Goal: Task Accomplishment & Management: Manage account settings

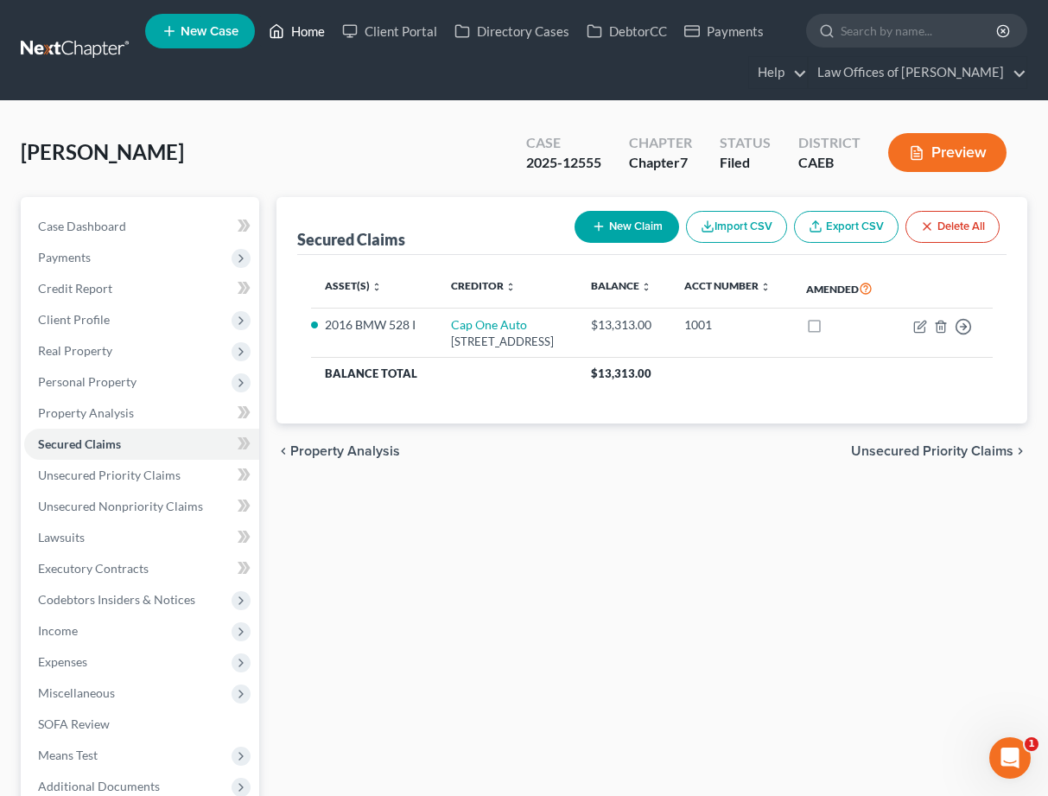
click at [310, 30] on link "Home" at bounding box center [296, 31] width 73 height 31
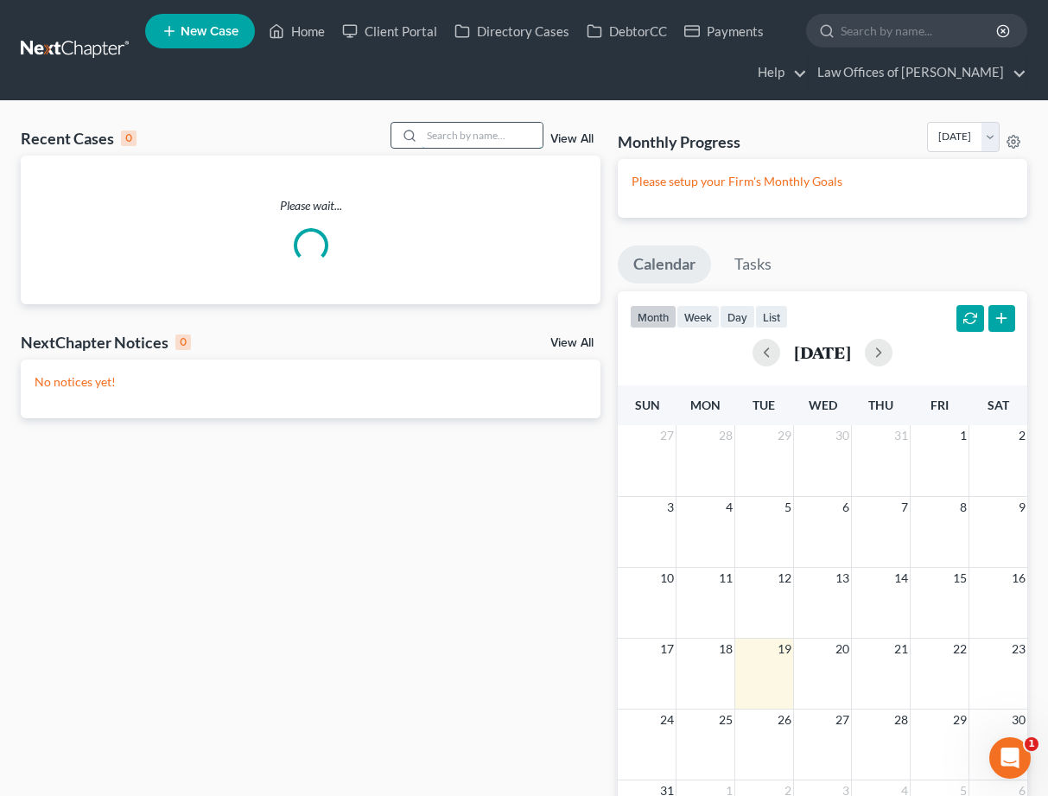
click at [468, 139] on input "search" at bounding box center [482, 135] width 121 height 25
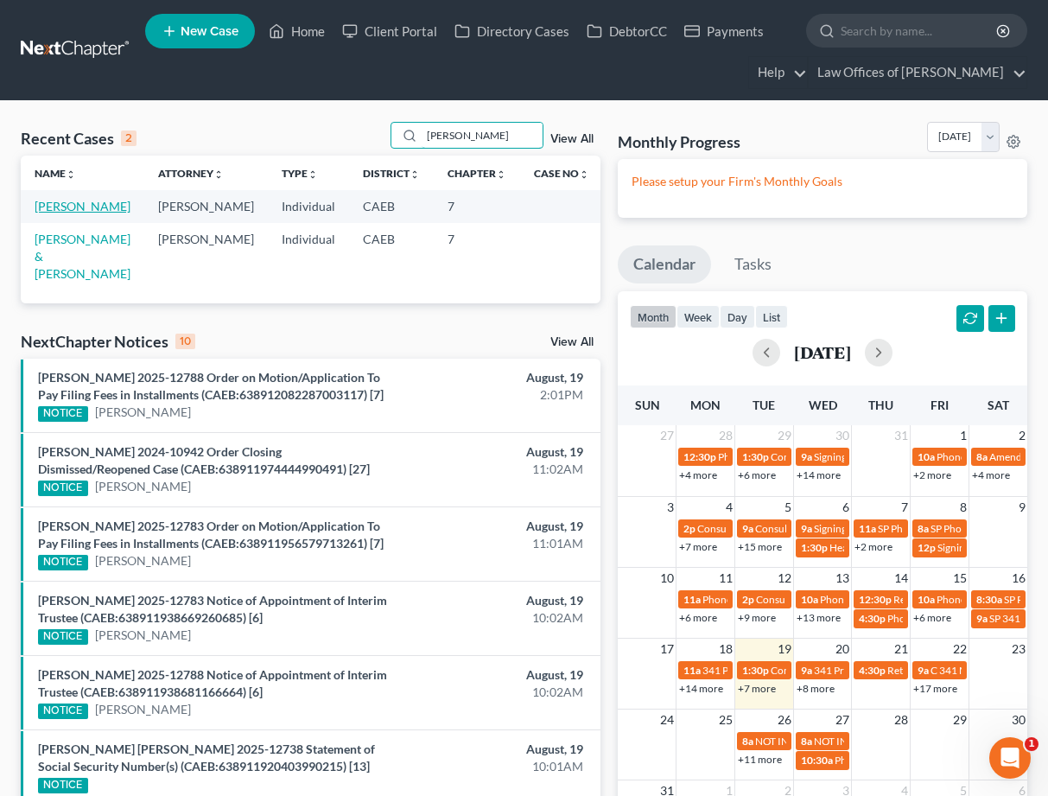
type input "[PERSON_NAME]"
click at [99, 210] on link "[PERSON_NAME]" at bounding box center [83, 206] width 96 height 15
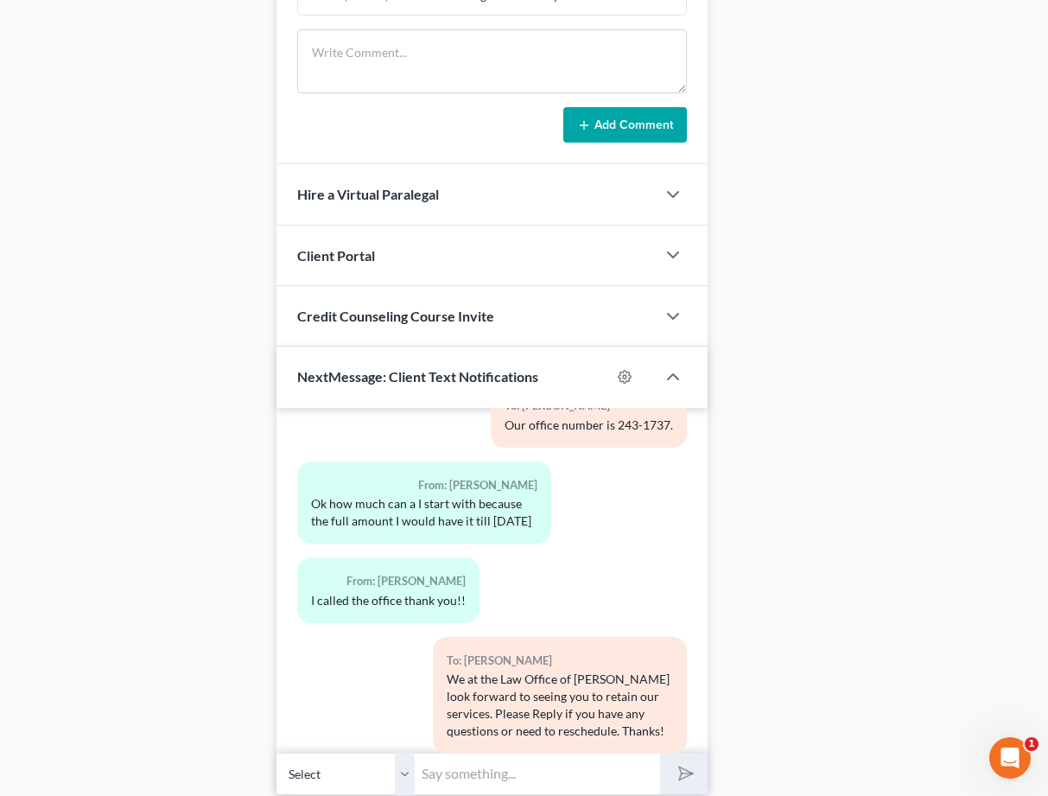
scroll to position [1342, 0]
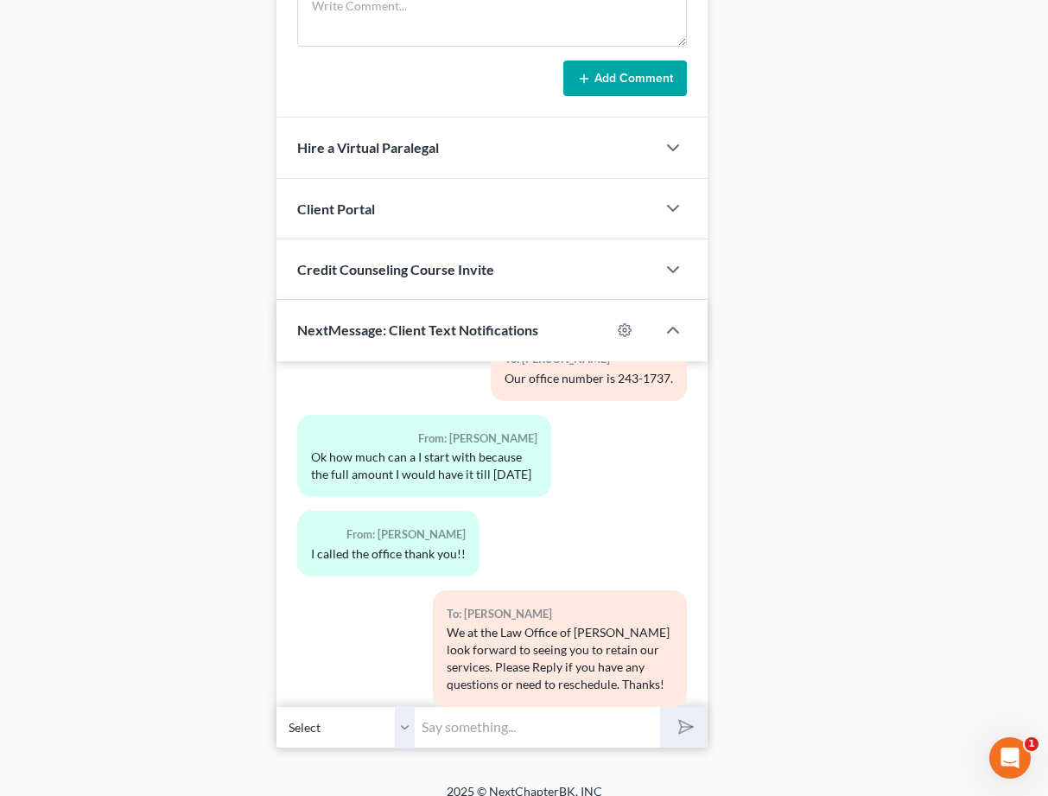
click at [394, 184] on div "Client Portal" at bounding box center [465, 209] width 378 height 60
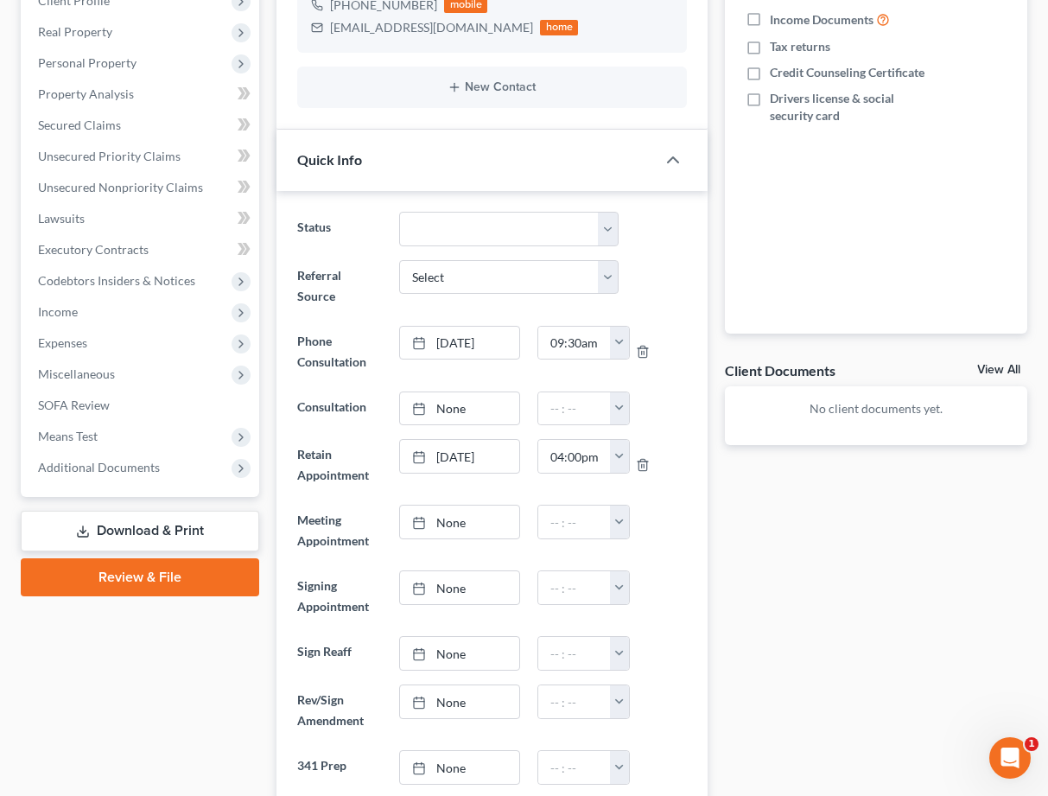
scroll to position [0, 0]
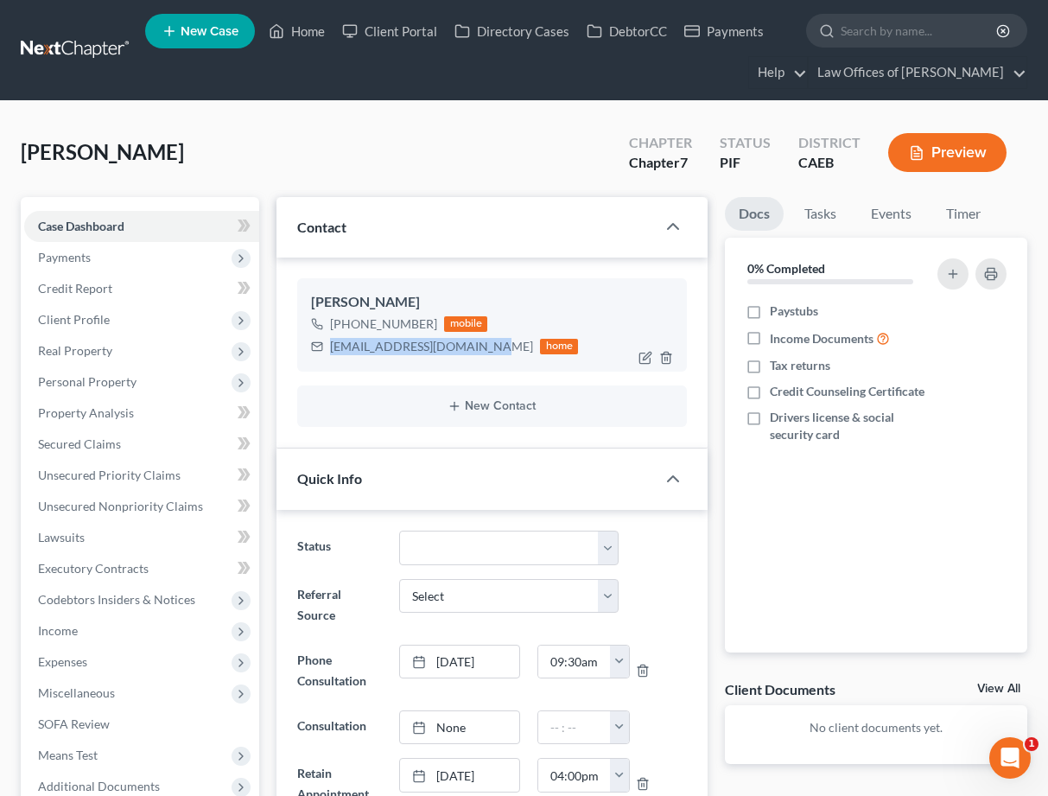
drag, startPoint x: 332, startPoint y: 347, endPoint x: 480, endPoint y: 346, distance: 148.6
click at [480, 346] on div "[EMAIL_ADDRESS][DOMAIN_NAME]" at bounding box center [431, 346] width 203 height 17
copy div "[EMAIL_ADDRESS][DOMAIN_NAME]"
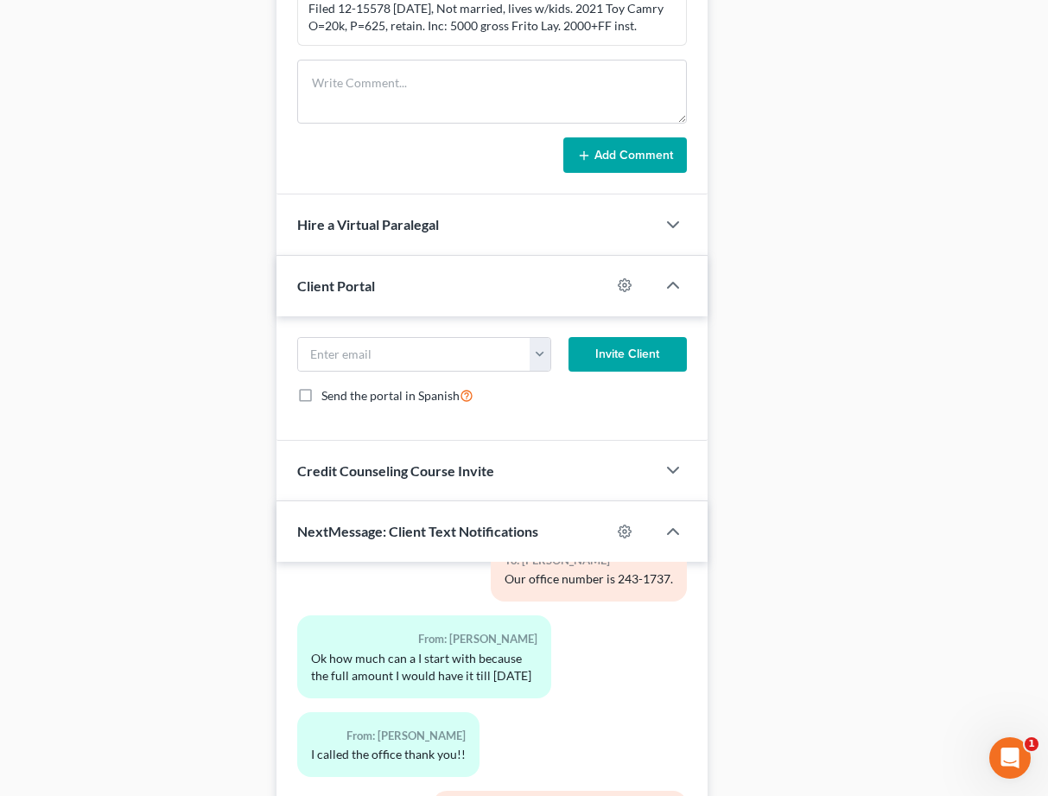
scroll to position [1302, 0]
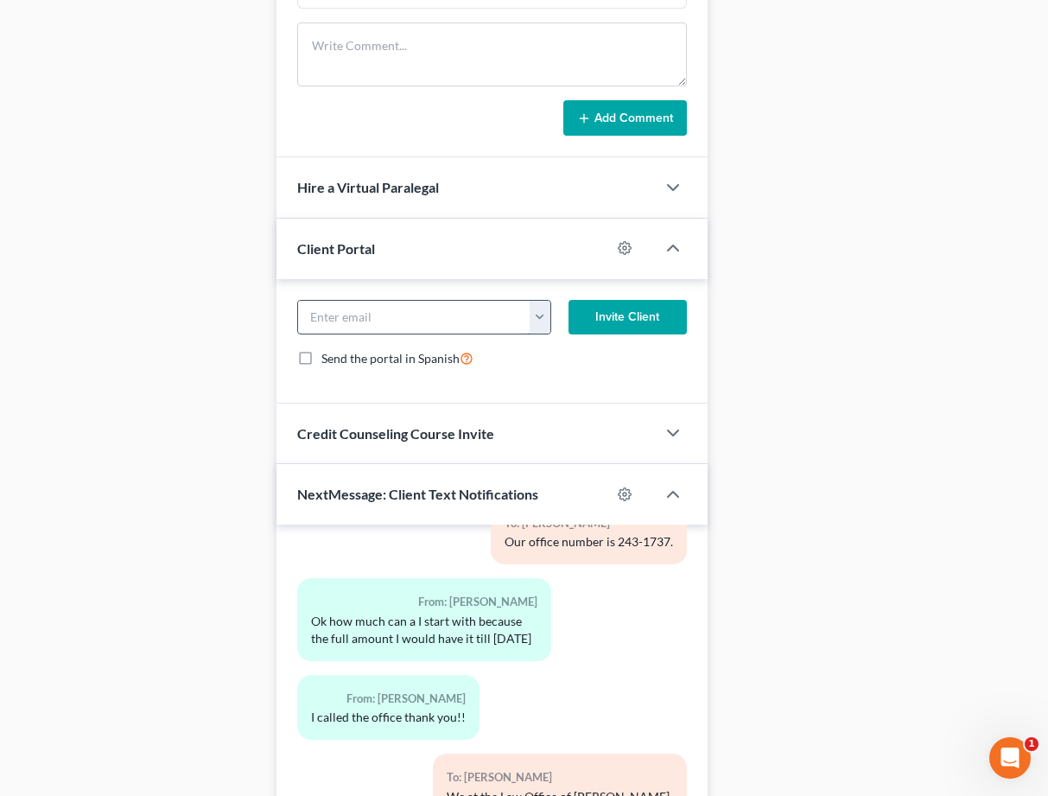
click at [360, 306] on input "email" at bounding box center [414, 317] width 232 height 33
paste input "[EMAIL_ADDRESS][DOMAIN_NAME]"
type input "[EMAIL_ADDRESS][DOMAIN_NAME]"
click at [626, 303] on button "Invite Client" at bounding box center [627, 317] width 118 height 35
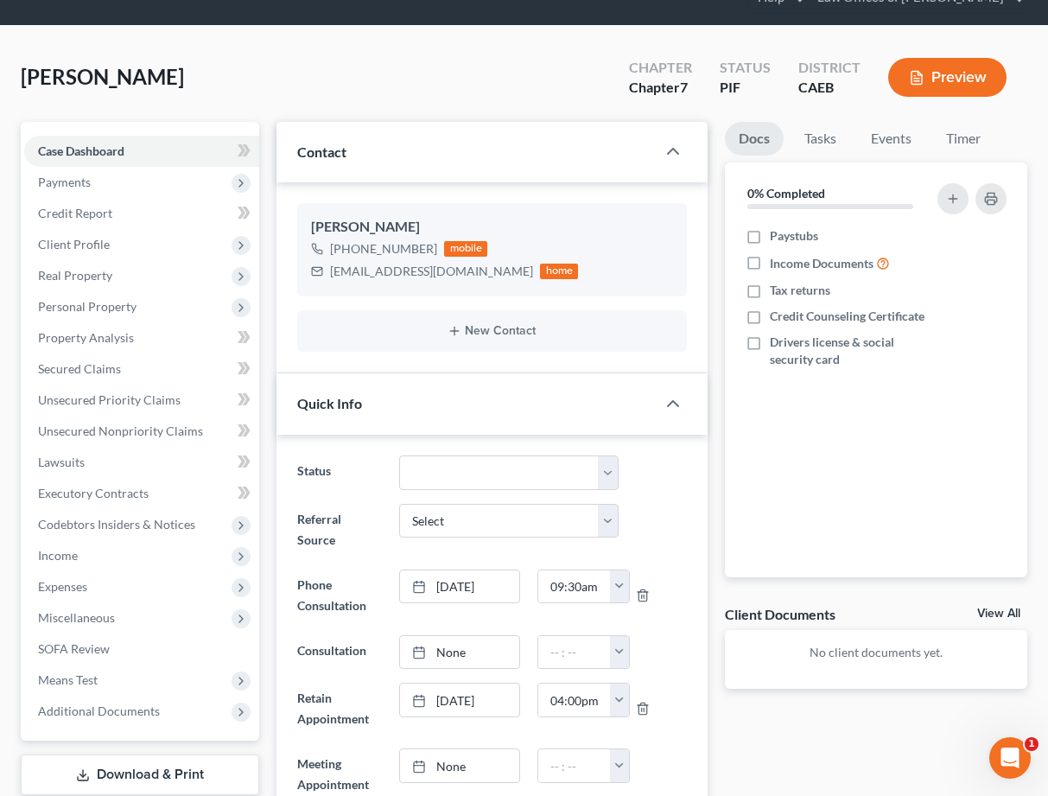
scroll to position [0, 0]
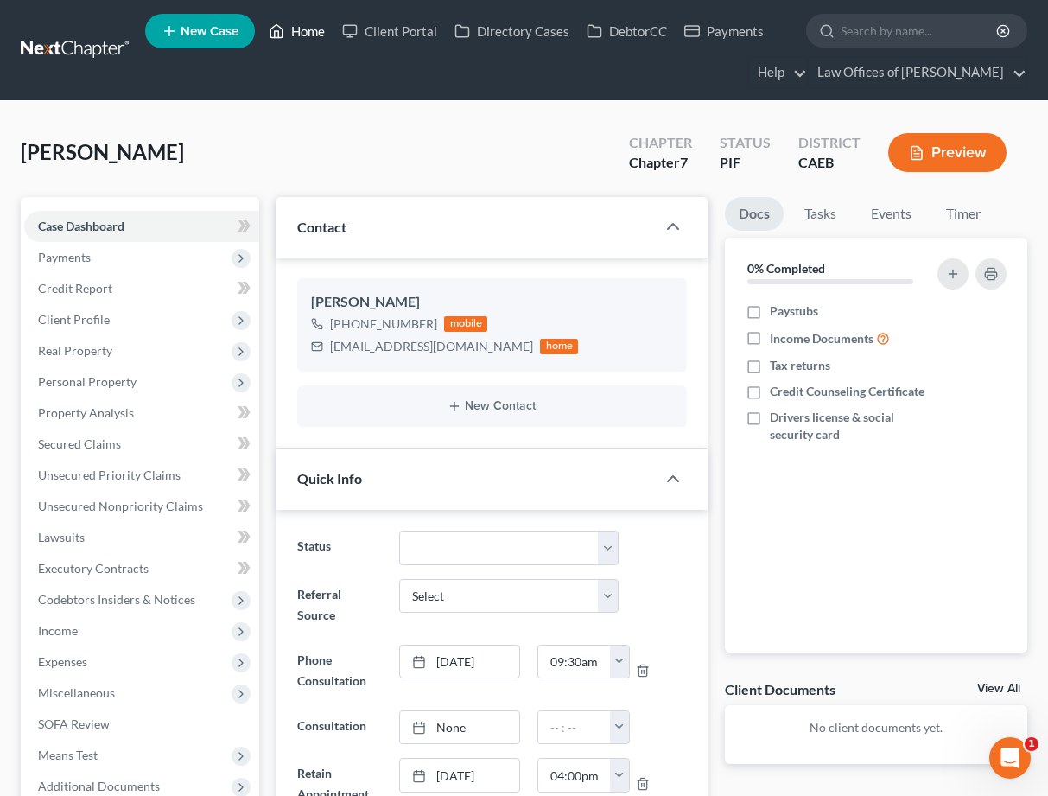
click at [294, 27] on link "Home" at bounding box center [296, 31] width 73 height 31
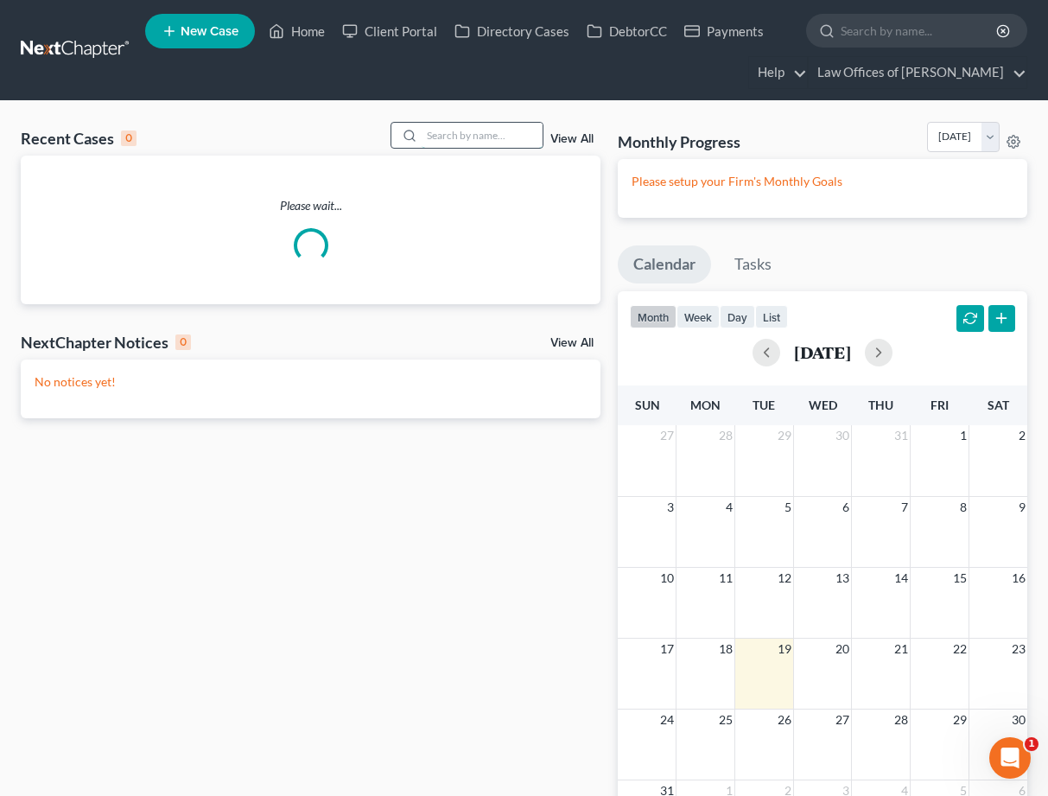
click at [455, 136] on input "search" at bounding box center [482, 135] width 121 height 25
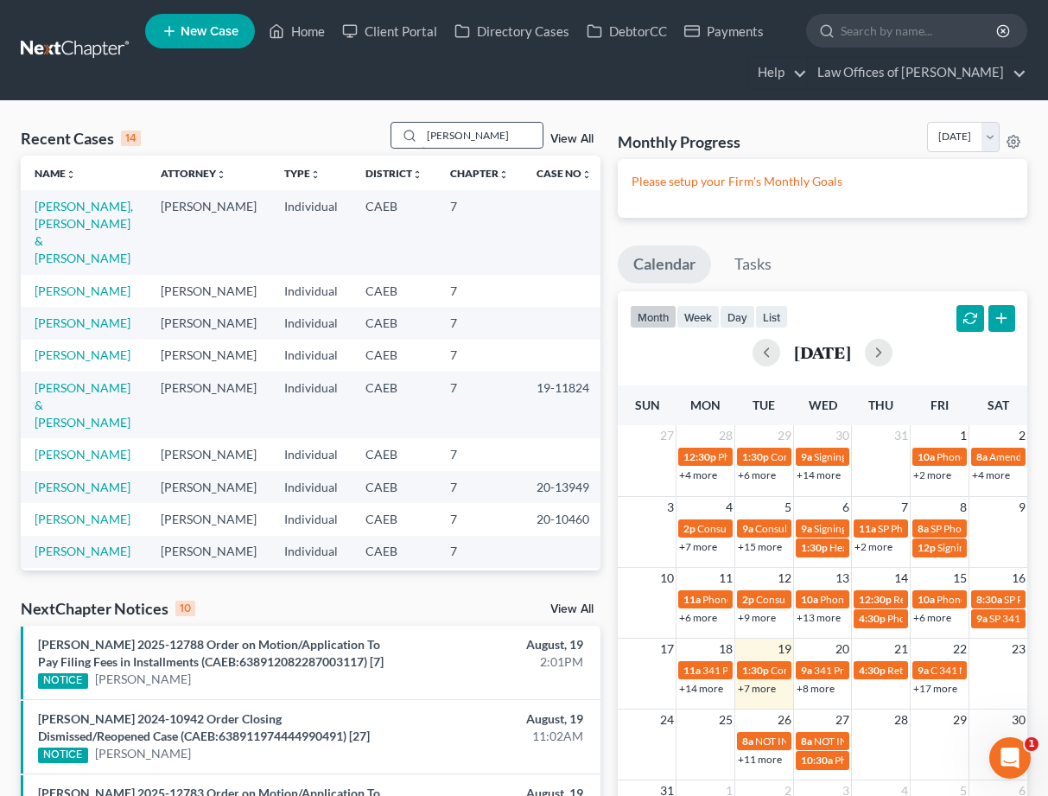
click at [476, 136] on input "[PERSON_NAME]" at bounding box center [482, 135] width 121 height 25
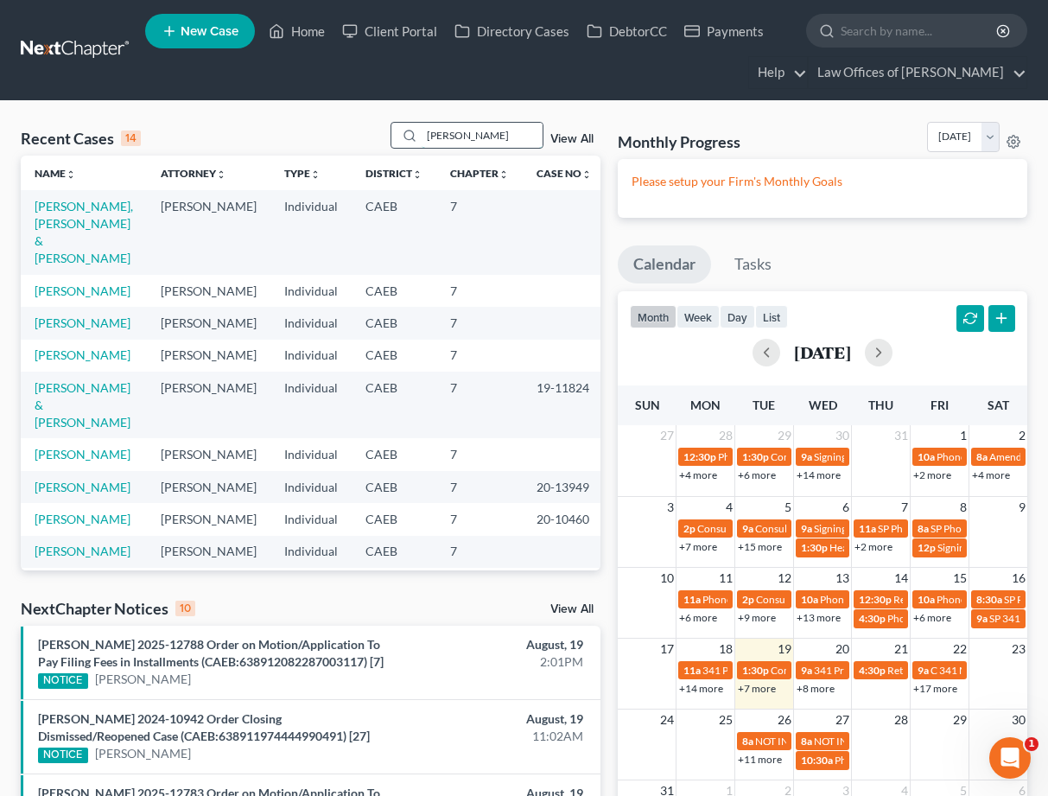
click at [476, 136] on input "[PERSON_NAME]" at bounding box center [482, 135] width 121 height 25
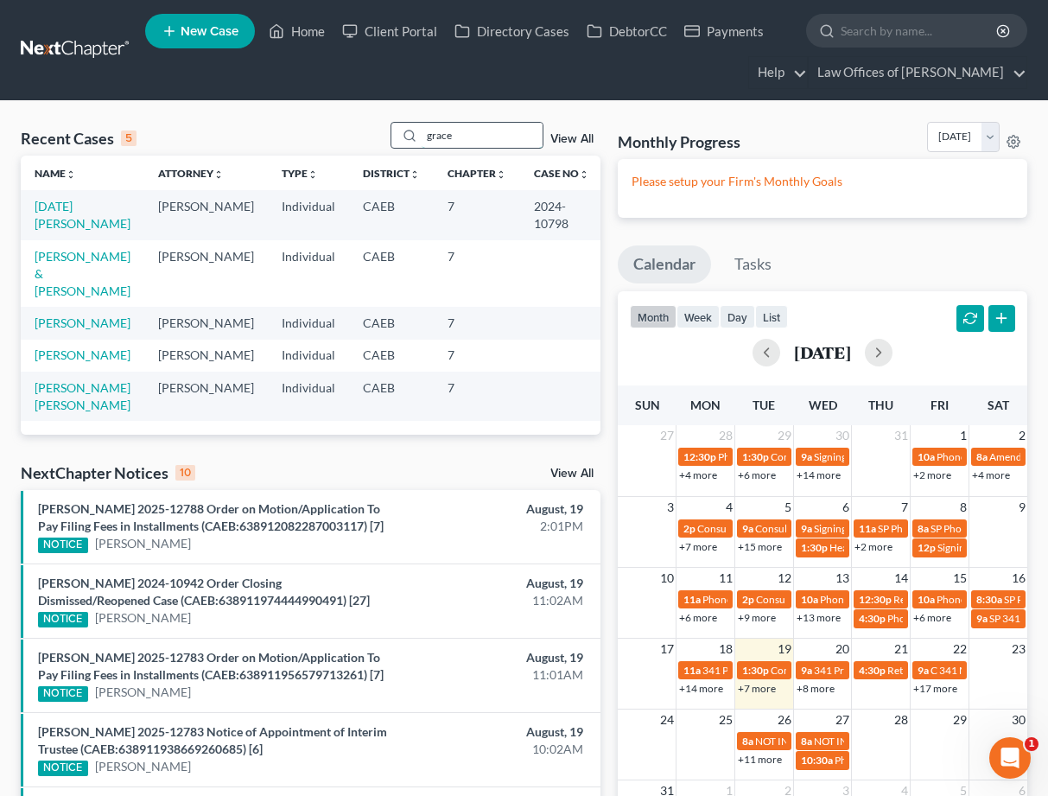
click at [500, 131] on input "grace" at bounding box center [482, 135] width 121 height 25
type input "[PERSON_NAME]"
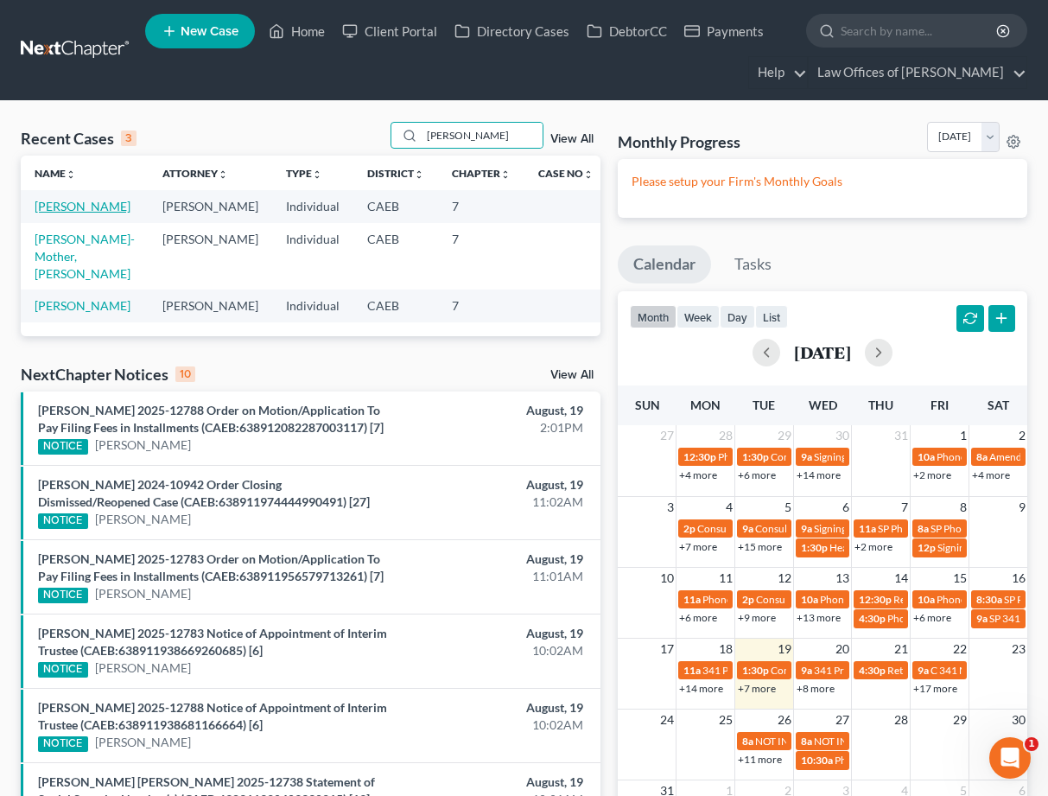
click at [100, 206] on link "[PERSON_NAME]" at bounding box center [83, 206] width 96 height 15
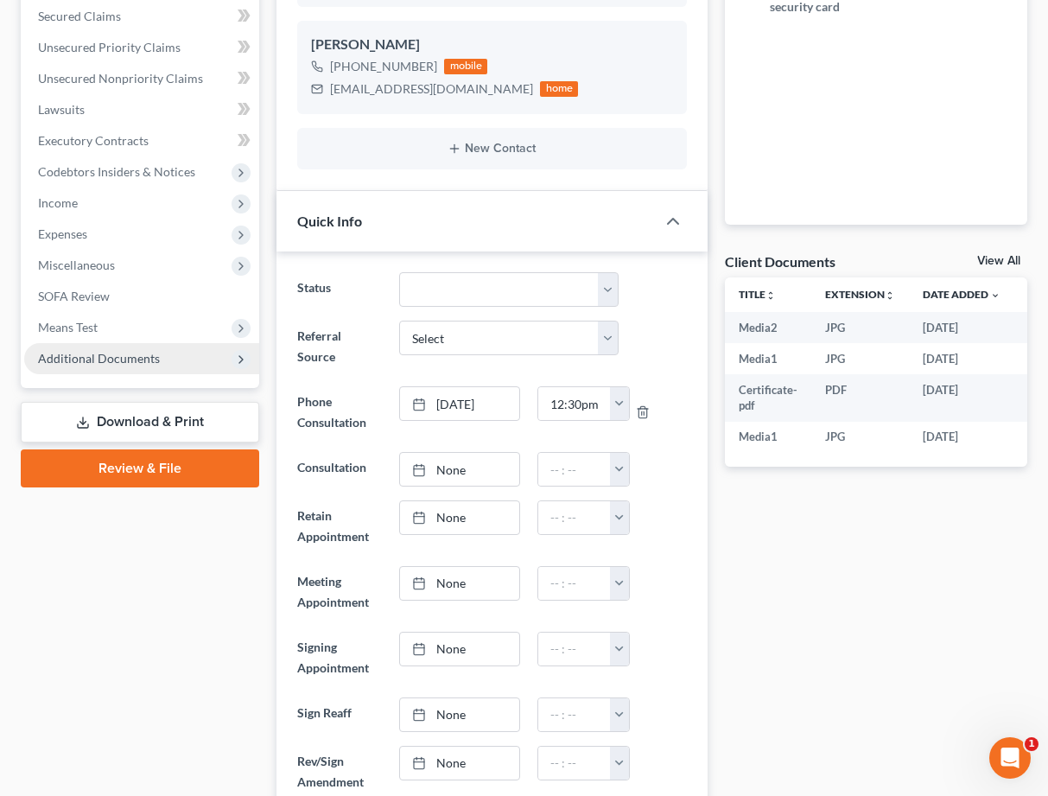
scroll to position [864, 0]
click at [99, 355] on span "Additional Documents" at bounding box center [99, 358] width 122 height 15
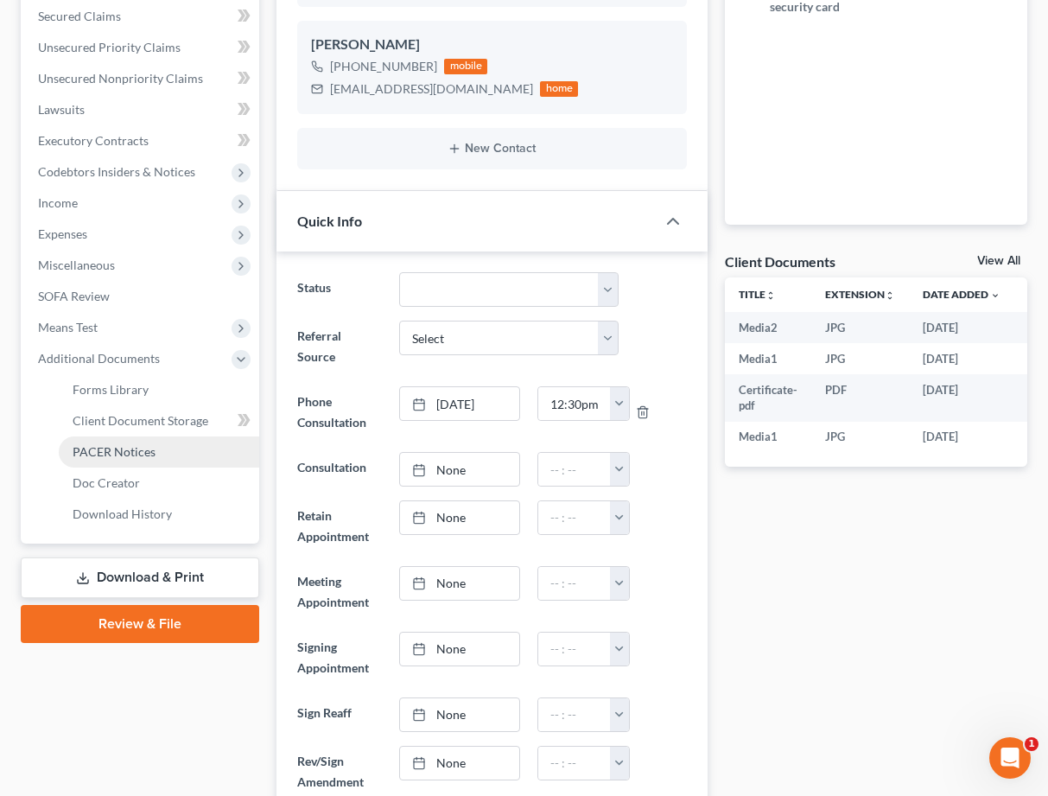
click at [144, 451] on span "PACER Notices" at bounding box center [114, 451] width 83 height 15
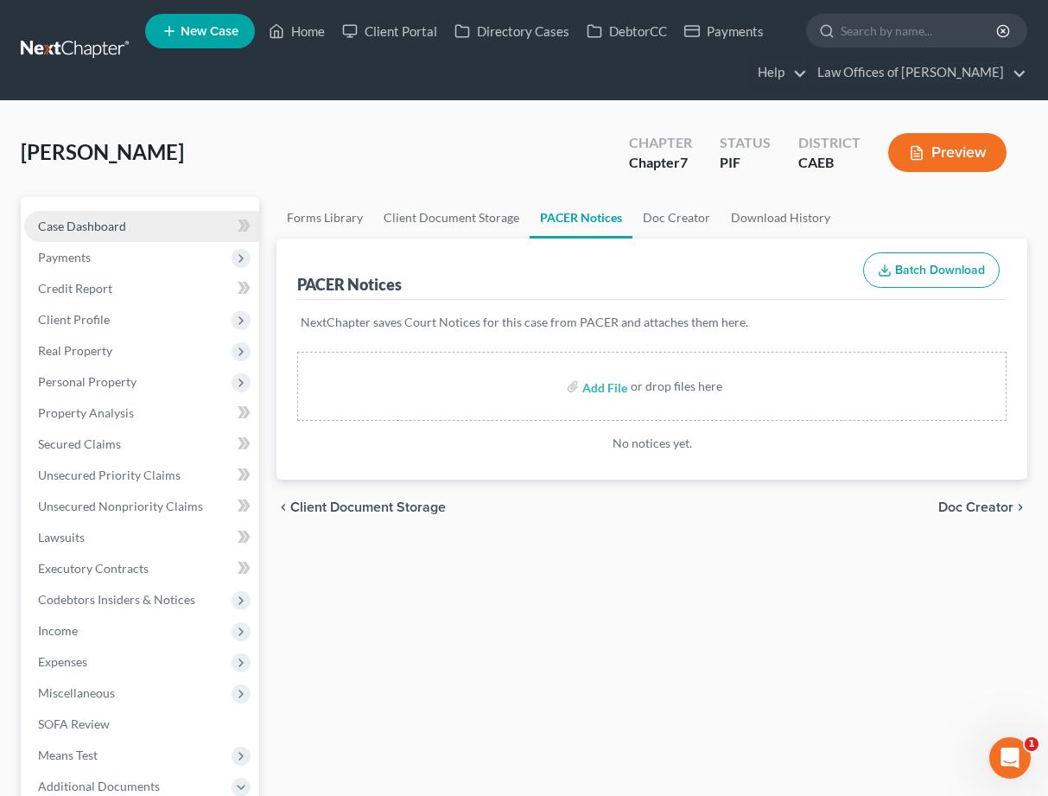
click at [94, 222] on span "Case Dashboard" at bounding box center [82, 226] width 88 height 15
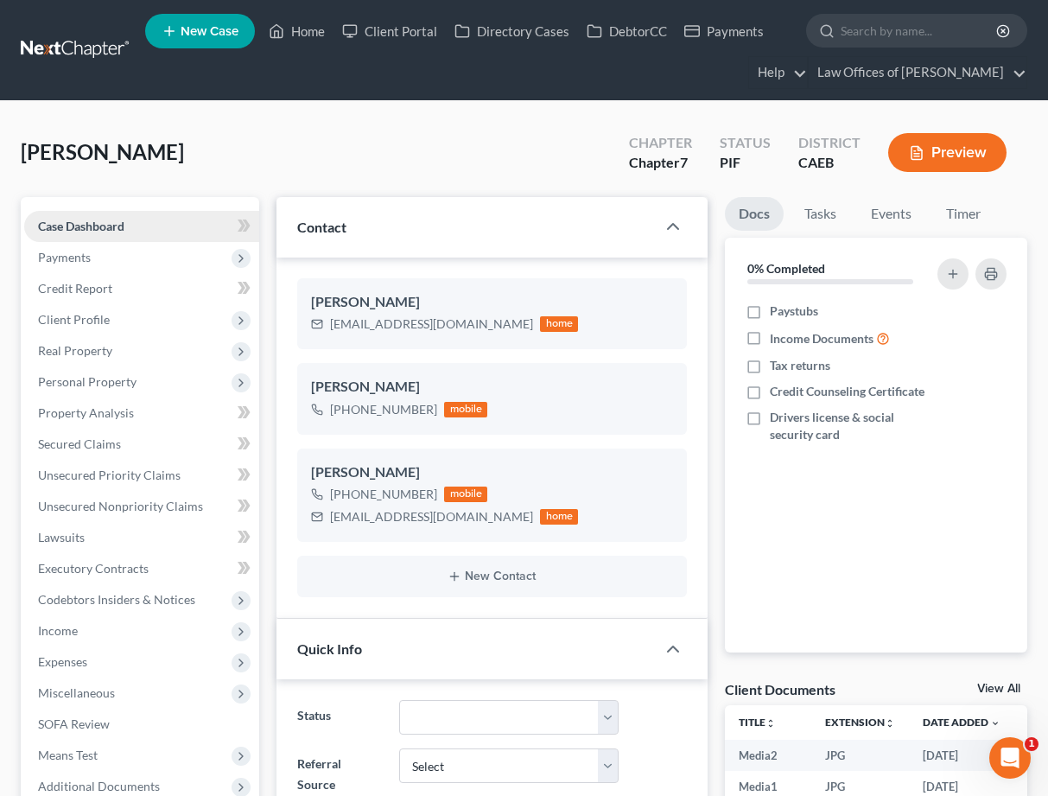
scroll to position [864, 0]
click at [119, 231] on span "Case Dashboard" at bounding box center [81, 226] width 86 height 15
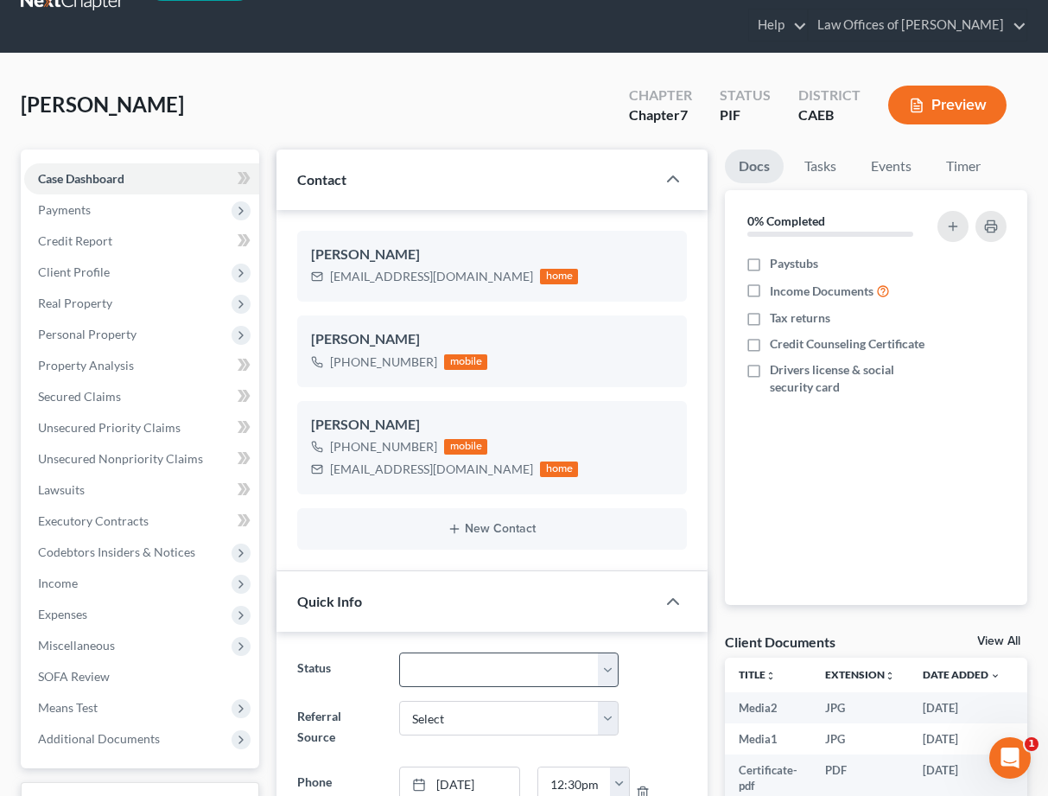
scroll to position [6776, 0]
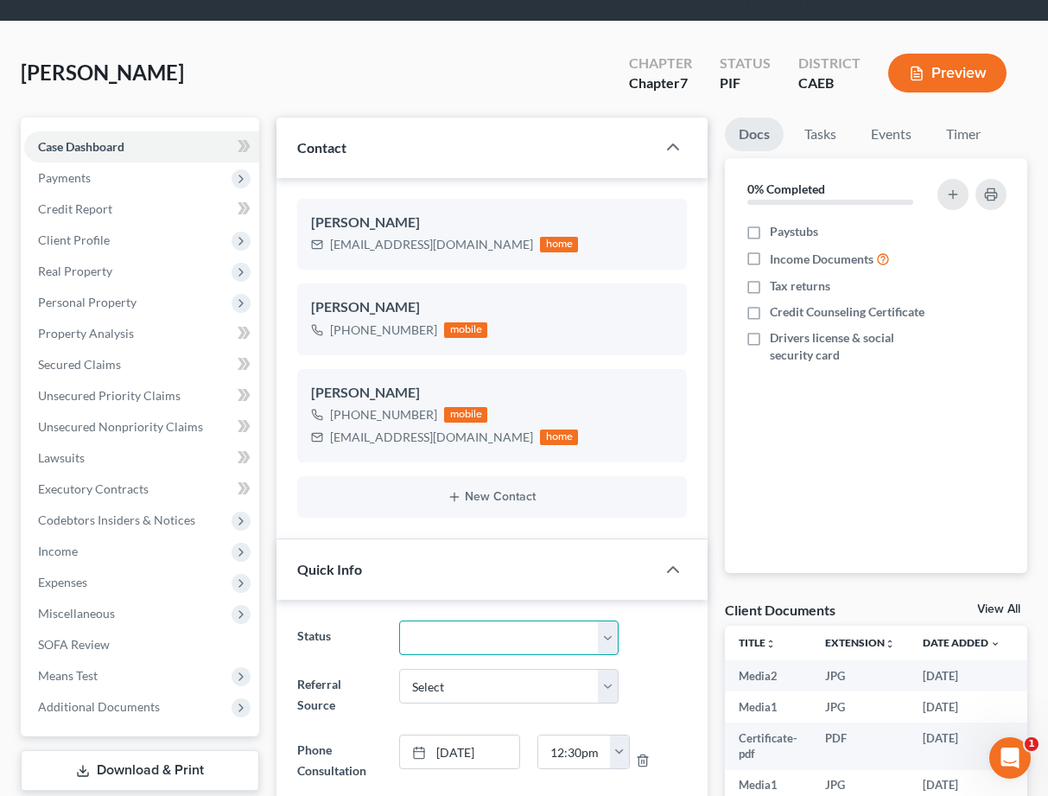
click at [495, 621] on select "Cancelled/Refund Closed Consultation Declined Discharged Filed Income Check In …" at bounding box center [508, 637] width 219 height 35
select select "5"
click at [97, 236] on span "Client Profile" at bounding box center [74, 239] width 72 height 15
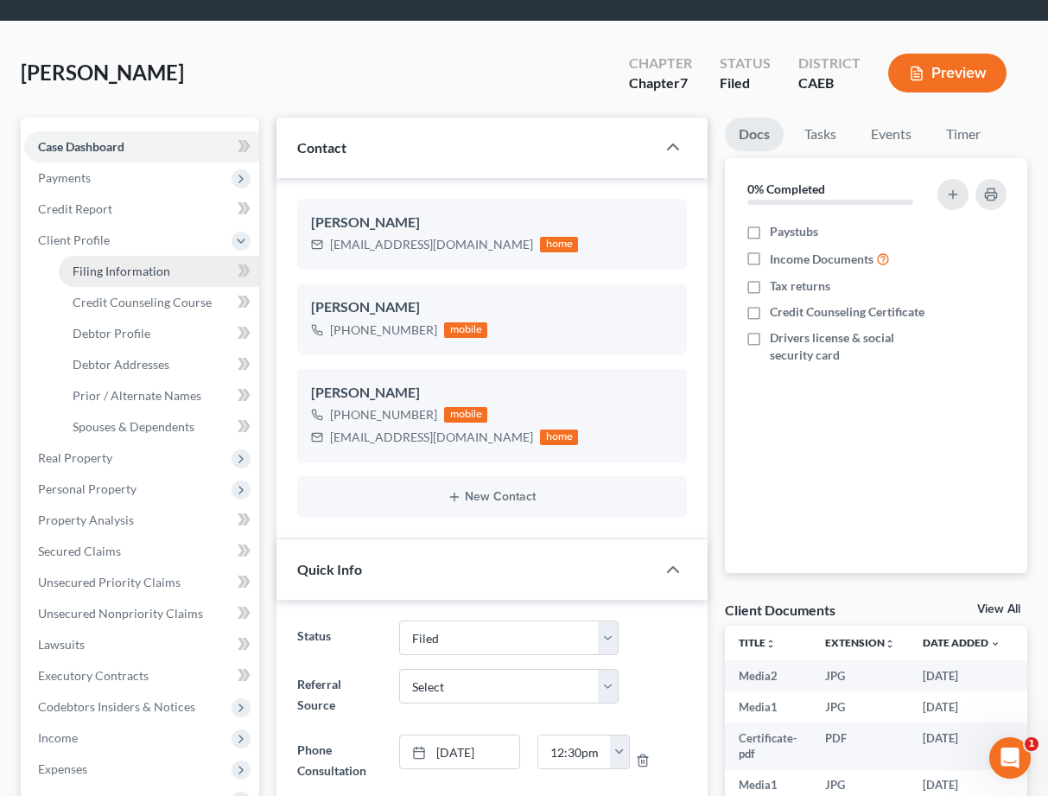
click at [143, 269] on span "Filing Information" at bounding box center [122, 270] width 98 height 15
select select "1"
select select "0"
select select "4"
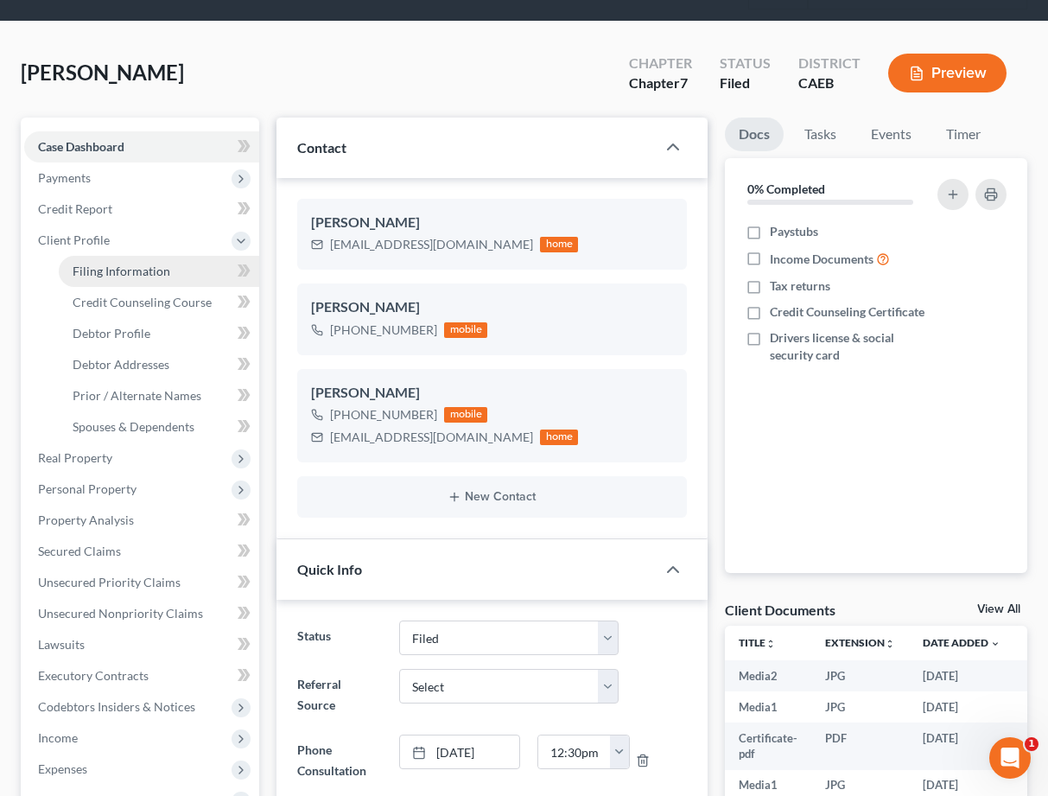
select select "0"
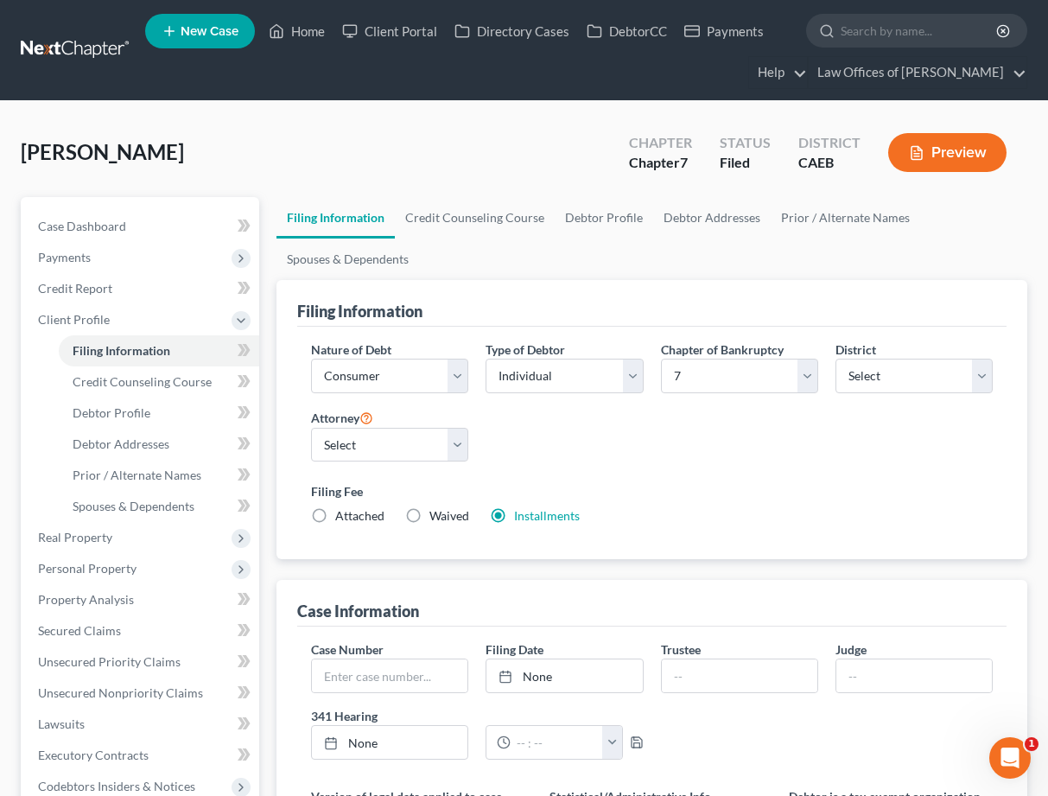
scroll to position [29, 0]
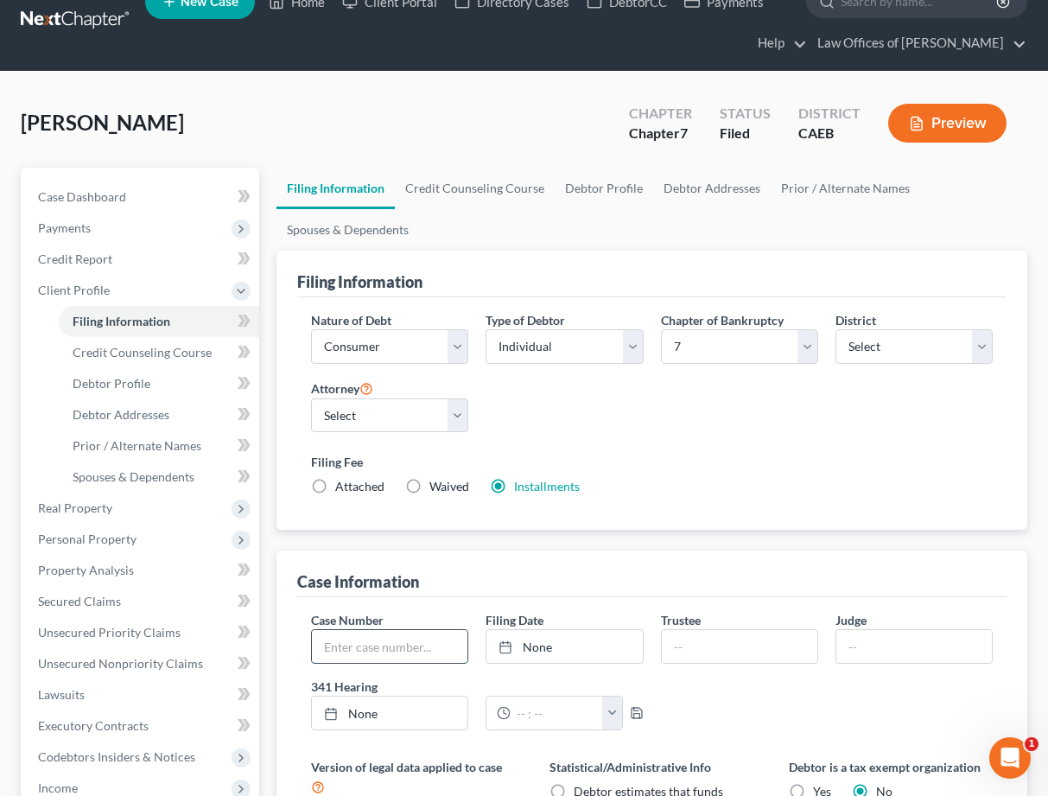
click at [385, 651] on input "text" at bounding box center [390, 646] width 156 height 33
type input "2025-12737"
click at [105, 194] on span "Case Dashboard" at bounding box center [82, 196] width 88 height 15
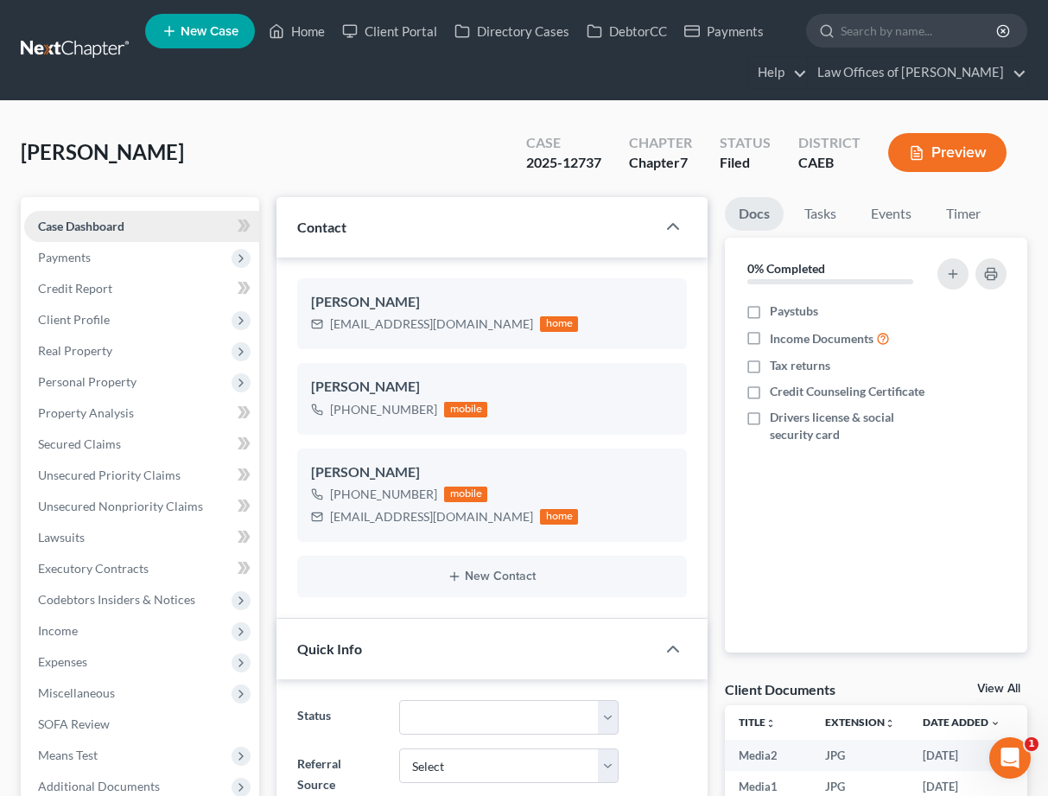
scroll to position [864, 0]
click at [822, 218] on link "Tasks" at bounding box center [820, 214] width 60 height 34
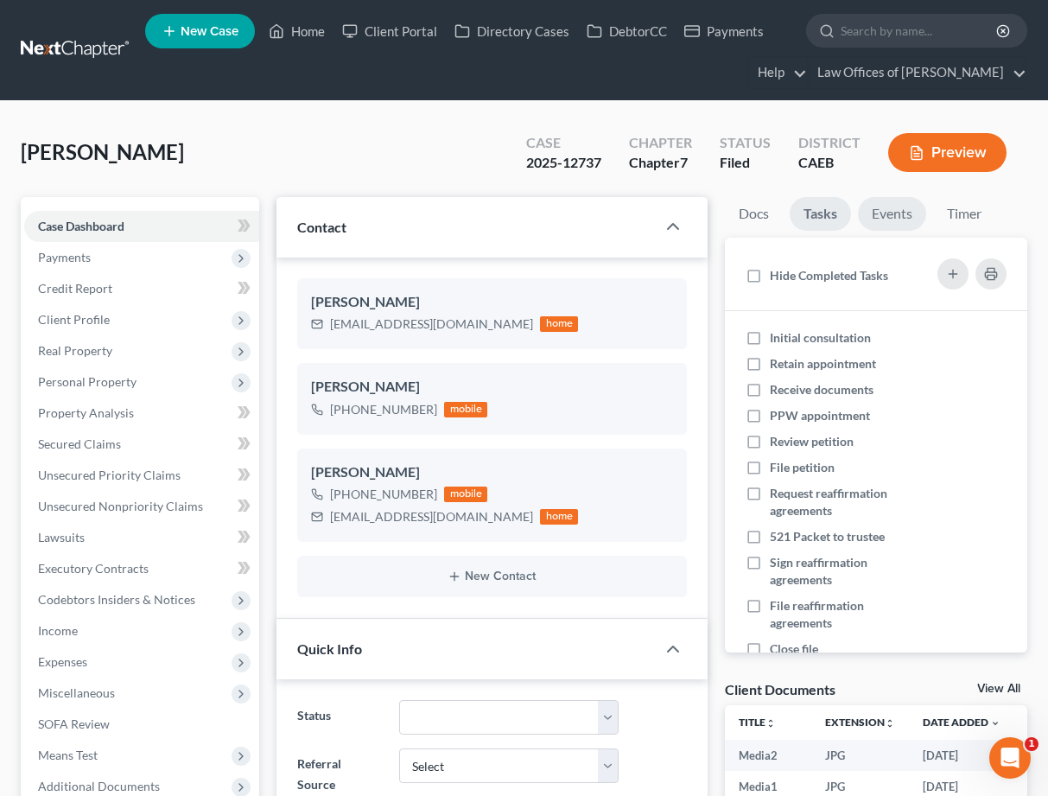
scroll to position [6776, 0]
click at [886, 217] on link "Events" at bounding box center [892, 214] width 68 height 34
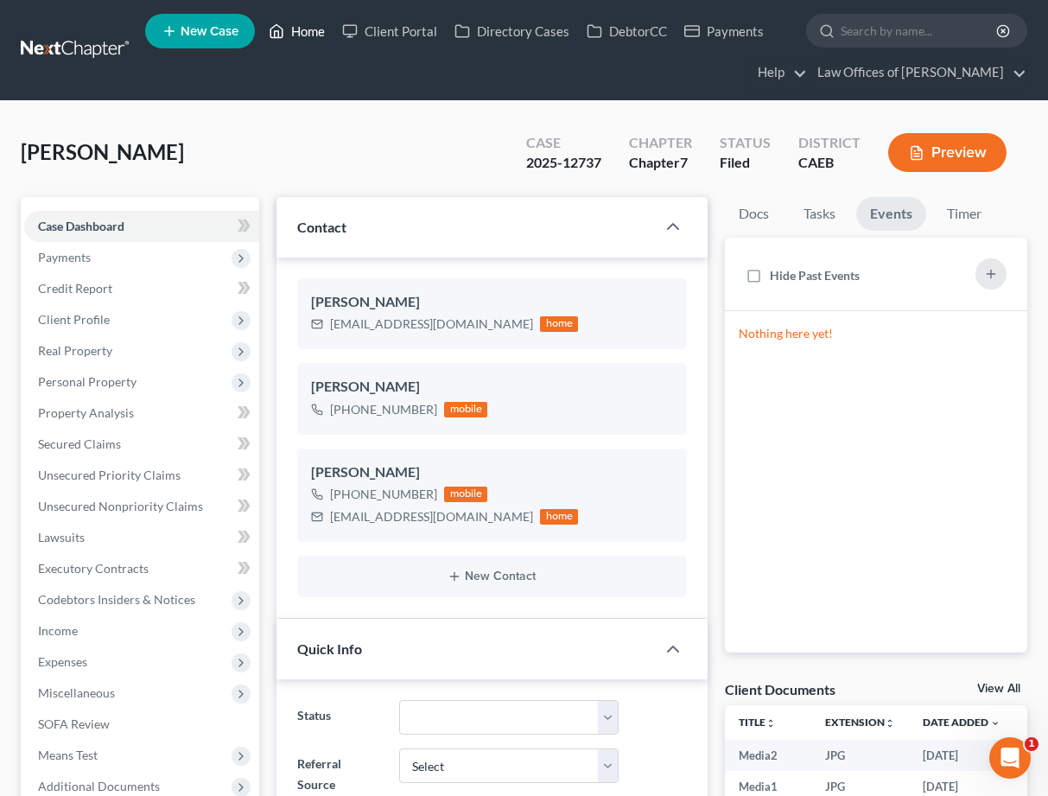
click at [321, 32] on link "Home" at bounding box center [296, 31] width 73 height 31
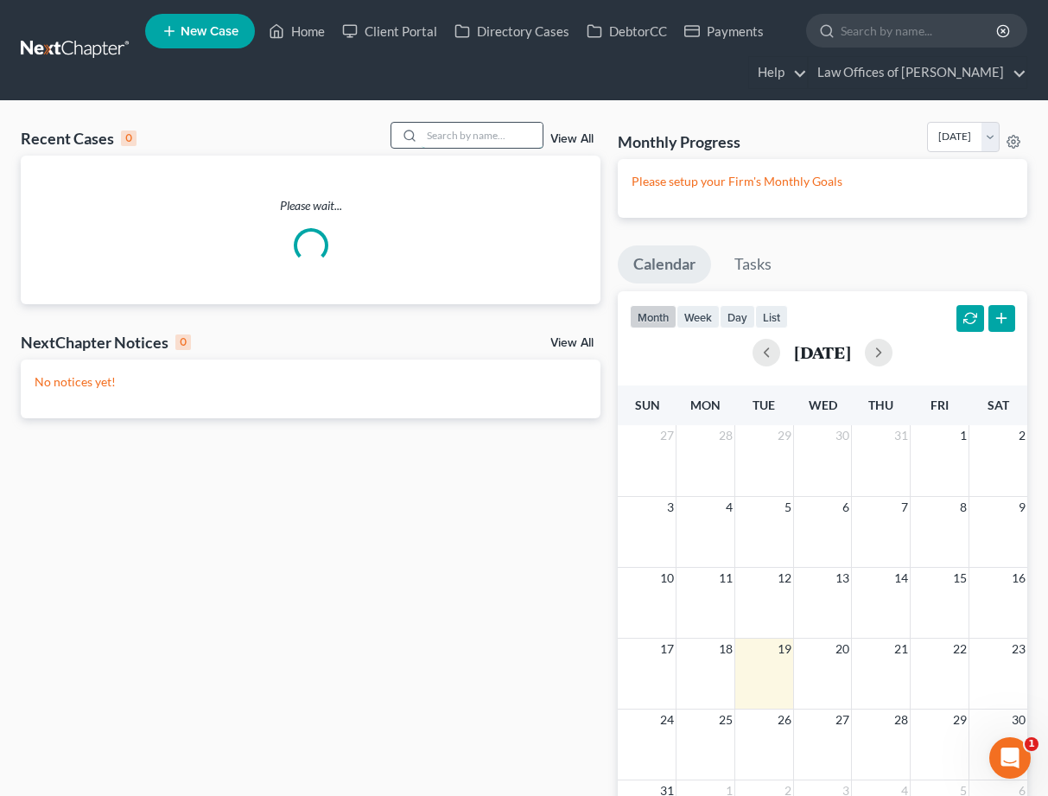
click at [492, 139] on input "search" at bounding box center [482, 135] width 121 height 25
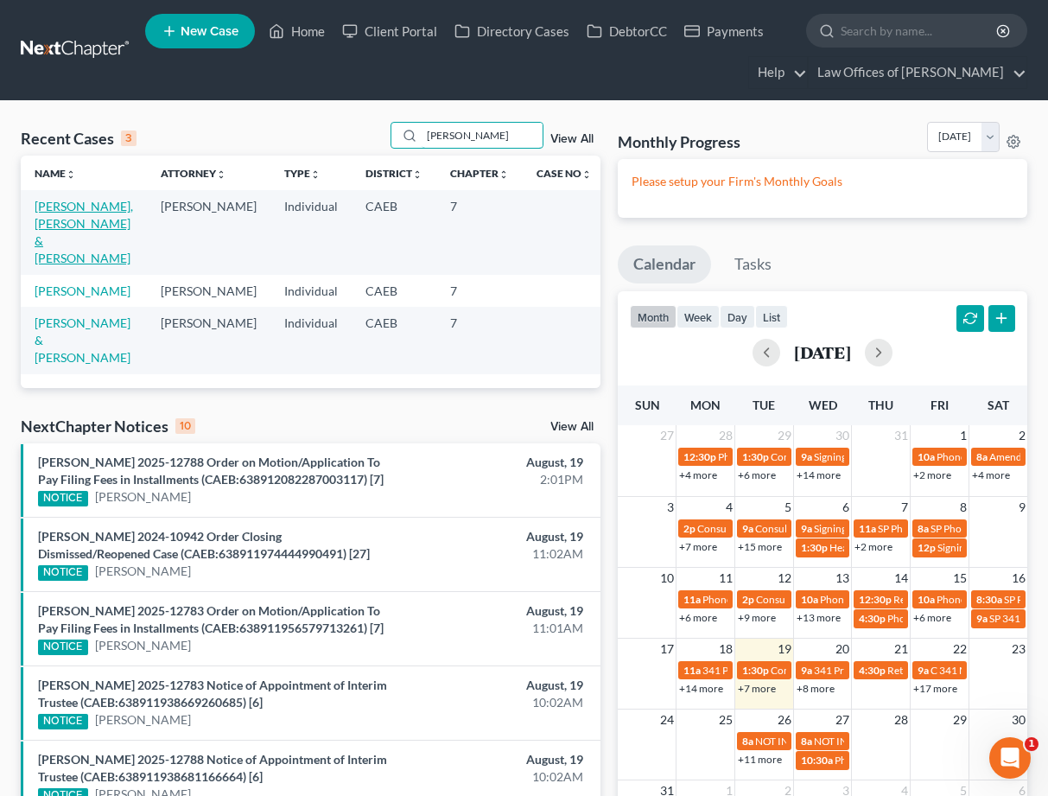
type input "[PERSON_NAME]"
click at [86, 222] on link "[PERSON_NAME], [PERSON_NAME] & [PERSON_NAME]" at bounding box center [84, 232] width 98 height 67
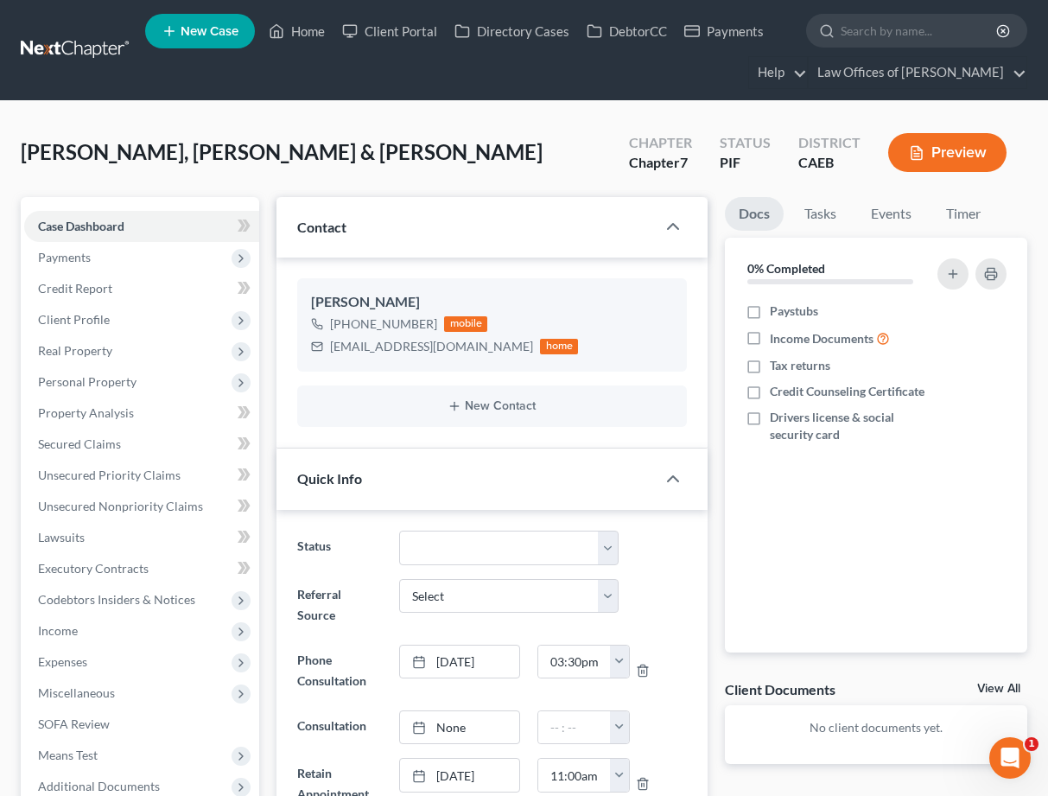
scroll to position [2682, 0]
click at [57, 321] on span "Client Profile" at bounding box center [74, 319] width 72 height 15
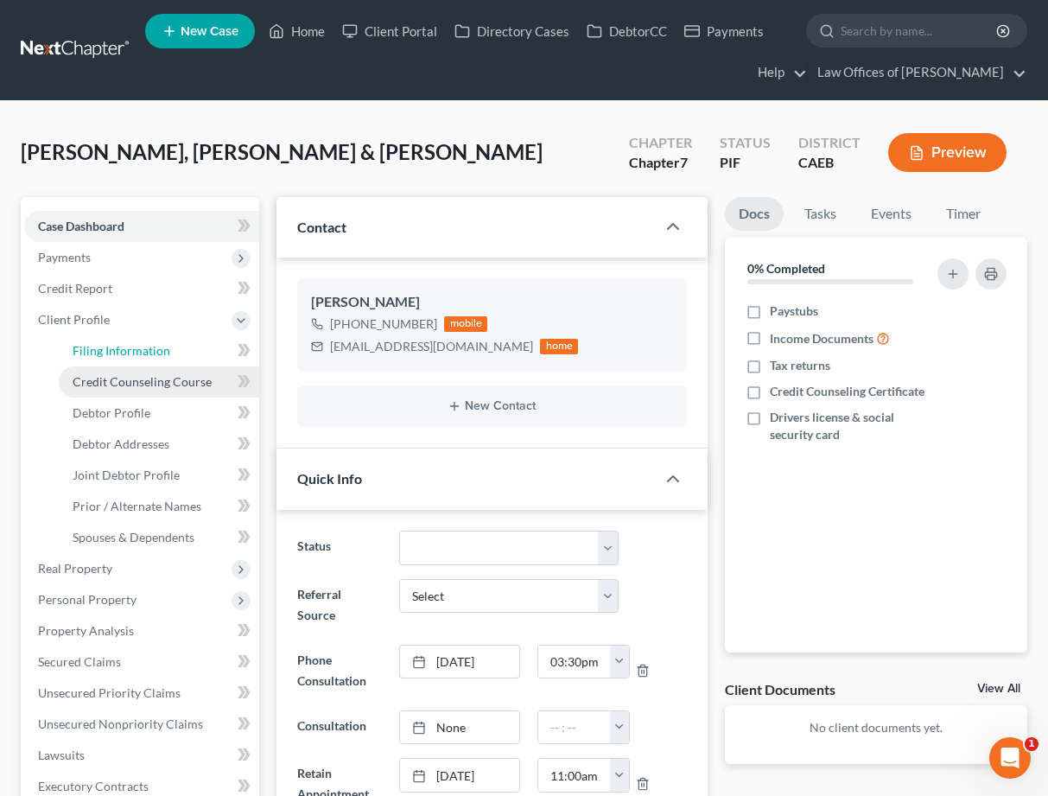
drag, startPoint x: 108, startPoint y: 337, endPoint x: 219, endPoint y: 375, distance: 117.7
click at [108, 337] on link "Filing Information" at bounding box center [159, 350] width 200 height 31
select select "1"
select select "0"
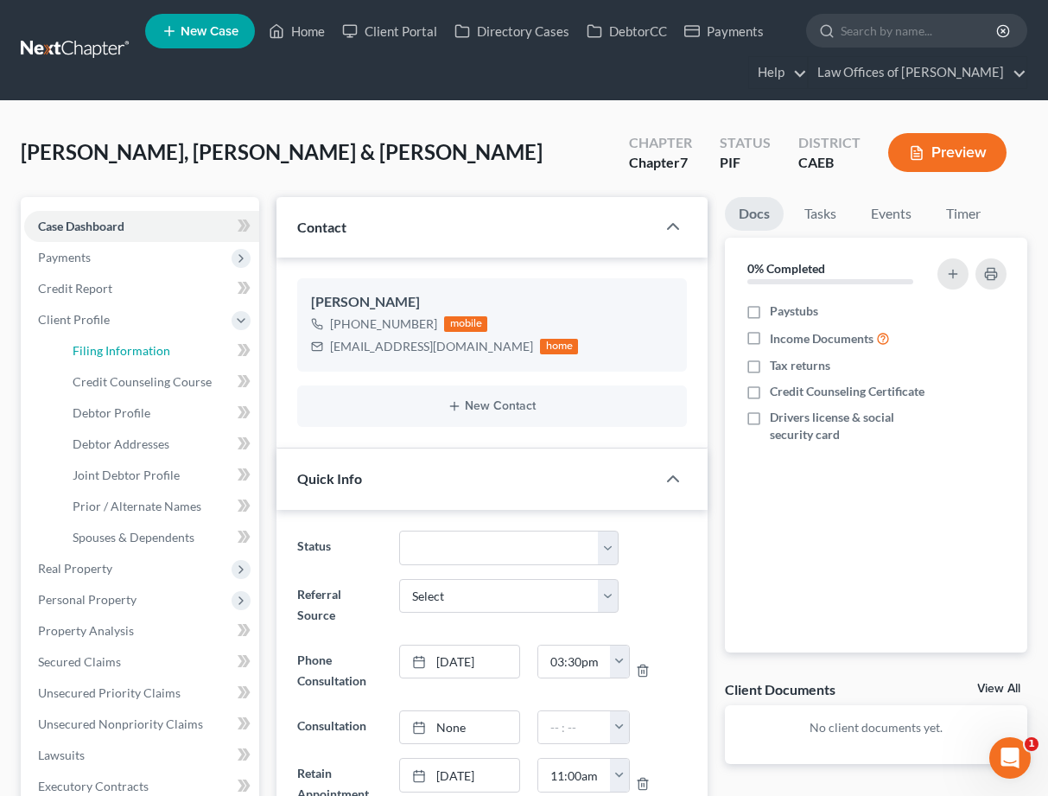
select select "8"
select select "0"
select select "4"
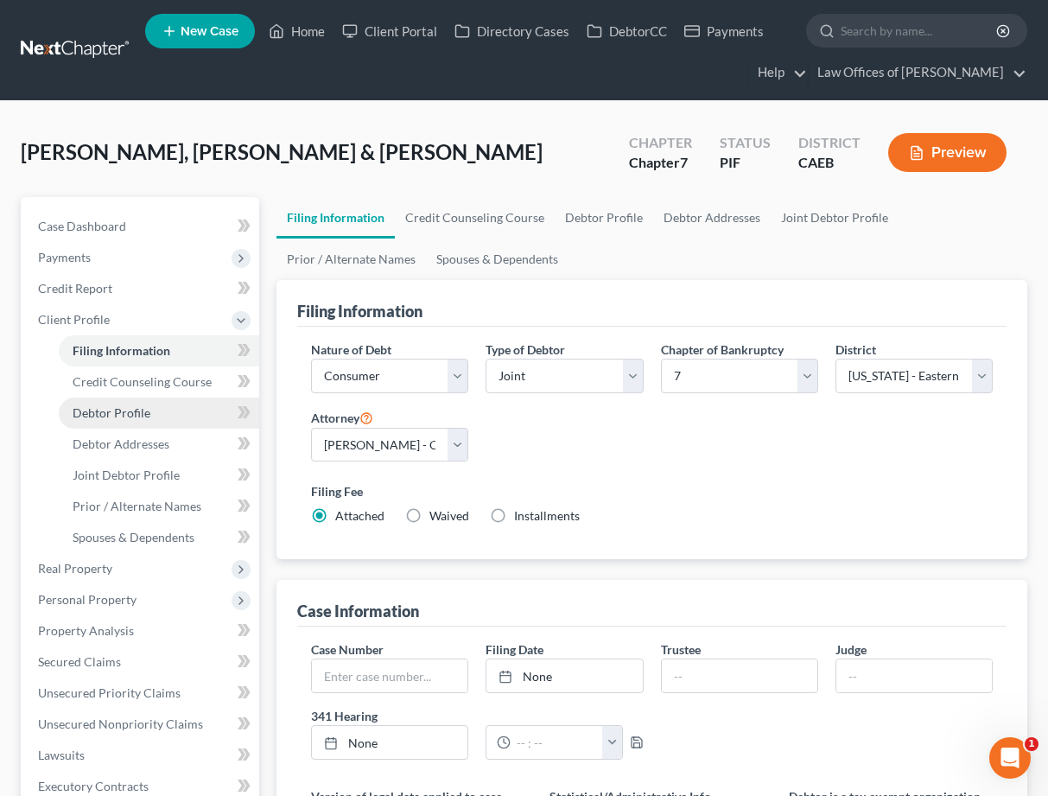
click at [134, 409] on span "Debtor Profile" at bounding box center [112, 412] width 78 height 15
select select "1"
select select "0"
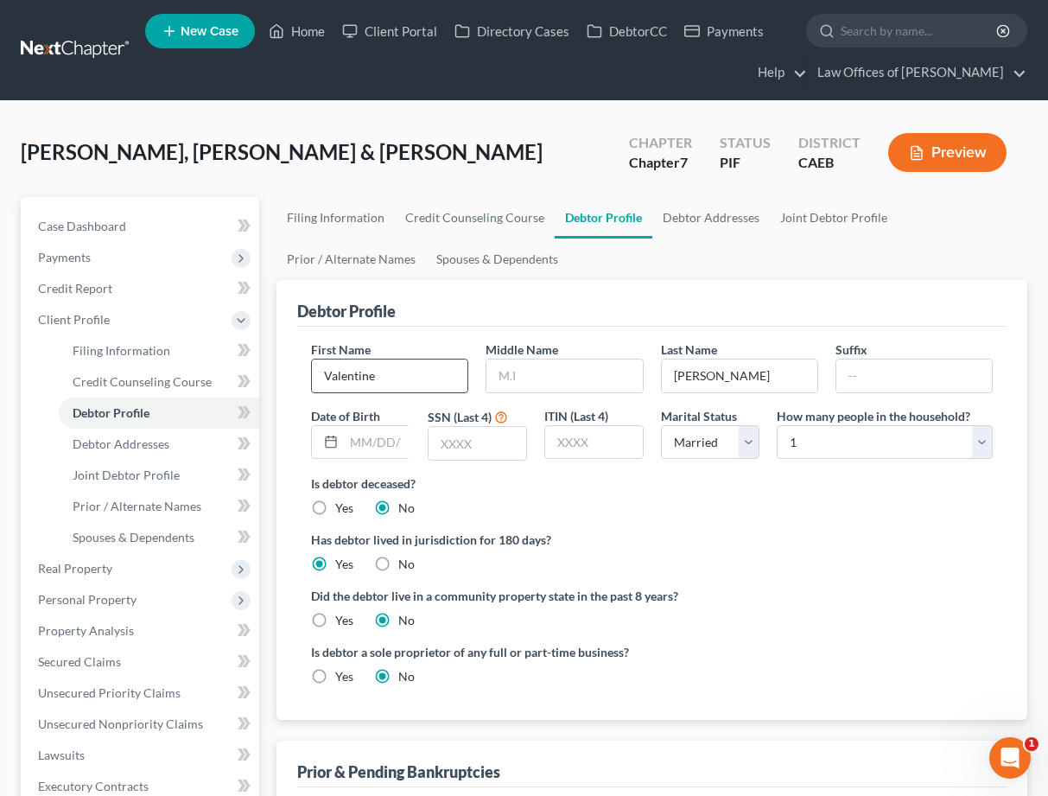
click at [386, 363] on input "Valentine" at bounding box center [390, 375] width 156 height 33
click at [383, 376] on input "Valentine" at bounding box center [390, 375] width 156 height 33
type input "[PERSON_NAME]"
click at [109, 214] on link "Case Dashboard" at bounding box center [141, 226] width 235 height 31
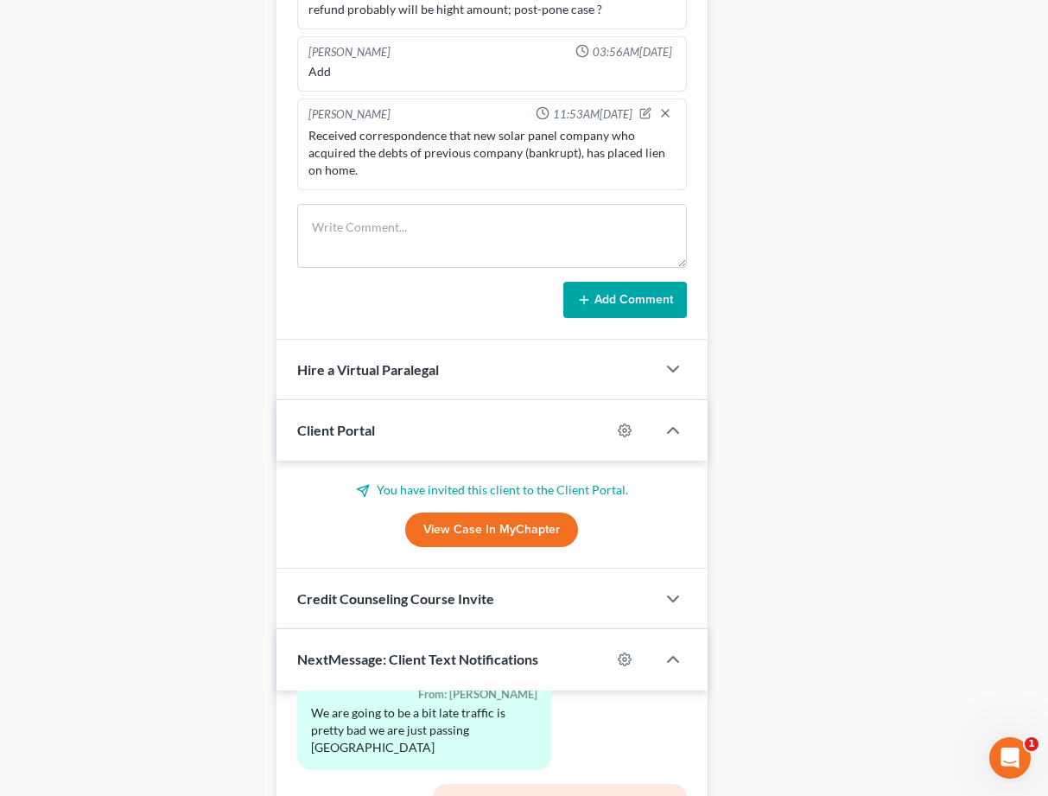
scroll to position [1636, 0]
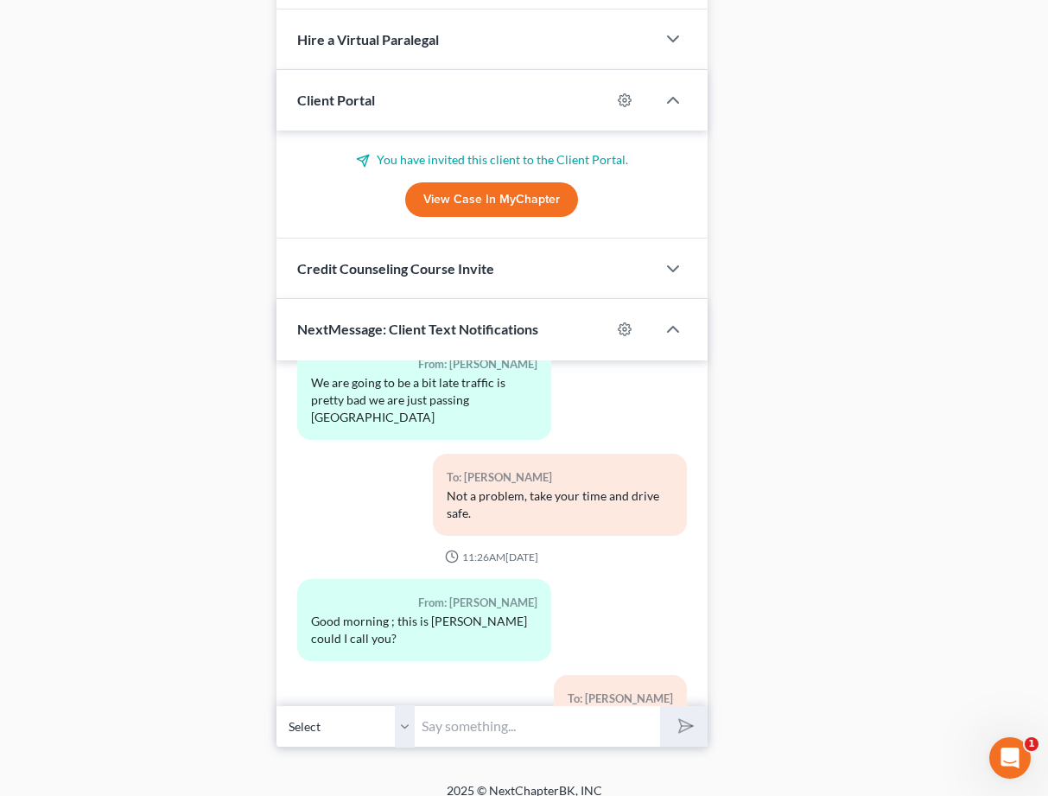
click at [496, 709] on input "text" at bounding box center [537, 726] width 244 height 42
click at [467, 708] on input "text" at bounding box center [537, 726] width 244 height 42
type input "W"
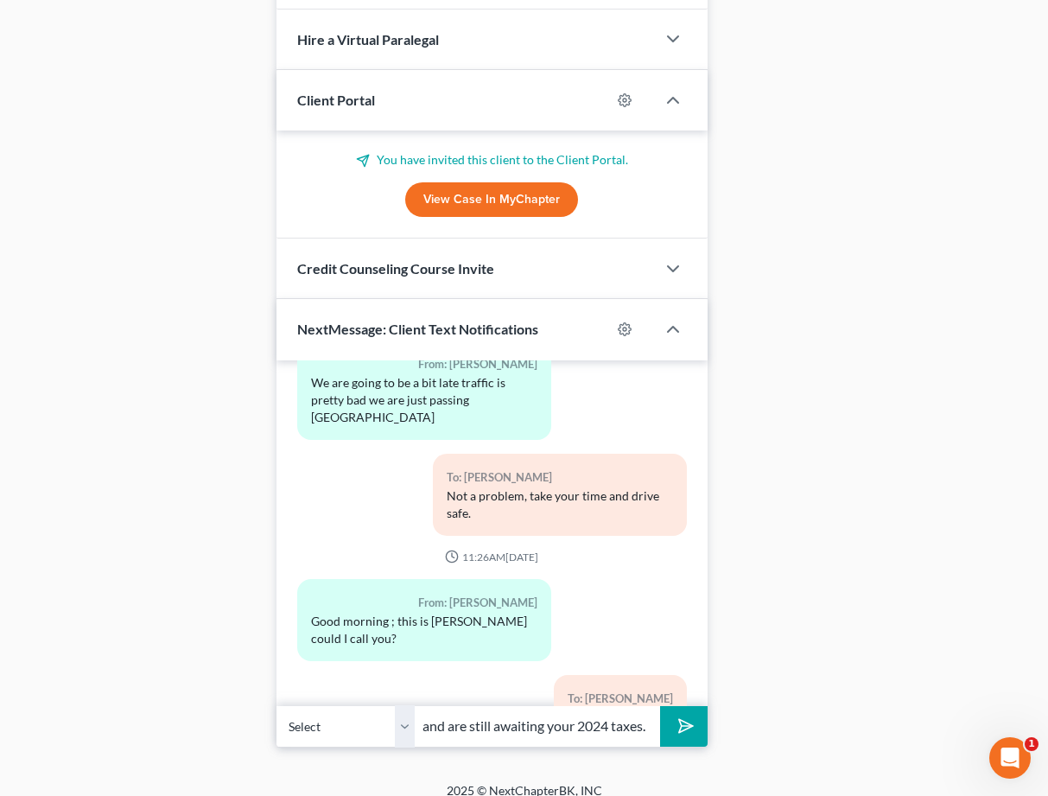
type input "Hello, wanted to follow up. We have received your certificates and are still aw…"
click at [686, 714] on icon "submit" at bounding box center [682, 726] width 24 height 24
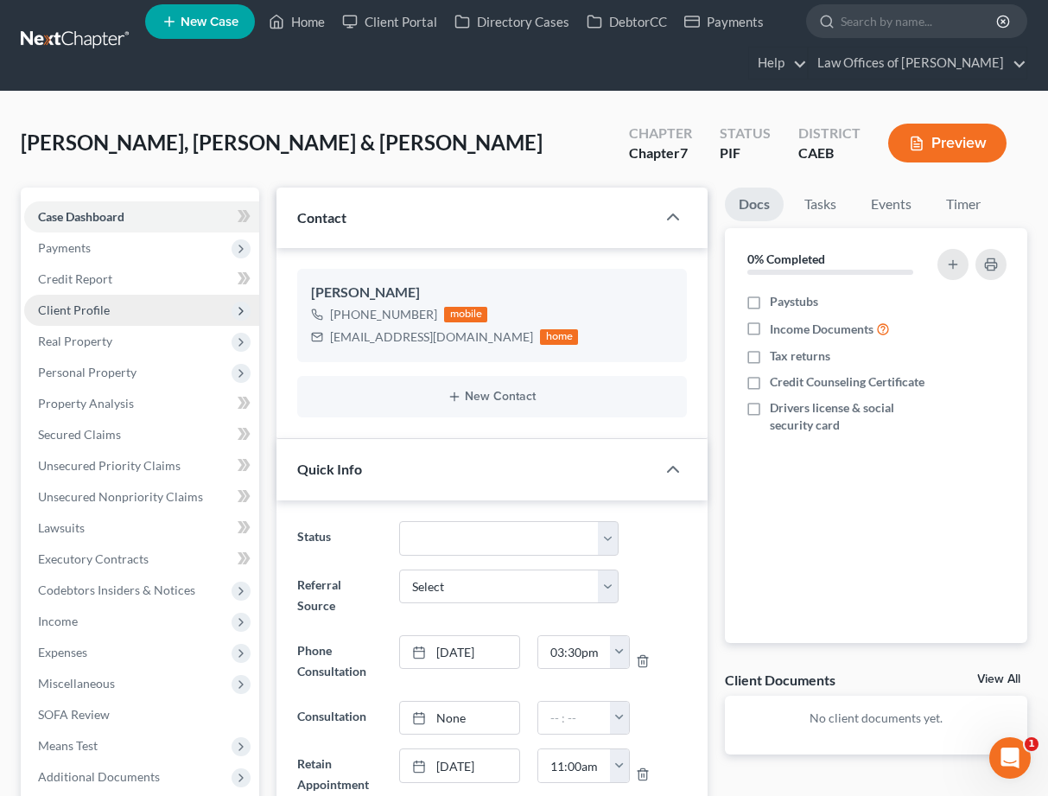
scroll to position [0, 0]
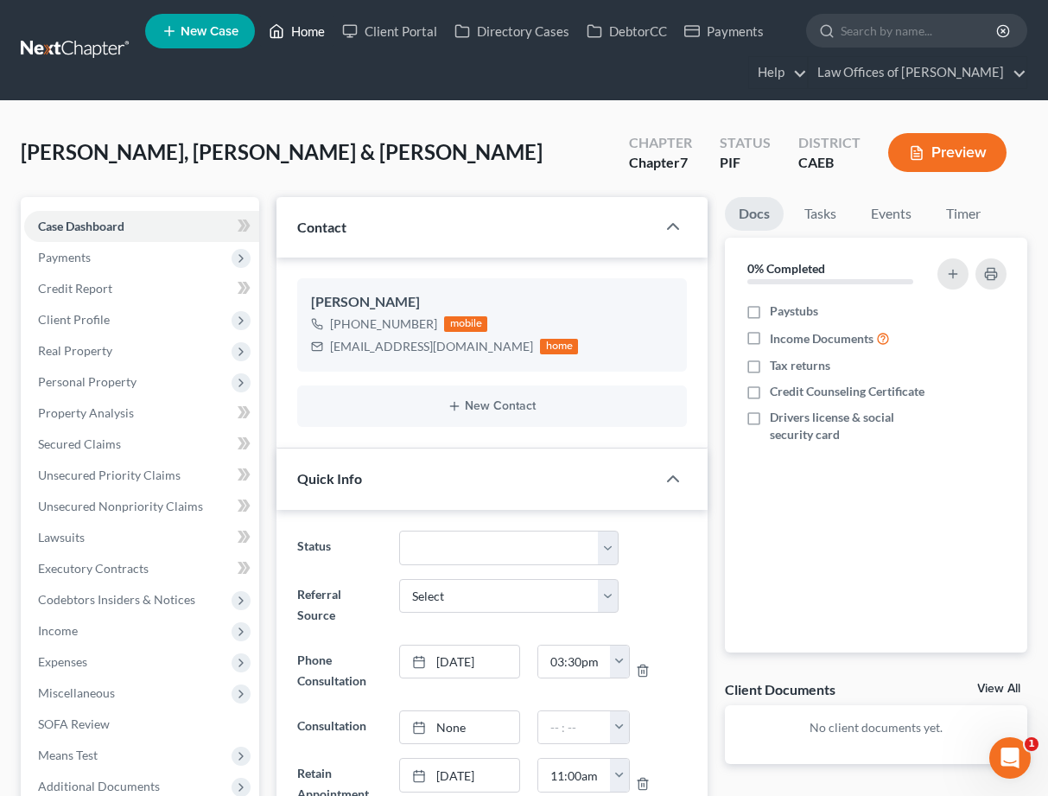
click at [295, 39] on link "Home" at bounding box center [296, 31] width 73 height 31
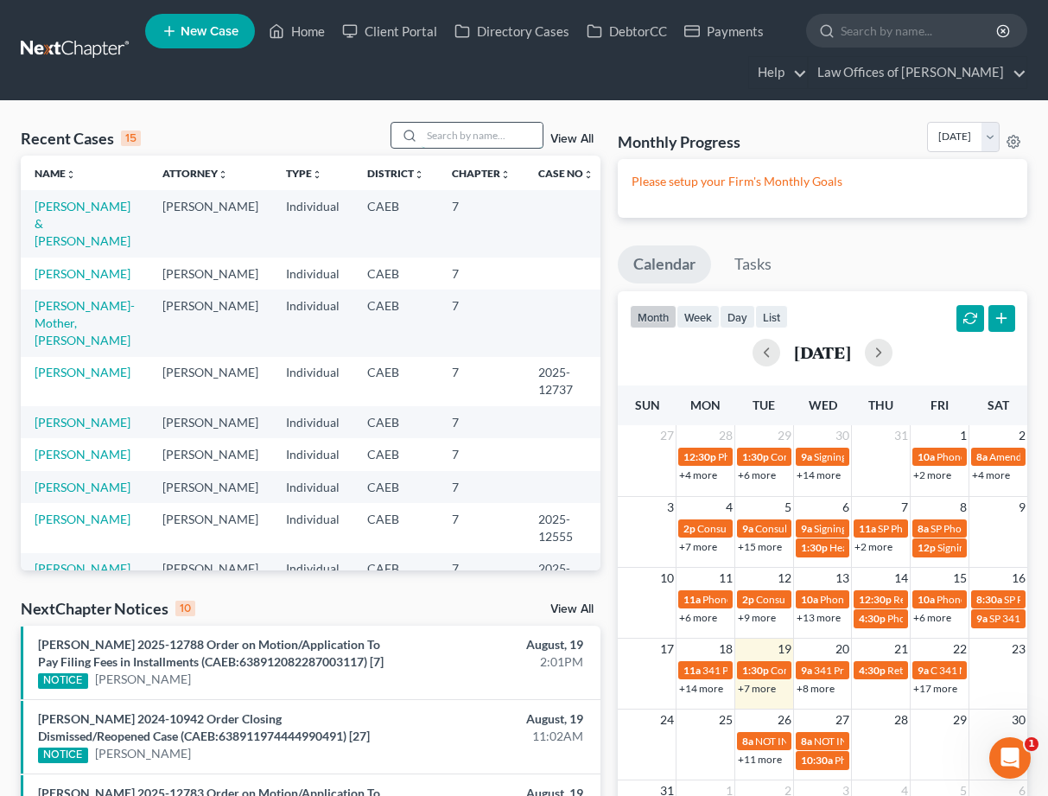
click at [466, 136] on input "search" at bounding box center [482, 135] width 121 height 25
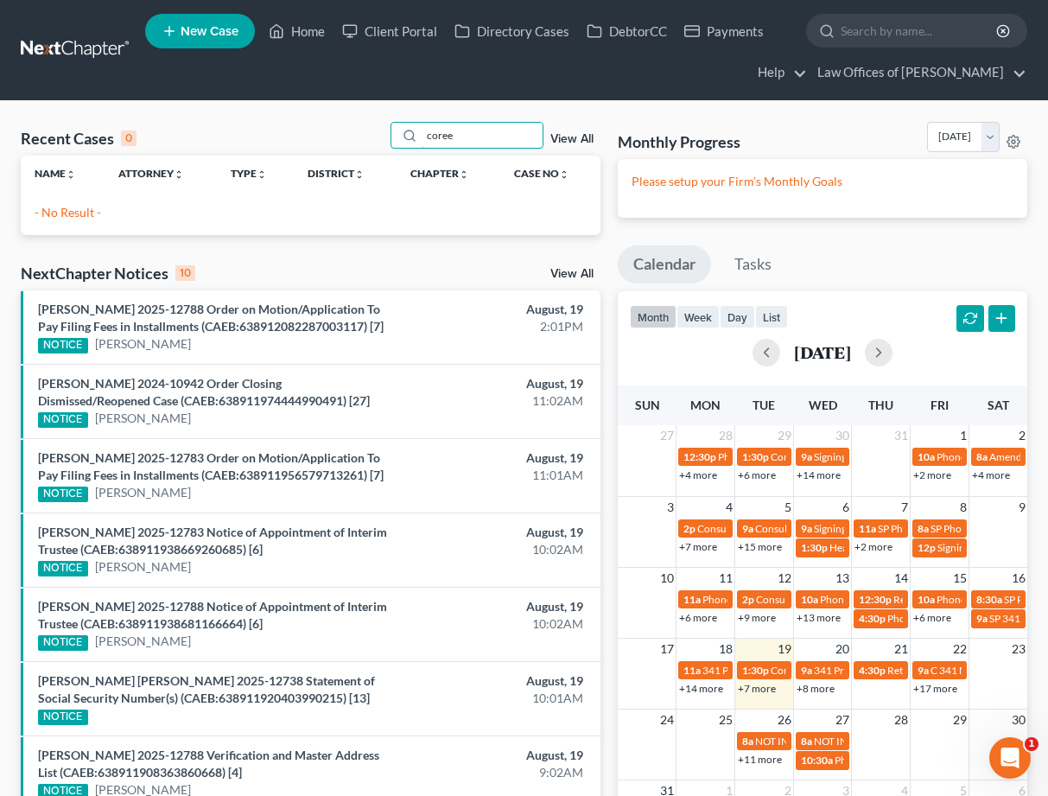
type input "coree"
click at [221, 30] on span "New Case" at bounding box center [210, 31] width 58 height 13
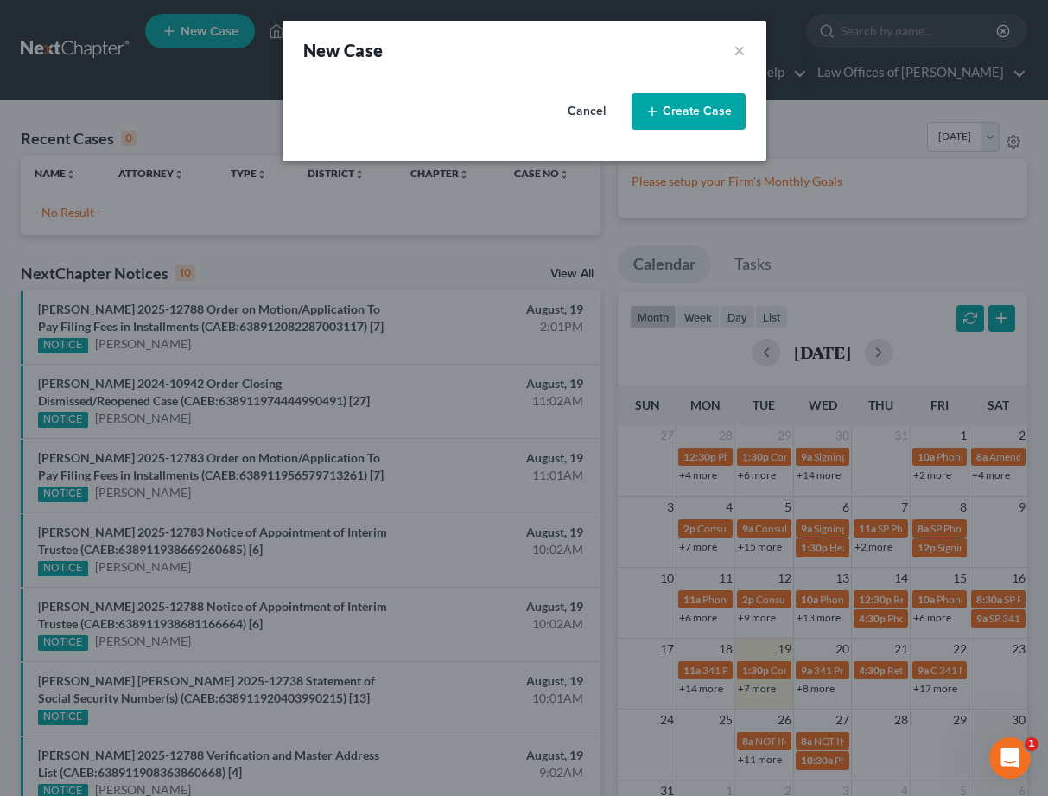
select select "8"
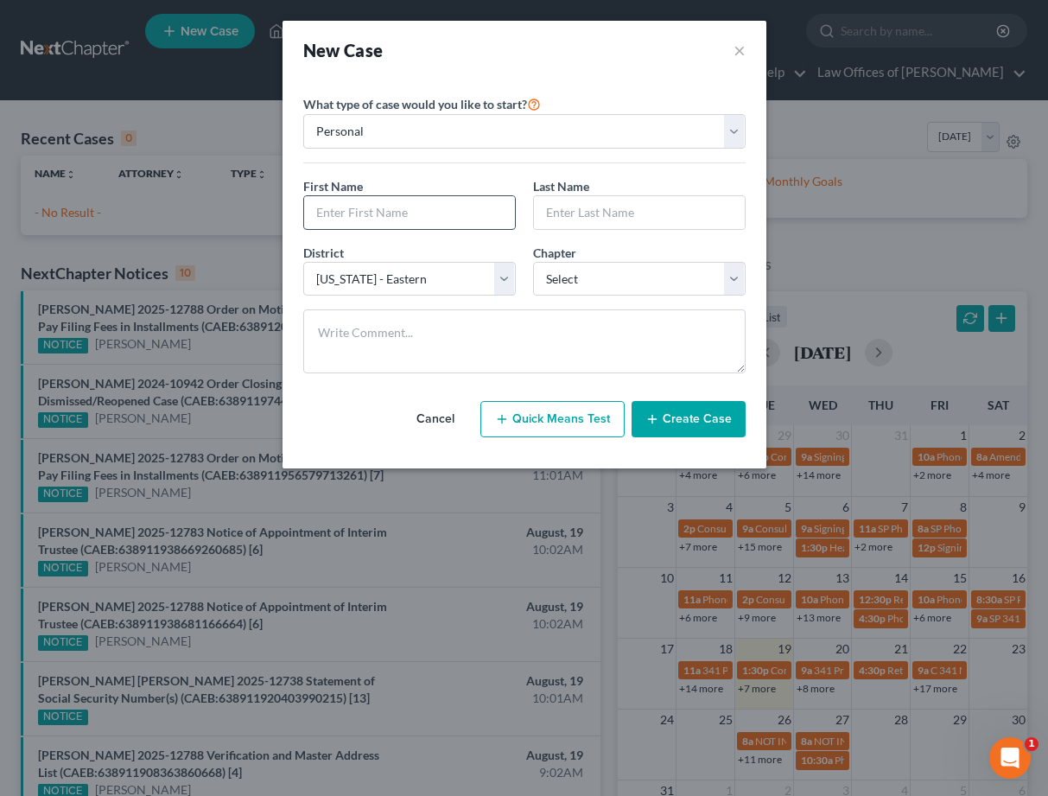
click at [449, 206] on input "text" at bounding box center [409, 212] width 211 height 33
type input "Coree"
type input "[PERSON_NAME]"
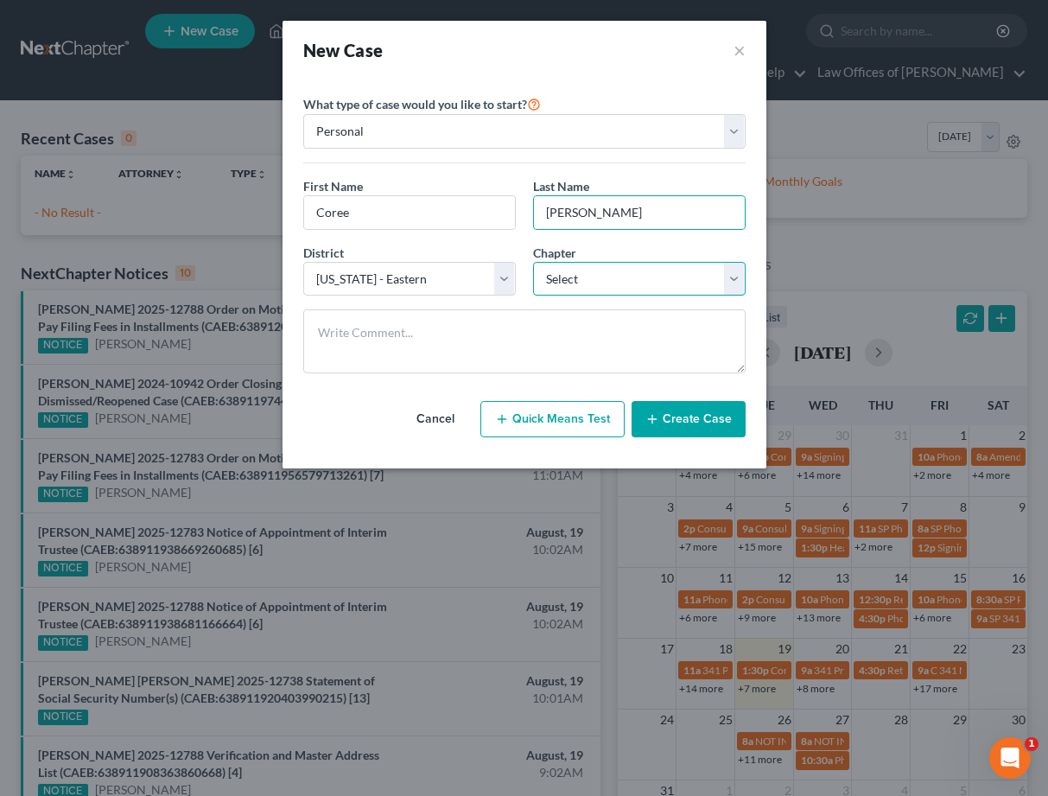
click at [647, 274] on select "Select 7 11 12 13" at bounding box center [639, 279] width 213 height 35
select select "0"
click at [708, 436] on button "Create Case" at bounding box center [689, 419] width 114 height 36
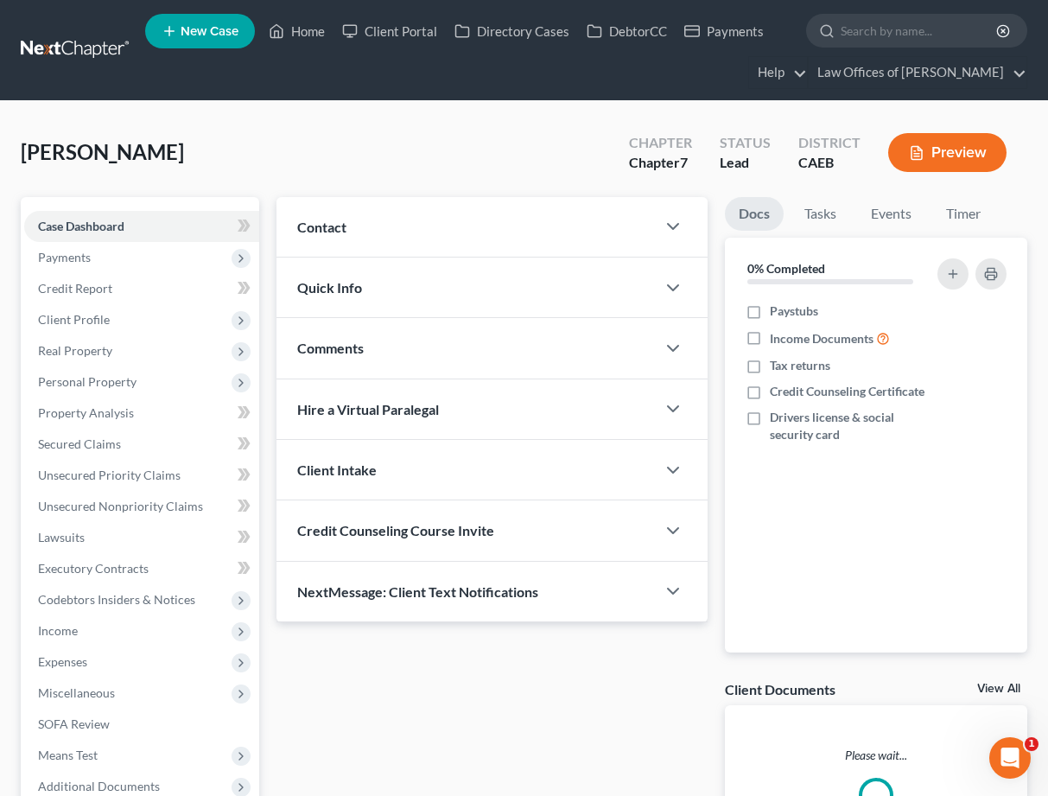
click at [530, 242] on div "Contact" at bounding box center [465, 227] width 378 height 60
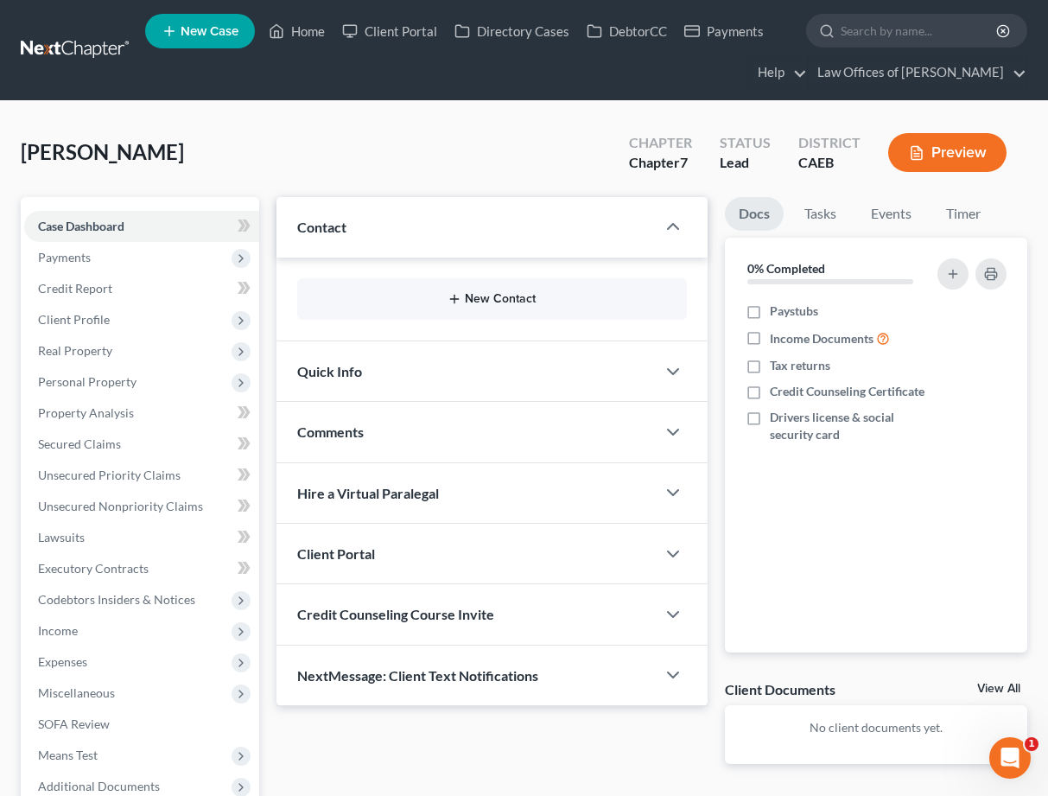
click at [511, 293] on button "New Contact" at bounding box center [491, 299] width 361 height 14
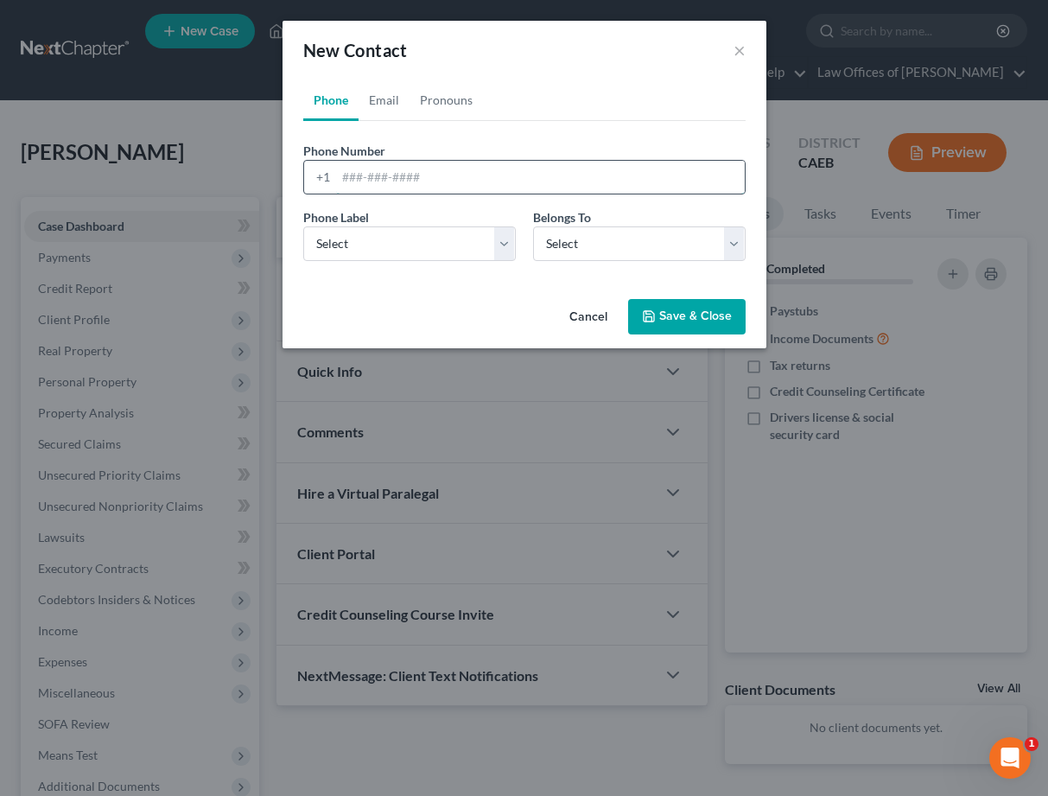
click at [434, 177] on input "tel" at bounding box center [540, 177] width 409 height 33
type input "6613408553"
click at [497, 251] on select "Select Mobile Home Work Other" at bounding box center [409, 243] width 213 height 35
select select "0"
click at [595, 243] on select "Select Client Other" at bounding box center [639, 243] width 213 height 35
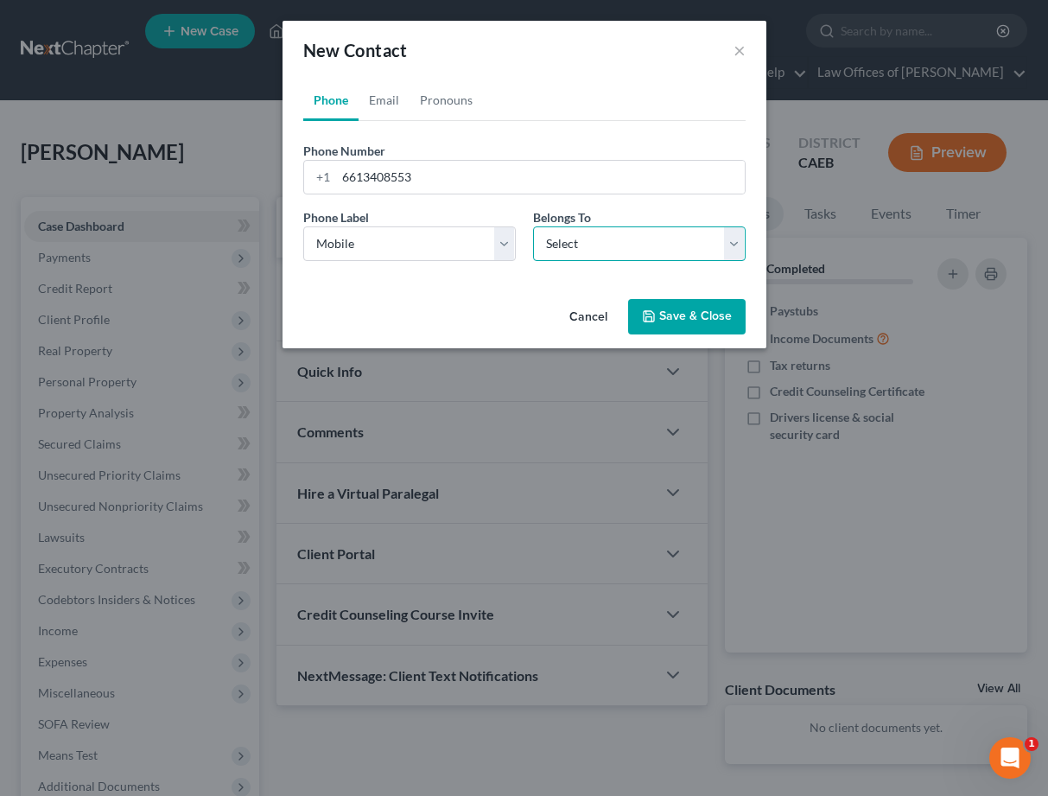
select select "0"
click at [676, 302] on button "Save & Close" at bounding box center [686, 317] width 117 height 36
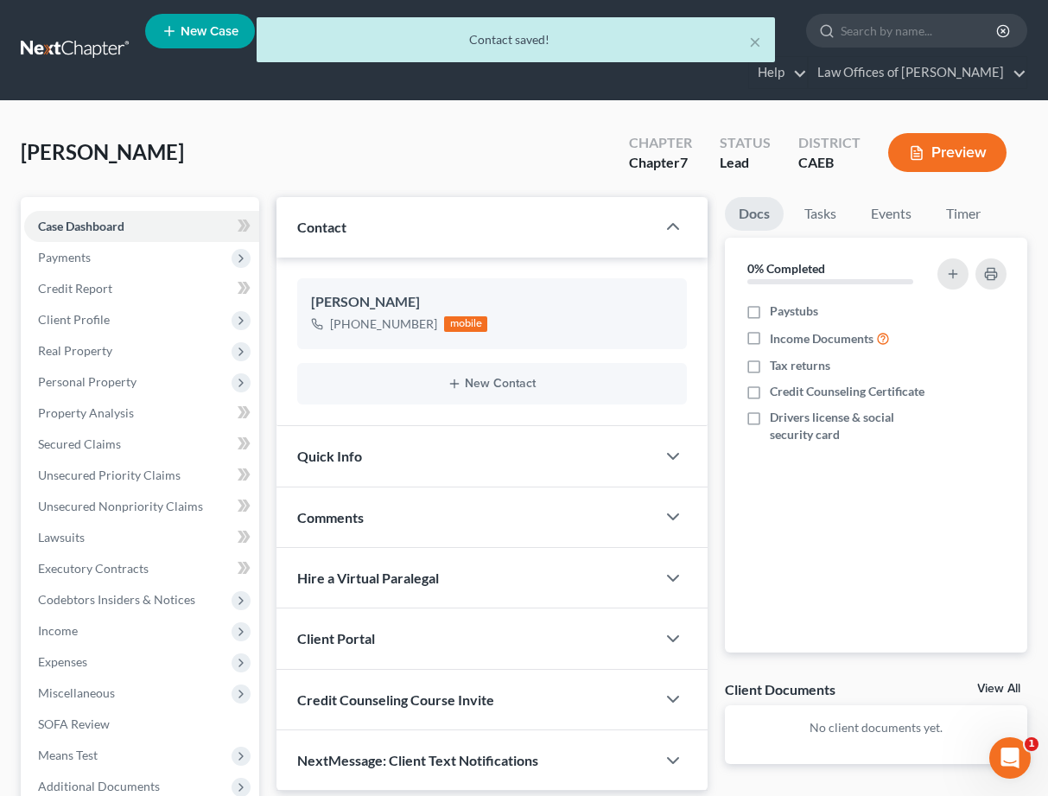
click at [384, 469] on div "Quick Info" at bounding box center [465, 456] width 378 height 60
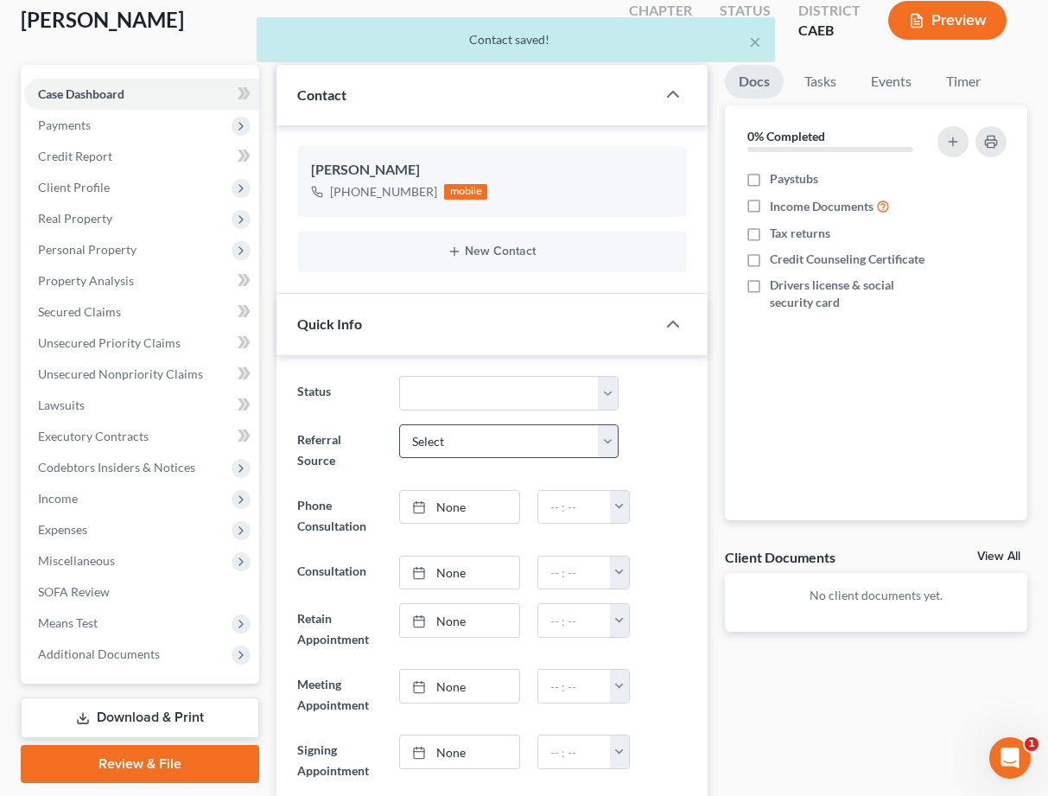
scroll to position [134, 0]
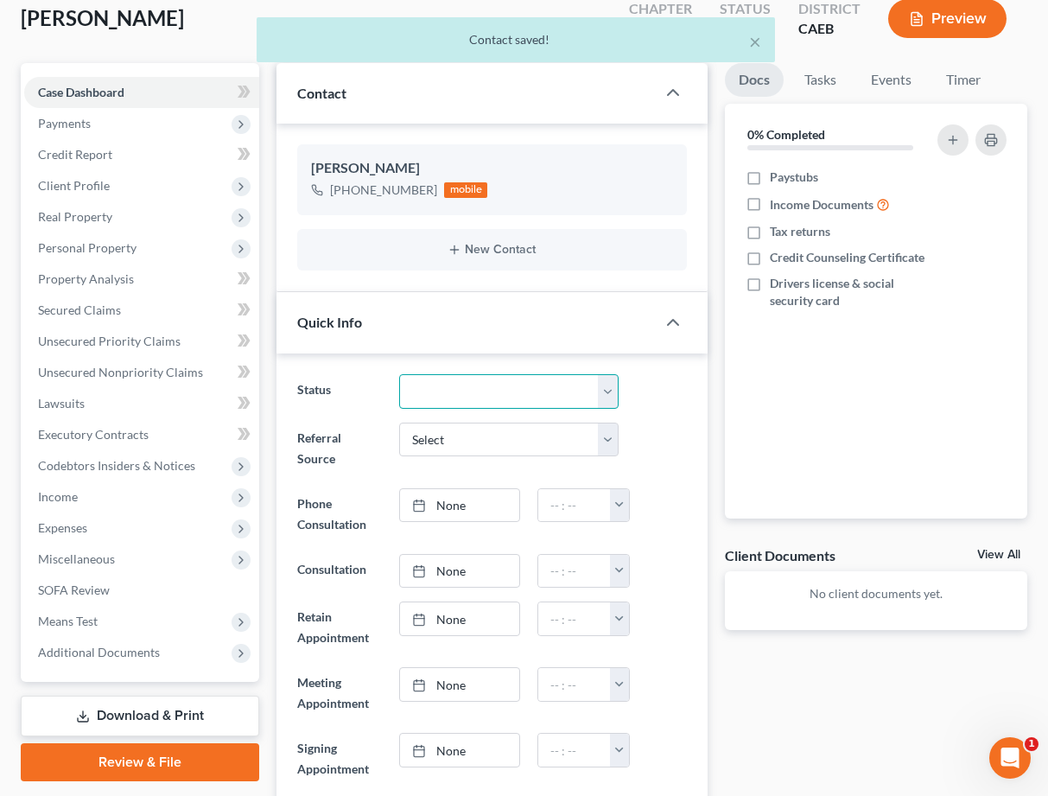
click at [435, 393] on select "Cancelled/Refund Closed Consultation Declined Discharged Filed Income Check In …" at bounding box center [508, 391] width 219 height 35
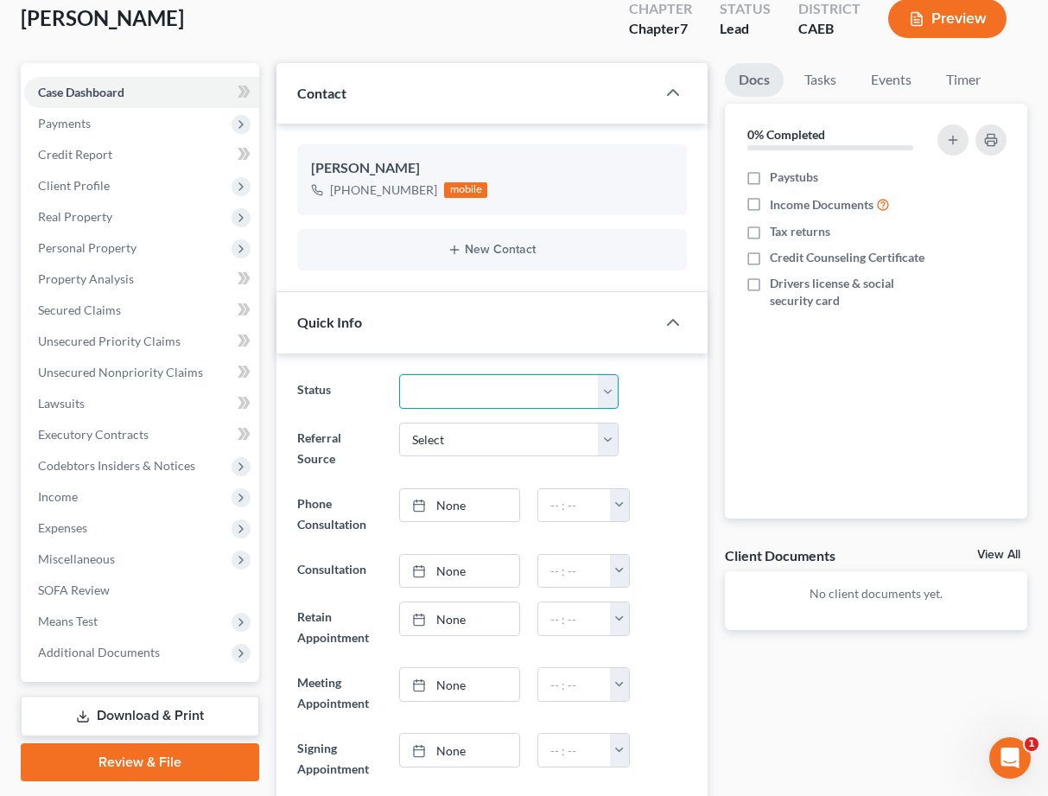
select select "2"
click at [677, 464] on ng-include "Status Cancelled/Refund Closed Consultation Declined Discharged Filed Income Ch…" at bounding box center [491, 660] width 389 height 573
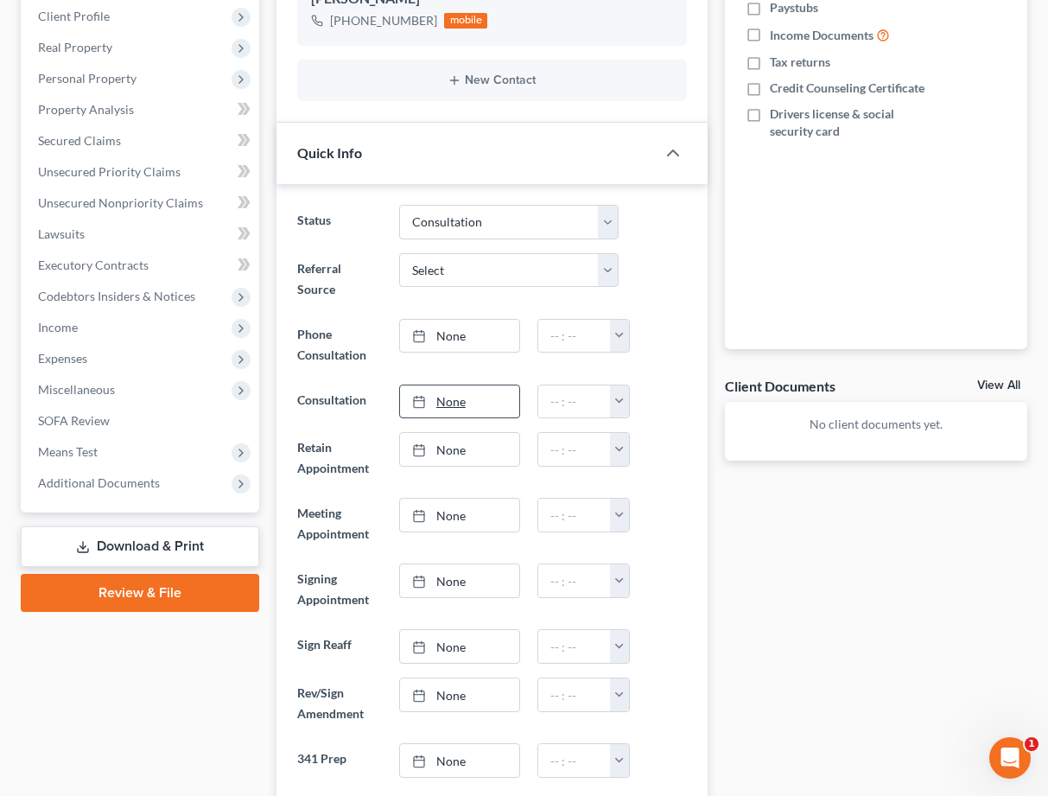
scroll to position [309, 0]
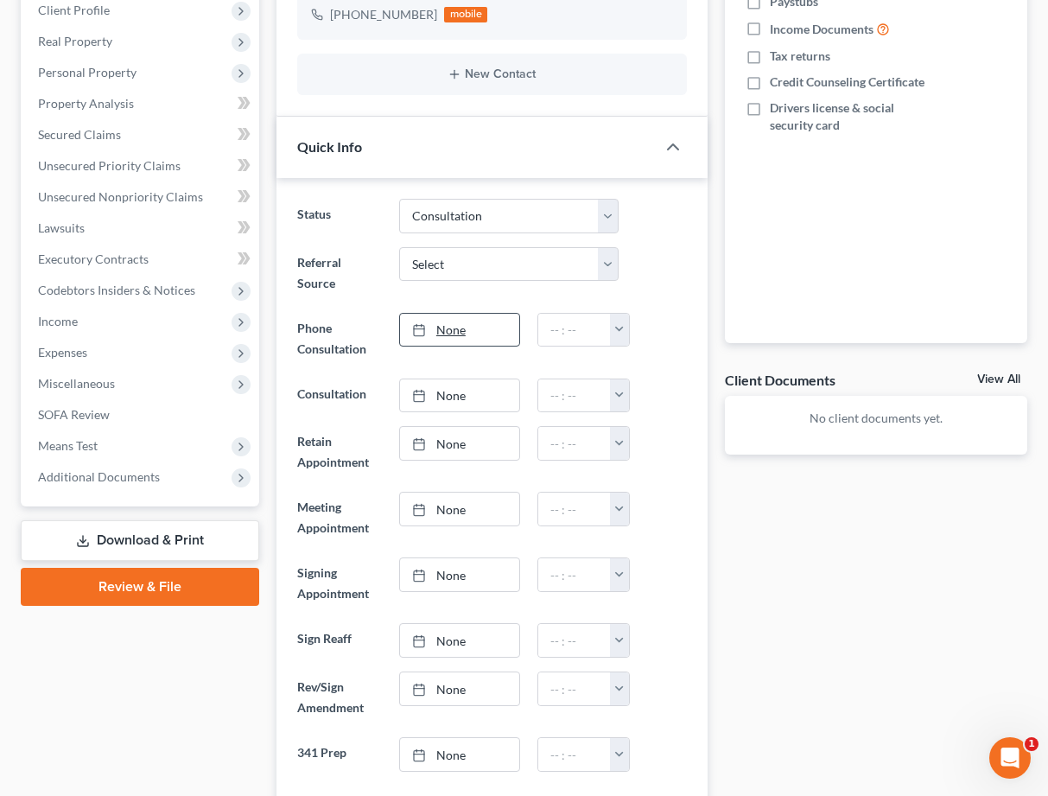
click at [457, 314] on link "None" at bounding box center [459, 330] width 119 height 33
type input "[DATE]"
click at [620, 314] on button "button" at bounding box center [619, 330] width 19 height 33
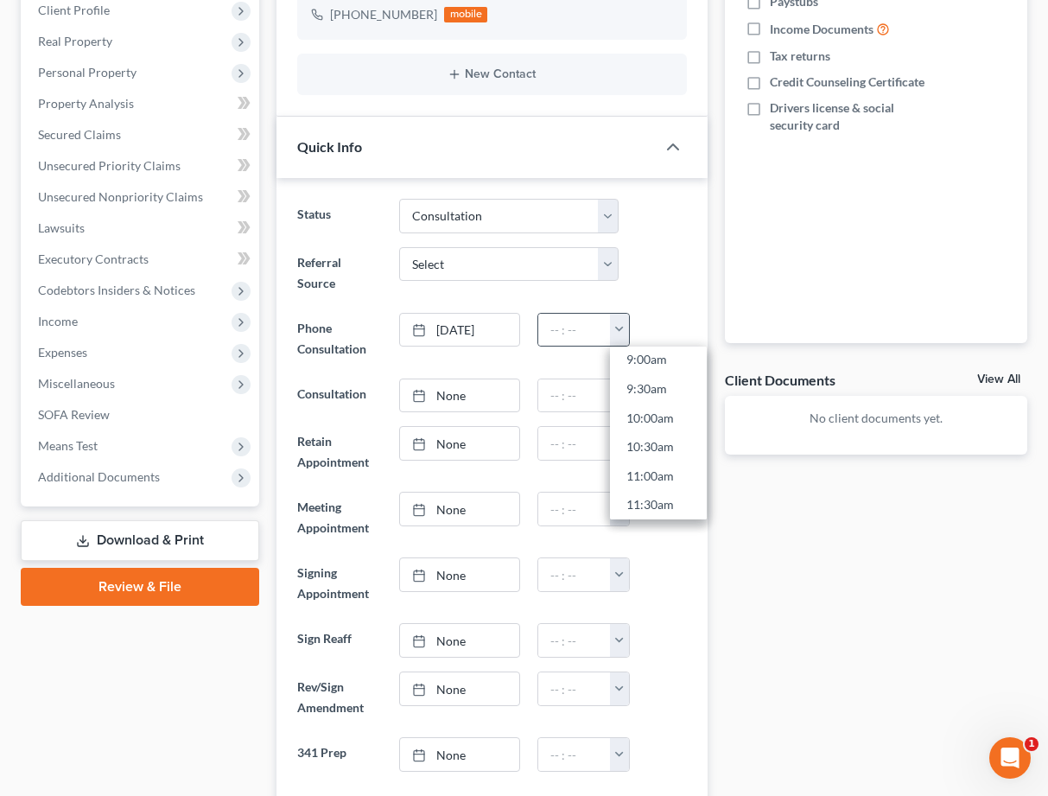
scroll to position [709, 0]
click at [663, 428] on link "1:30pm" at bounding box center [658, 442] width 97 height 29
type input "1:30pm"
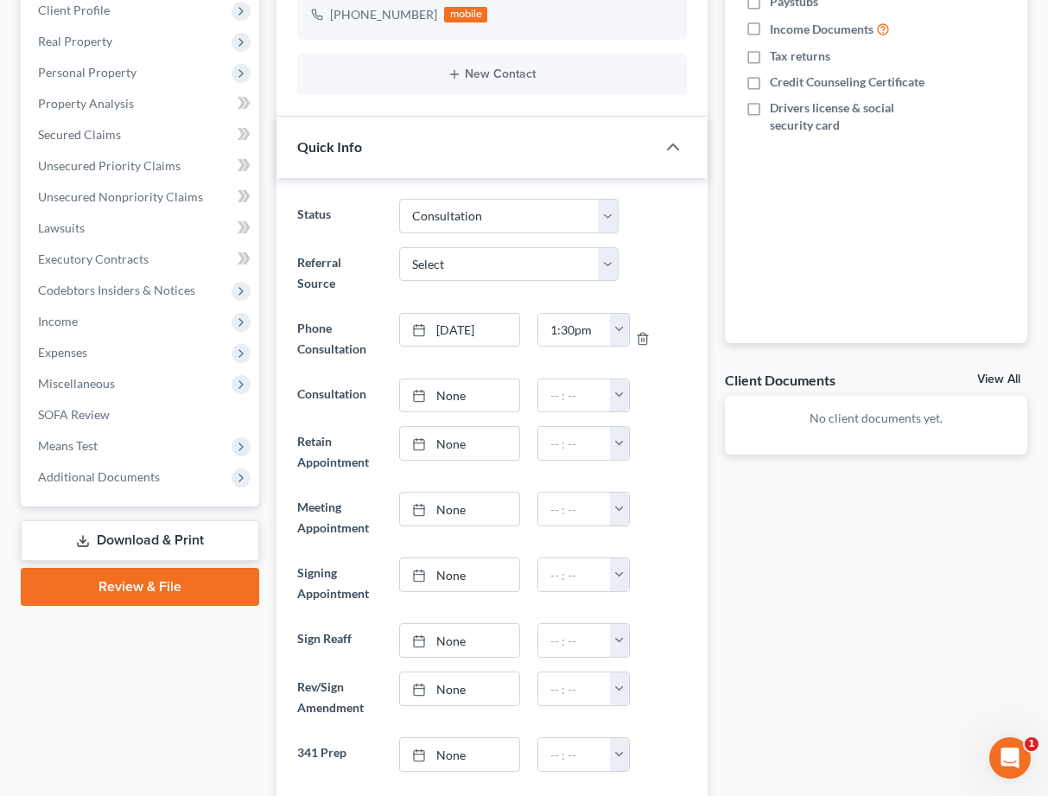
click at [667, 426] on div at bounding box center [660, 452] width 67 height 52
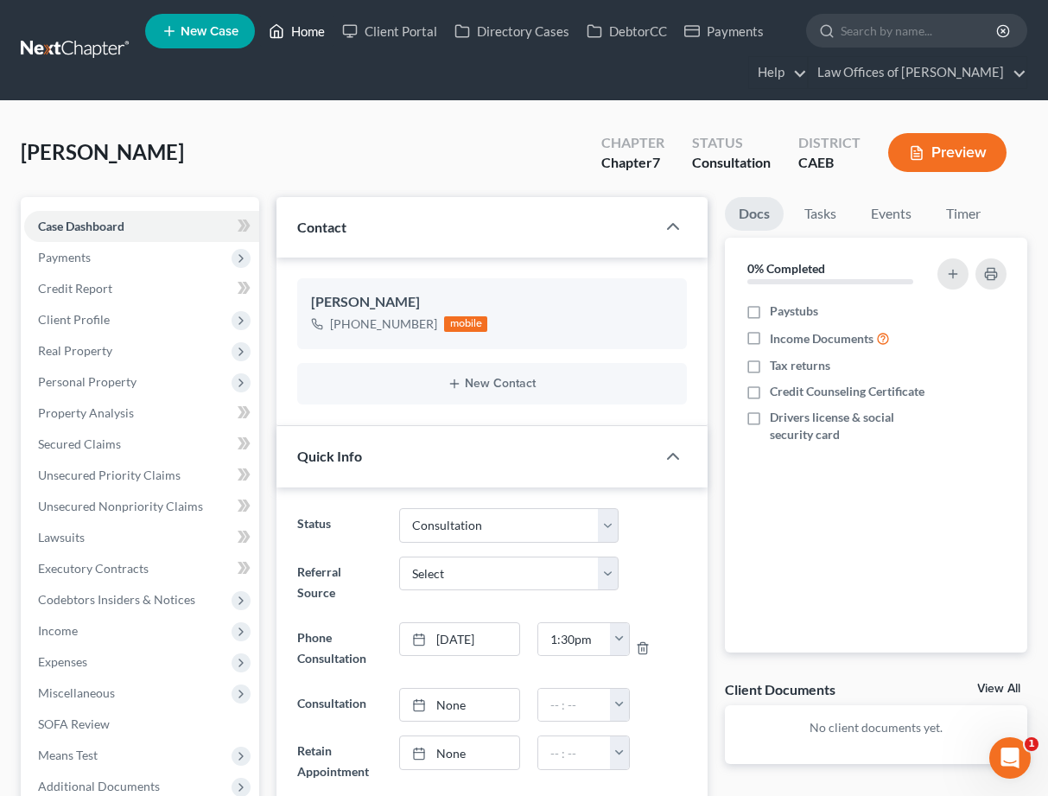
click at [316, 35] on link "Home" at bounding box center [296, 31] width 73 height 31
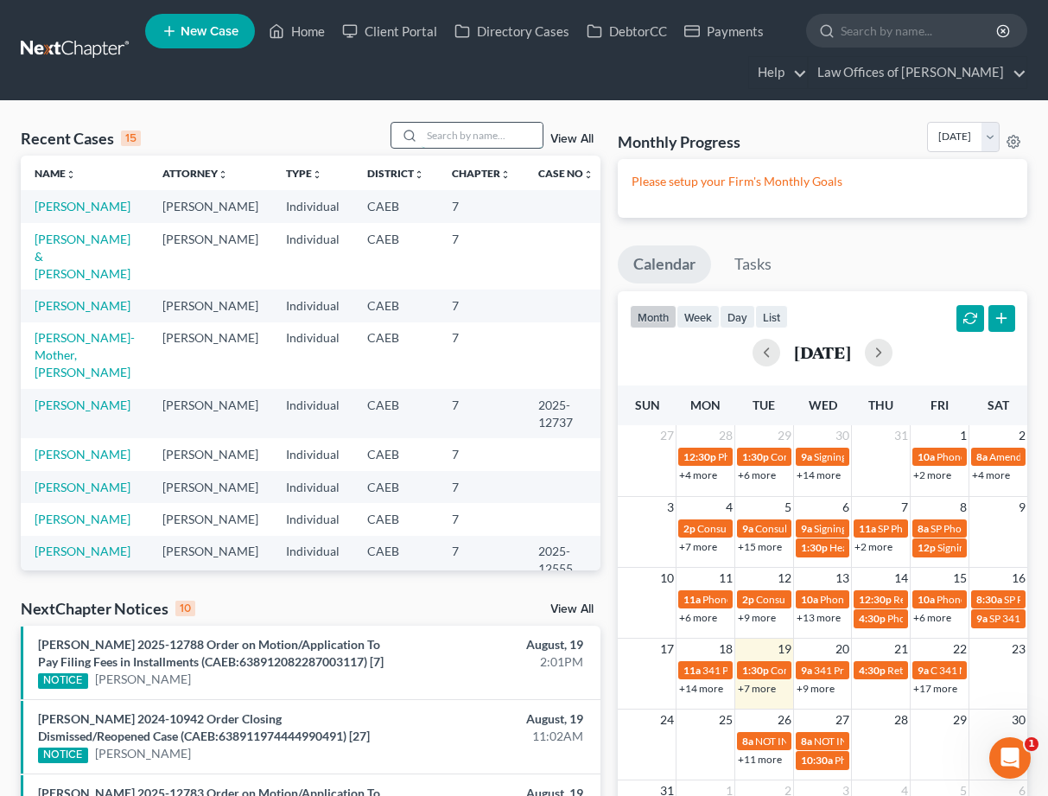
drag, startPoint x: 459, startPoint y: 132, endPoint x: 463, endPoint y: 142, distance: 10.4
click at [463, 141] on input "search" at bounding box center [482, 135] width 121 height 25
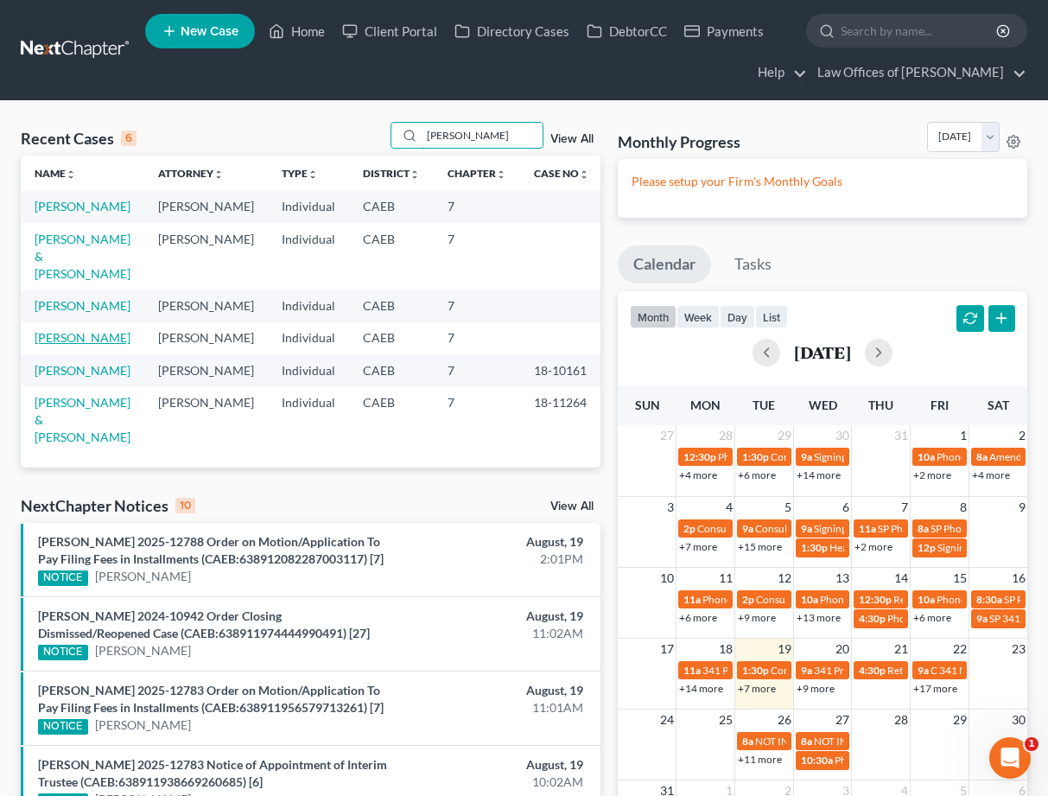
type input "[PERSON_NAME]"
click at [78, 345] on link "[PERSON_NAME]" at bounding box center [83, 337] width 96 height 15
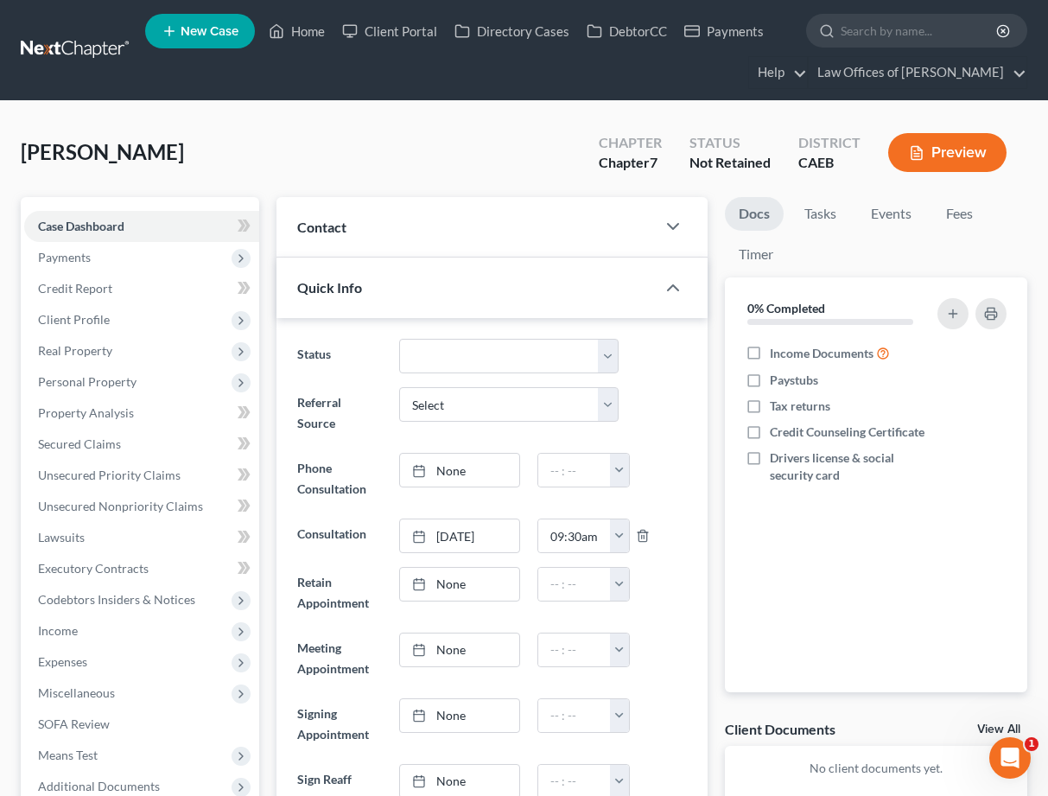
click at [441, 253] on div "Contact" at bounding box center [465, 227] width 378 height 60
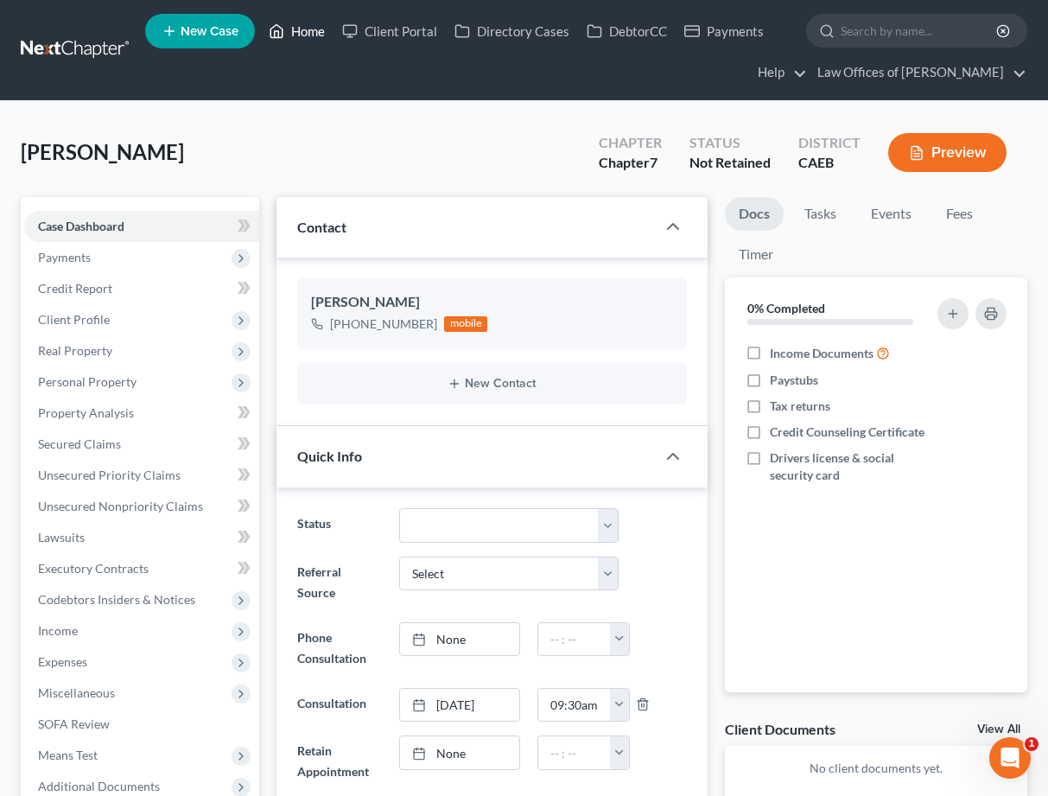
click at [292, 32] on link "Home" at bounding box center [296, 31] width 73 height 31
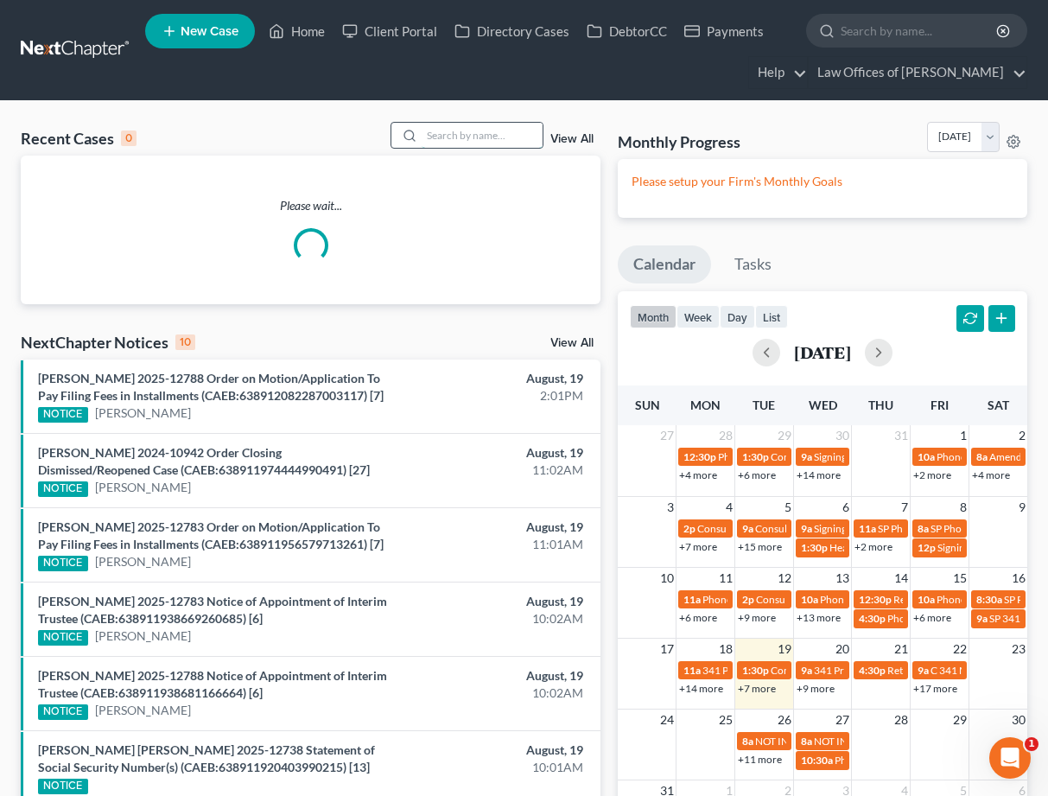
click at [449, 136] on input "search" at bounding box center [482, 135] width 121 height 25
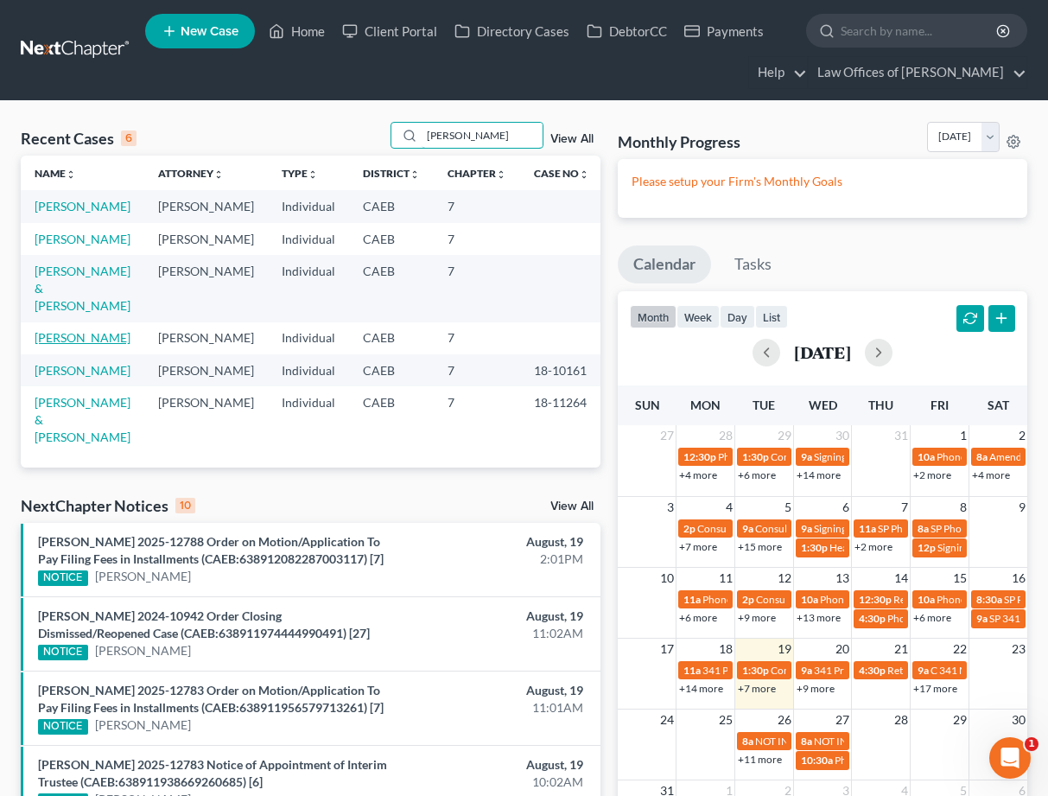
type input "[PERSON_NAME]"
click at [80, 345] on link "[PERSON_NAME]" at bounding box center [83, 337] width 96 height 15
select select "6"
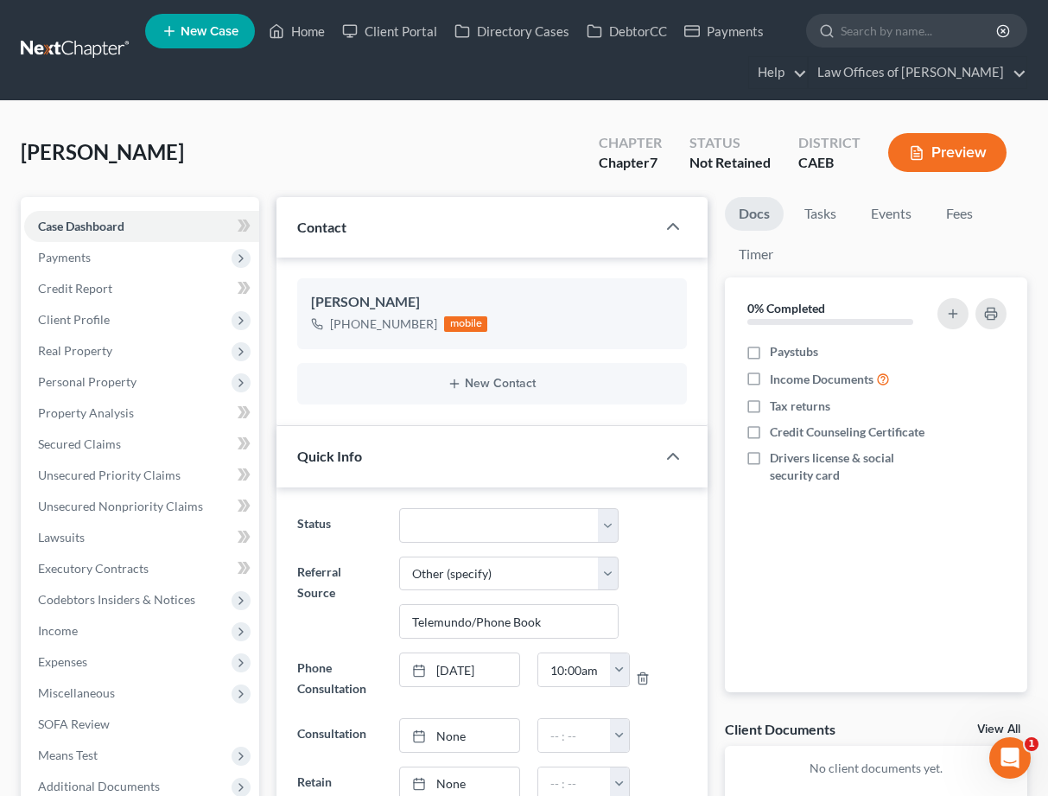
click at [232, 32] on span "New Case" at bounding box center [210, 31] width 58 height 13
click at [200, 39] on link "New Case" at bounding box center [200, 31] width 110 height 35
select select "8"
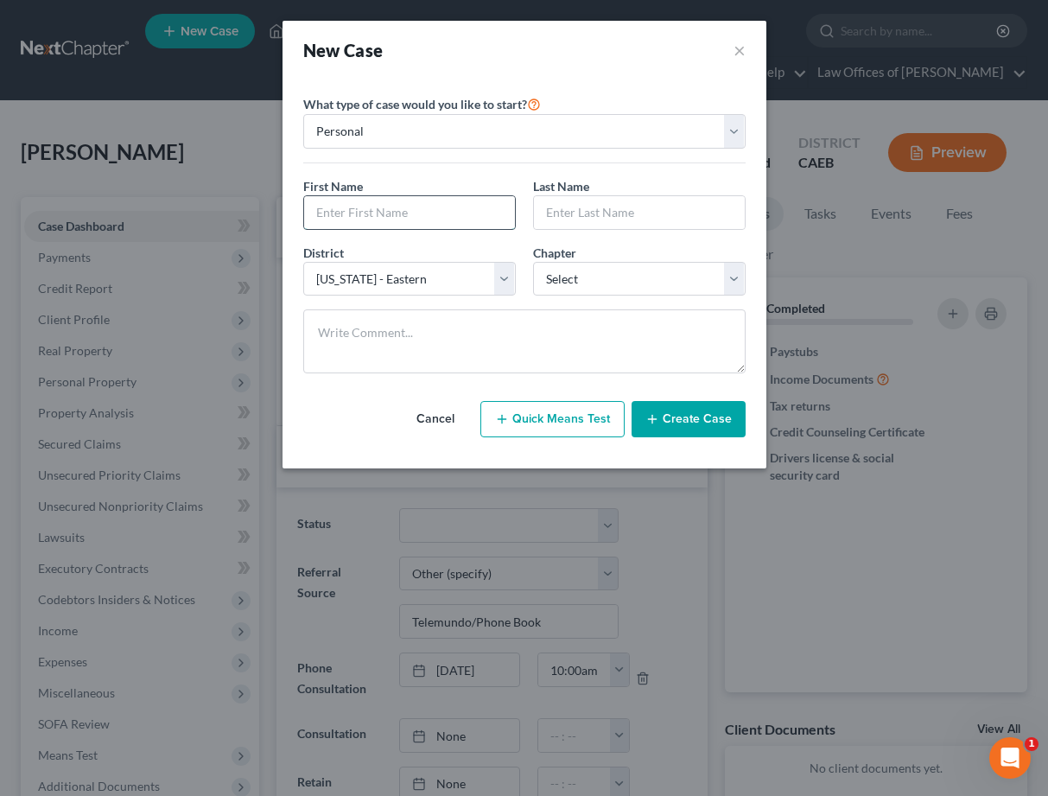
click at [374, 219] on input "text" at bounding box center [409, 212] width 211 height 33
click at [372, 225] on input "[PERSON_NAME]" at bounding box center [409, 212] width 211 height 33
type input "[PERSON_NAME]"
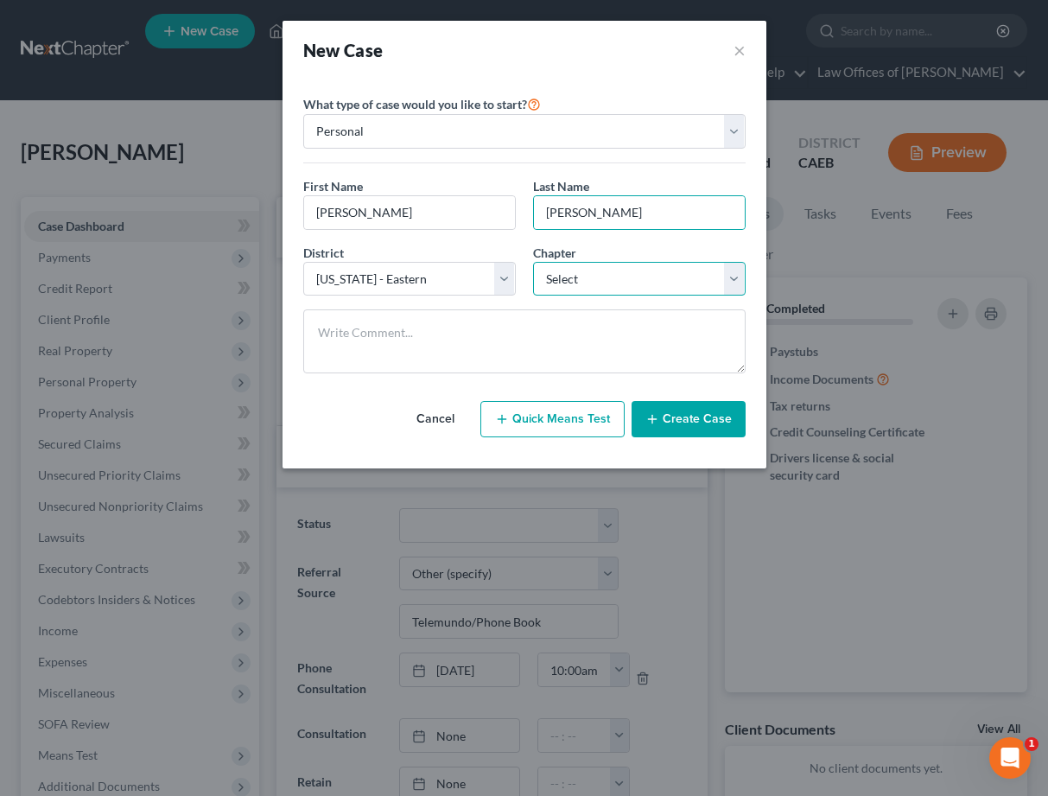
click at [576, 272] on select "Select 7 11 12 13" at bounding box center [639, 279] width 213 height 35
select select "0"
click at [688, 411] on button "Create Case" at bounding box center [689, 419] width 114 height 36
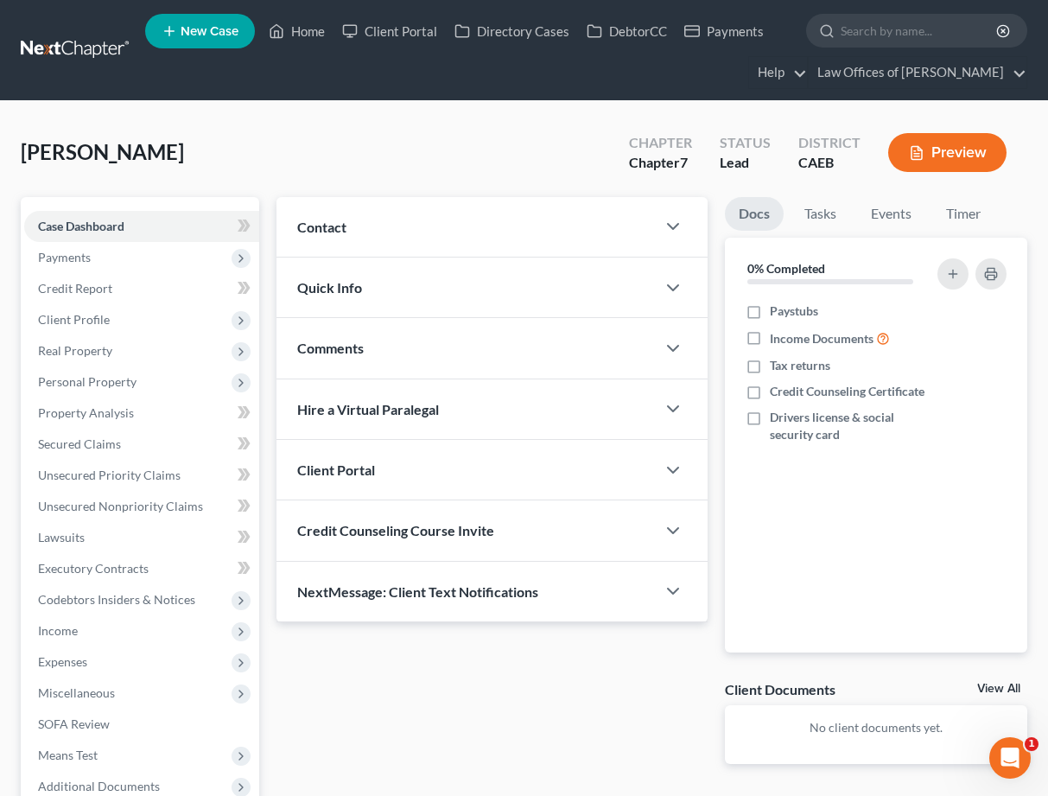
click at [479, 232] on div "Contact" at bounding box center [465, 227] width 378 height 60
click at [477, 234] on div "Contact" at bounding box center [465, 227] width 378 height 60
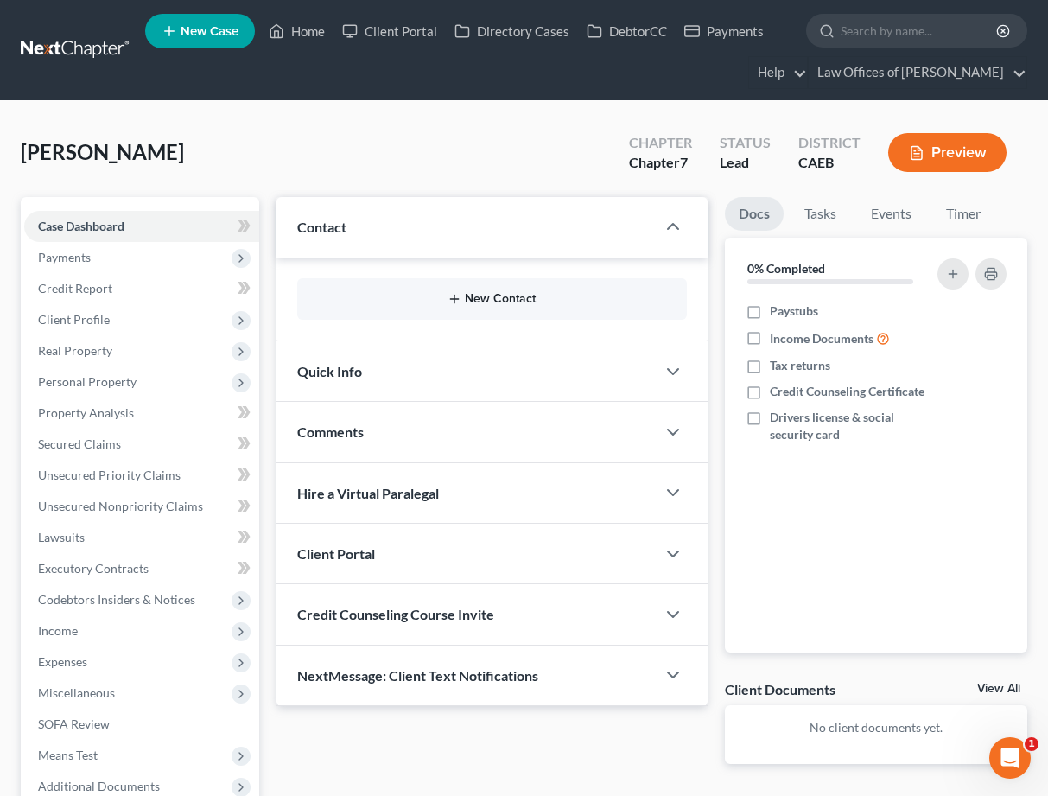
click at [485, 295] on button "New Contact" at bounding box center [491, 299] width 361 height 14
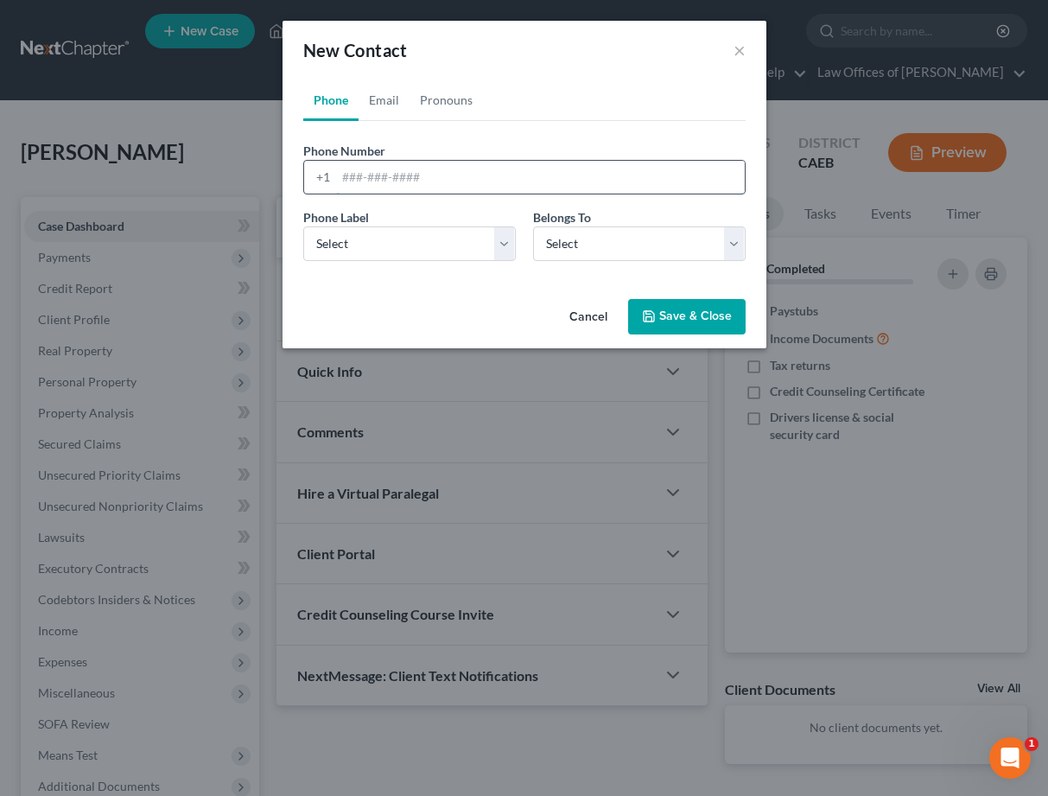
click at [422, 177] on input "tel" at bounding box center [540, 177] width 409 height 33
type input "6614214218"
click at [446, 241] on select "Select Mobile Home Work Other" at bounding box center [409, 243] width 213 height 35
select select "0"
click at [627, 247] on select "Select Client Other" at bounding box center [639, 243] width 213 height 35
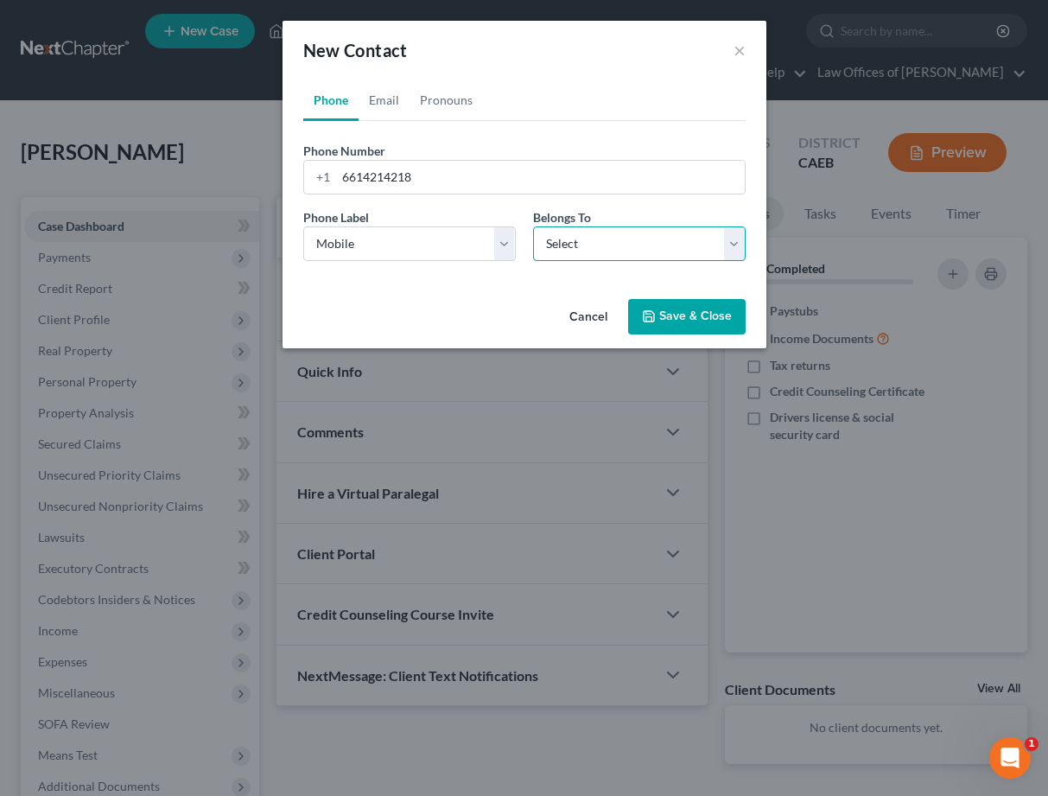
select select "0"
click at [651, 321] on icon "button" at bounding box center [649, 316] width 10 height 10
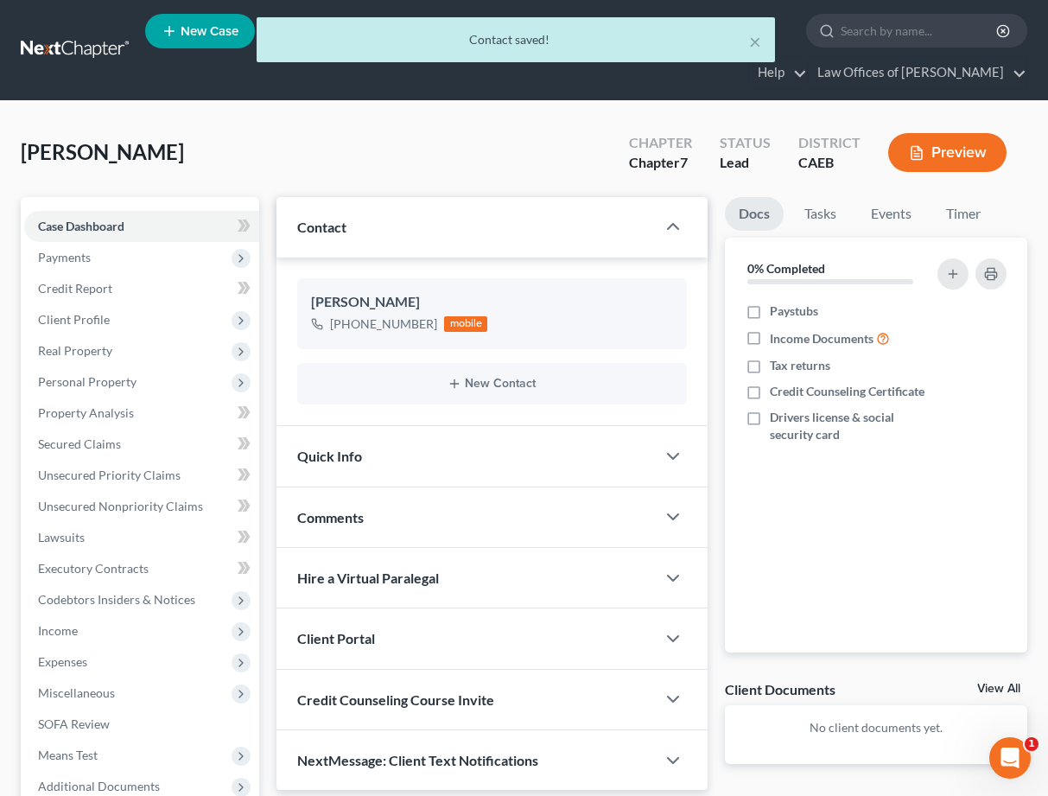
click at [474, 460] on div "Quick Info" at bounding box center [465, 456] width 378 height 60
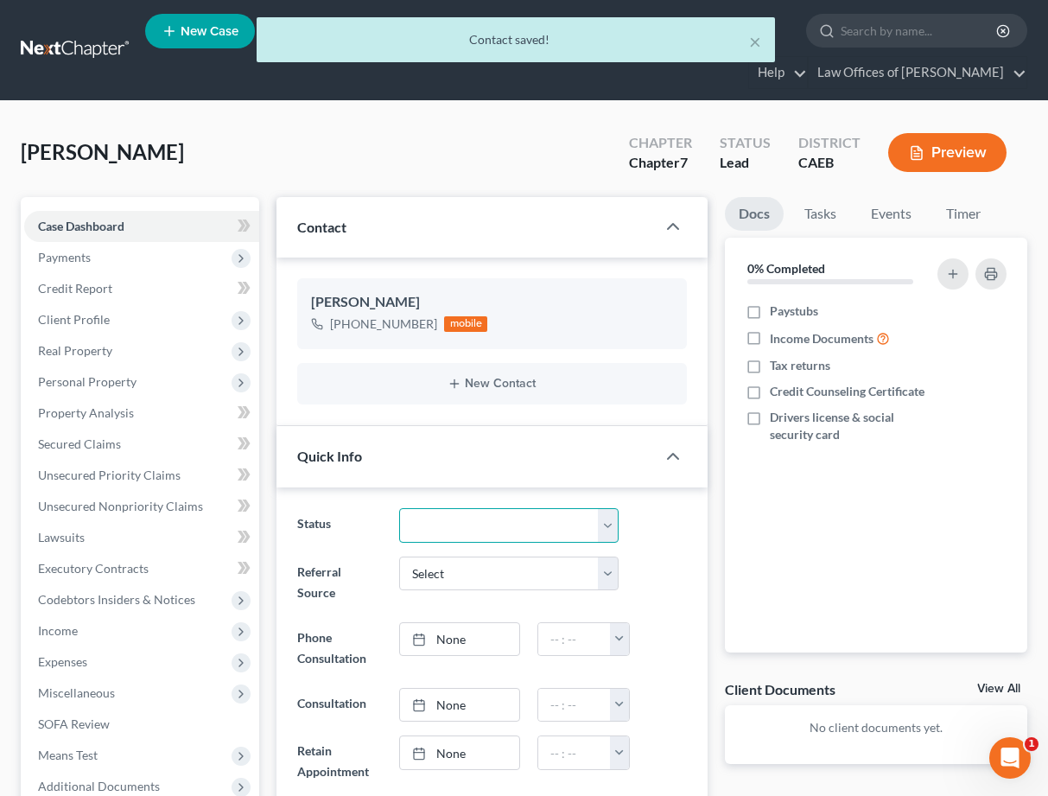
click at [482, 536] on select "Cancelled/Refund Closed Consultation Declined Discharged Filed Income Check In …" at bounding box center [508, 525] width 219 height 35
select select "2"
click at [656, 510] on div "Status Cancelled/Refund Closed Consultation Declined Discharged Filed Income Ch…" at bounding box center [492, 525] width 406 height 35
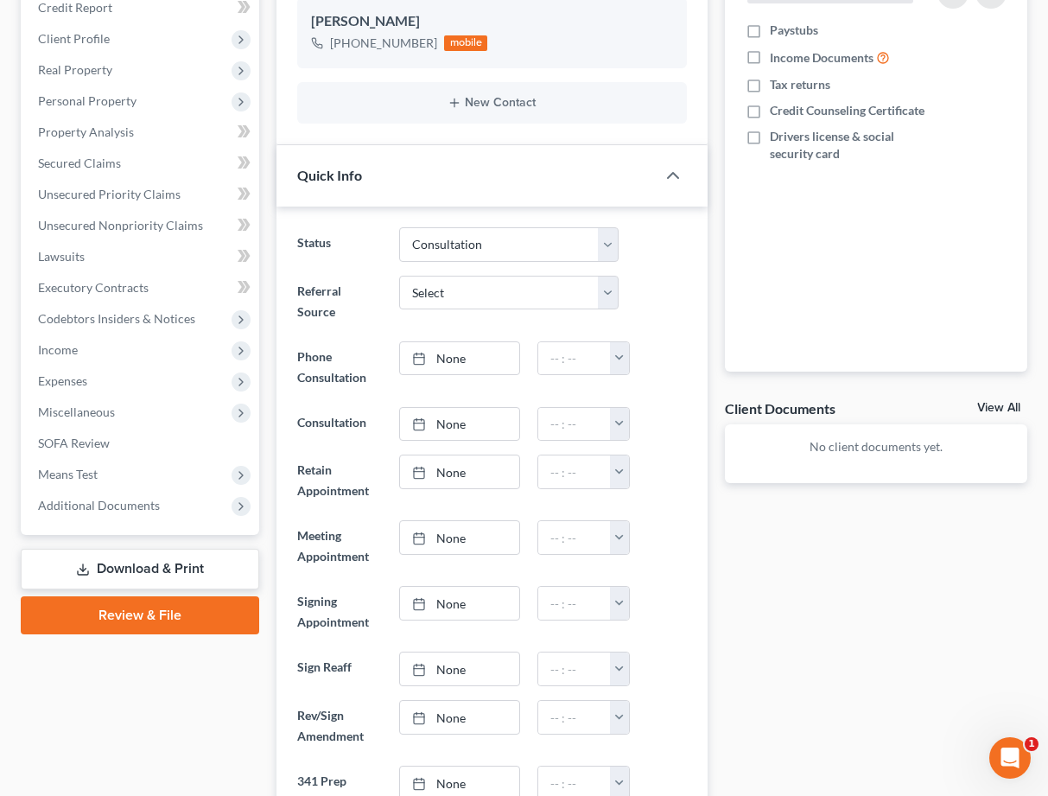
scroll to position [296, 0]
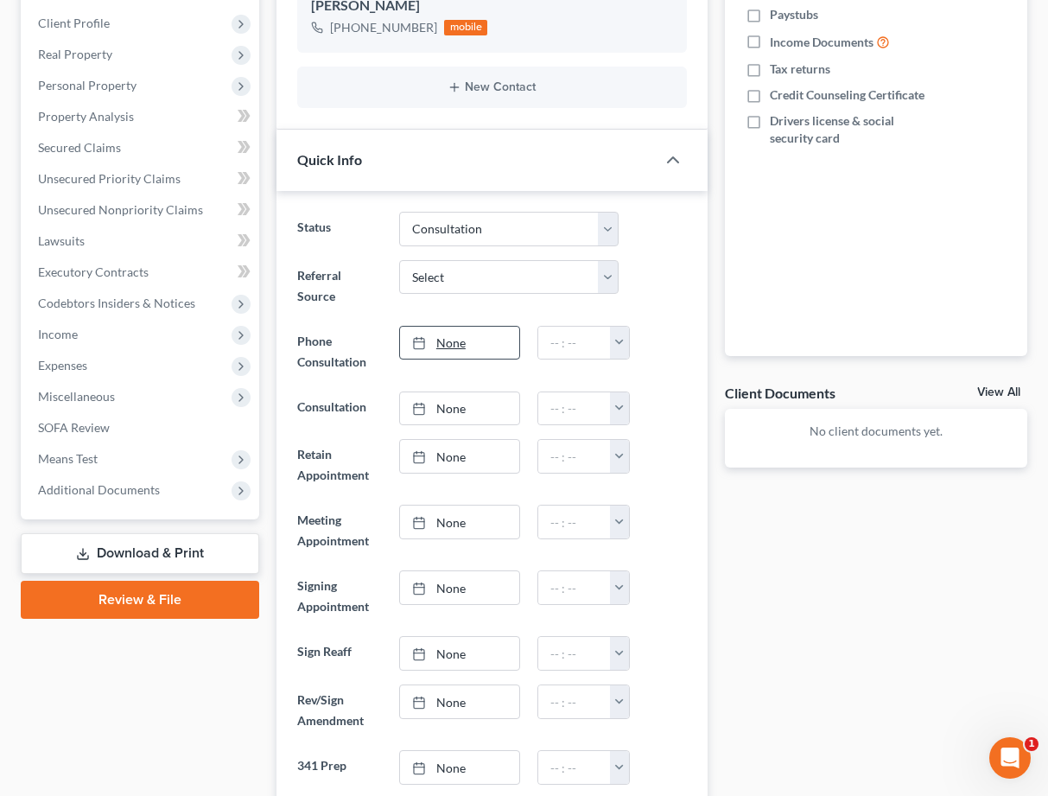
click at [479, 327] on link "None" at bounding box center [459, 343] width 119 height 33
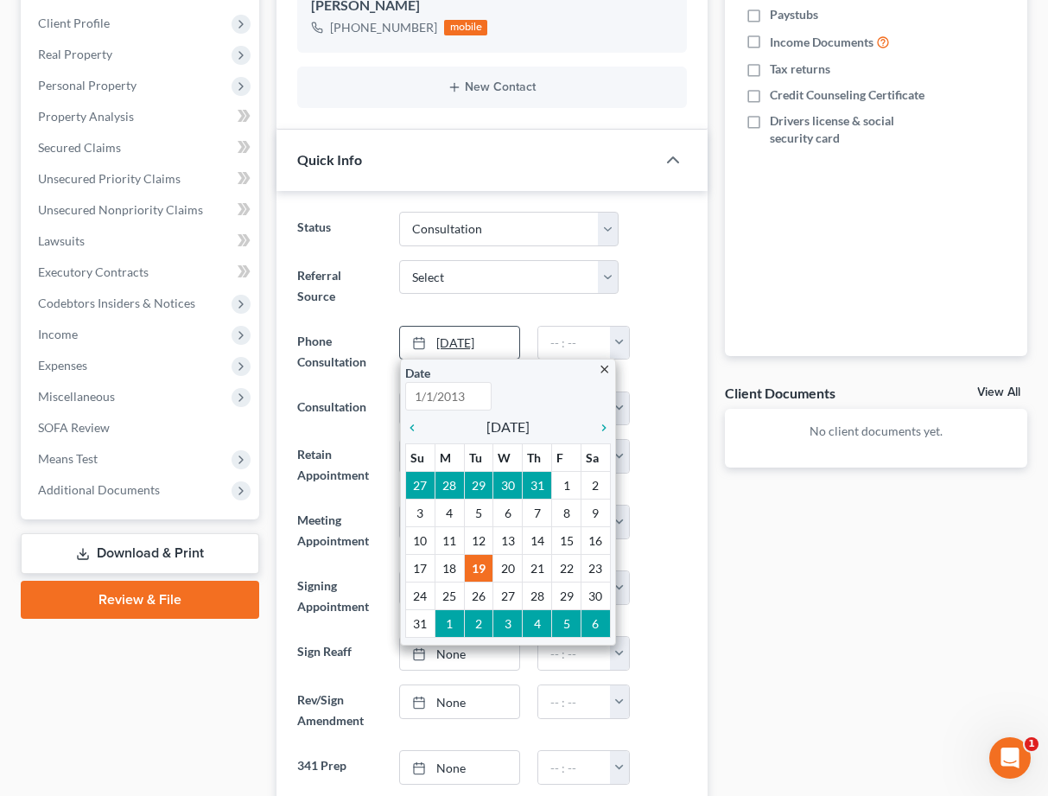
type input "[DATE]"
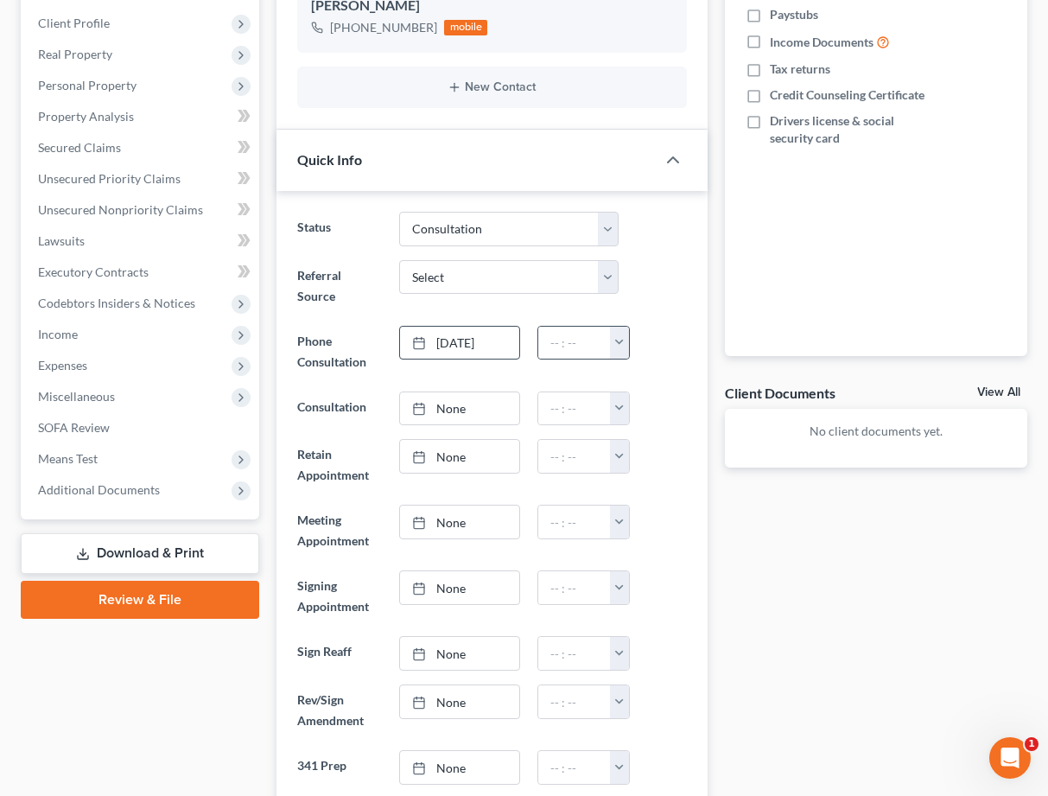
click at [618, 327] on button "button" at bounding box center [619, 343] width 19 height 33
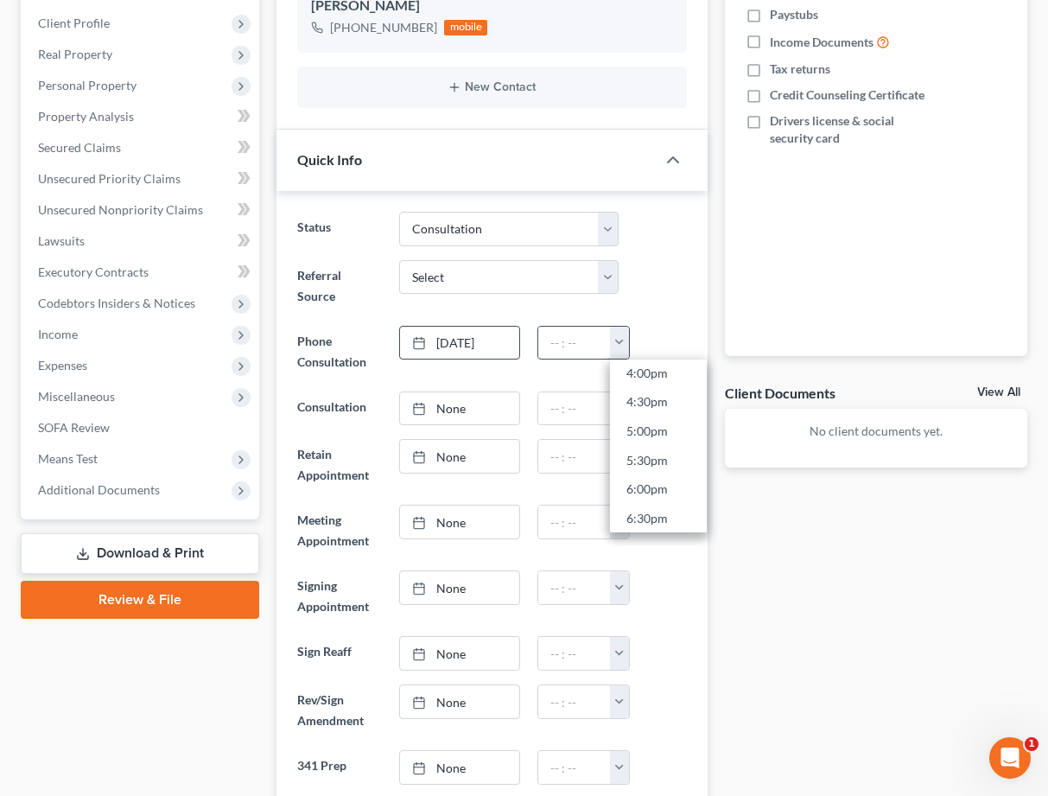
drag, startPoint x: 564, startPoint y: 321, endPoint x: 553, endPoint y: 321, distance: 11.2
click at [564, 327] on input "text" at bounding box center [574, 343] width 73 height 33
type input "5:15pm"
click at [676, 283] on div "Referral Source Select Word Of Mouth Previous Clients Direct Mail Website Googl…" at bounding box center [492, 286] width 406 height 52
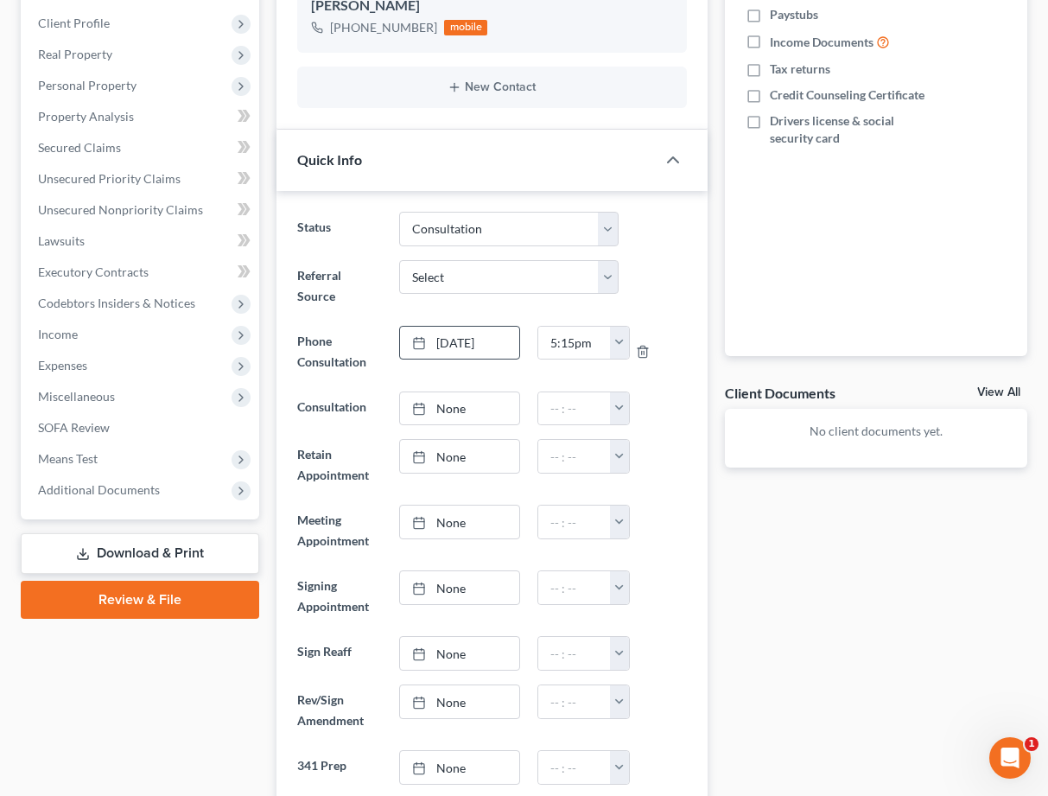
scroll to position [0, 0]
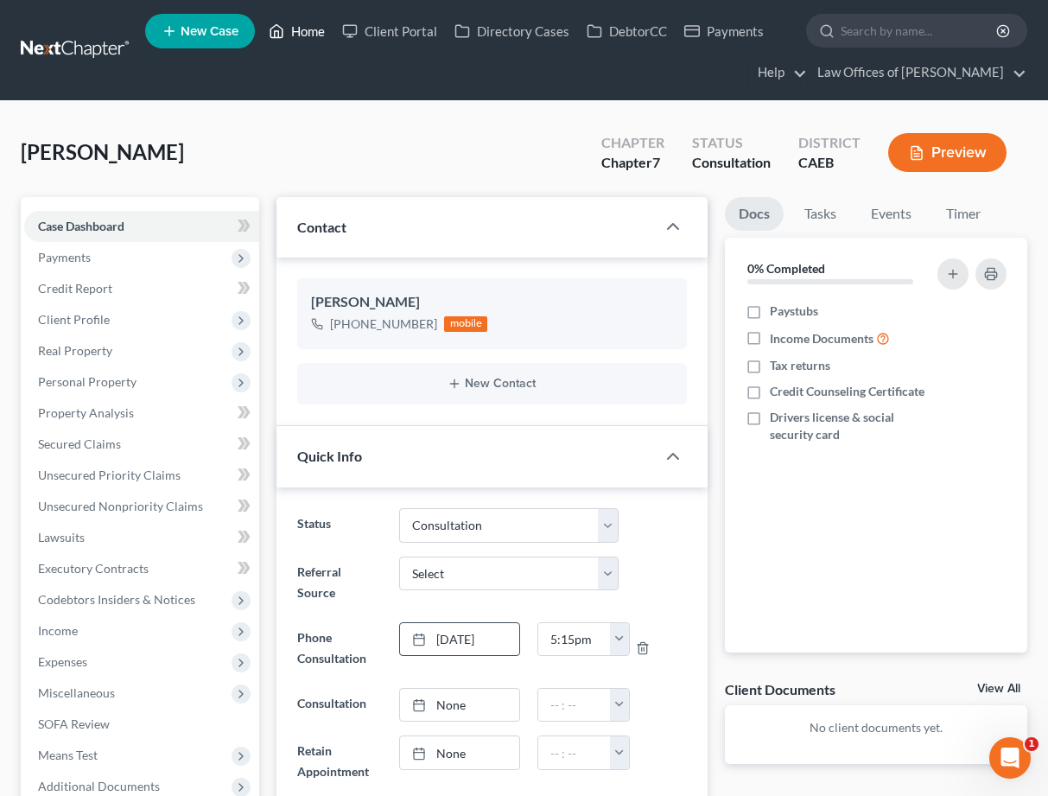
click at [308, 34] on link "Home" at bounding box center [296, 31] width 73 height 31
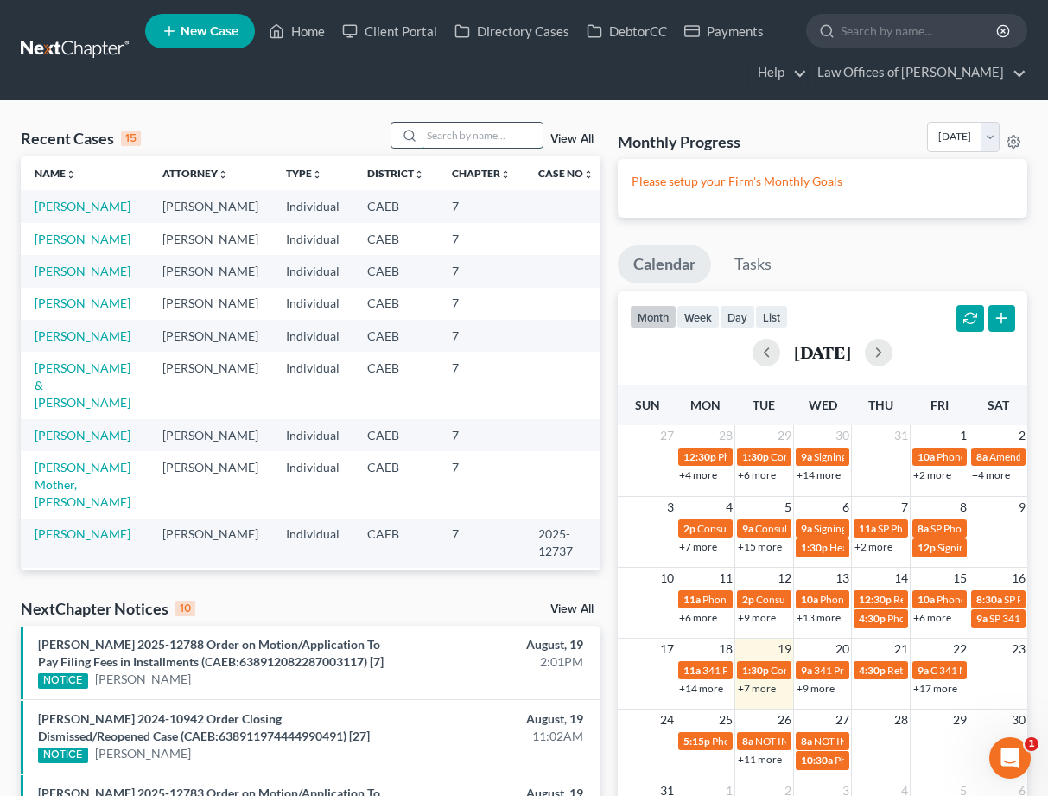
click at [499, 135] on input "search" at bounding box center [482, 135] width 121 height 25
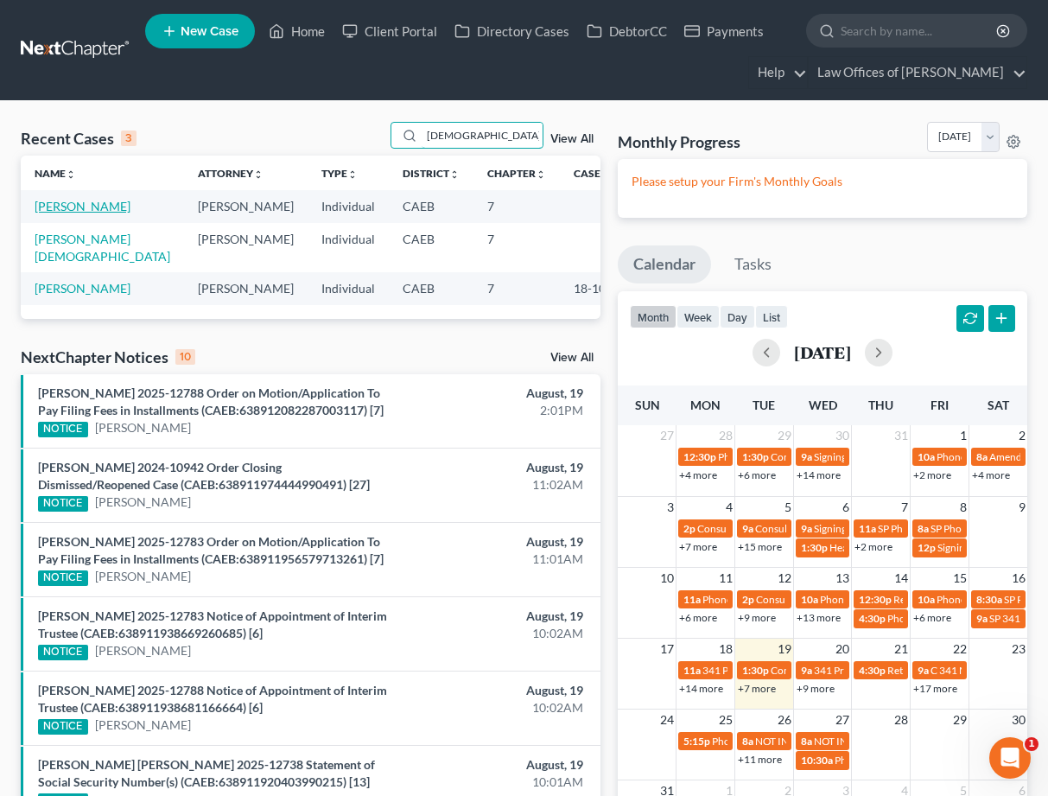
type input "[DEMOGRAPHIC_DATA]"
click at [130, 206] on link "[PERSON_NAME]" at bounding box center [83, 206] width 96 height 15
select select "2"
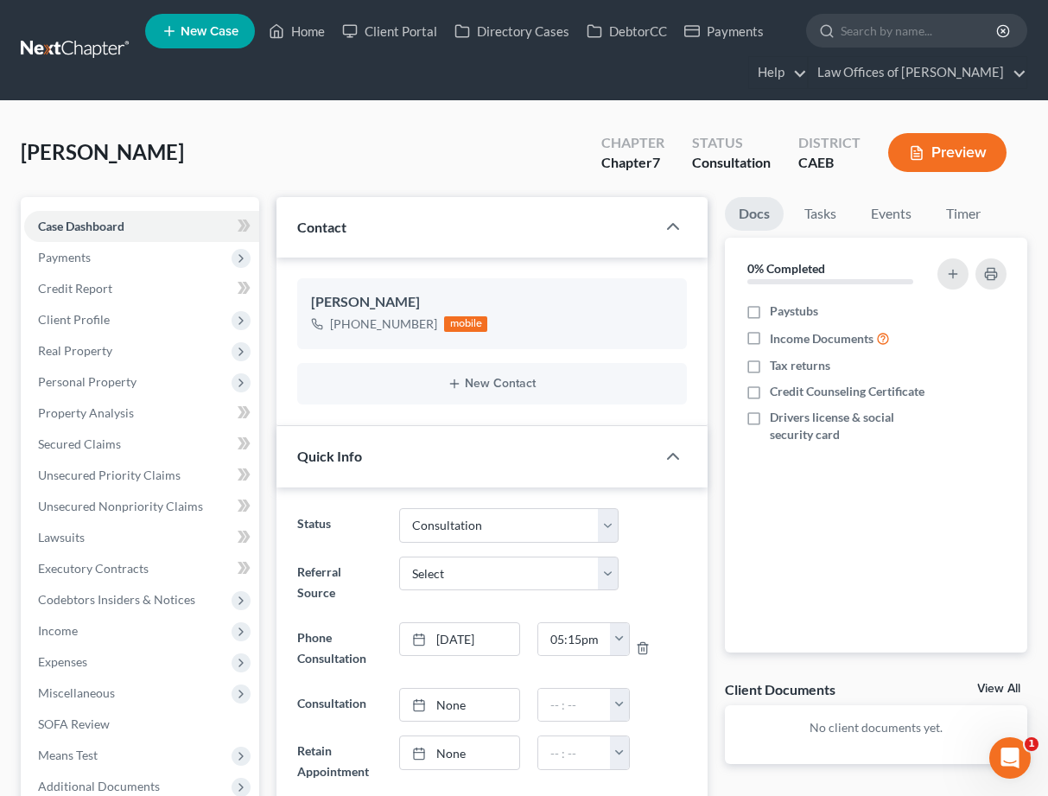
scroll to position [1, 0]
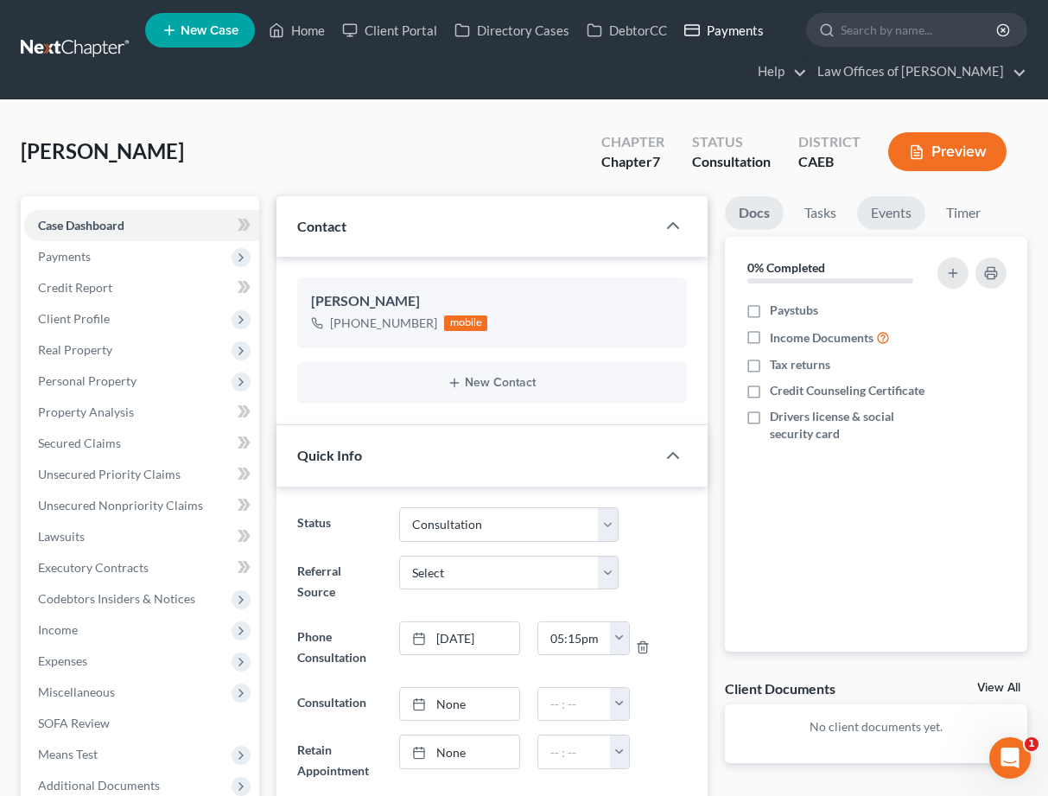
click at [899, 212] on link "Events" at bounding box center [891, 213] width 68 height 34
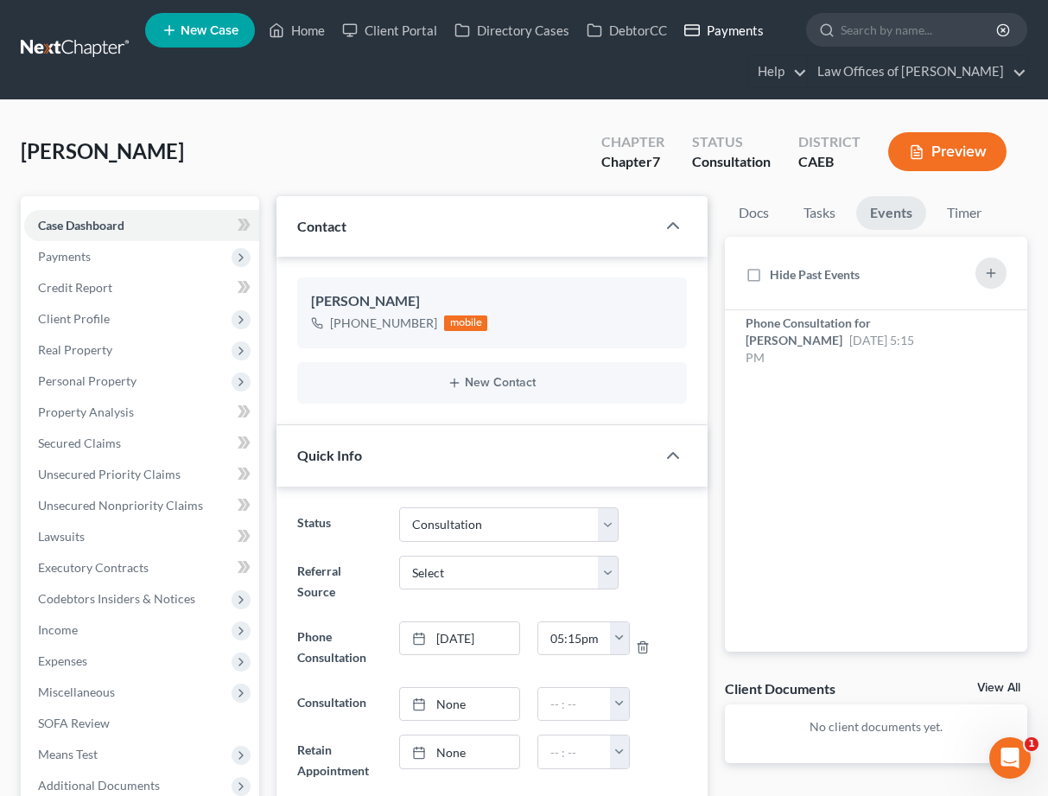
scroll to position [2, 0]
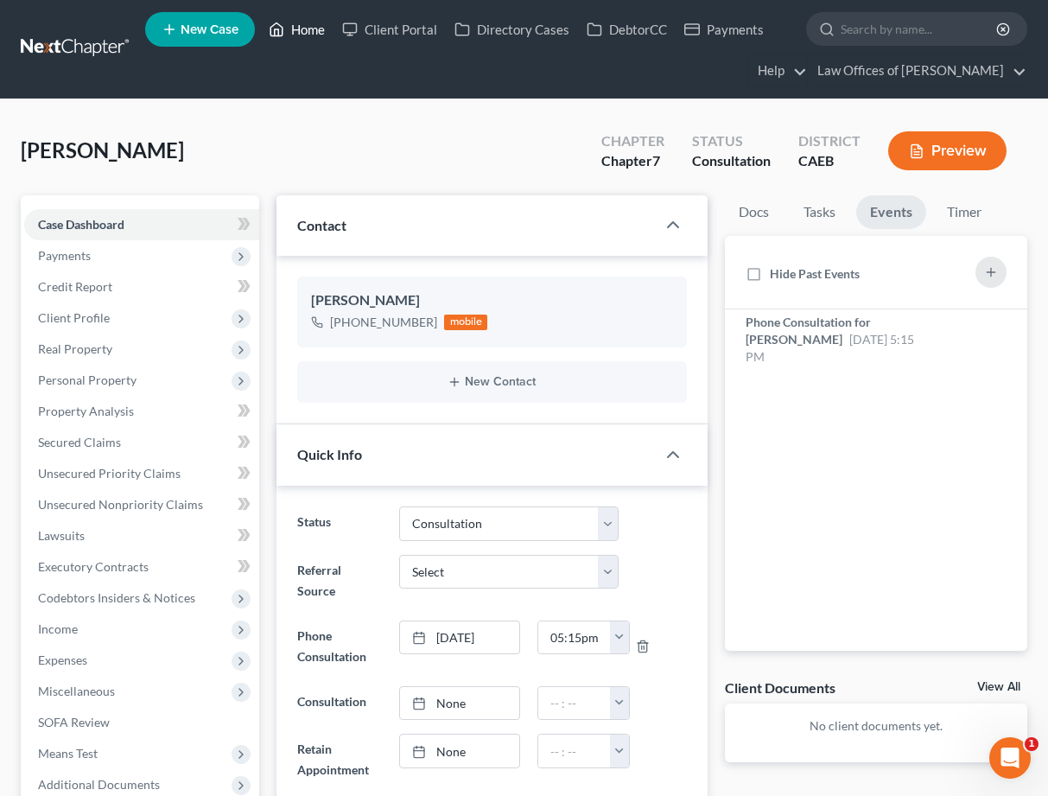
click at [295, 25] on link "Home" at bounding box center [296, 29] width 73 height 31
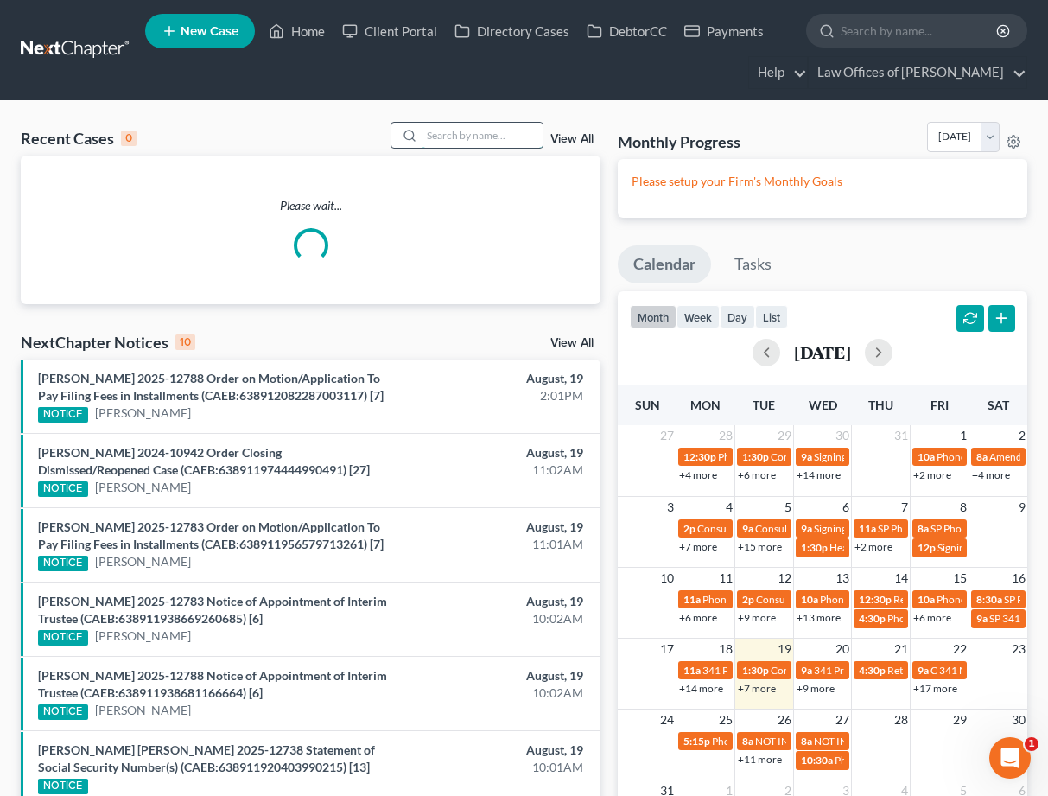
click at [504, 142] on input "search" at bounding box center [482, 135] width 121 height 25
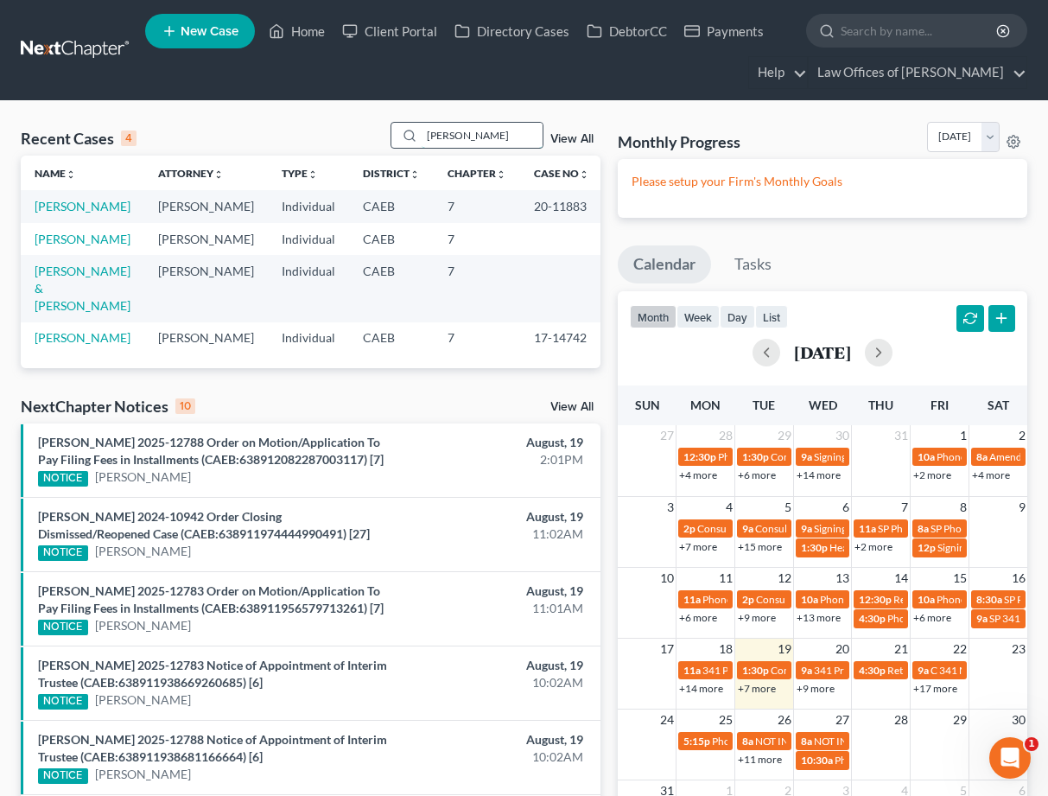
click at [486, 131] on input "[PERSON_NAME]" at bounding box center [482, 135] width 121 height 25
type input "b"
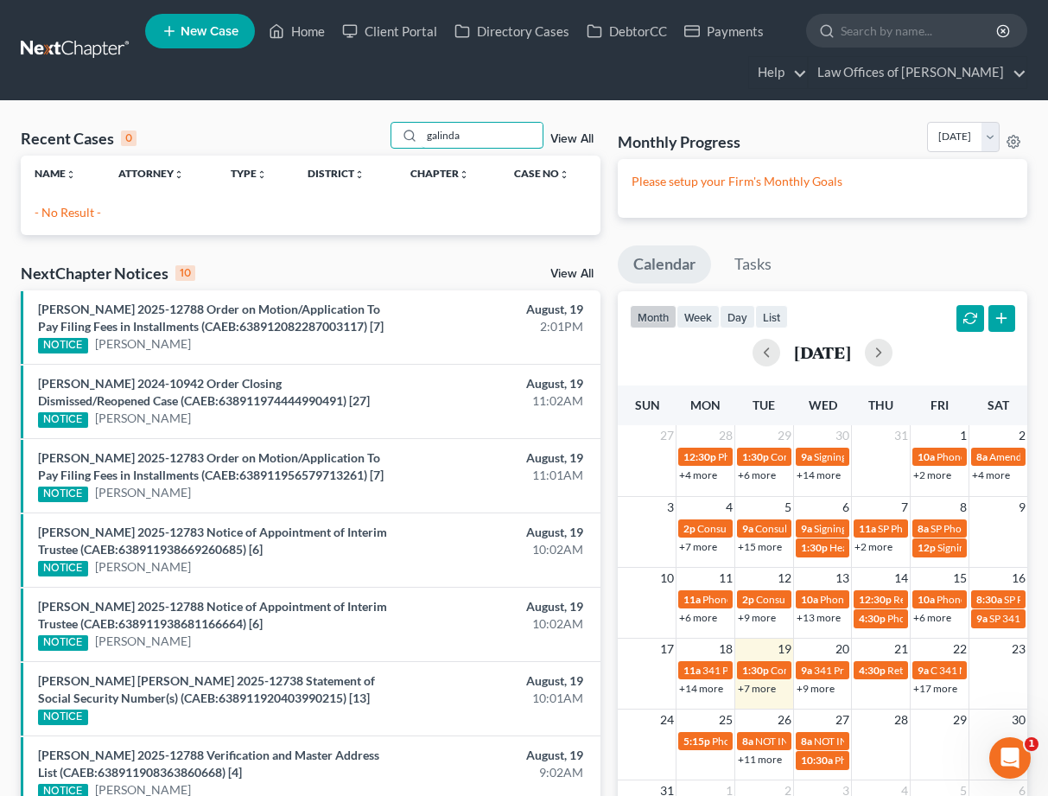
drag, startPoint x: 470, startPoint y: 135, endPoint x: 327, endPoint y: 136, distance: 142.6
click at [327, 136] on div "Recent Cases 0 galinda View All" at bounding box center [311, 139] width 580 height 34
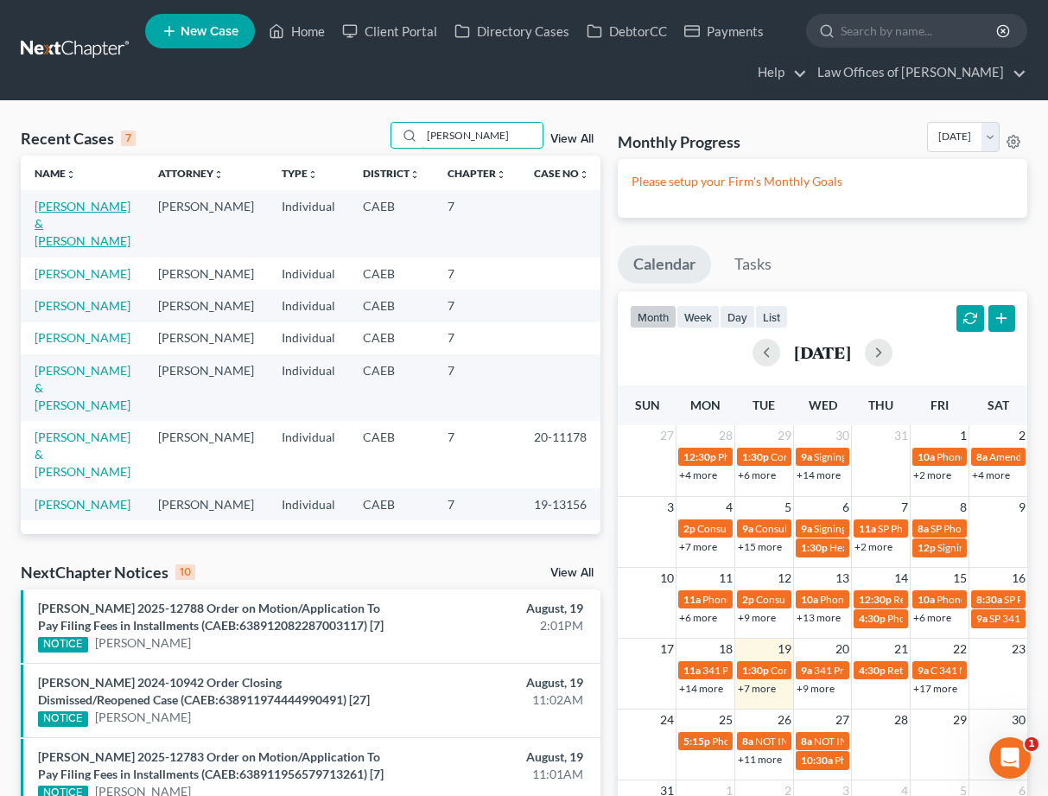
type input "[PERSON_NAME]"
click at [86, 207] on link "[PERSON_NAME] & [PERSON_NAME]" at bounding box center [83, 223] width 96 height 49
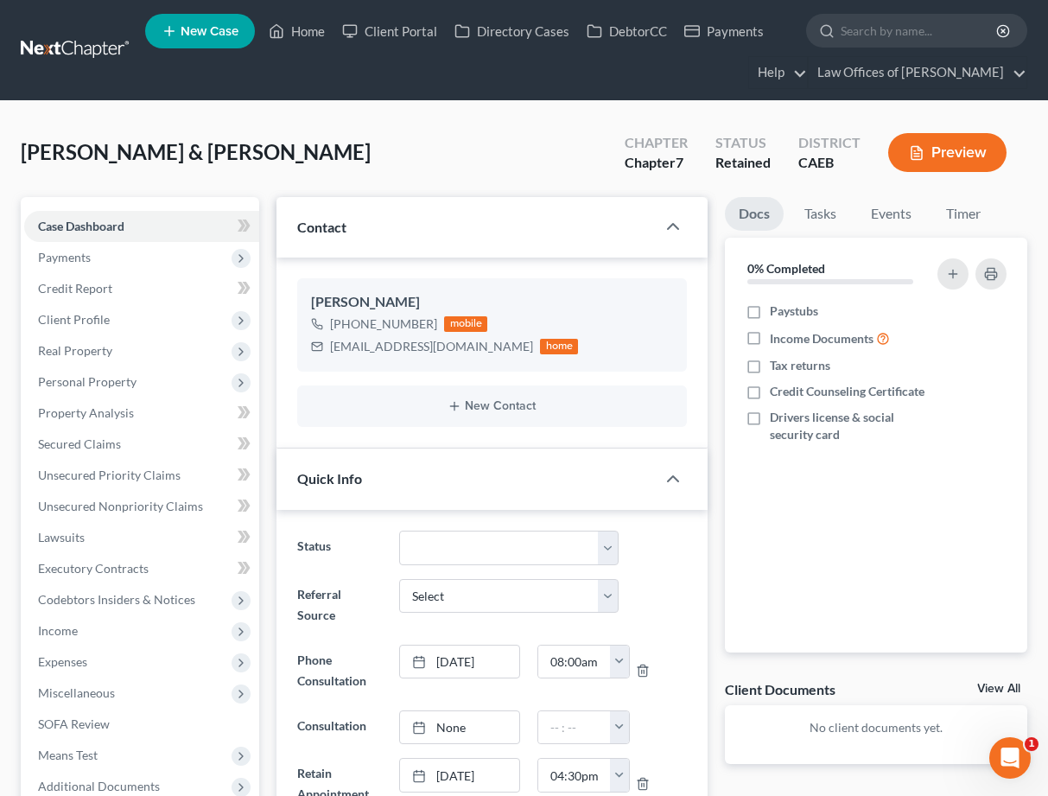
scroll to position [713, 0]
click at [100, 251] on span "Payments" at bounding box center [141, 257] width 235 height 31
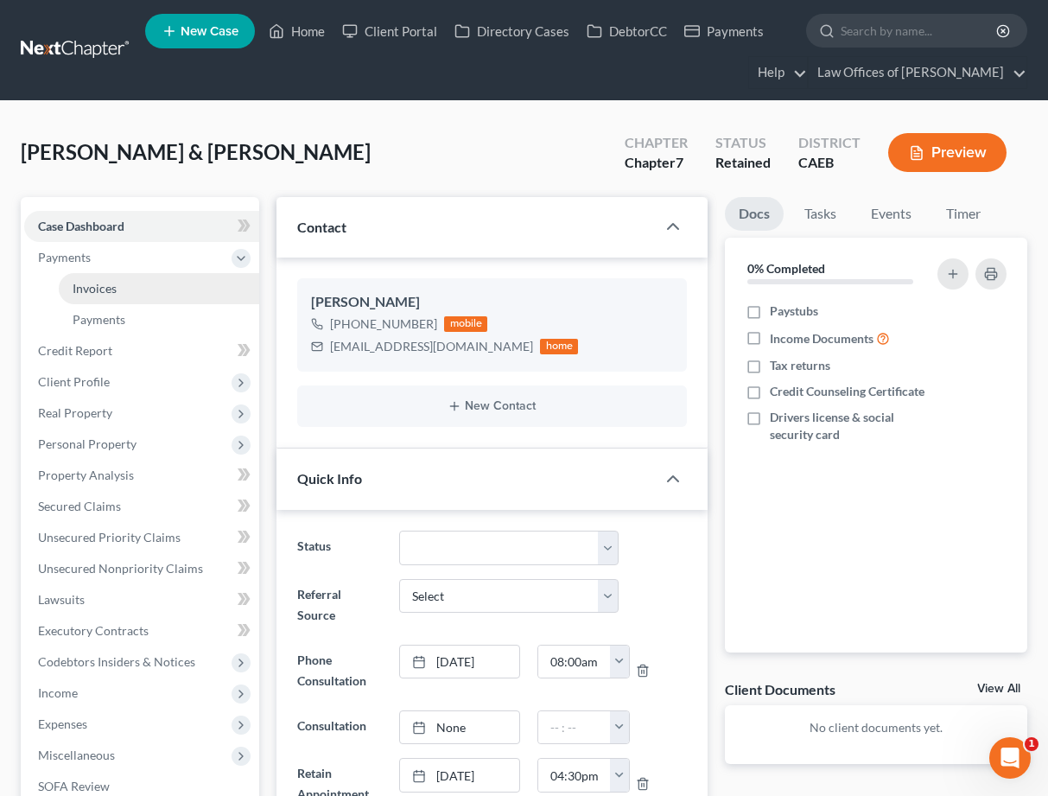
click at [124, 289] on link "Invoices" at bounding box center [159, 288] width 200 height 31
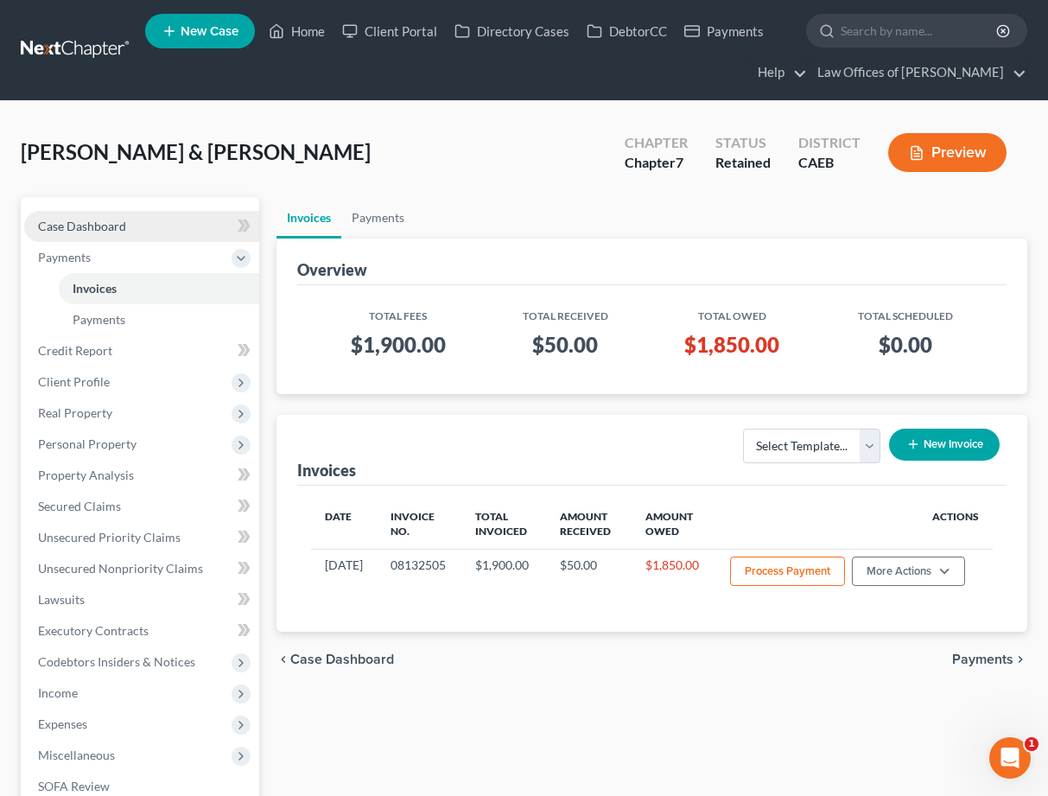
click at [113, 227] on span "Case Dashboard" at bounding box center [82, 226] width 88 height 15
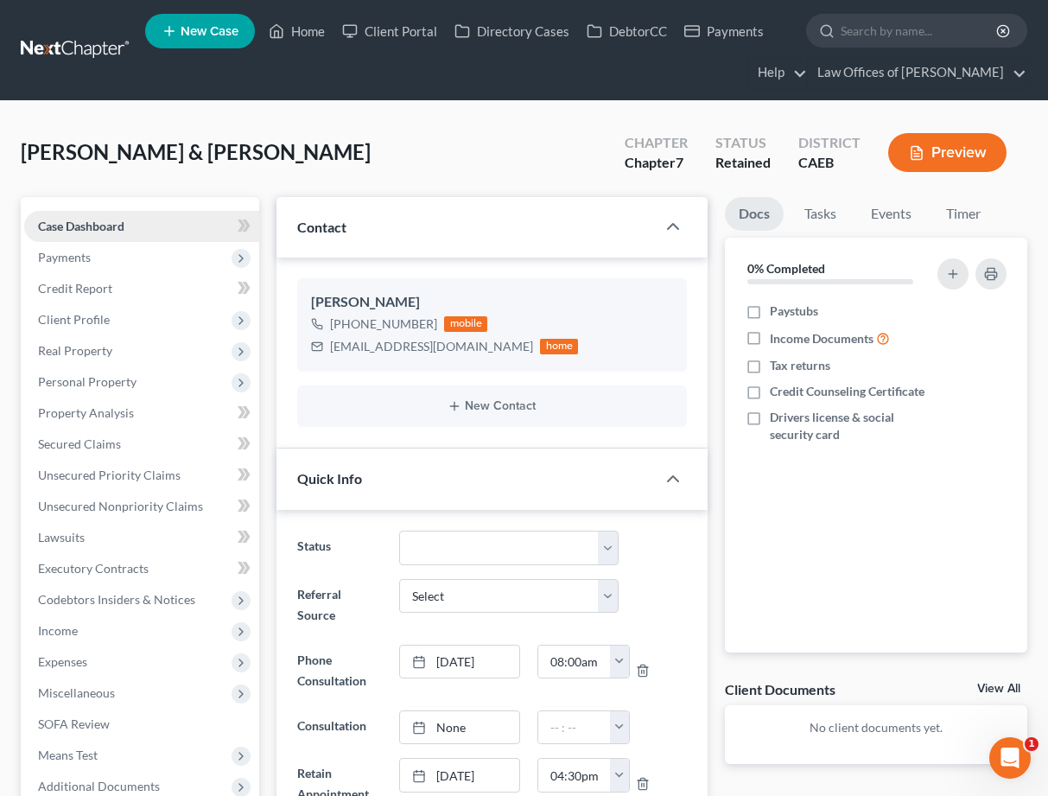
scroll to position [713, 0]
click at [304, 32] on link "Home" at bounding box center [296, 31] width 73 height 31
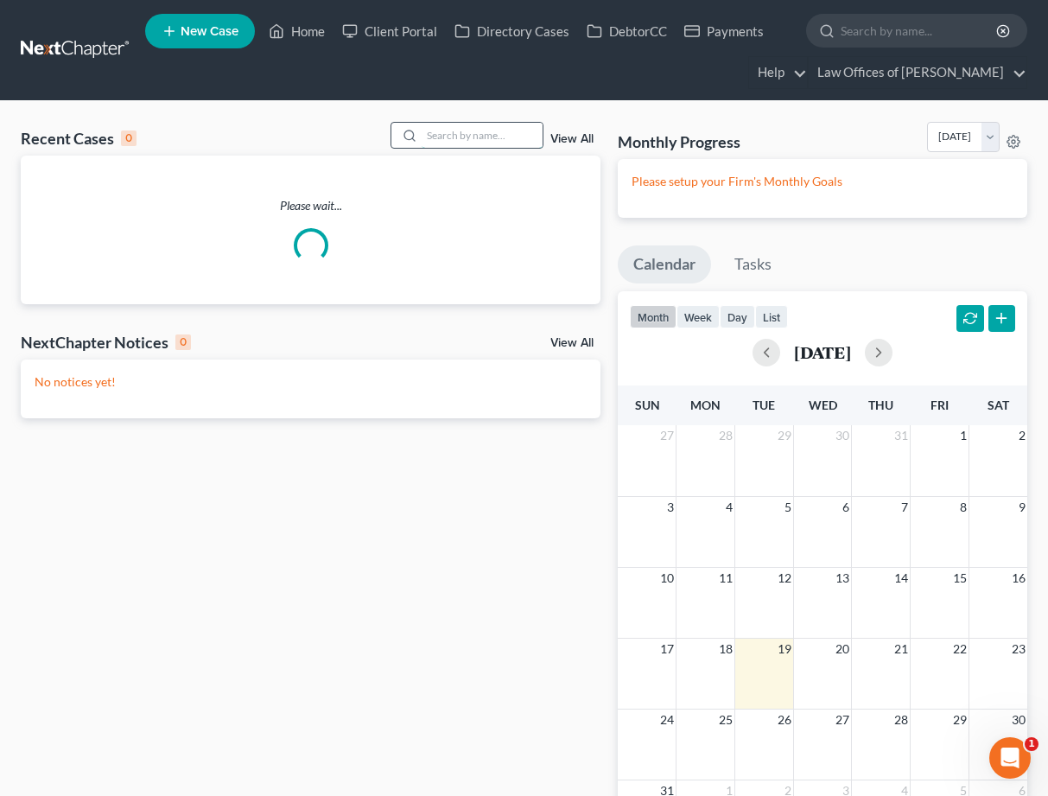
click at [465, 131] on input "search" at bounding box center [482, 135] width 121 height 25
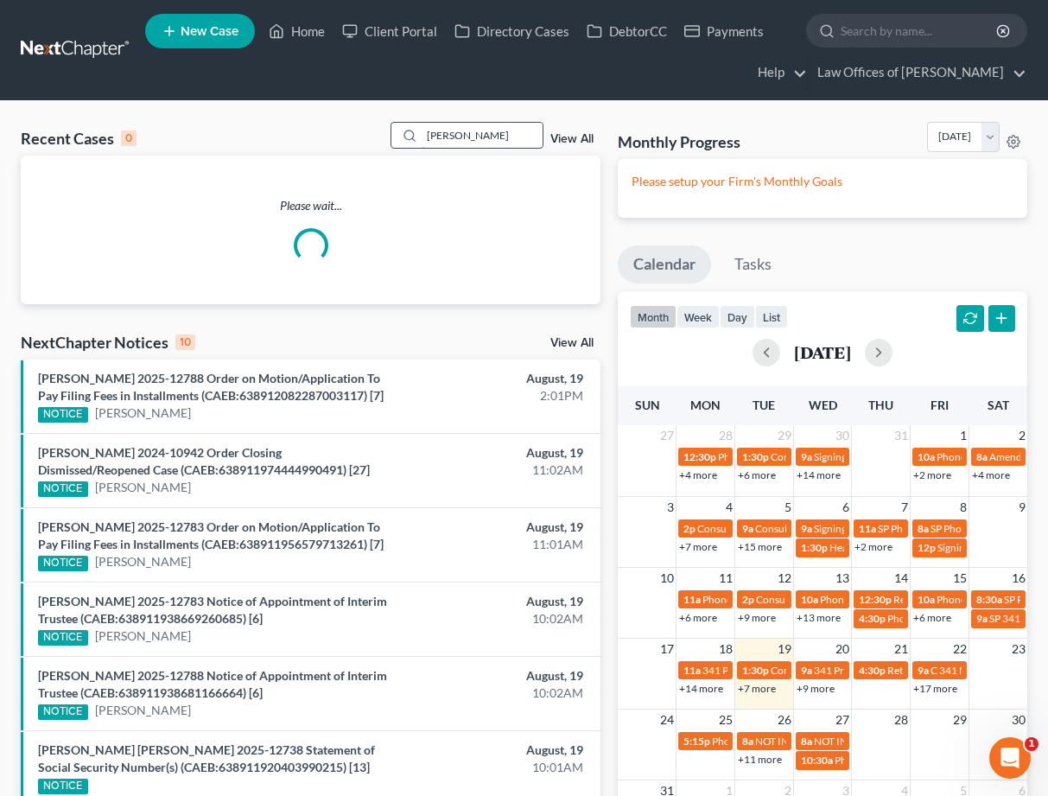
click at [471, 140] on input "[PERSON_NAME]" at bounding box center [482, 135] width 121 height 25
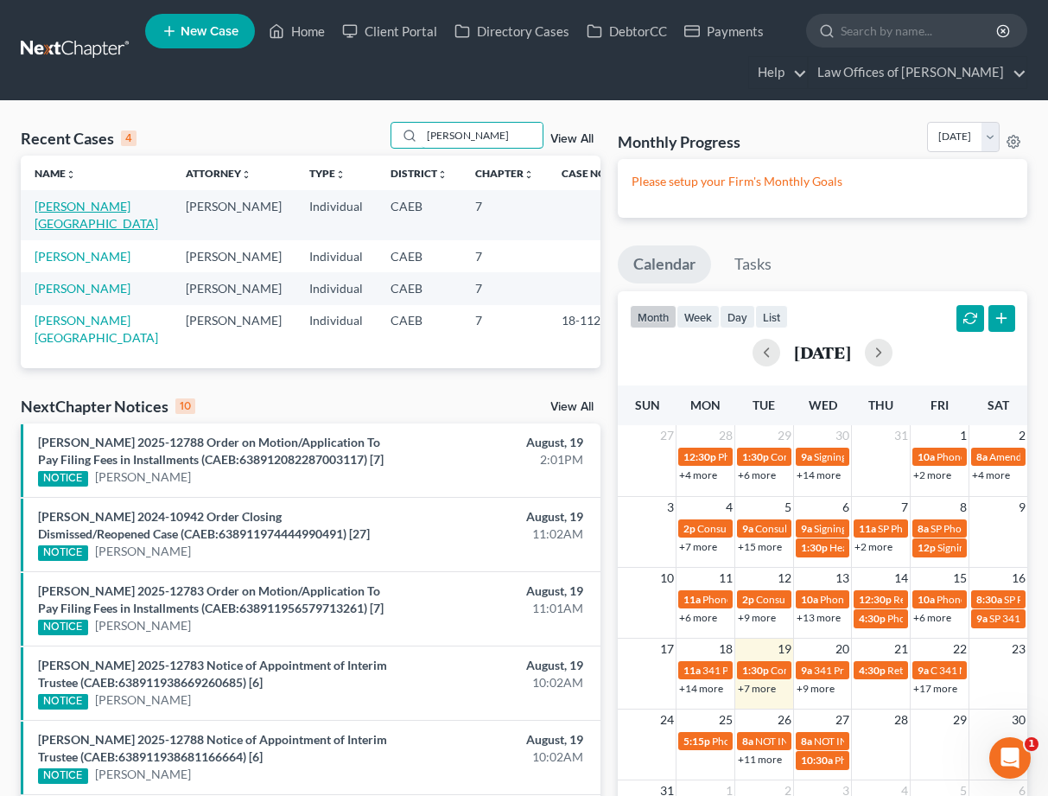
type input "[PERSON_NAME]"
click at [91, 199] on link "[PERSON_NAME][GEOGRAPHIC_DATA]" at bounding box center [97, 215] width 124 height 32
select select "11"
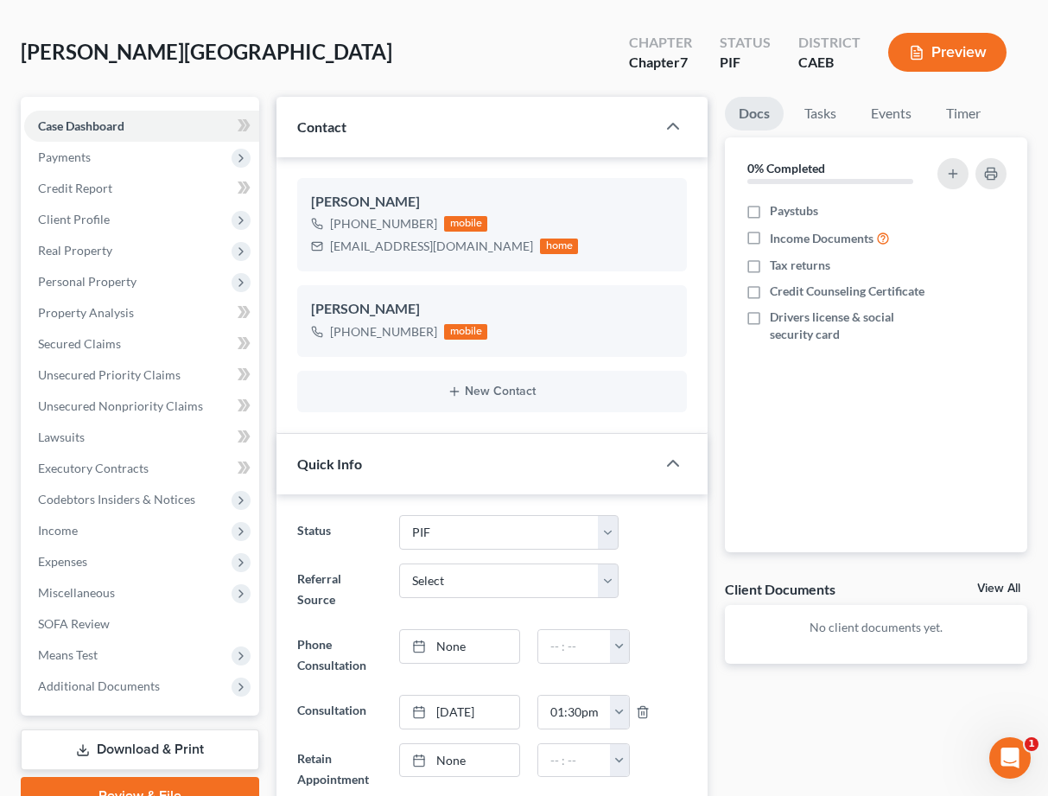
scroll to position [2335, 0]
drag, startPoint x: 333, startPoint y: 246, endPoint x: 467, endPoint y: 245, distance: 133.9
click at [467, 245] on div "[EMAIL_ADDRESS][DOMAIN_NAME]" at bounding box center [431, 246] width 203 height 17
copy div "[EMAIL_ADDRESS][DOMAIN_NAME]"
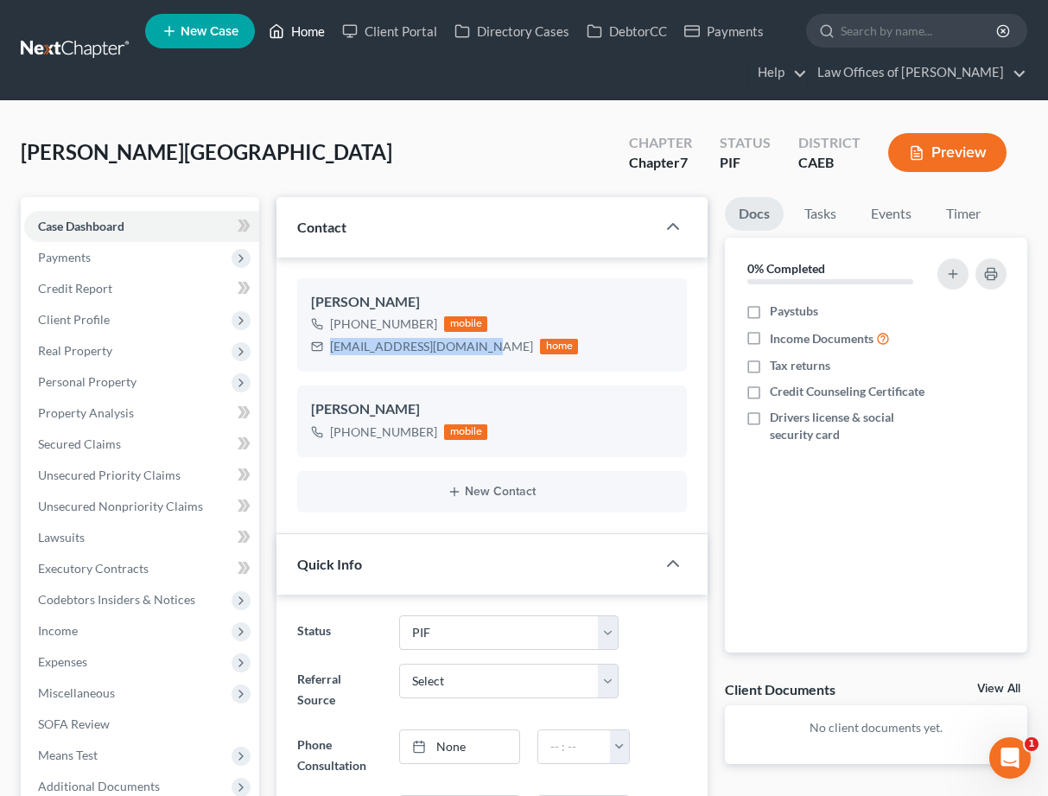
click at [300, 32] on link "Home" at bounding box center [296, 31] width 73 height 31
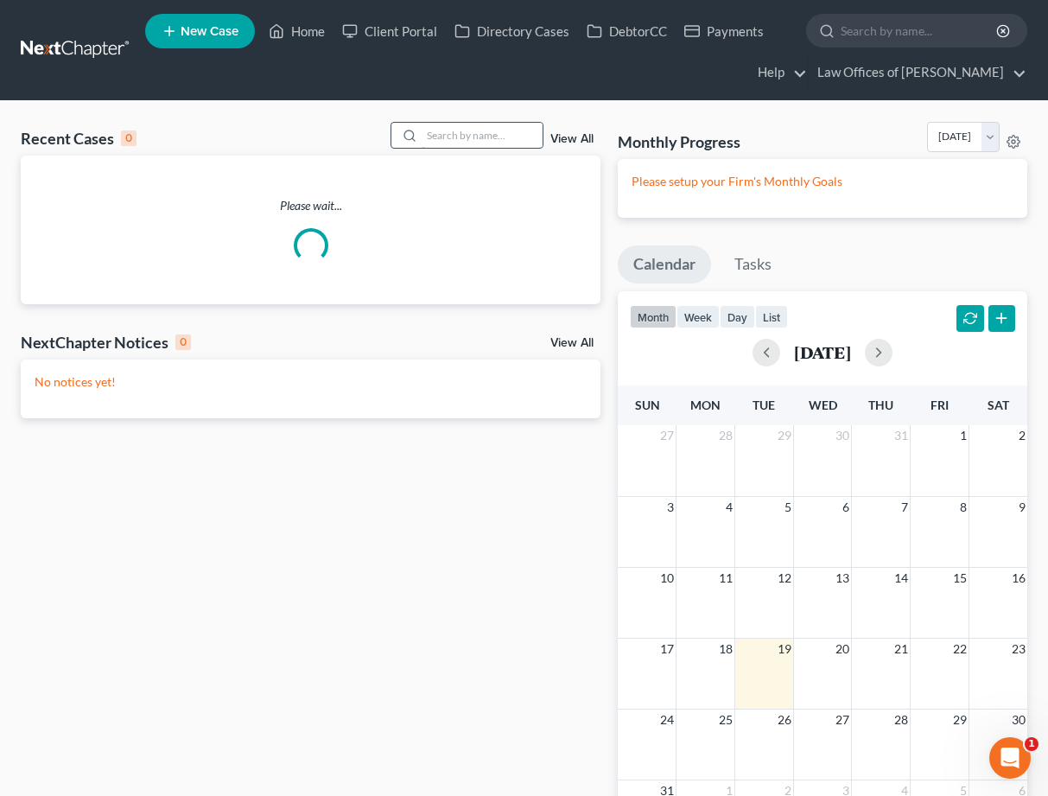
click at [493, 126] on input "search" at bounding box center [482, 135] width 121 height 25
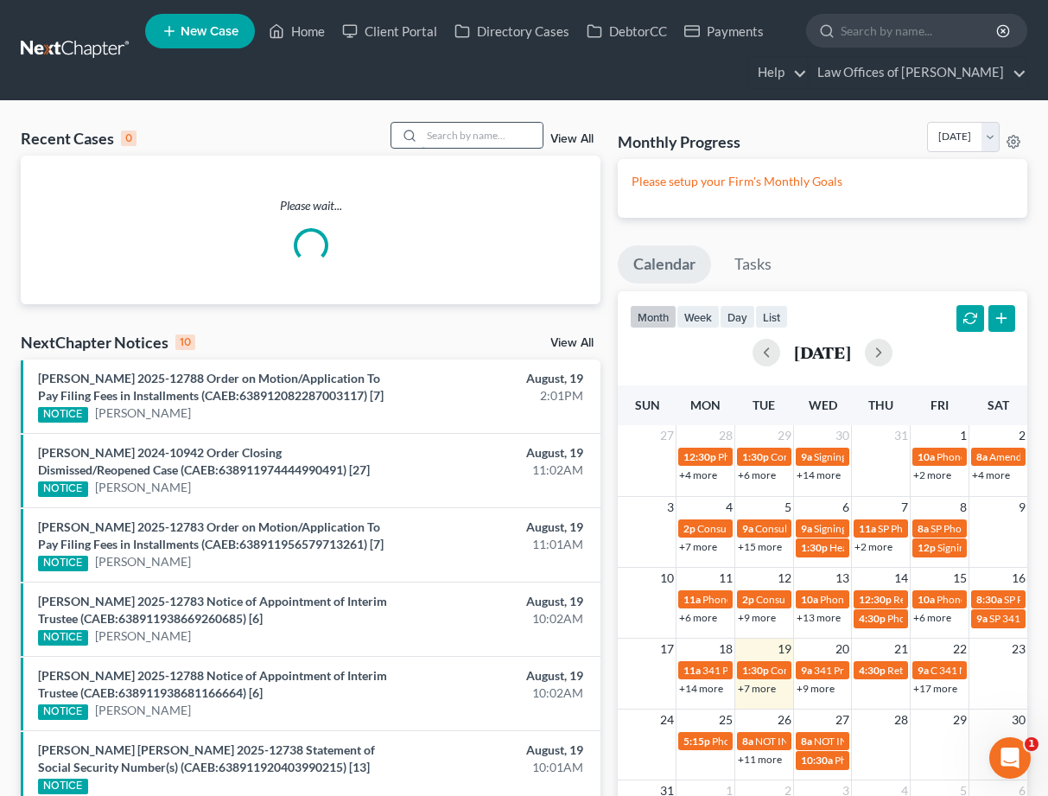
scroll to position [3, 0]
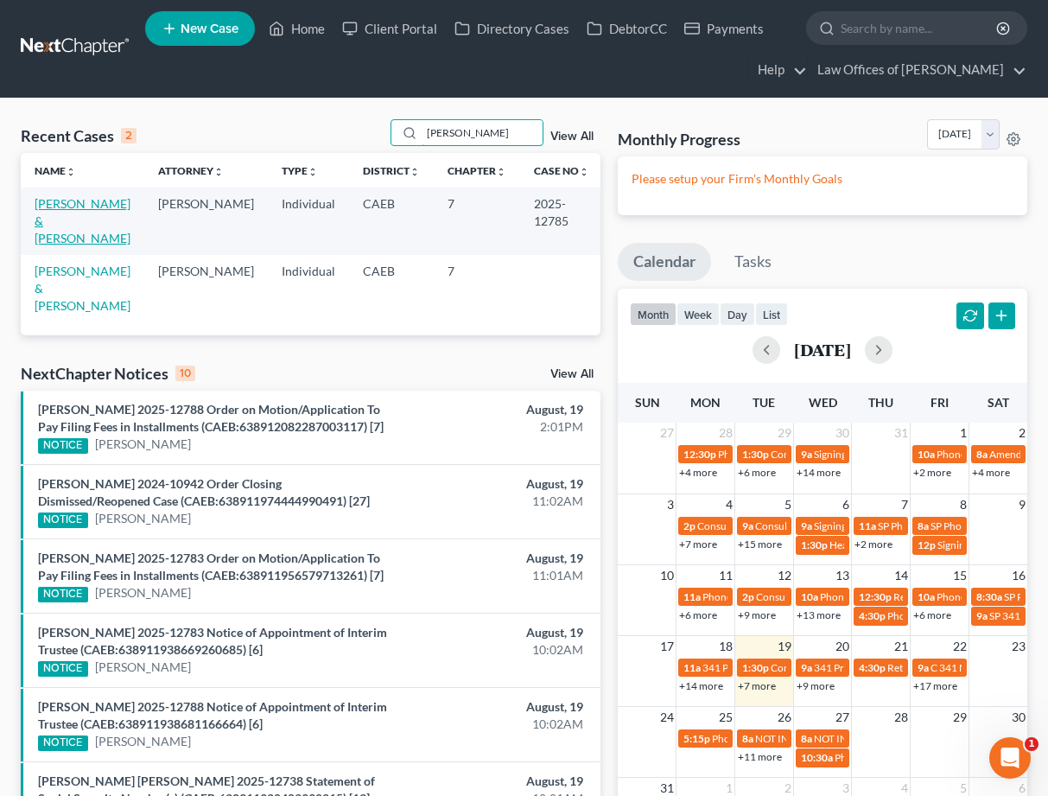
type input "[PERSON_NAME]"
click at [94, 205] on link "[PERSON_NAME] & [PERSON_NAME]" at bounding box center [83, 220] width 96 height 49
select select "5"
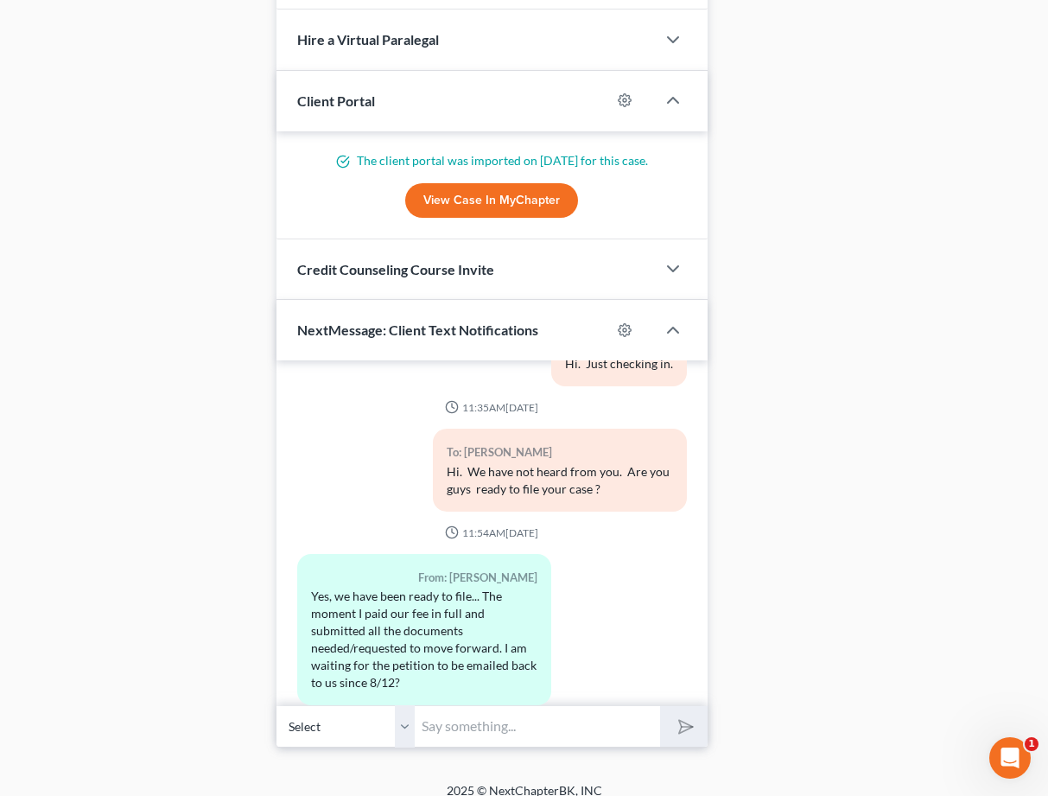
scroll to position [2986, 0]
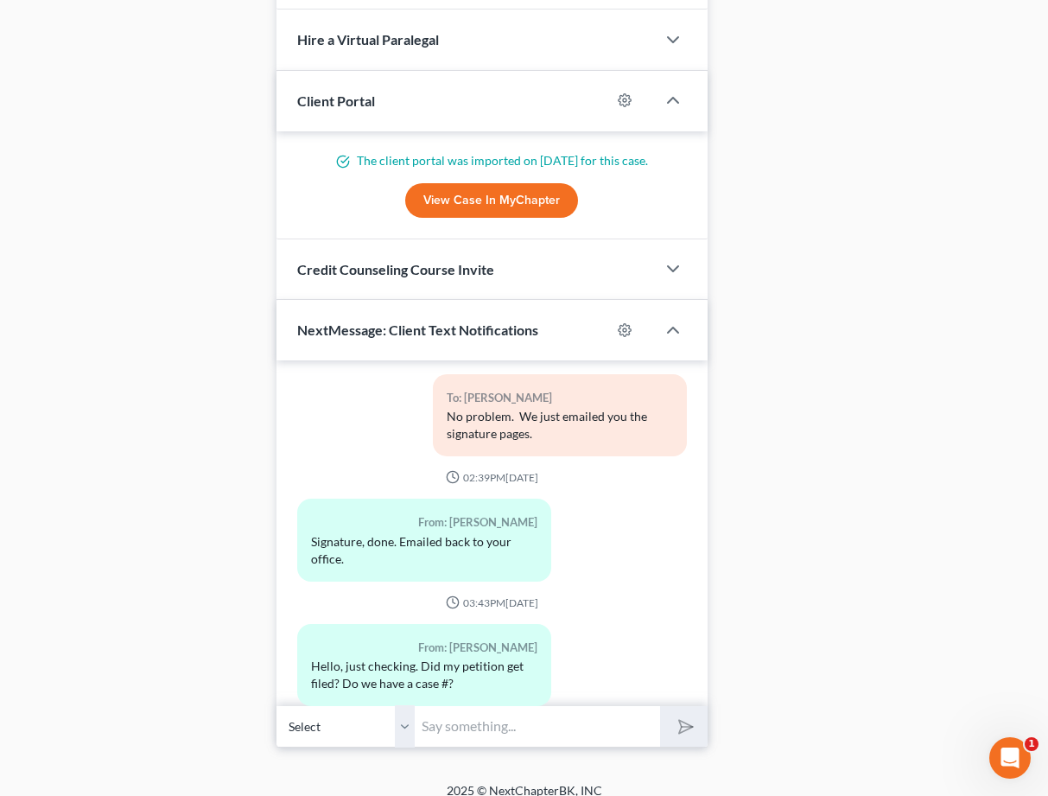
click at [481, 728] on input "text" at bounding box center [537, 726] width 244 height 42
type input "Y"
type input "Hello, your case has been filed. You can take your 2nd credit counseling course…"
click at [660, 706] on button "submit" at bounding box center [684, 726] width 48 height 41
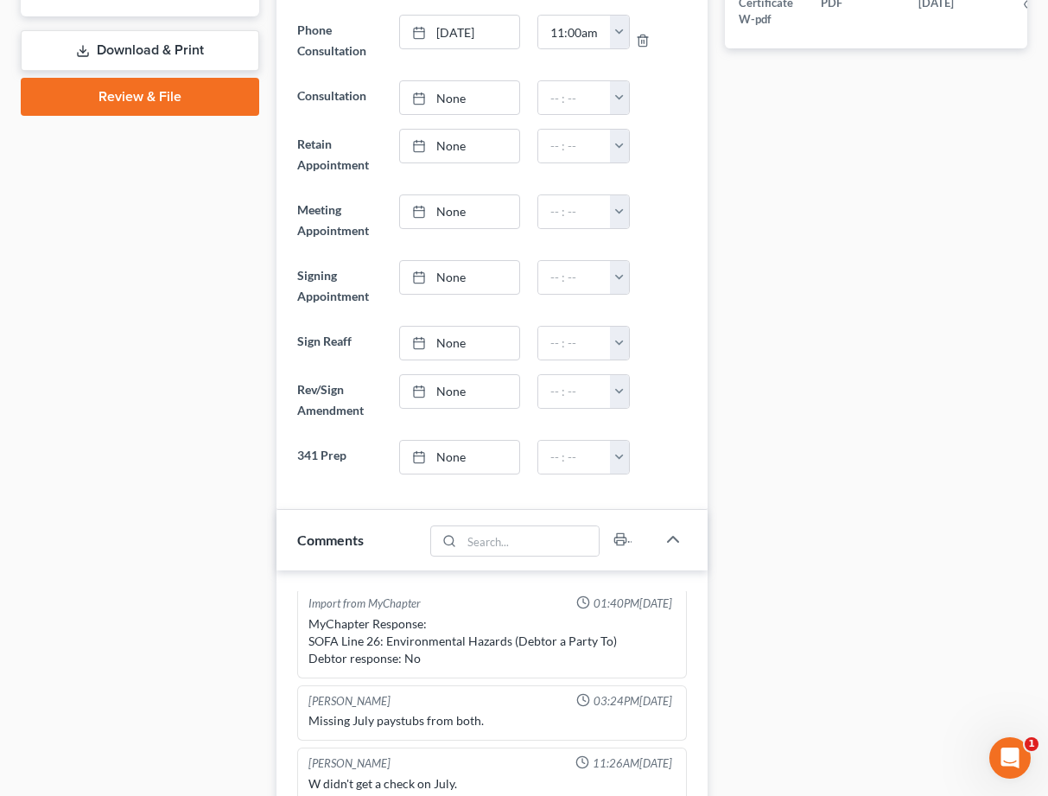
scroll to position [0, 0]
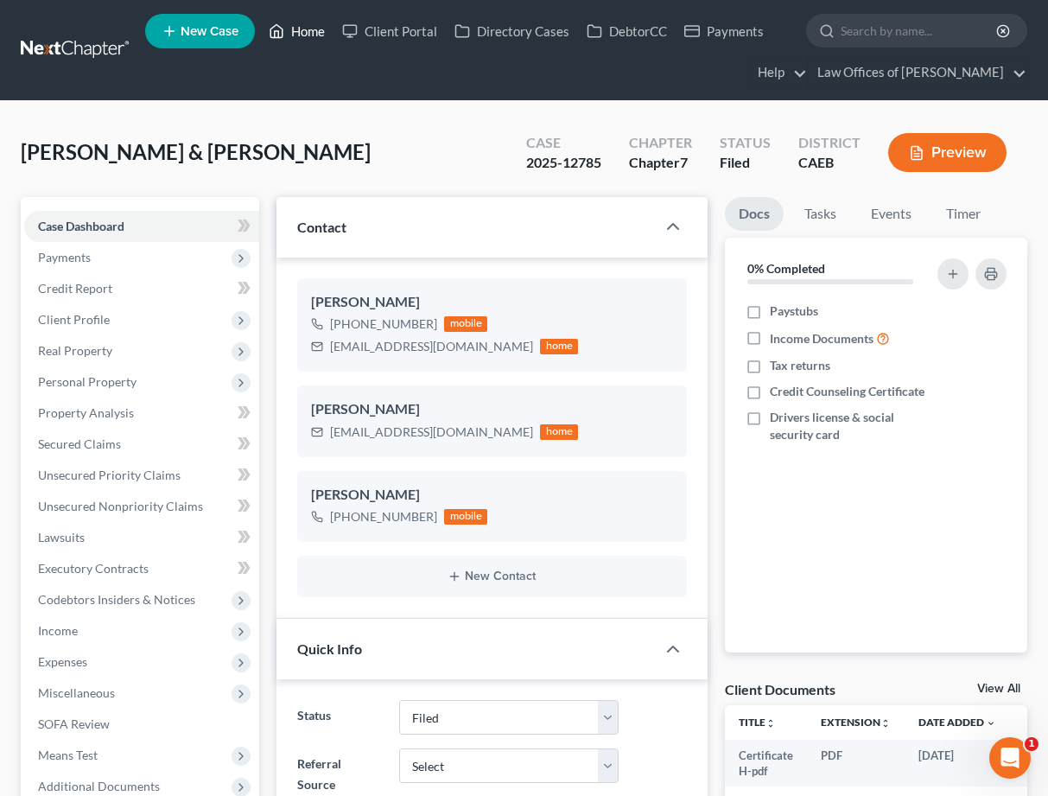
click at [301, 29] on link "Home" at bounding box center [296, 31] width 73 height 31
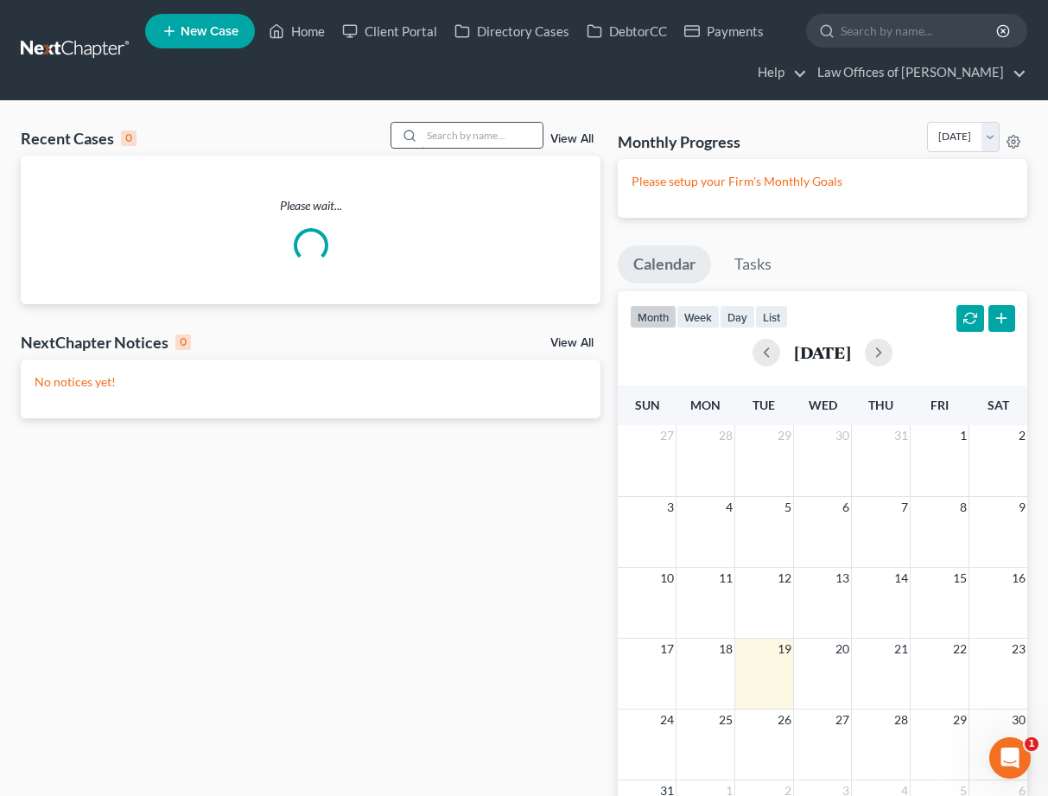
click at [507, 136] on input "search" at bounding box center [482, 135] width 121 height 25
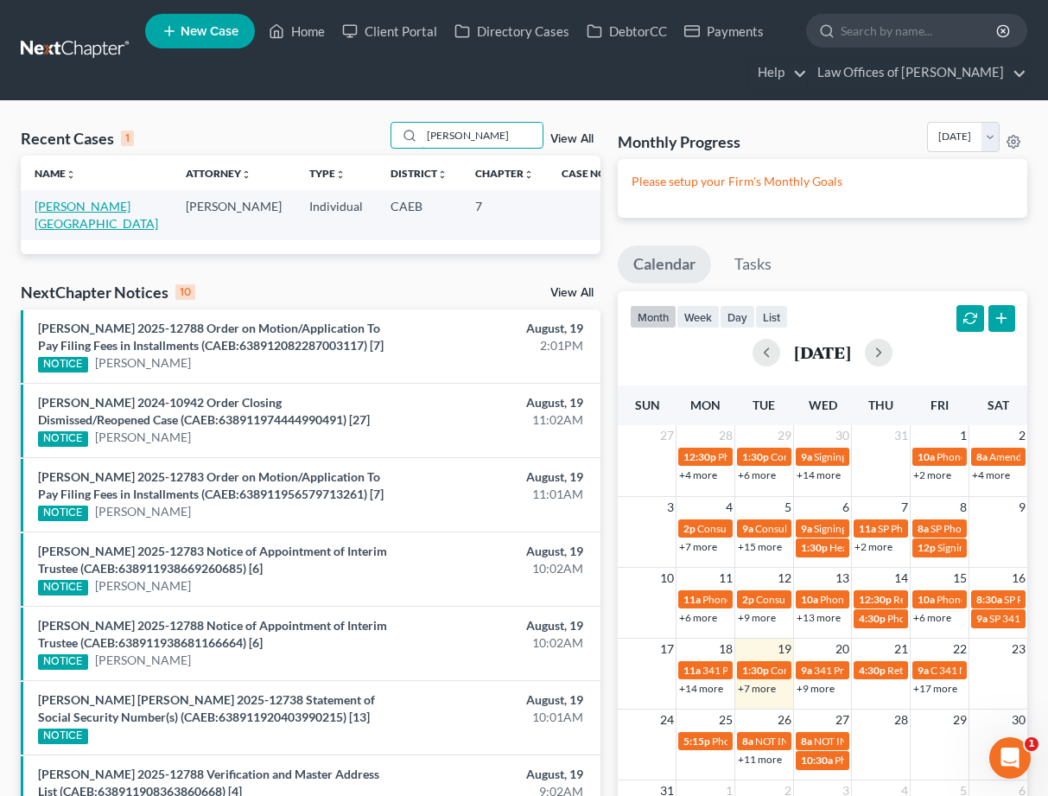
type input "[PERSON_NAME]"
click at [90, 206] on link "[PERSON_NAME][GEOGRAPHIC_DATA]" at bounding box center [97, 215] width 124 height 32
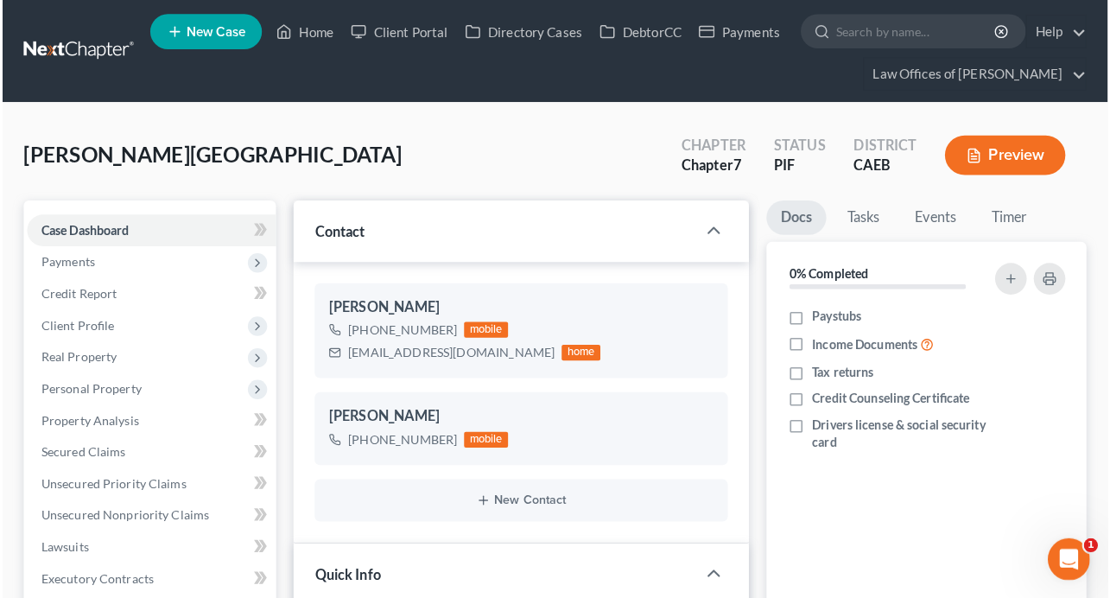
scroll to position [2318, 0]
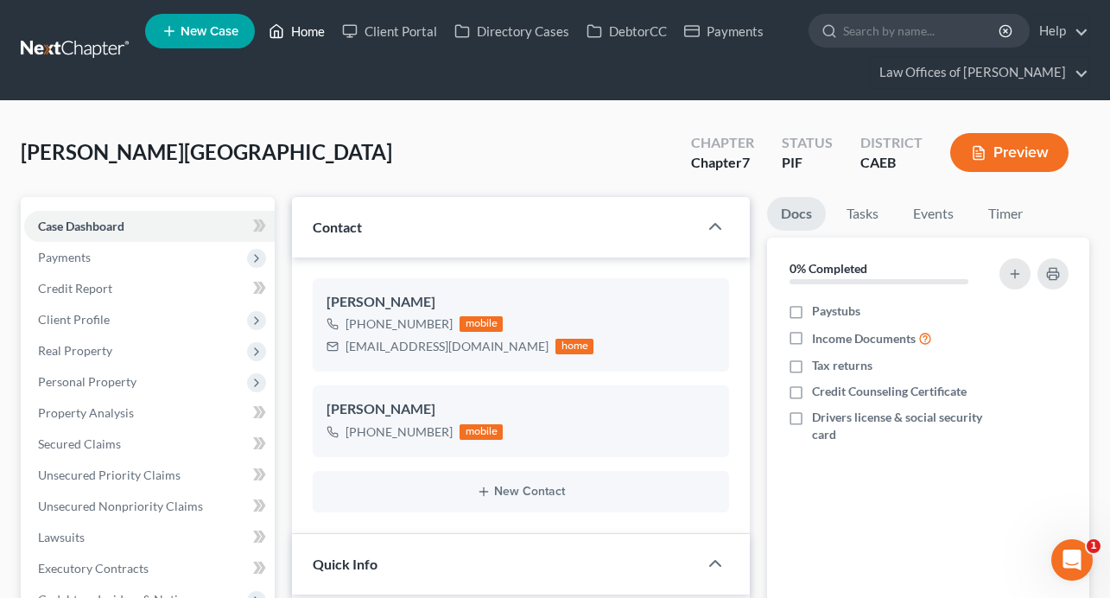
click at [295, 35] on link "Home" at bounding box center [296, 31] width 73 height 31
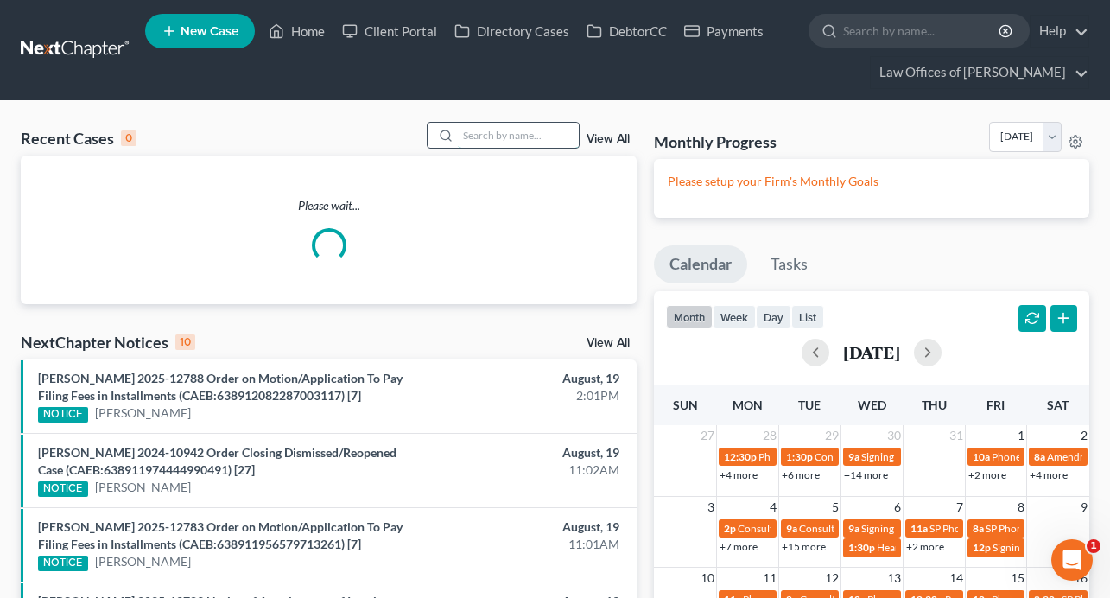
click at [536, 130] on input "search" at bounding box center [518, 135] width 121 height 25
type input "b"
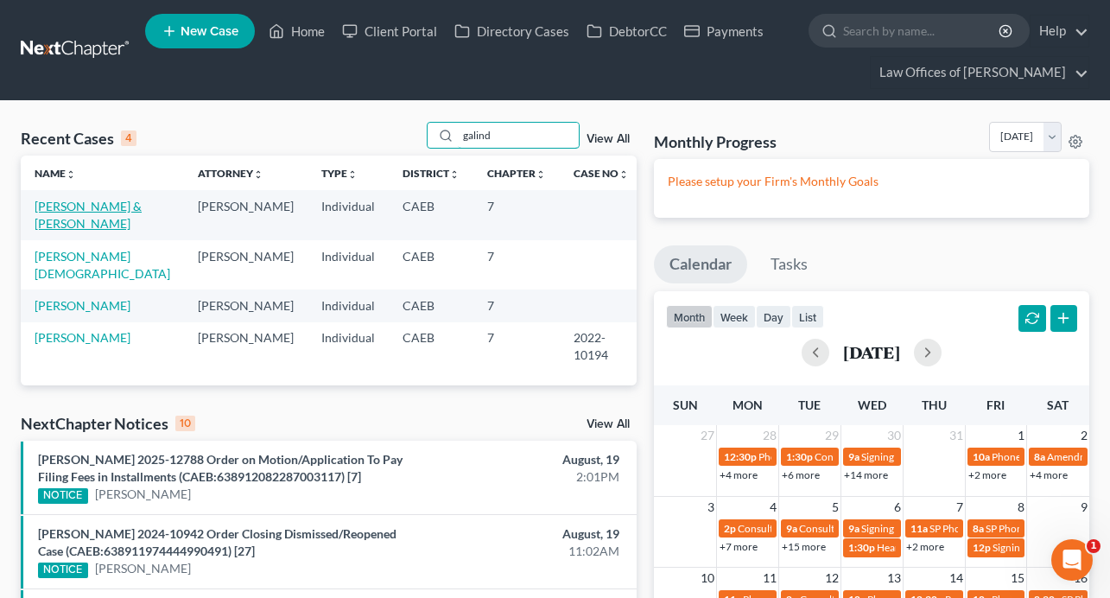
type input "galind"
click at [127, 209] on link "[PERSON_NAME] & [PERSON_NAME]" at bounding box center [88, 215] width 107 height 32
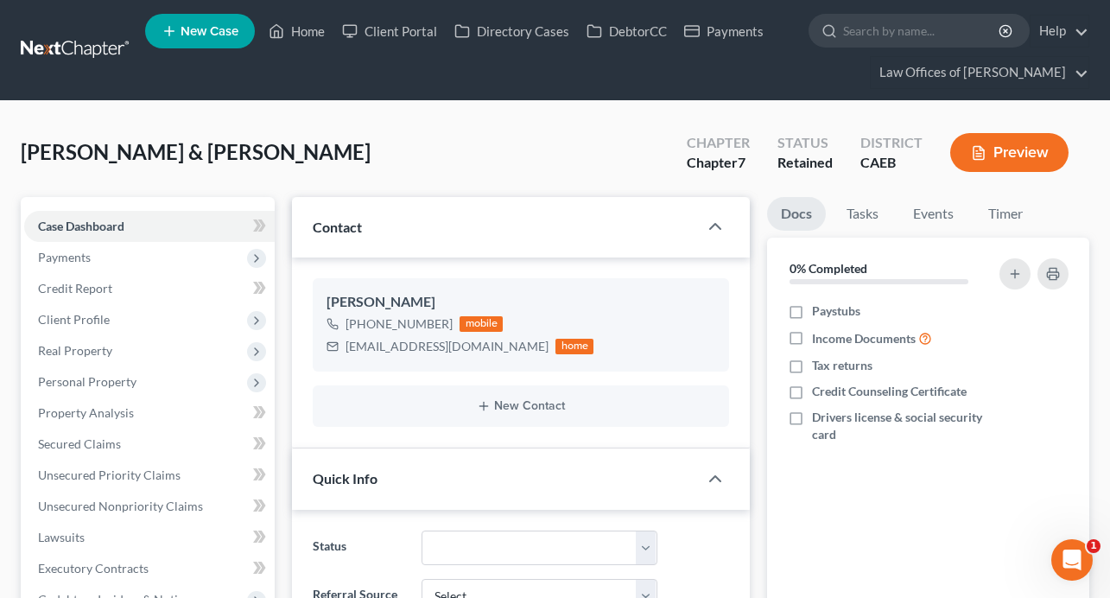
scroll to position [695, 0]
click at [88, 264] on span "Payments" at bounding box center [149, 257] width 251 height 31
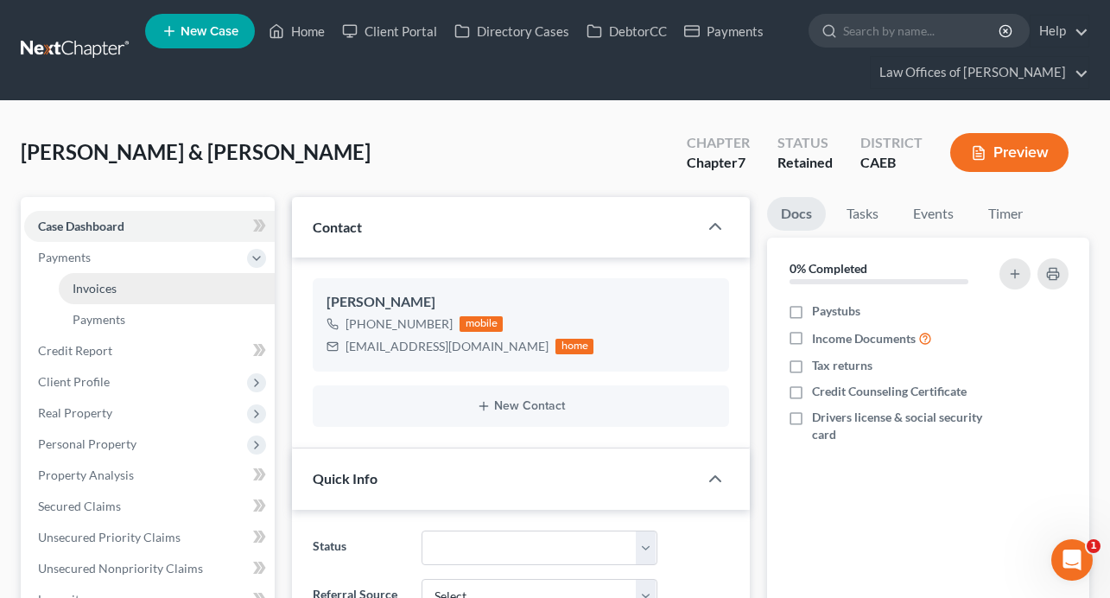
click at [116, 297] on link "Invoices" at bounding box center [167, 288] width 216 height 31
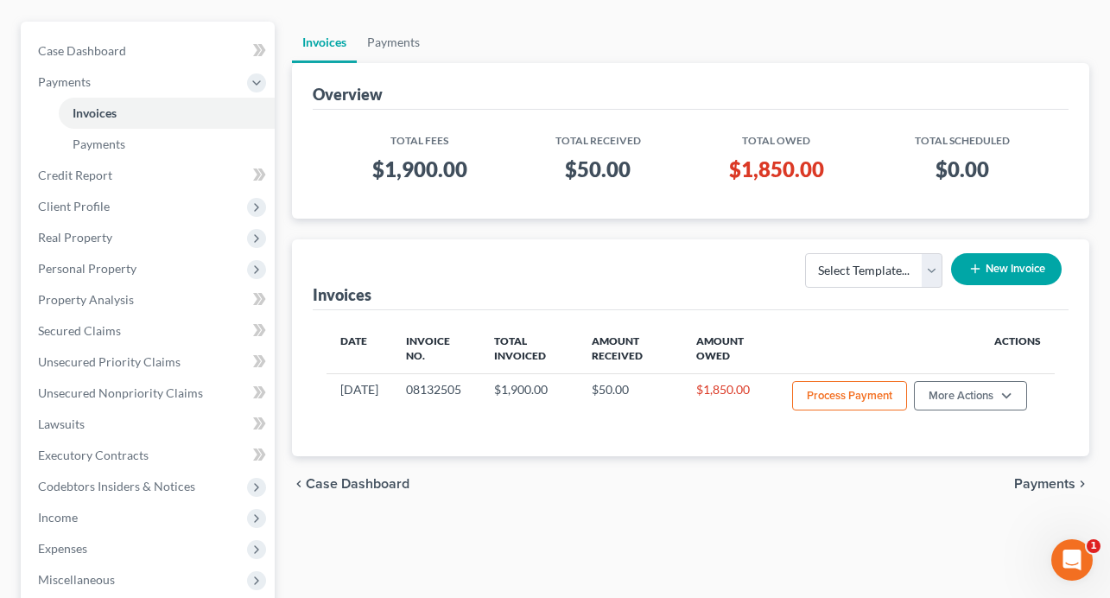
scroll to position [186, 0]
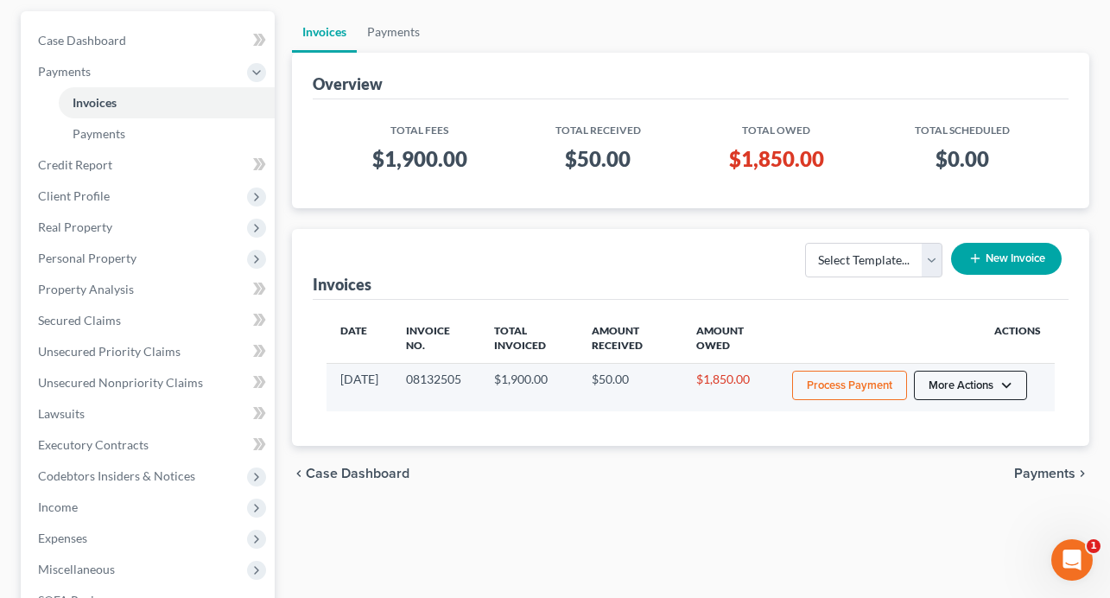
click at [957, 385] on button "More Actions" at bounding box center [970, 385] width 113 height 29
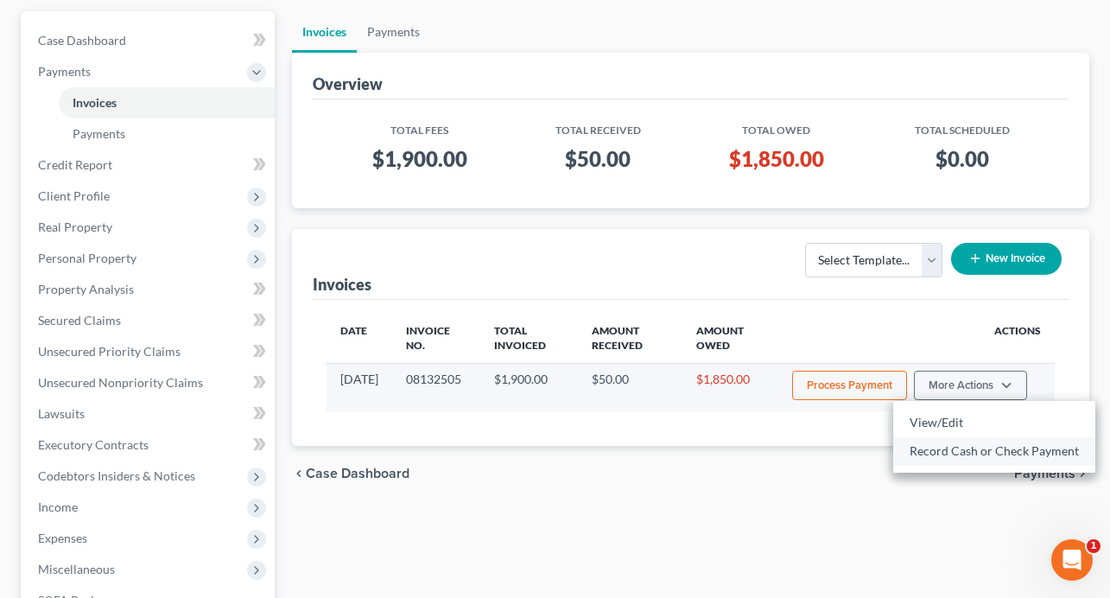
click at [943, 450] on link "Record Cash or Check Payment" at bounding box center [994, 450] width 202 height 29
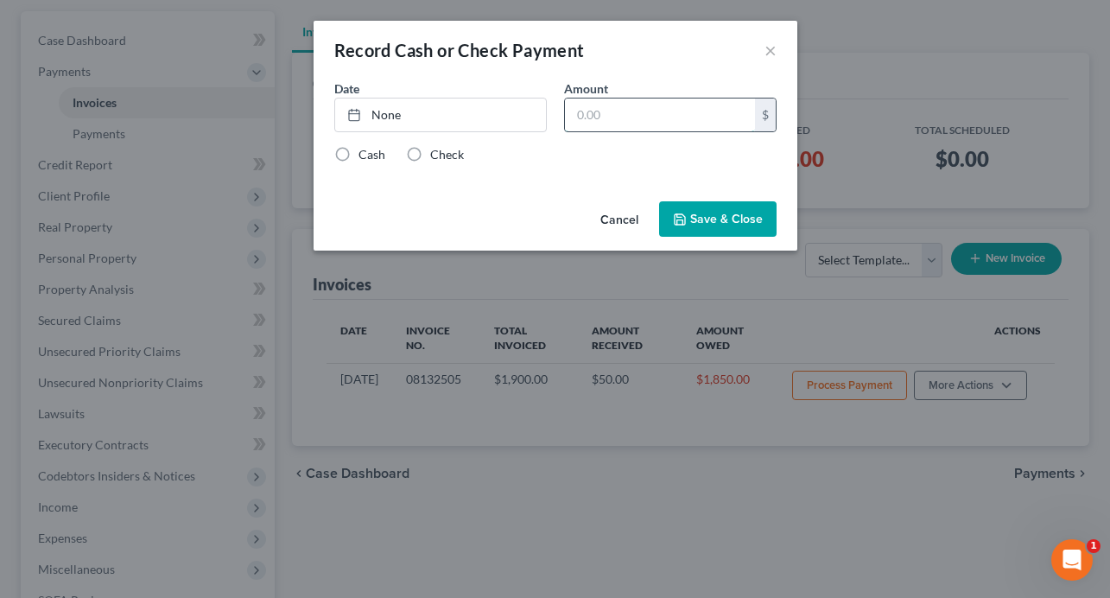
click at [592, 105] on input "text" at bounding box center [660, 114] width 190 height 33
type input "250"
click at [422, 117] on link "None" at bounding box center [440, 114] width 211 height 33
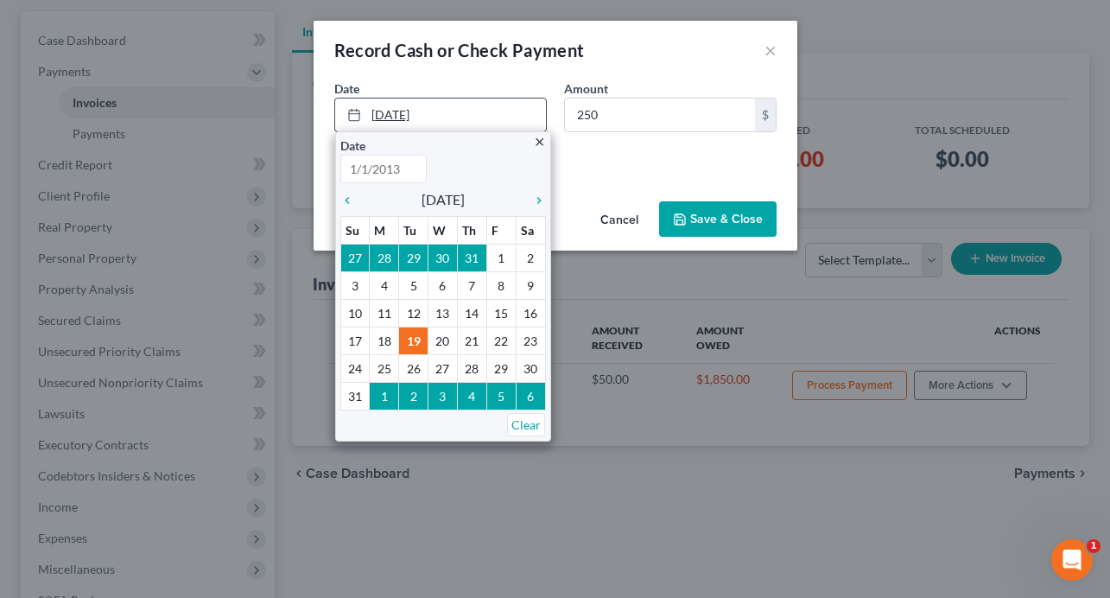
type input "[DATE]"
click at [599, 185] on div "Date [DATE] close Date [DATE] Time 12:00 AM chevron_left [DATE] chevron_right S…" at bounding box center [556, 136] width 484 height 115
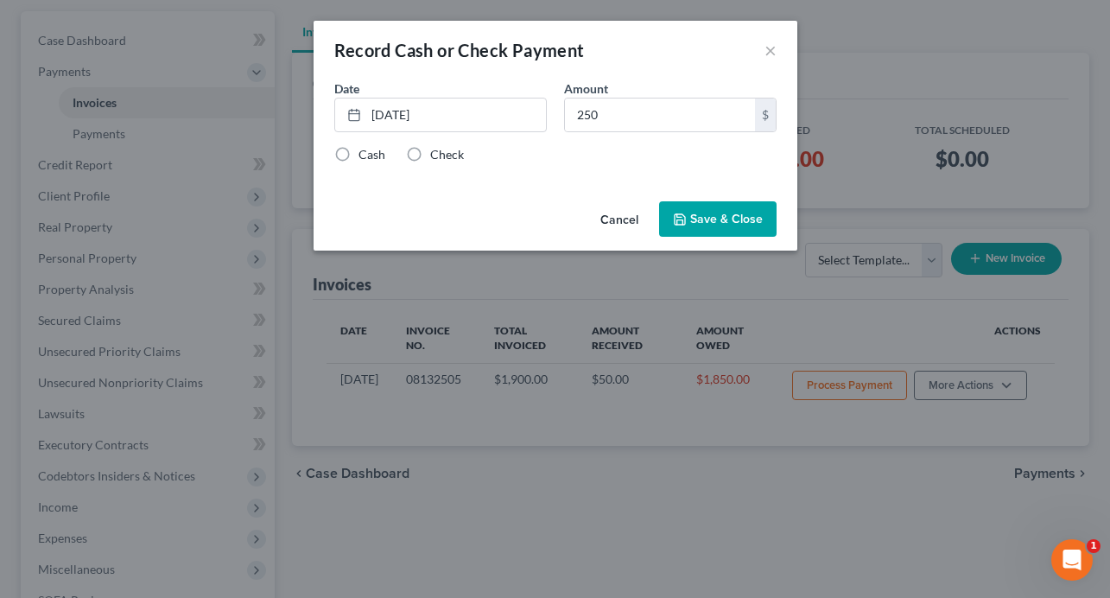
click at [432, 156] on label "Check" at bounding box center [447, 154] width 34 height 17
click at [437, 156] on input "Check" at bounding box center [442, 151] width 11 height 11
radio input "true"
click at [756, 218] on button "Save & Close" at bounding box center [717, 219] width 117 height 36
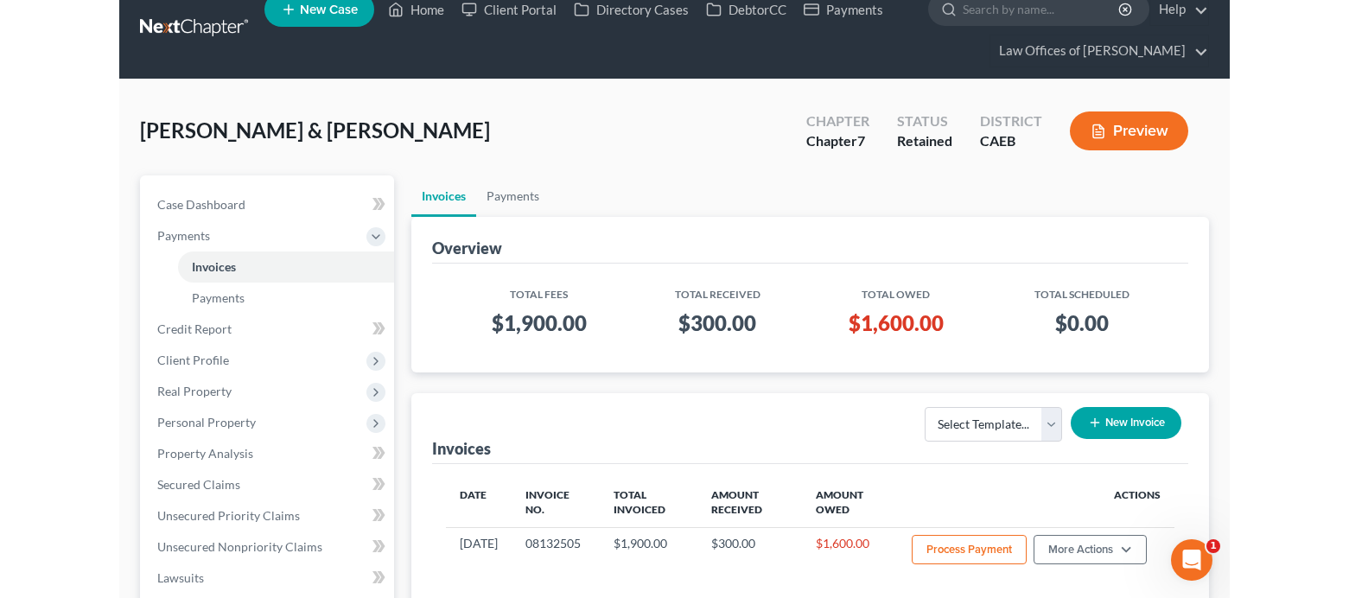
scroll to position [0, 0]
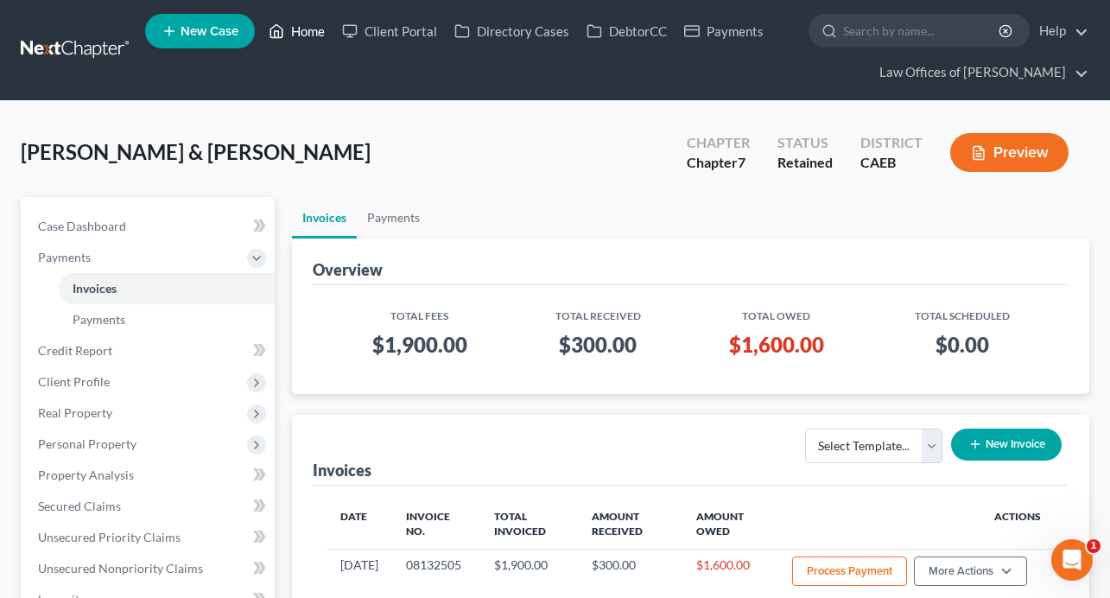
click at [308, 32] on link "Home" at bounding box center [296, 31] width 73 height 31
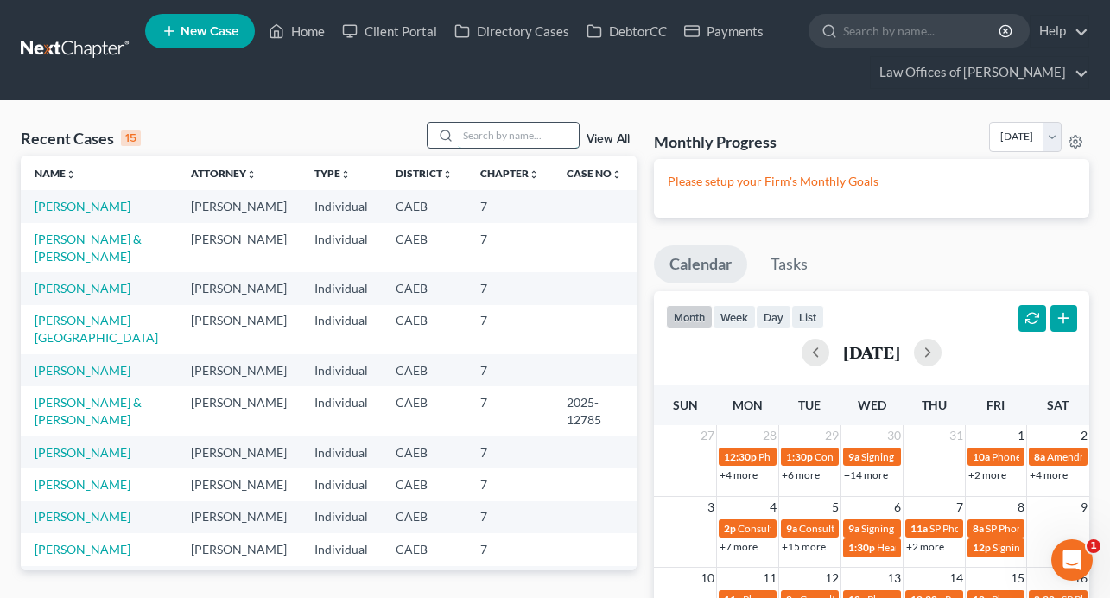
click at [491, 138] on input "search" at bounding box center [518, 135] width 121 height 25
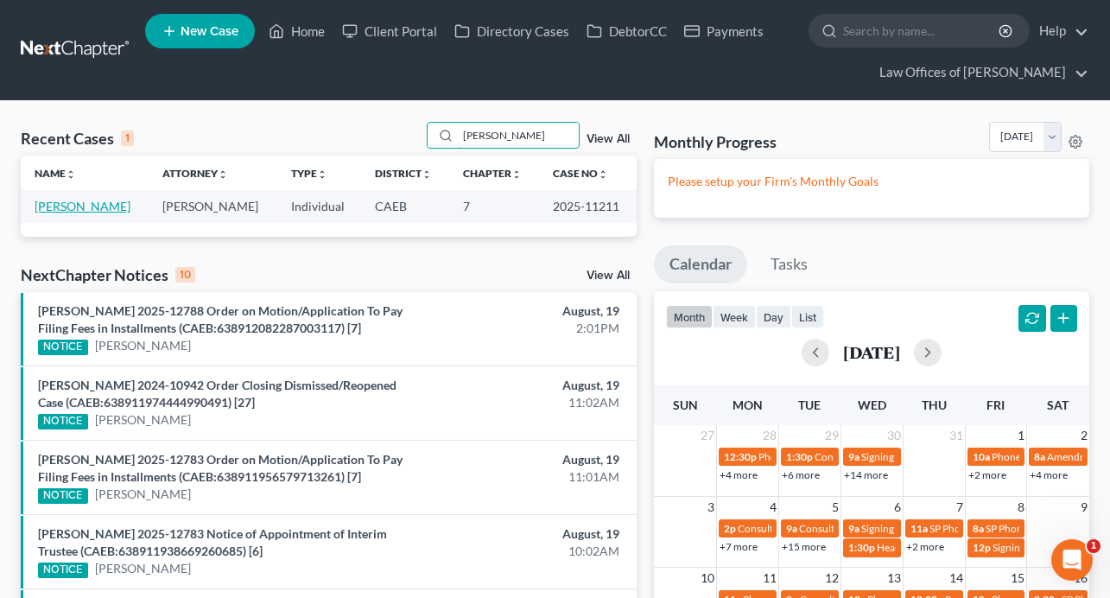
type input "[PERSON_NAME]"
click at [114, 210] on link "[PERSON_NAME]" at bounding box center [83, 206] width 96 height 15
select select "4"
select select "1"
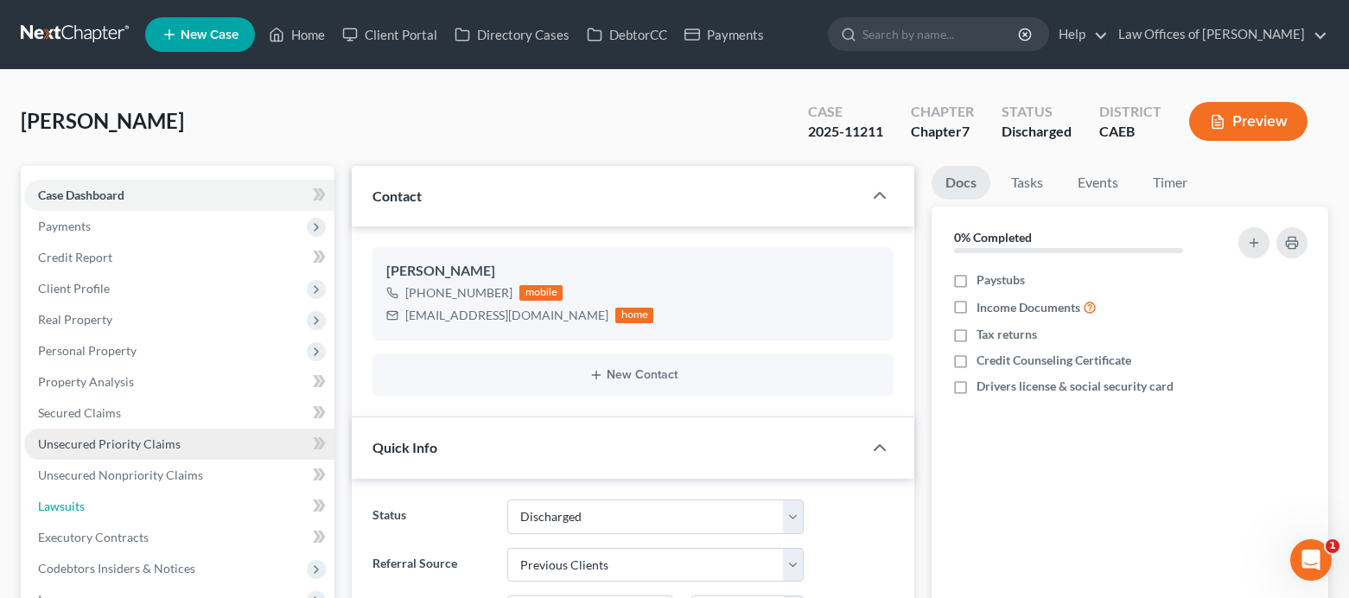
click at [116, 501] on link "Lawsuits" at bounding box center [179, 506] width 310 height 31
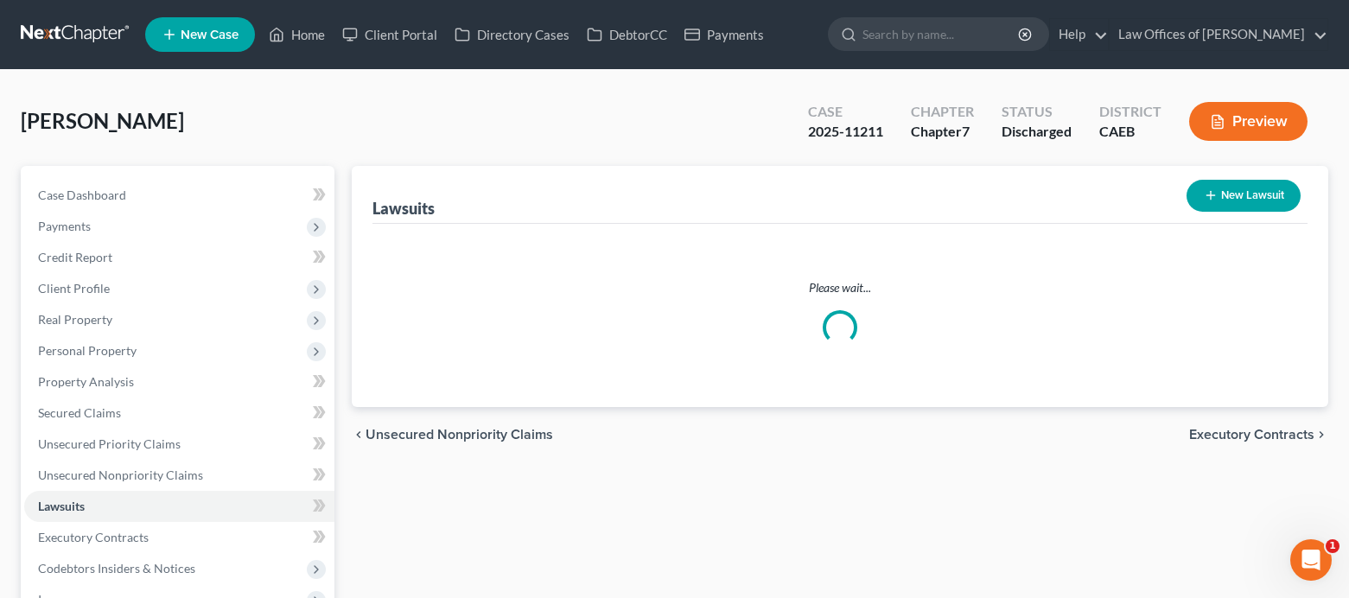
scroll to position [352, 0]
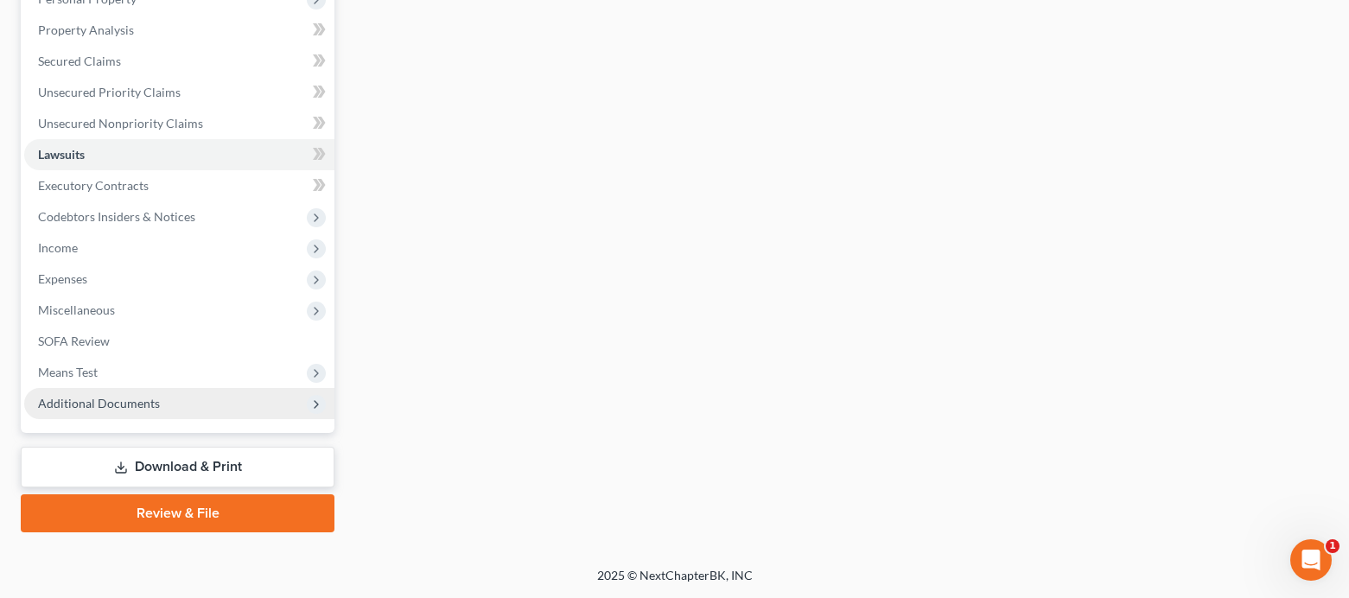
click at [112, 407] on span "Additional Documents" at bounding box center [99, 403] width 122 height 15
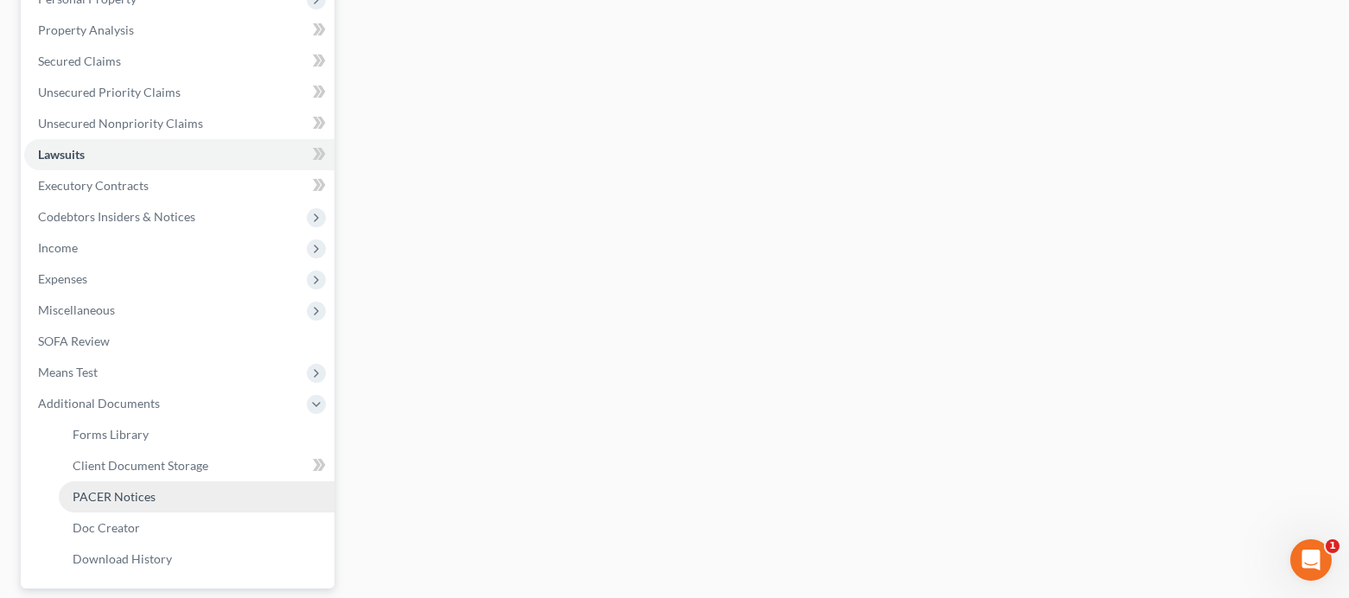
click at [126, 502] on span "PACER Notices" at bounding box center [114, 496] width 83 height 15
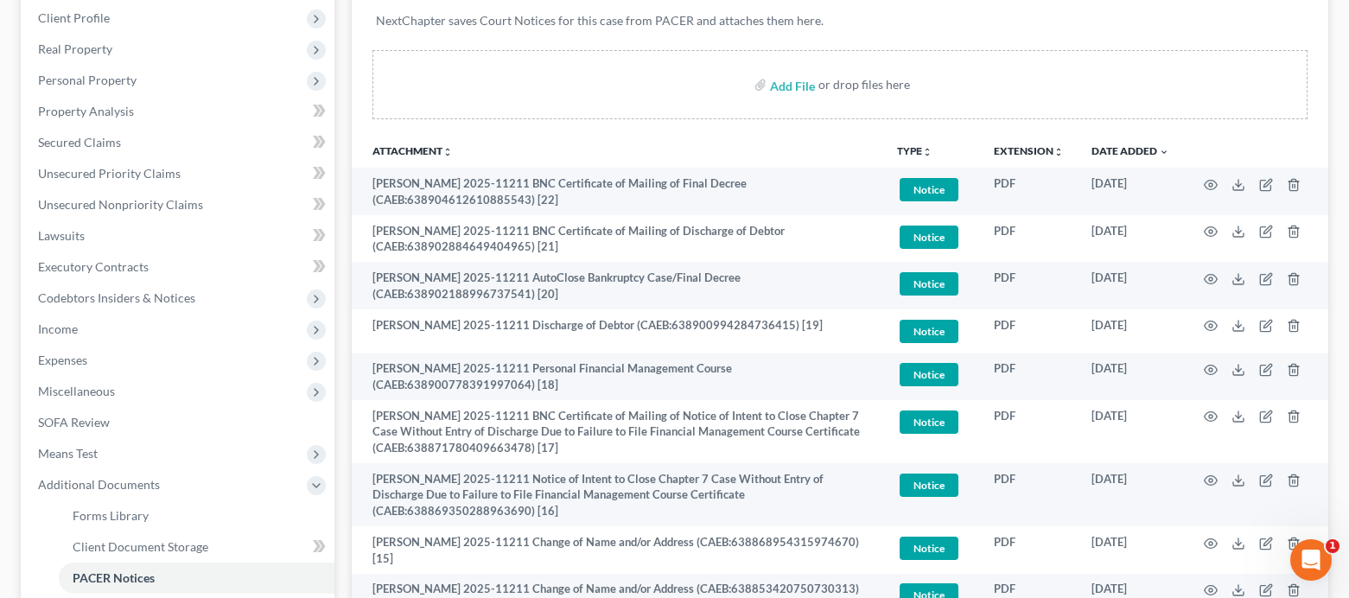
scroll to position [273, 0]
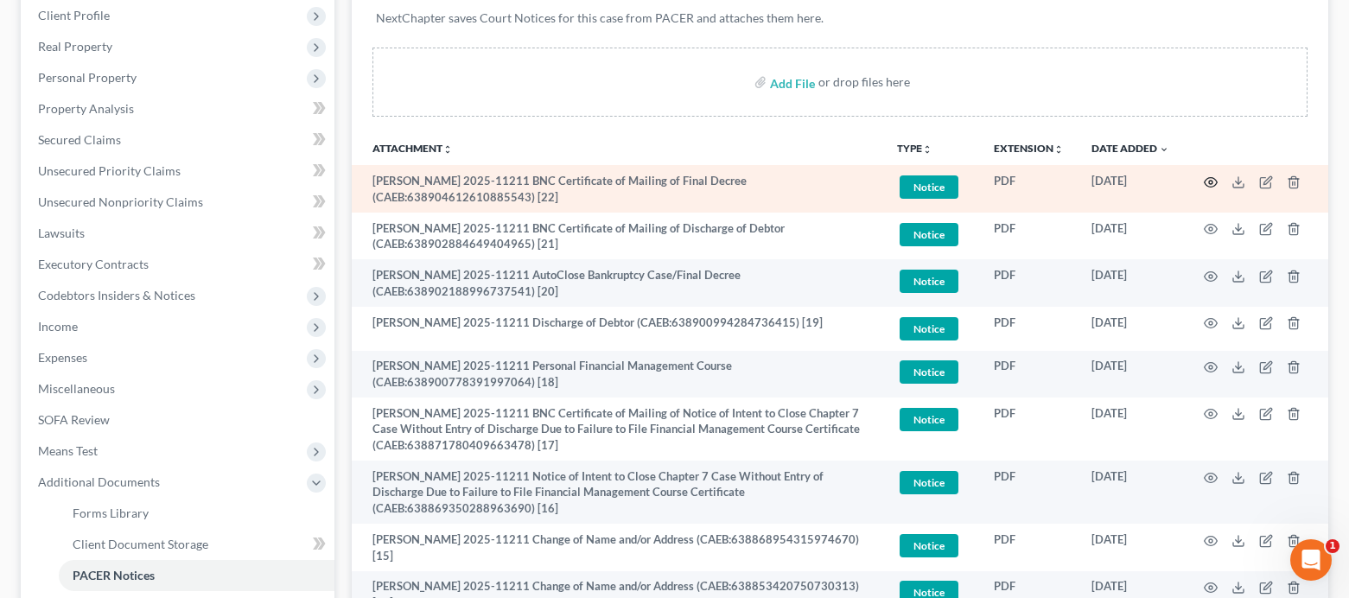
click at [1047, 181] on icon "button" at bounding box center [1210, 182] width 14 height 14
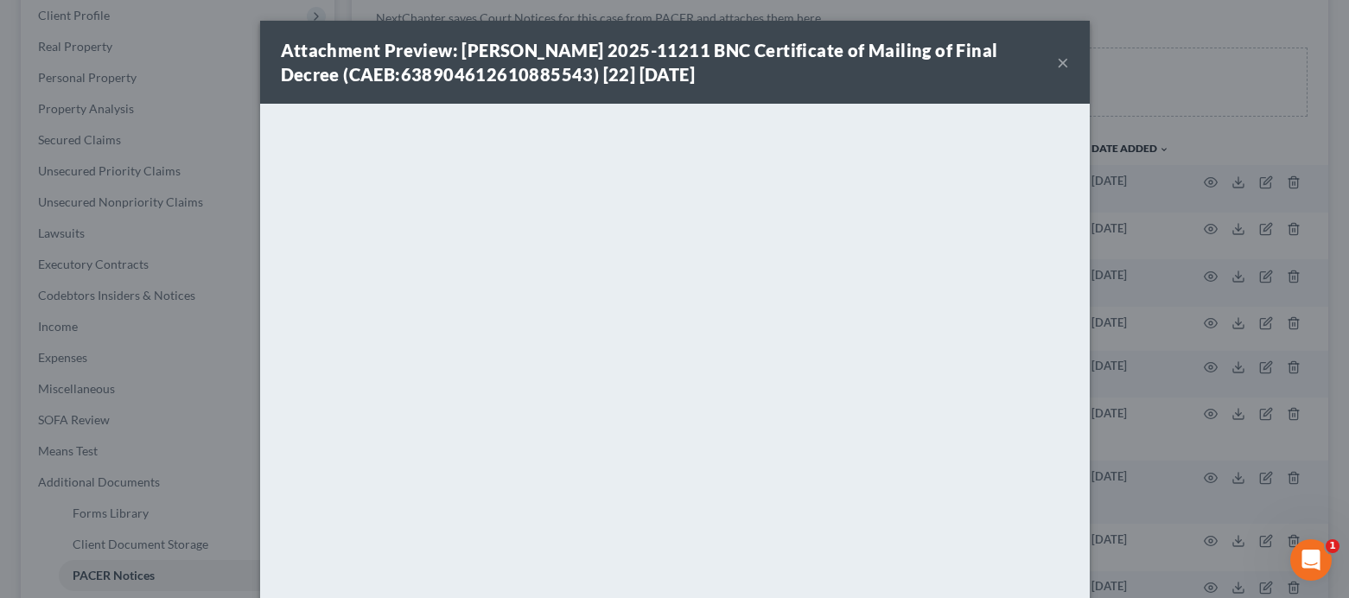
click at [1047, 62] on button "×" at bounding box center [1063, 62] width 12 height 21
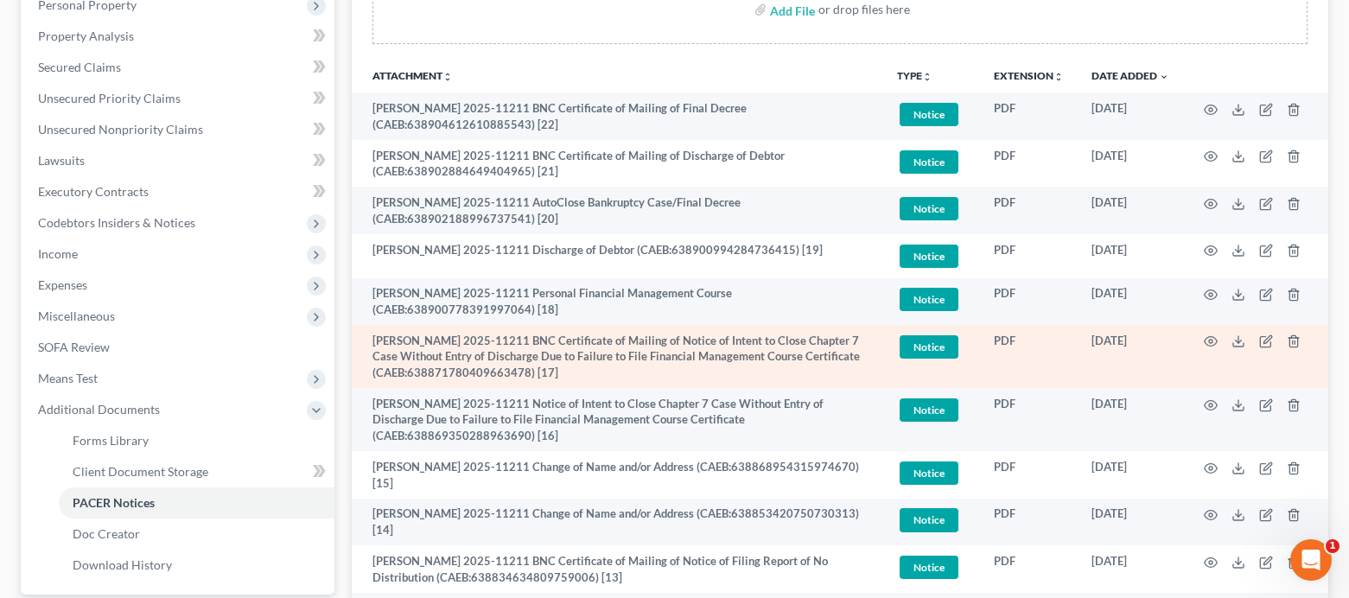
scroll to position [325, 0]
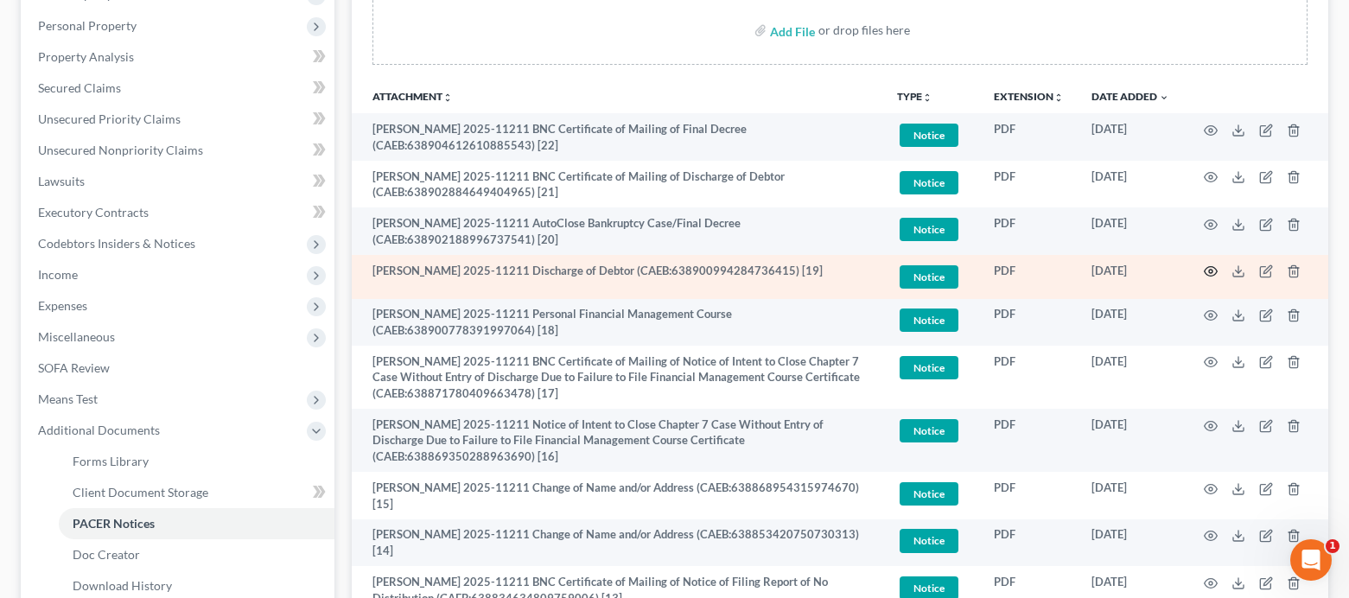
click at [1047, 271] on icon "button" at bounding box center [1210, 271] width 14 height 14
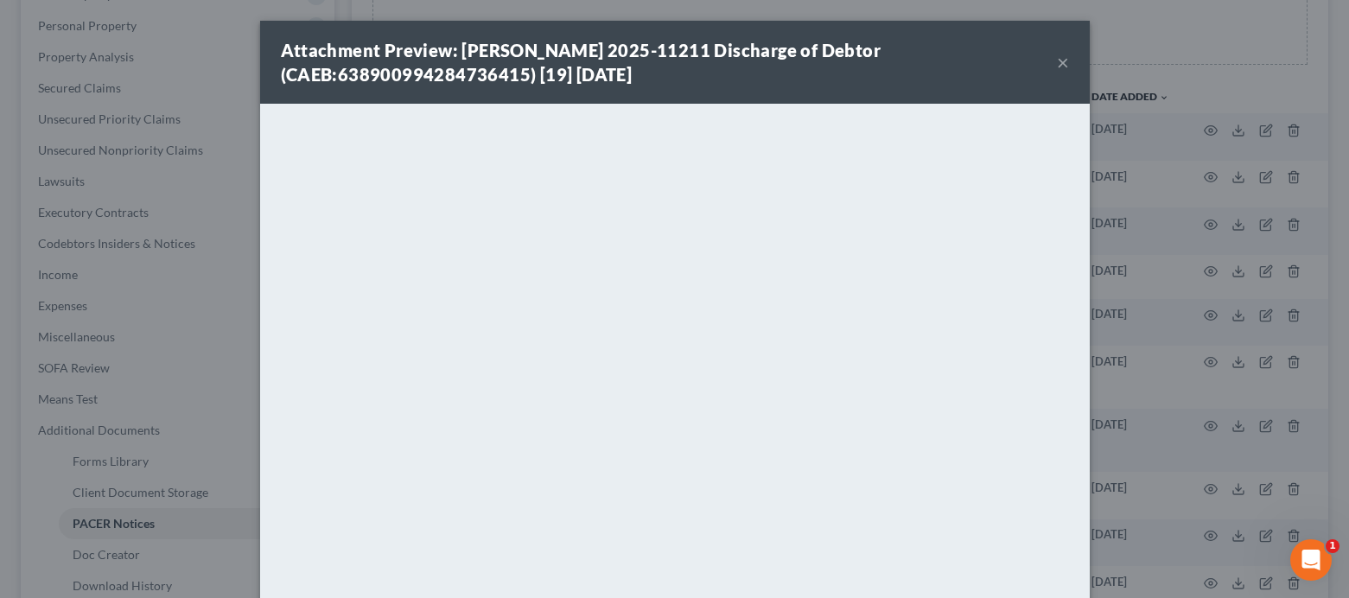
click at [1047, 63] on button "×" at bounding box center [1063, 62] width 12 height 21
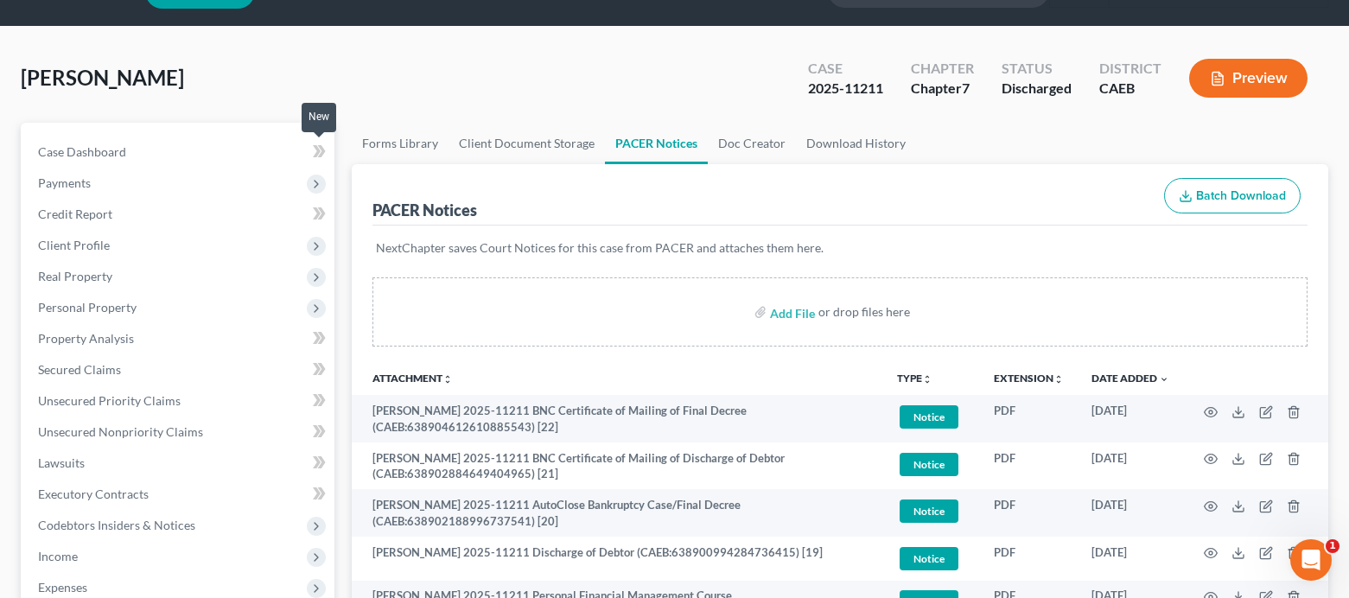
scroll to position [0, 0]
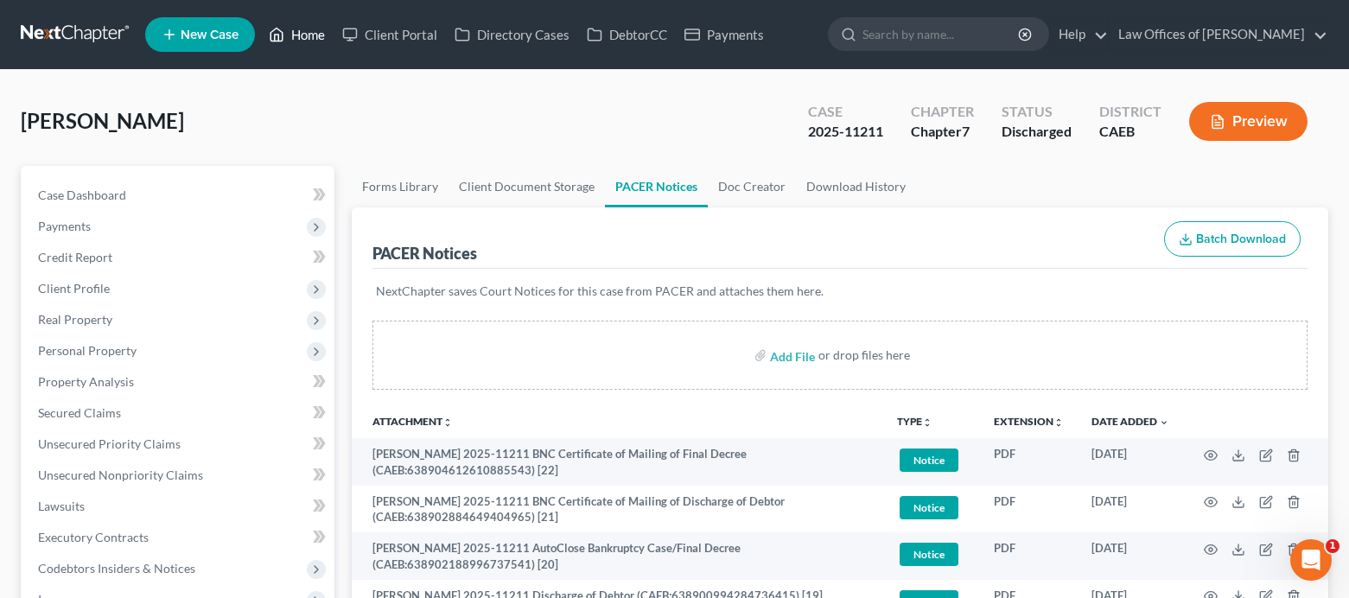
click at [304, 43] on link "Home" at bounding box center [296, 34] width 73 height 31
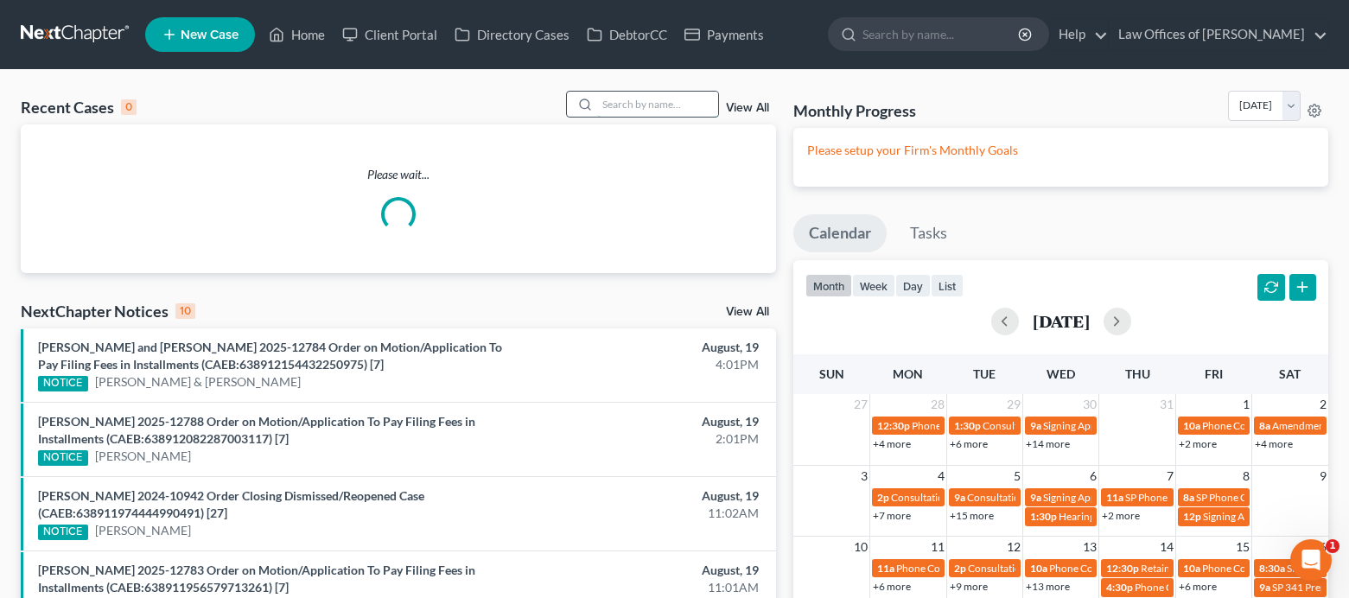
click at [606, 100] on input "search" at bounding box center [657, 104] width 121 height 25
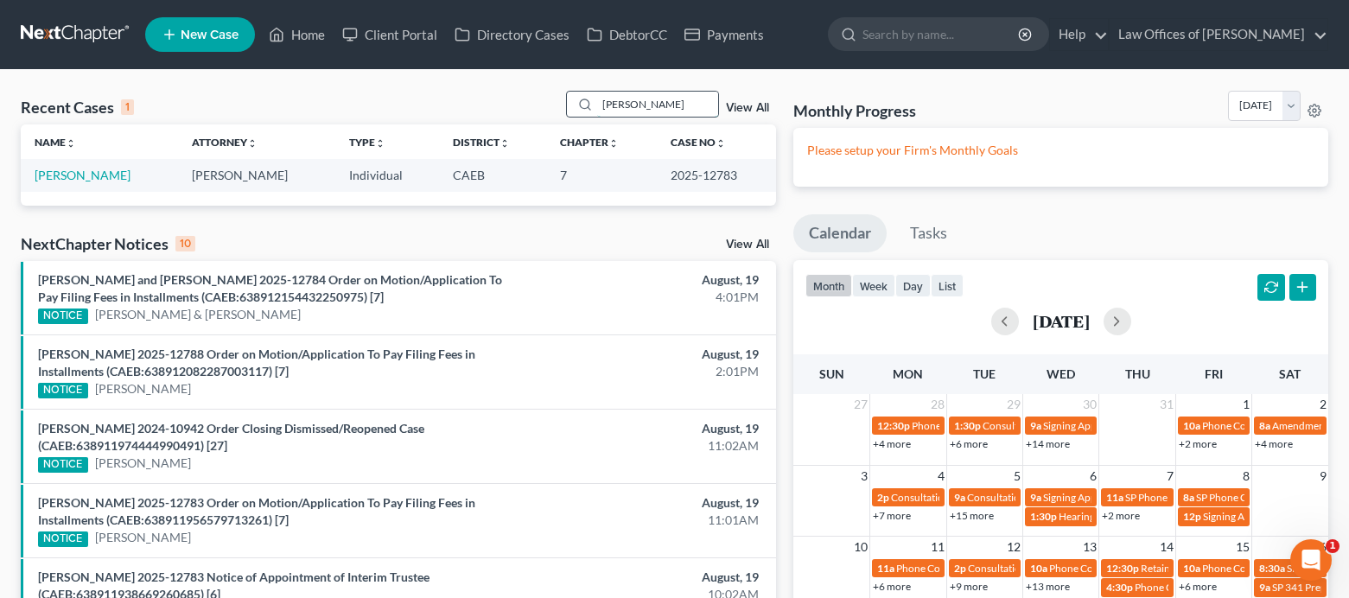
click at [651, 103] on input "[PERSON_NAME]" at bounding box center [657, 104] width 121 height 25
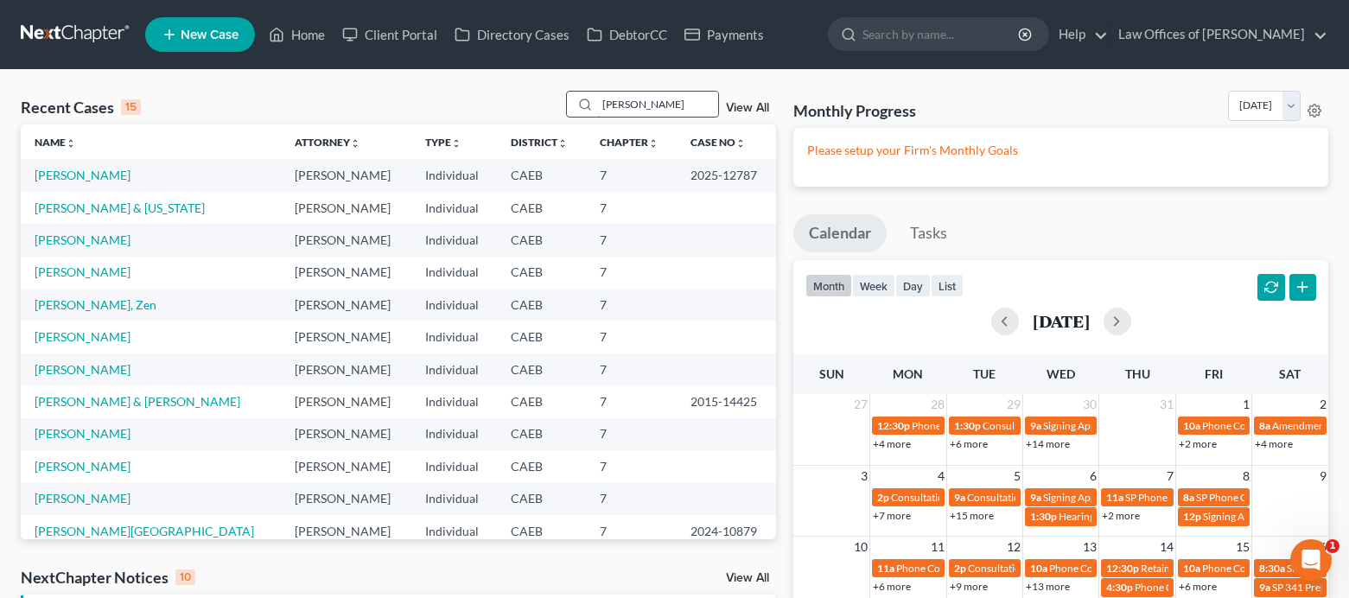
click at [663, 110] on input "[PERSON_NAME]" at bounding box center [657, 104] width 121 height 25
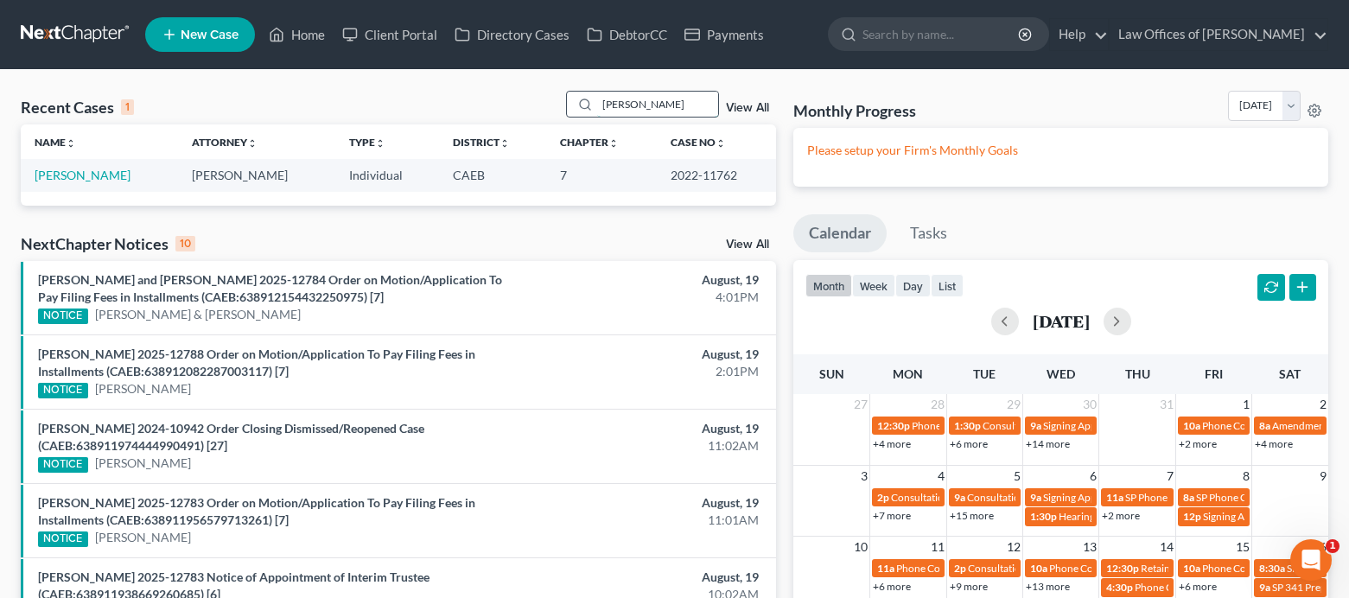
click at [663, 107] on input "[PERSON_NAME]" at bounding box center [657, 104] width 121 height 25
click at [681, 110] on input "[PERSON_NAME]" at bounding box center [657, 104] width 121 height 25
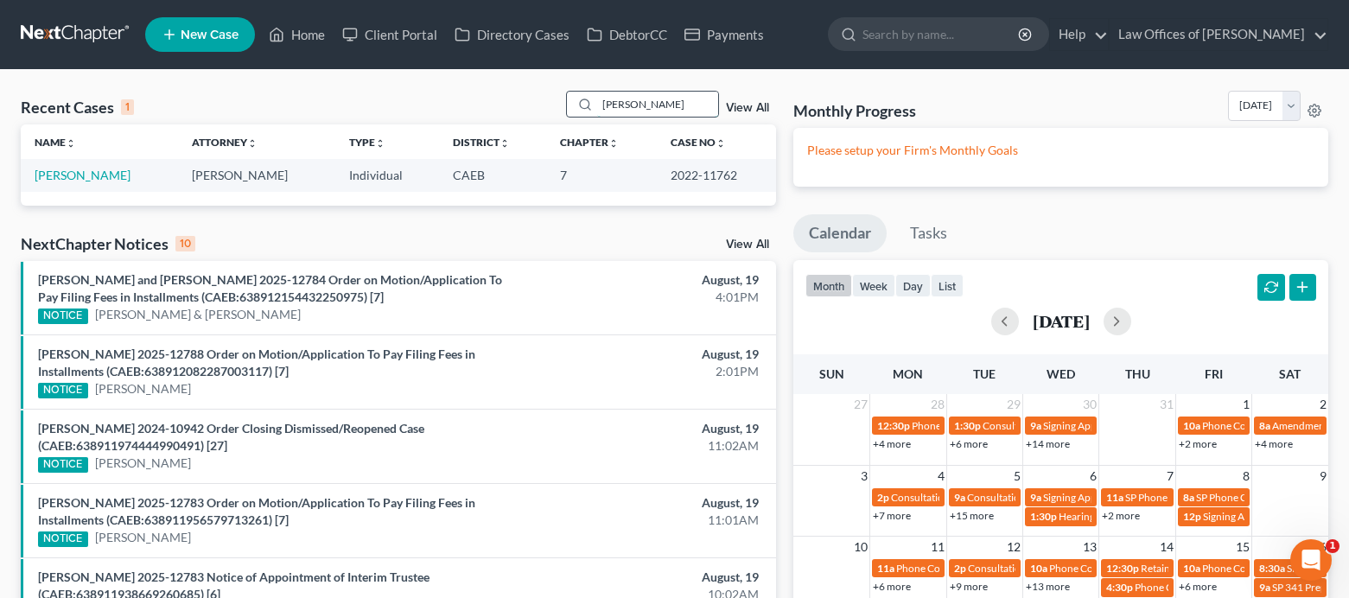
click at [681, 110] on input "[PERSON_NAME]" at bounding box center [657, 104] width 121 height 25
type input "cross"
click at [73, 168] on link "[PERSON_NAME]" at bounding box center [83, 175] width 96 height 15
select select "5"
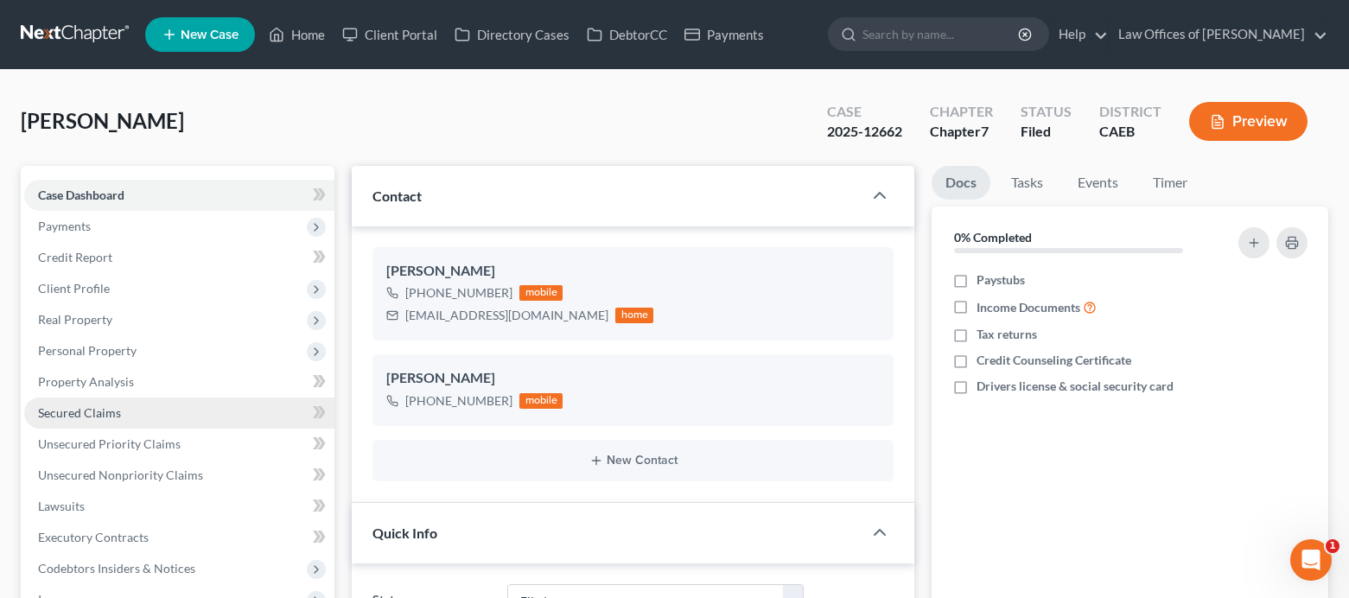
click at [103, 409] on span "Secured Claims" at bounding box center [79, 412] width 83 height 15
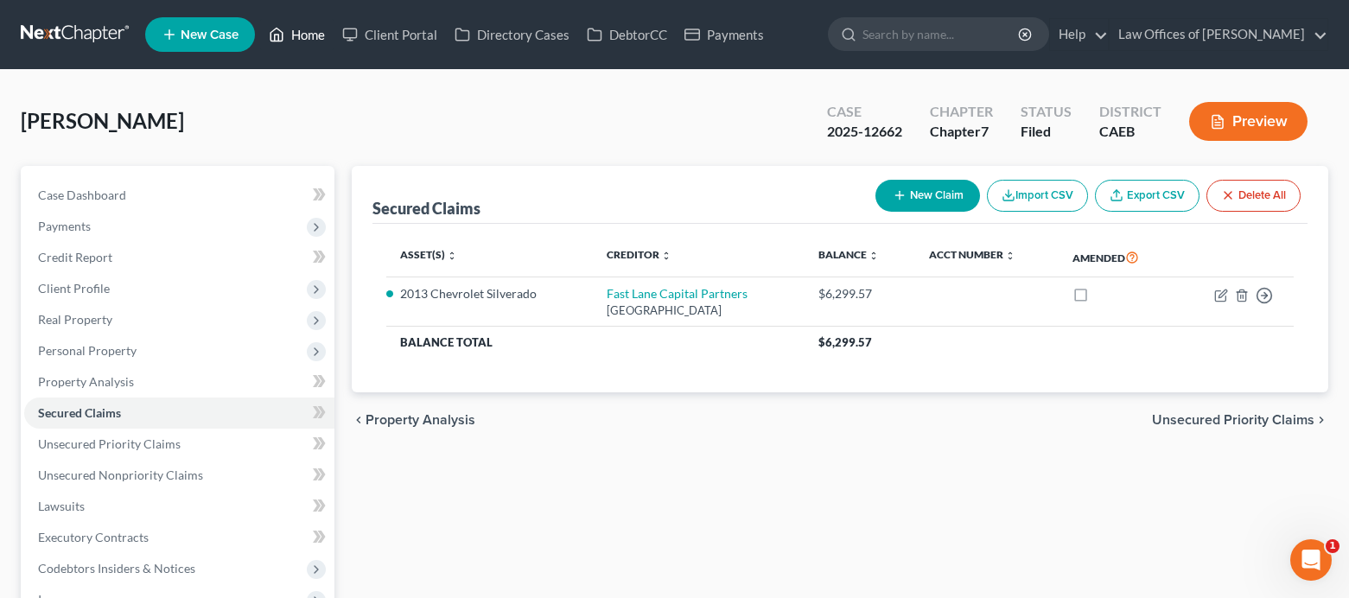
click at [284, 35] on icon at bounding box center [277, 34] width 16 height 21
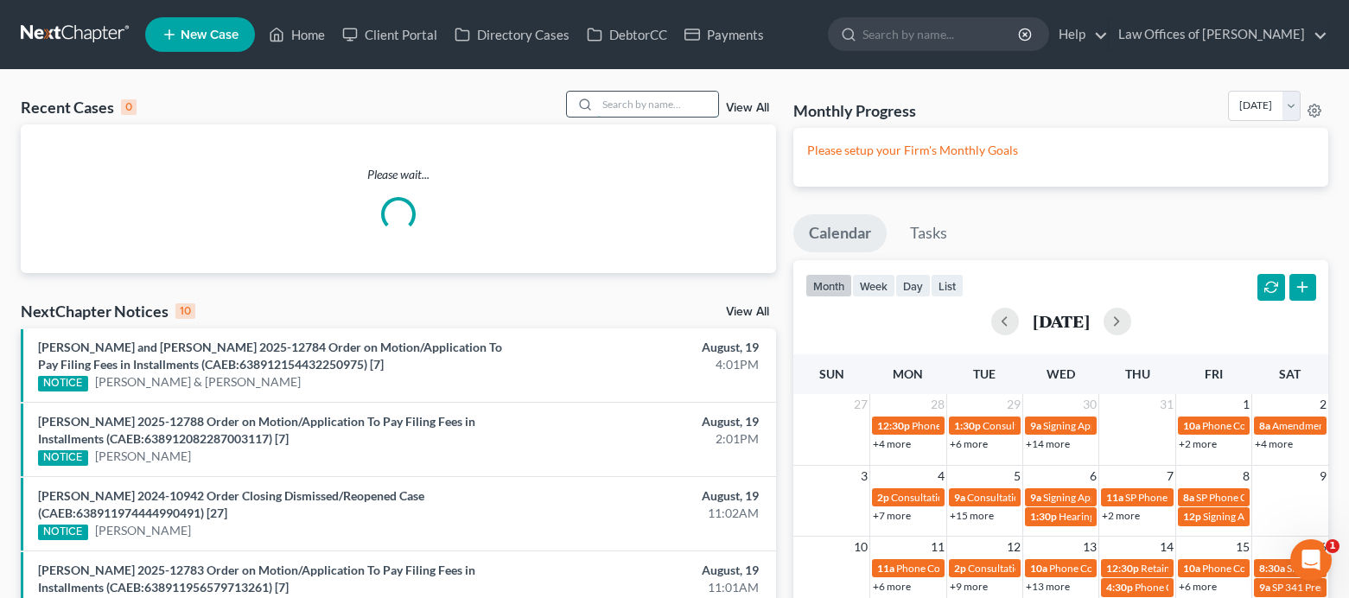
click at [682, 105] on input "search" at bounding box center [657, 104] width 121 height 25
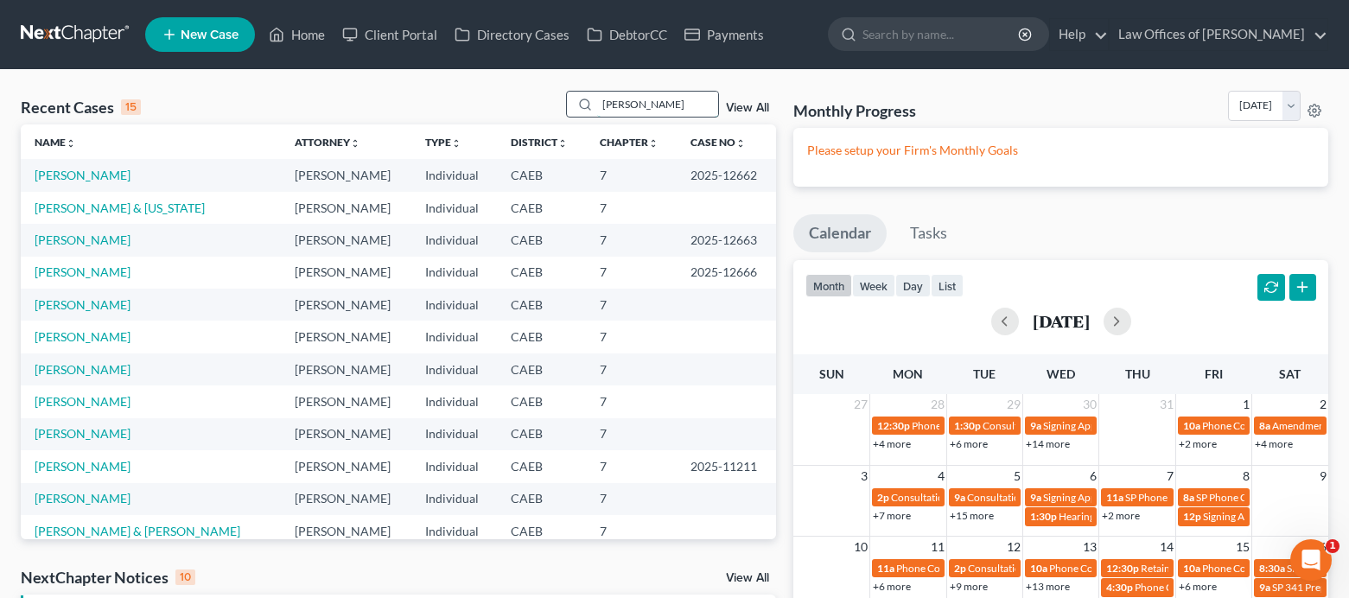
click at [660, 104] on input "[PERSON_NAME]" at bounding box center [657, 104] width 121 height 25
click at [660, 105] on input "[PERSON_NAME]" at bounding box center [657, 104] width 121 height 25
type input "[PERSON_NAME]"
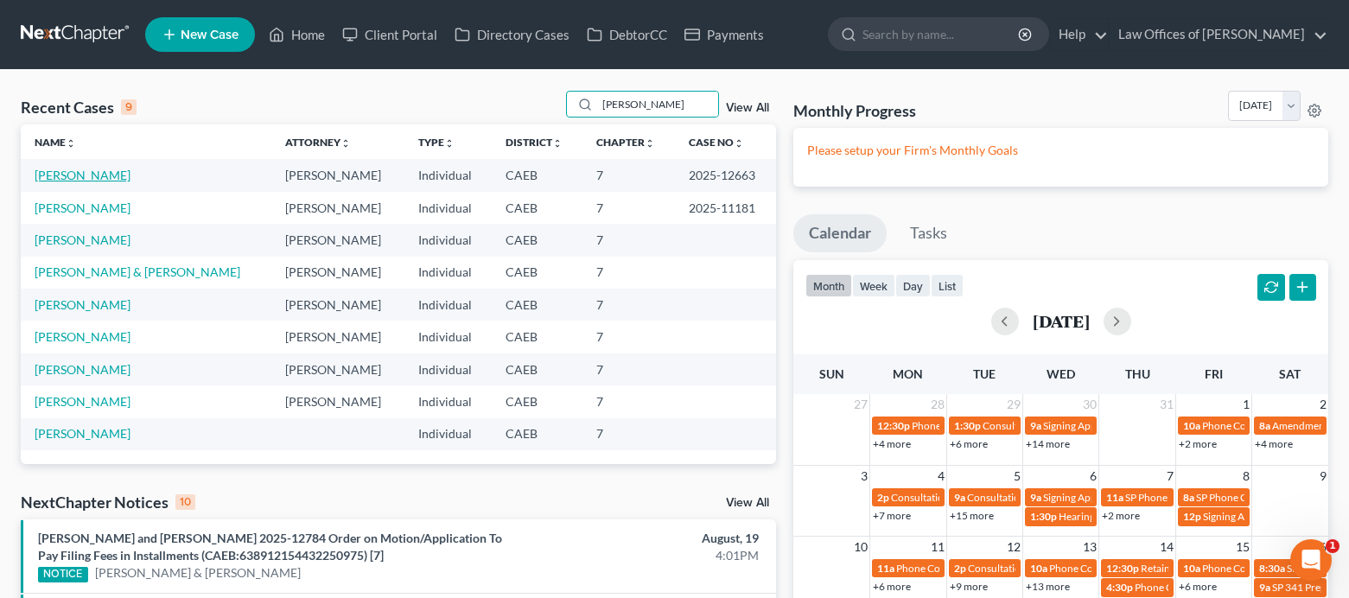
click at [91, 177] on link "[PERSON_NAME]" at bounding box center [83, 175] width 96 height 15
select select "5"
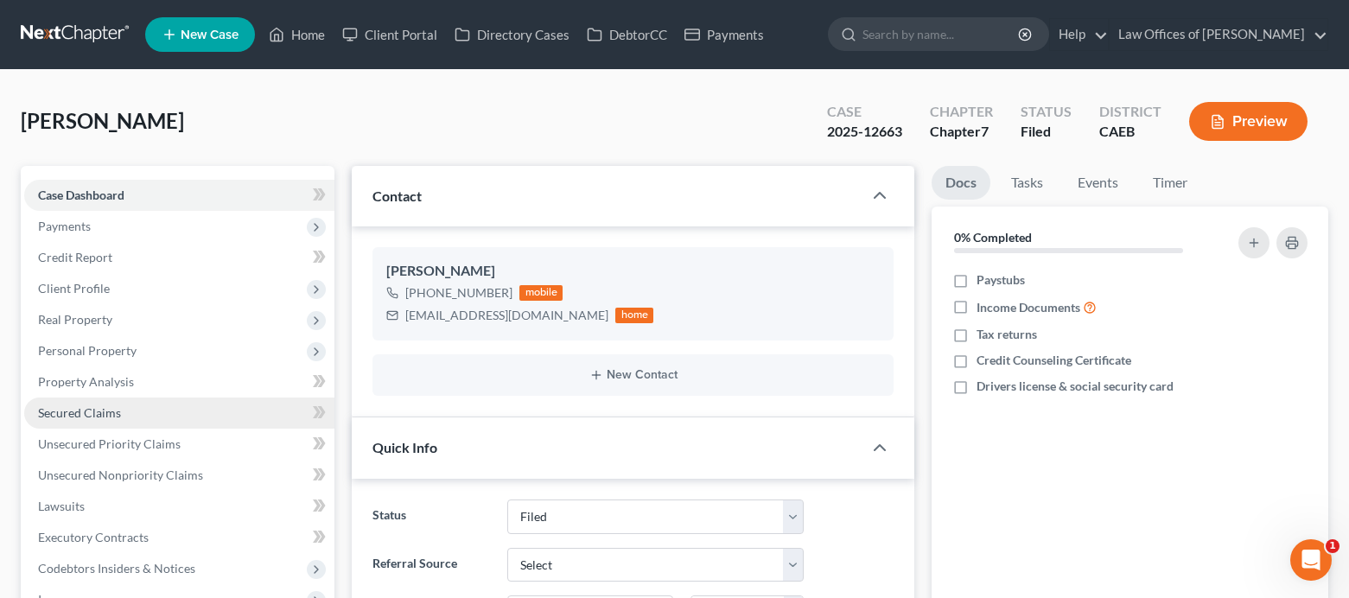
click at [78, 415] on span "Secured Claims" at bounding box center [79, 412] width 83 height 15
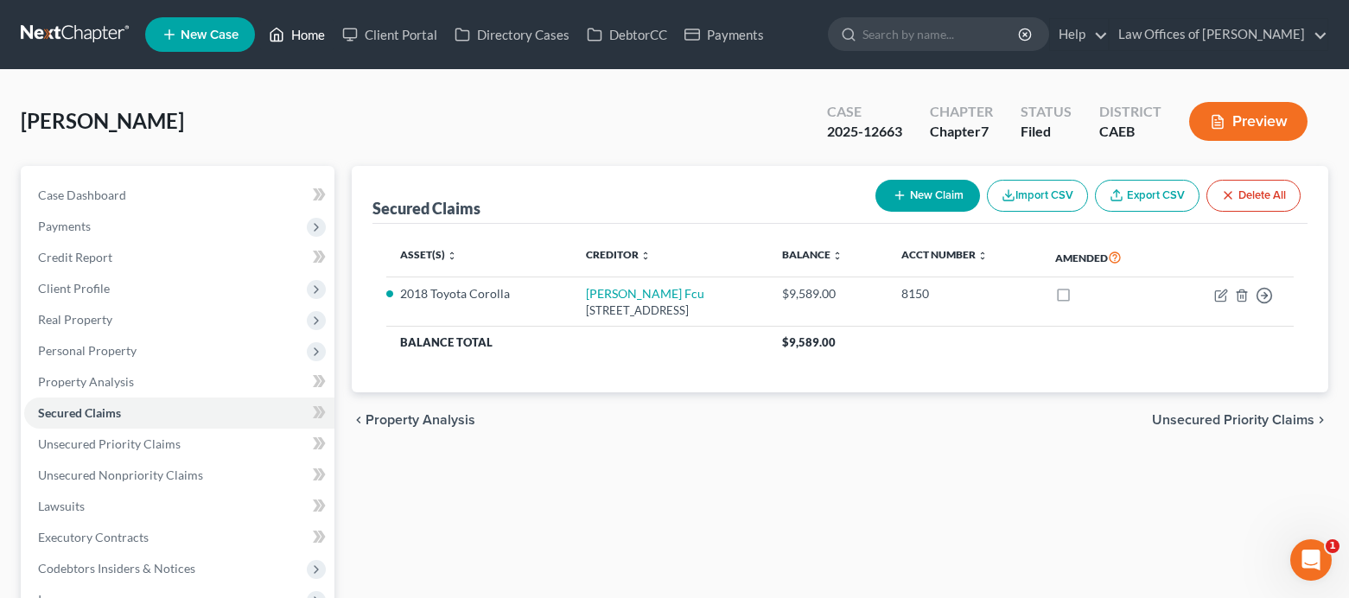
click at [313, 35] on link "Home" at bounding box center [296, 34] width 73 height 31
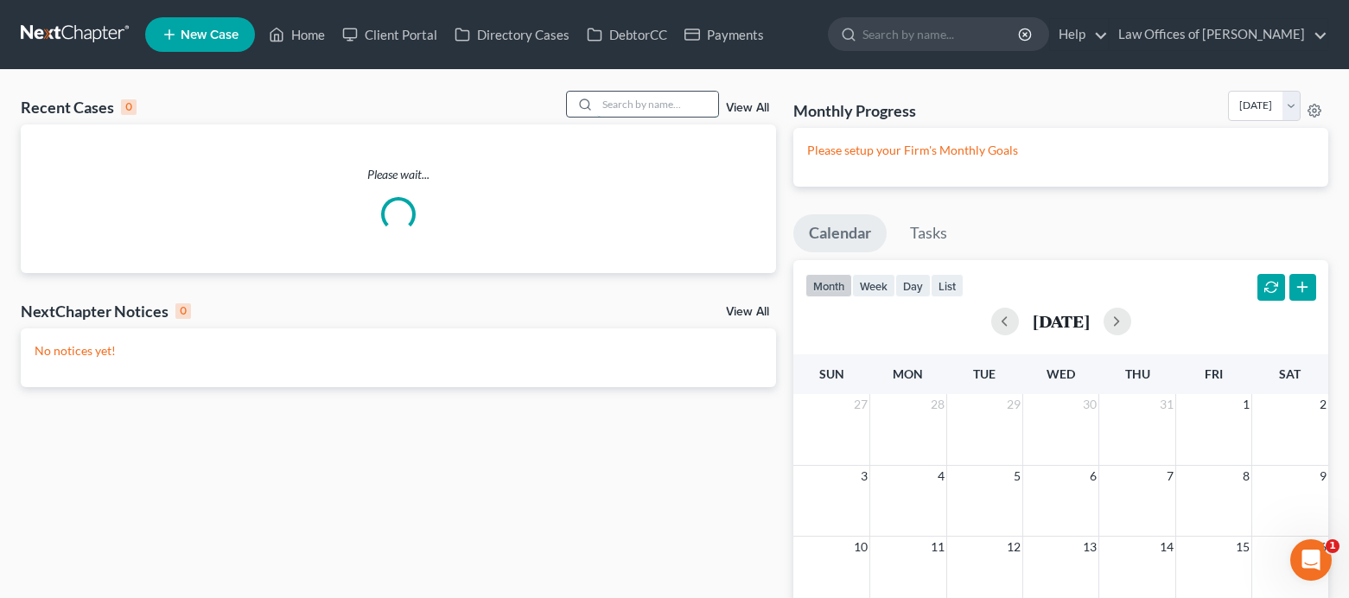
click at [666, 98] on input "search" at bounding box center [657, 104] width 121 height 25
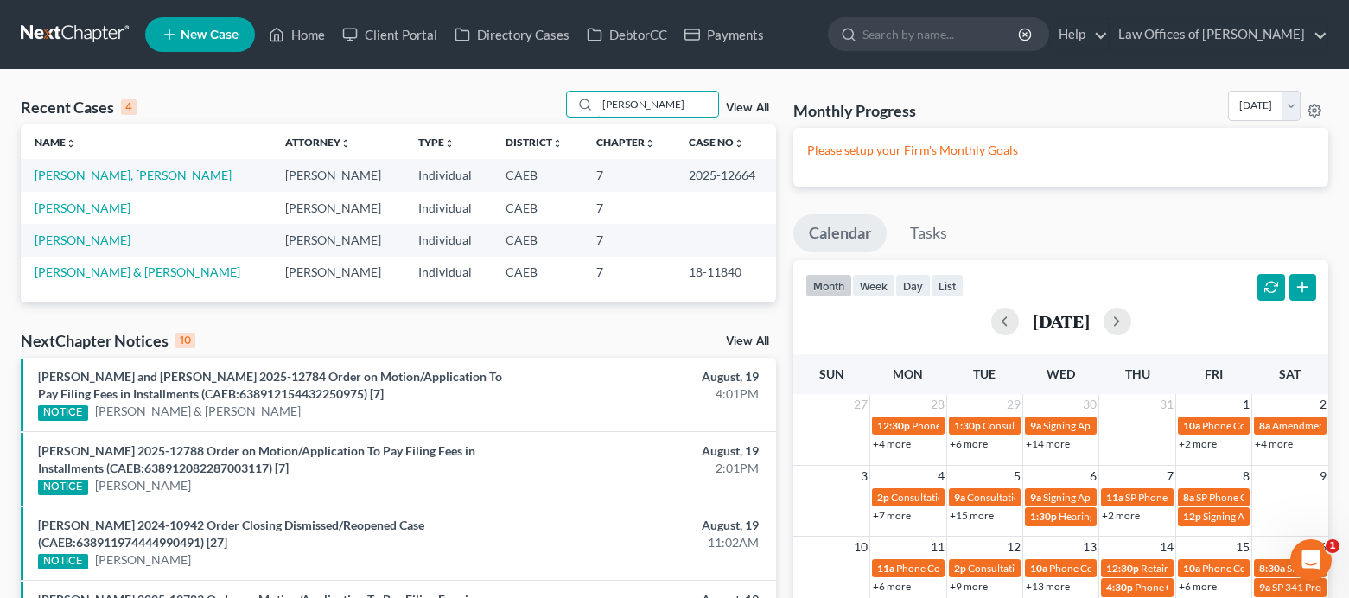
type input "[PERSON_NAME]"
click at [131, 175] on link "[PERSON_NAME], [PERSON_NAME]" at bounding box center [133, 175] width 197 height 15
select select "6"
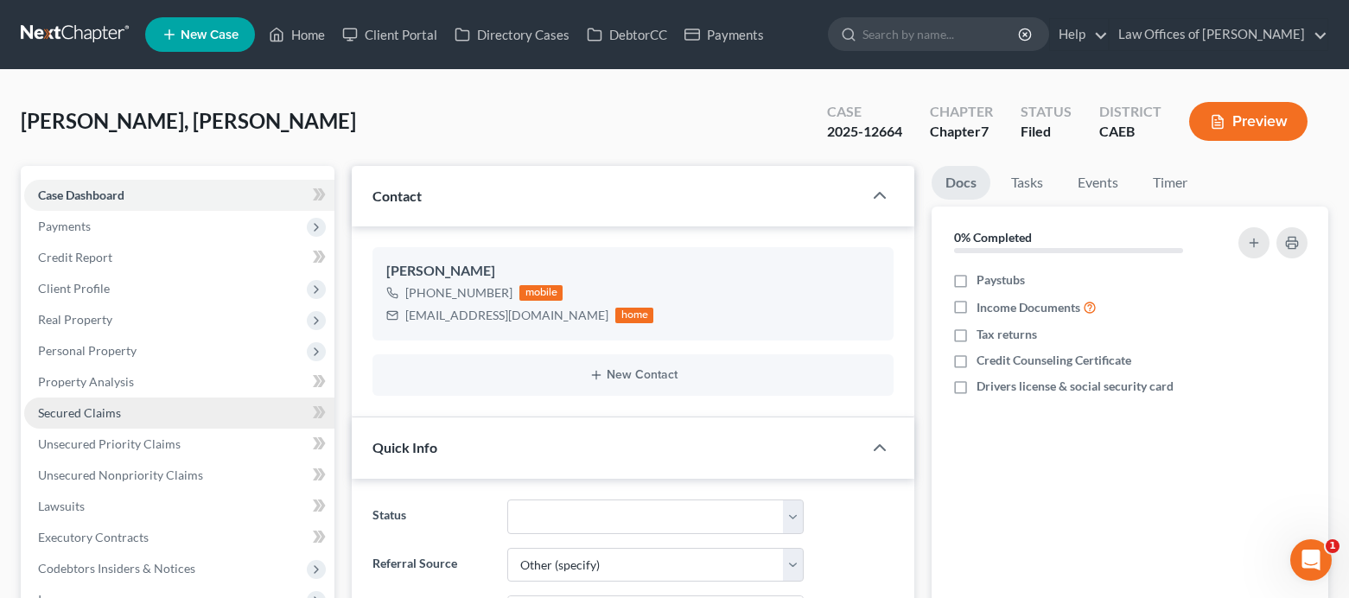
click at [99, 409] on span "Secured Claims" at bounding box center [79, 412] width 83 height 15
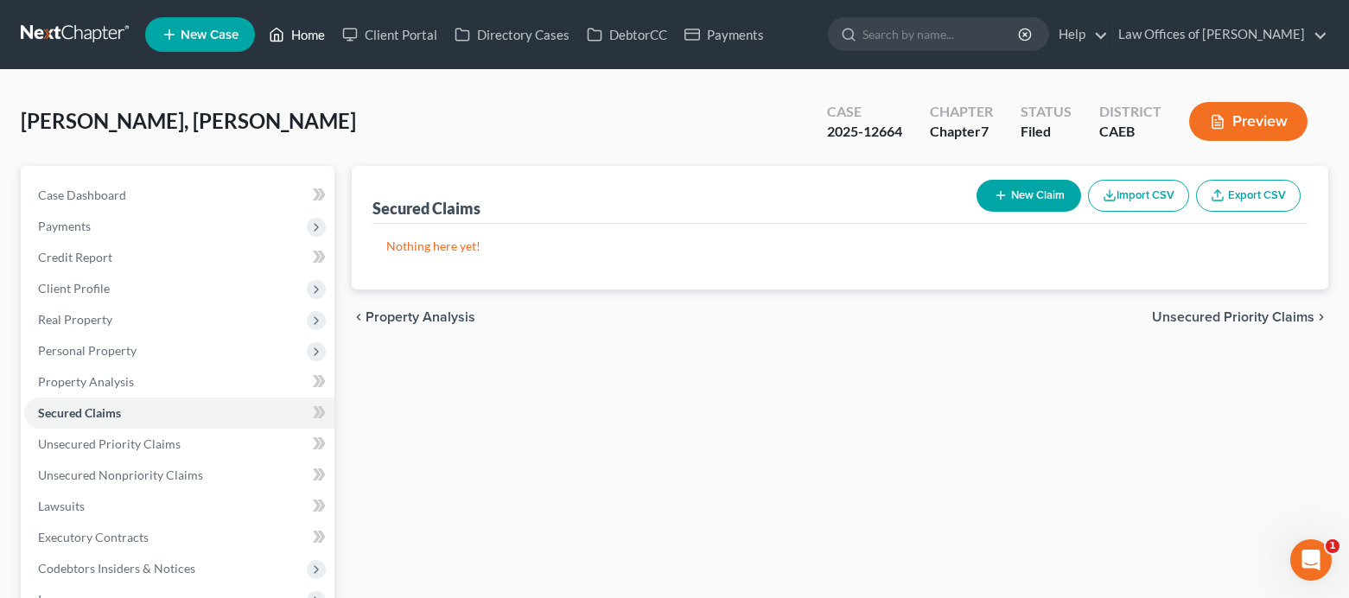
click at [310, 41] on link "Home" at bounding box center [296, 34] width 73 height 31
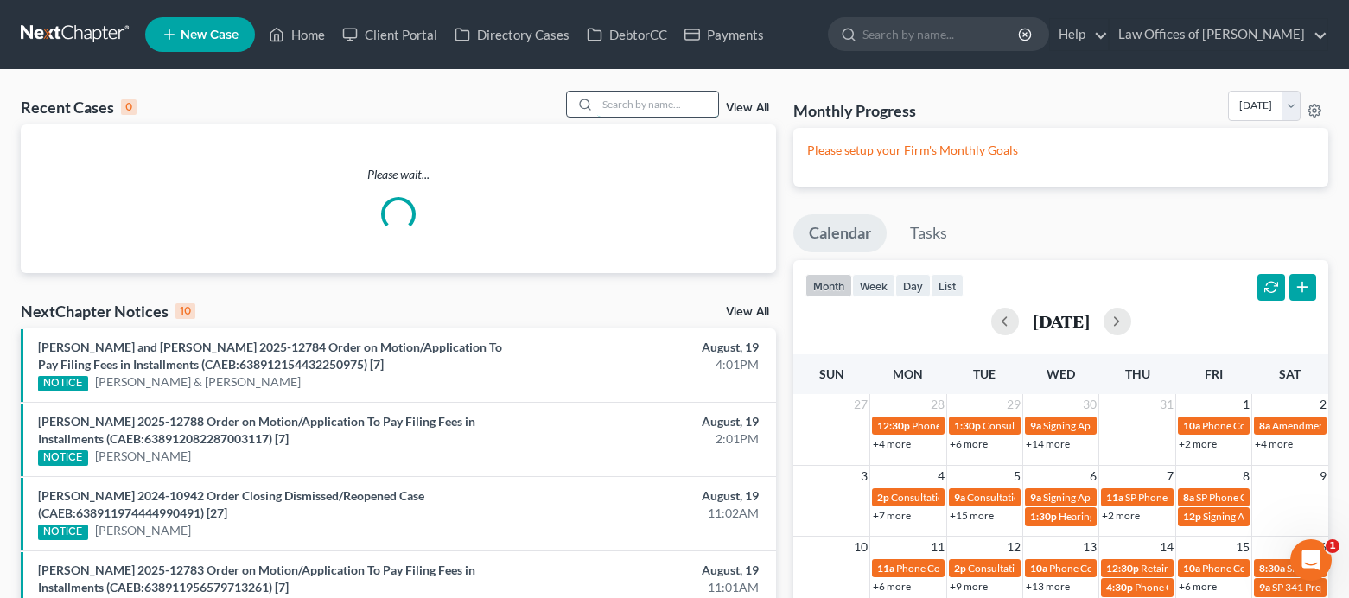
click at [619, 100] on input "search" at bounding box center [657, 104] width 121 height 25
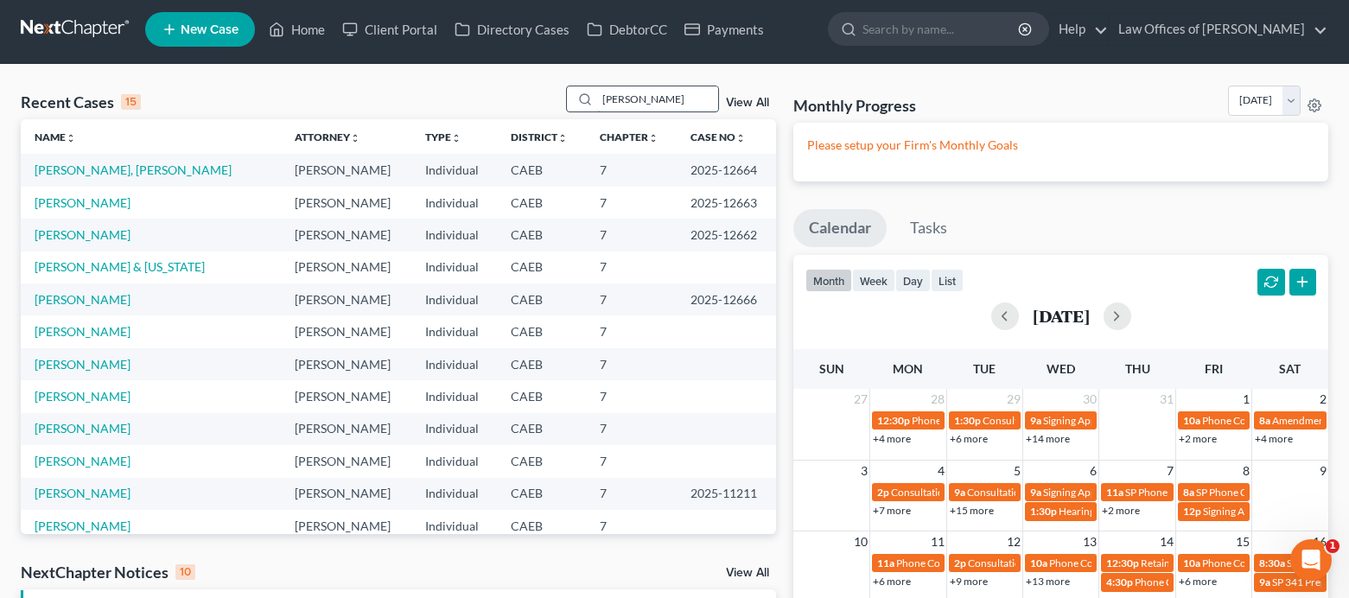
click at [641, 108] on input "[PERSON_NAME]" at bounding box center [657, 98] width 121 height 25
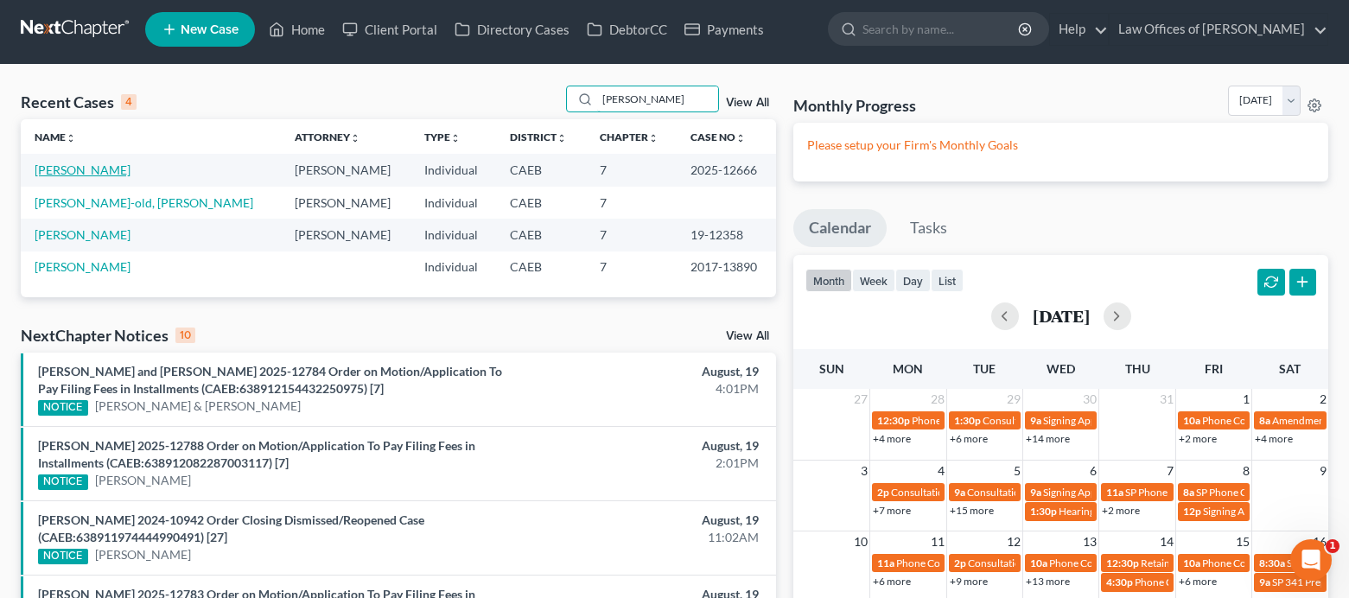
type input "[PERSON_NAME]"
click at [99, 171] on link "[PERSON_NAME]" at bounding box center [83, 169] width 96 height 15
select select "5"
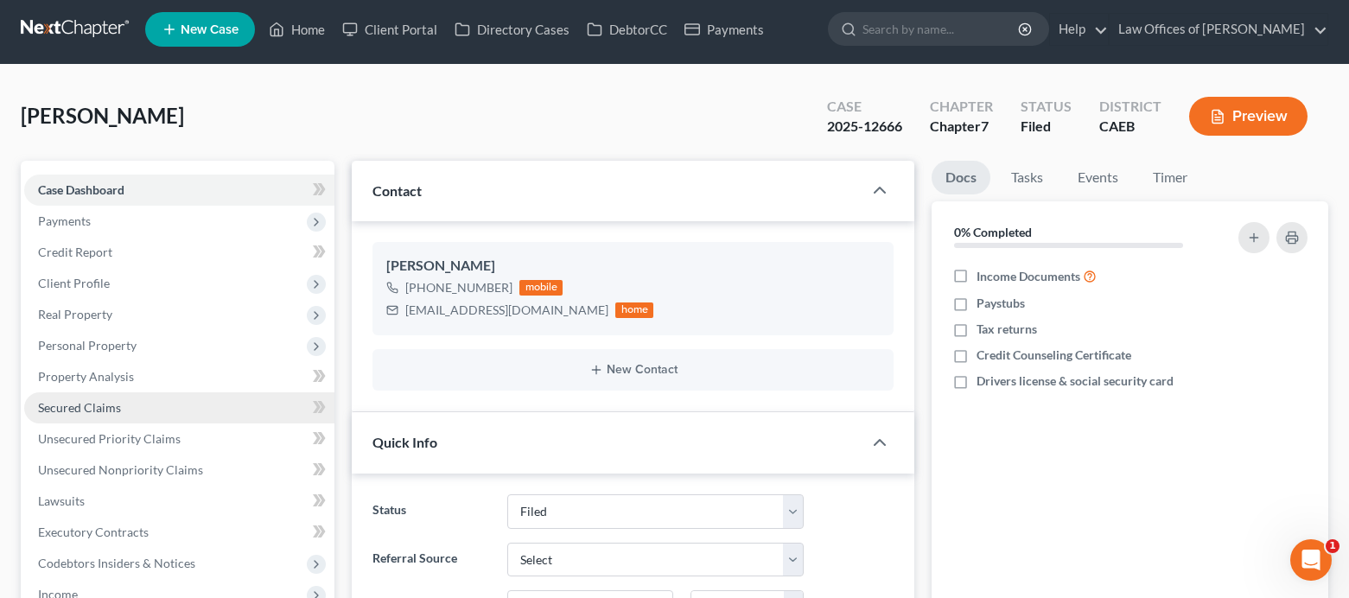
click at [99, 415] on span "Secured Claims" at bounding box center [79, 407] width 83 height 15
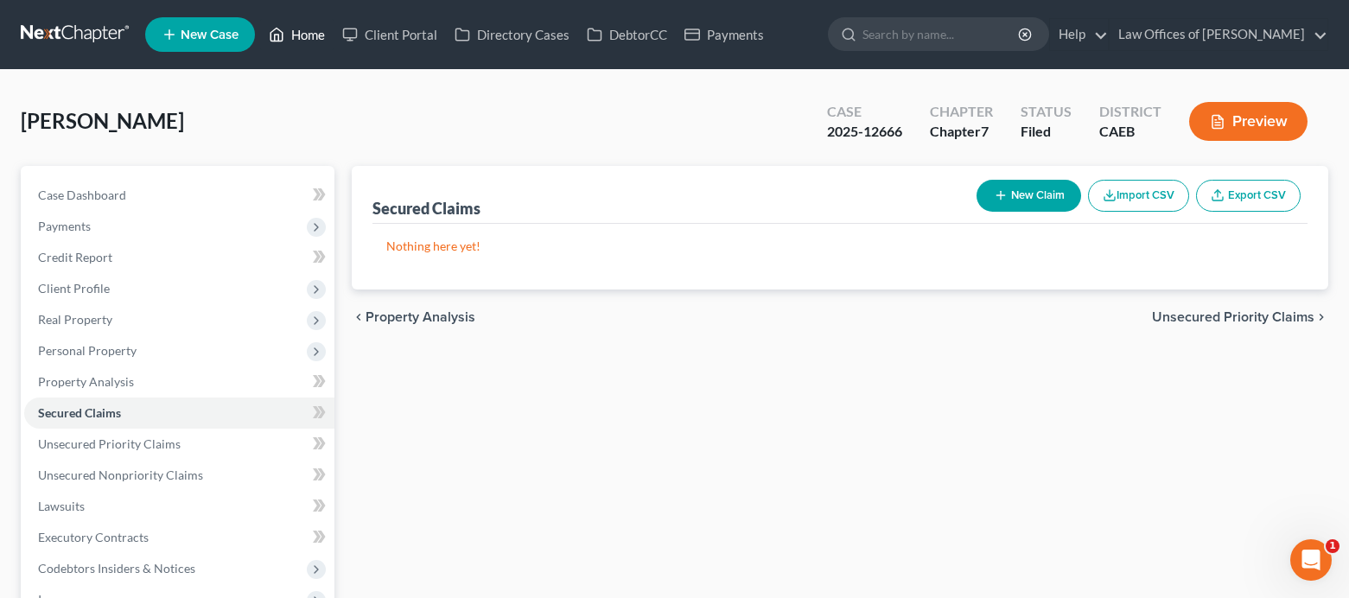
click at [304, 27] on link "Home" at bounding box center [296, 34] width 73 height 31
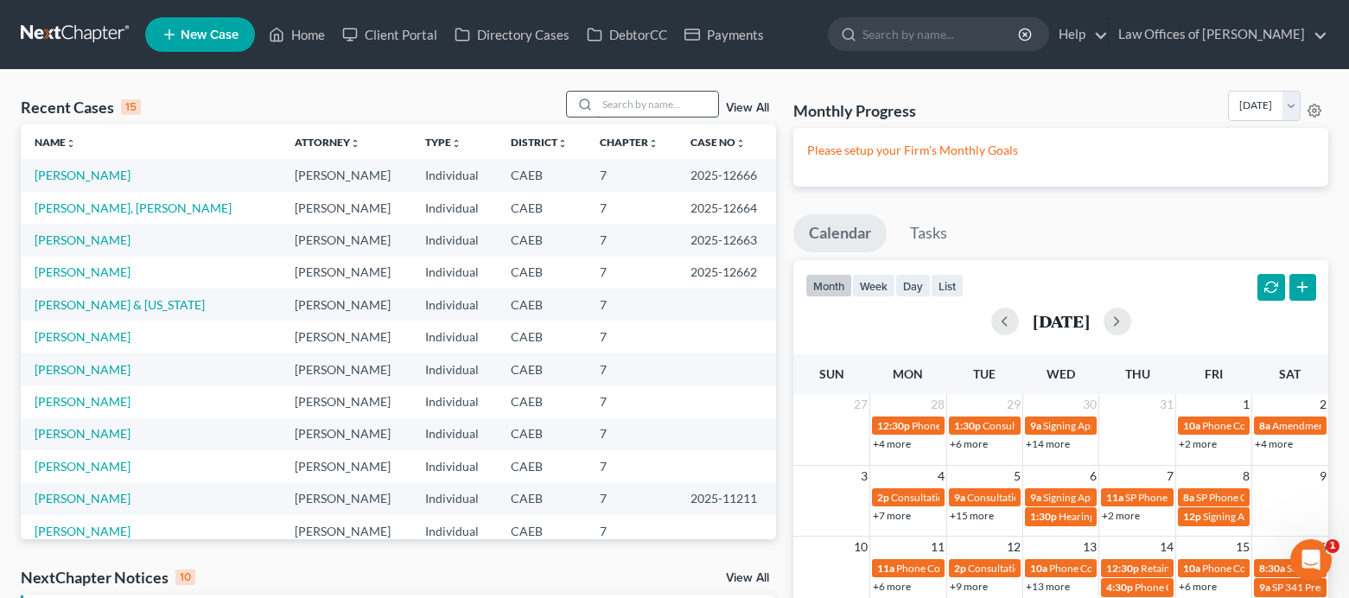
click at [651, 105] on input "search" at bounding box center [657, 104] width 121 height 25
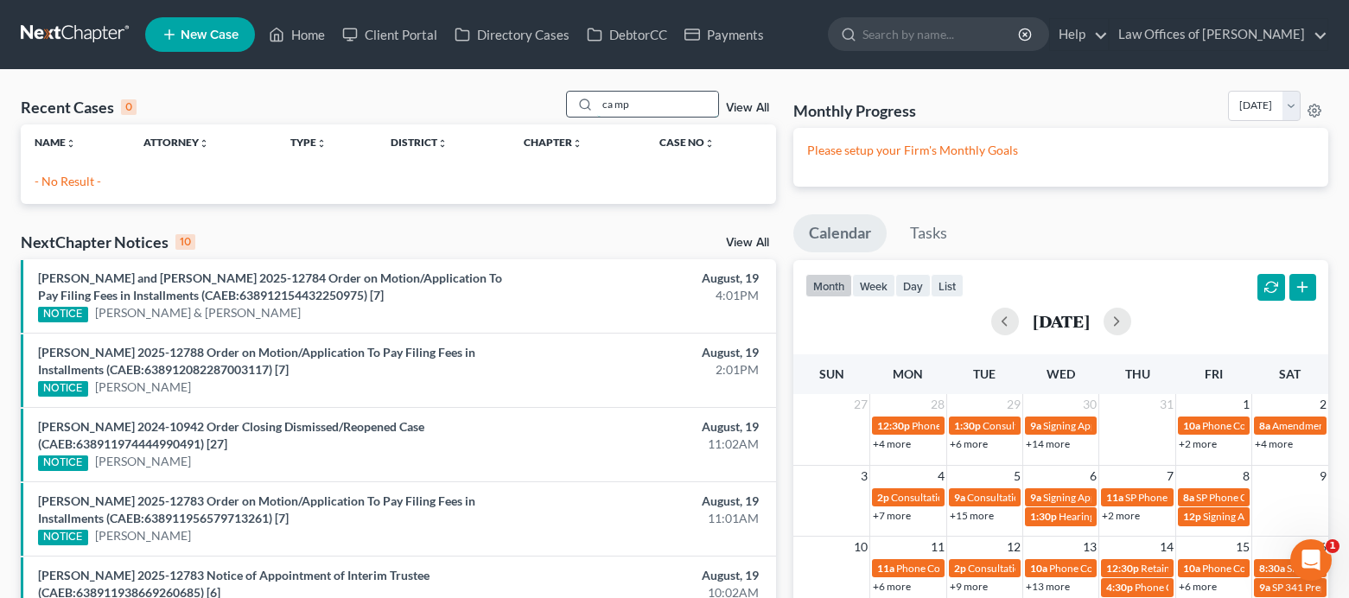
click at [616, 107] on input "ca mp" at bounding box center [657, 104] width 121 height 25
type input "camp"
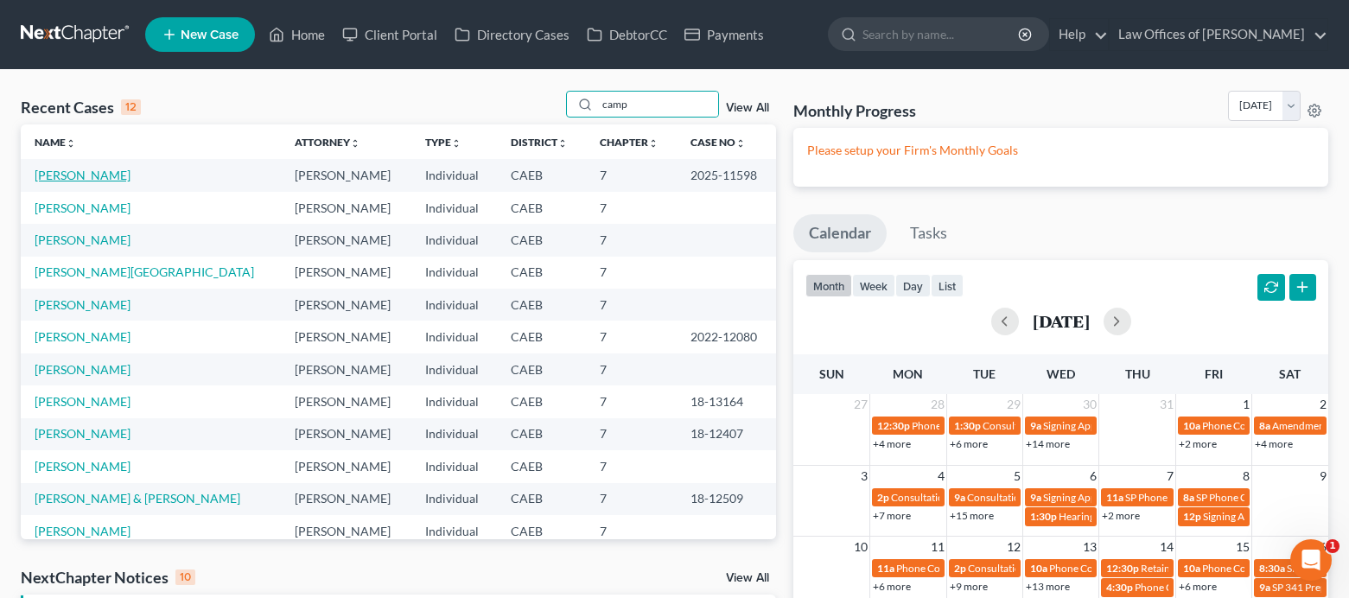
drag, startPoint x: 69, startPoint y: 164, endPoint x: 77, endPoint y: 171, distance: 10.4
click at [69, 164] on td "[PERSON_NAME]" at bounding box center [151, 175] width 260 height 32
click at [77, 171] on link "[PERSON_NAME]" at bounding box center [83, 175] width 96 height 15
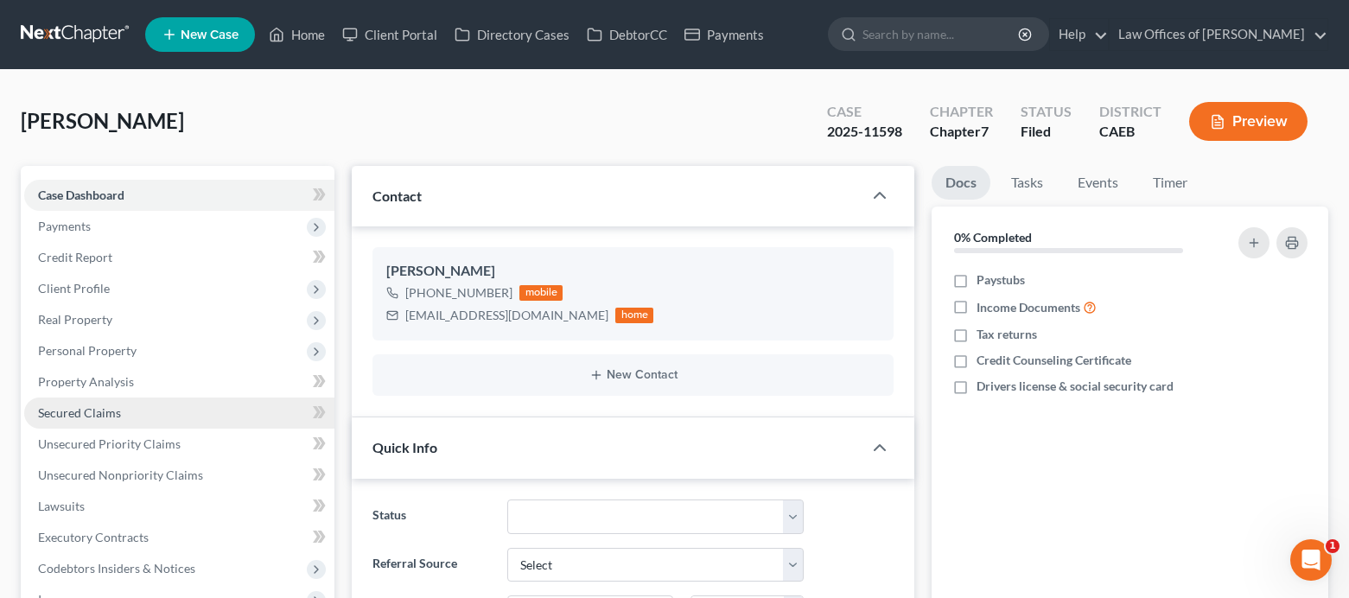
click at [114, 405] on span "Secured Claims" at bounding box center [79, 412] width 83 height 15
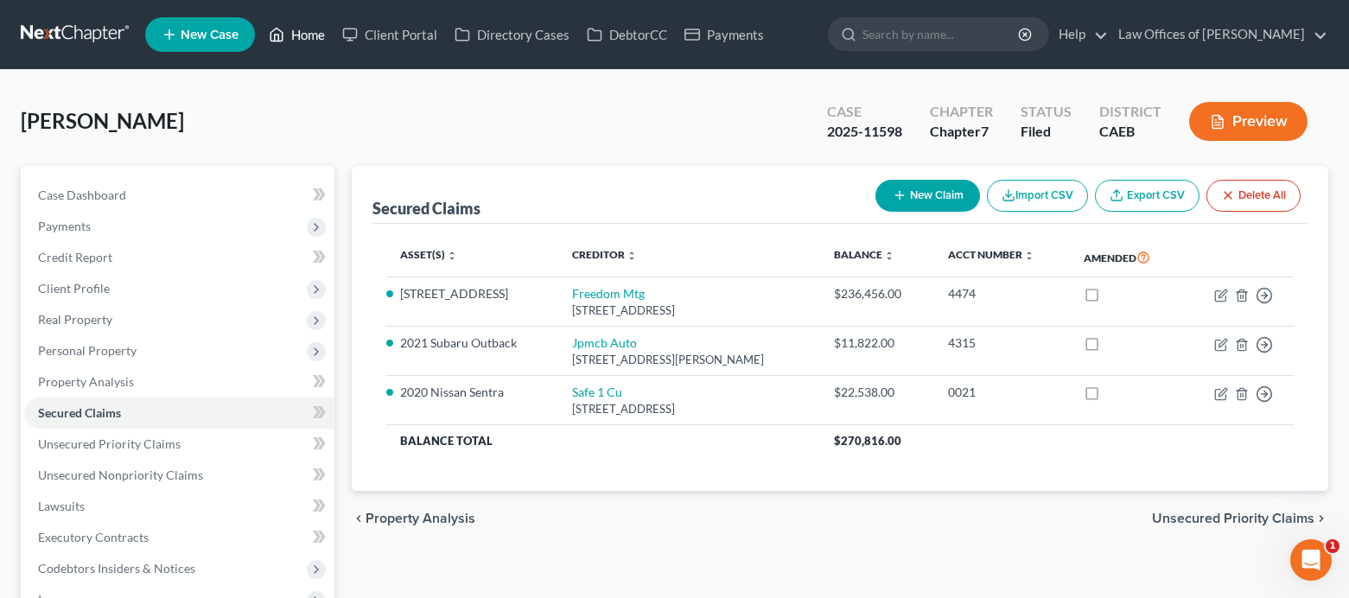
drag, startPoint x: 306, startPoint y: 43, endPoint x: 660, endPoint y: 127, distance: 364.0
click at [306, 43] on link "Home" at bounding box center [296, 34] width 73 height 31
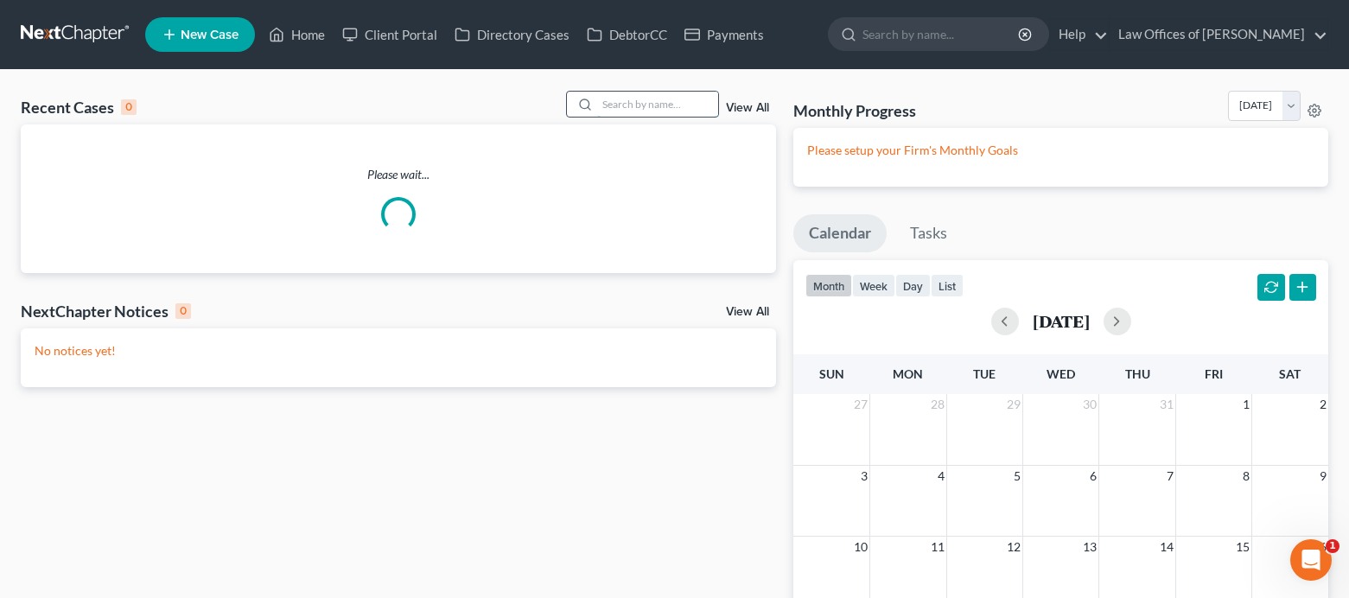
click at [640, 109] on input "search" at bounding box center [657, 104] width 121 height 25
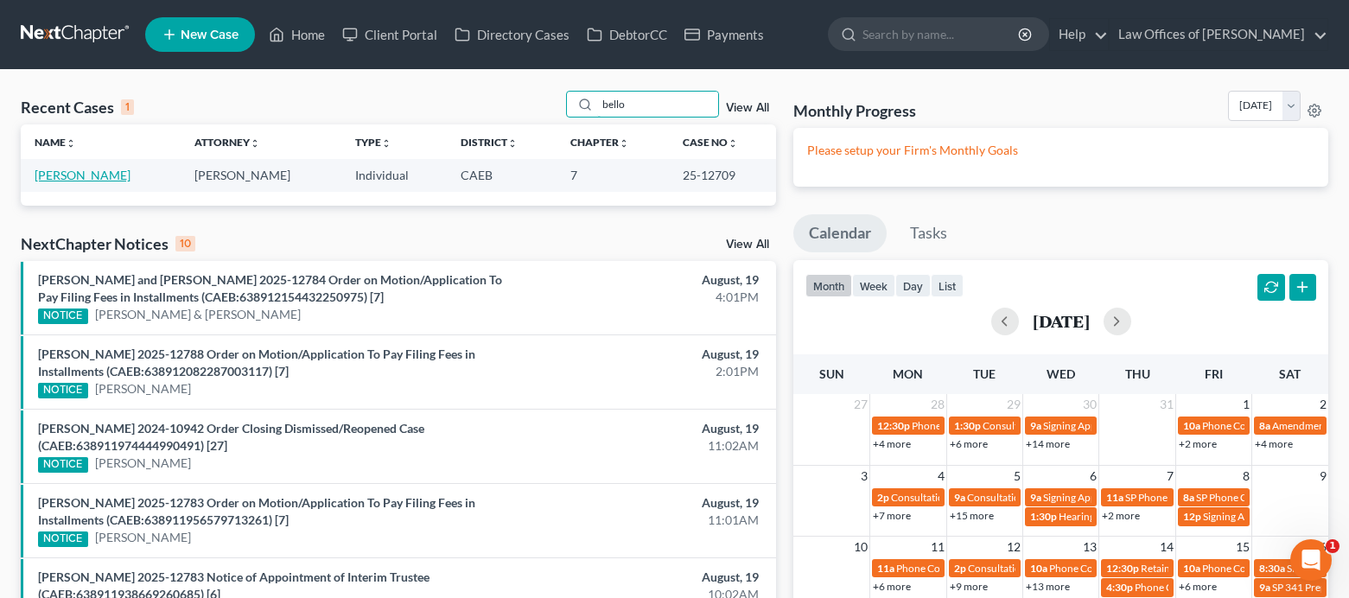
type input "bello"
click at [80, 173] on link "[PERSON_NAME]" at bounding box center [83, 175] width 96 height 15
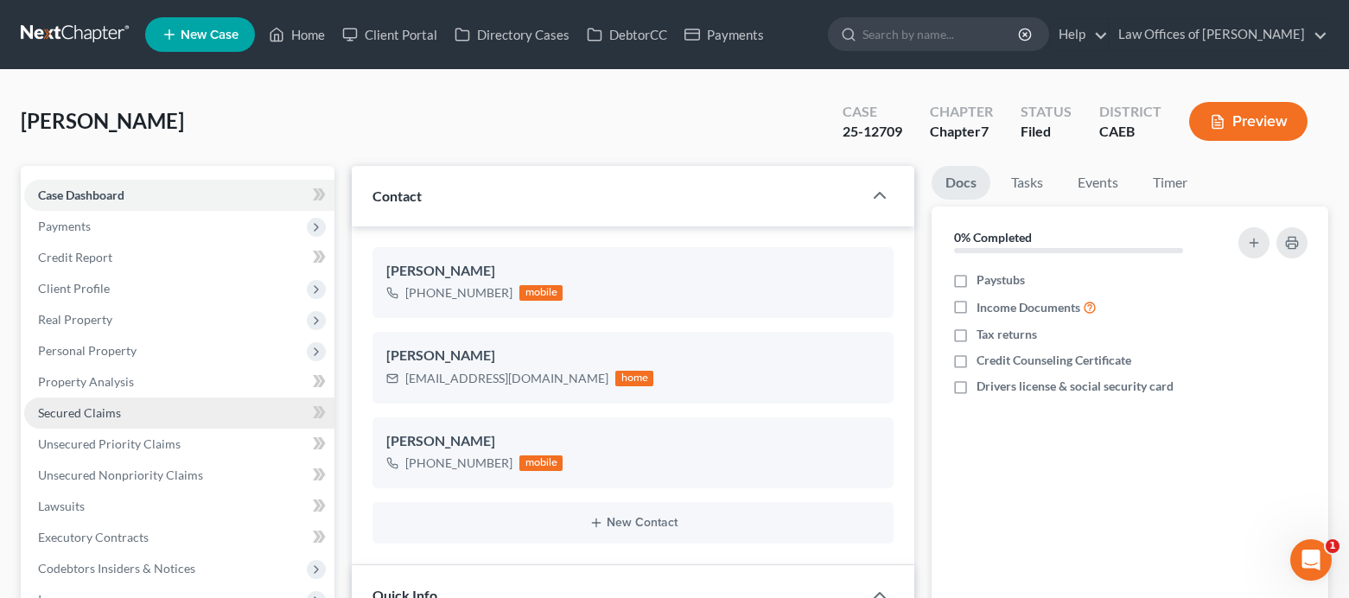
scroll to position [427, 0]
click at [92, 408] on span "Secured Claims" at bounding box center [79, 412] width 83 height 15
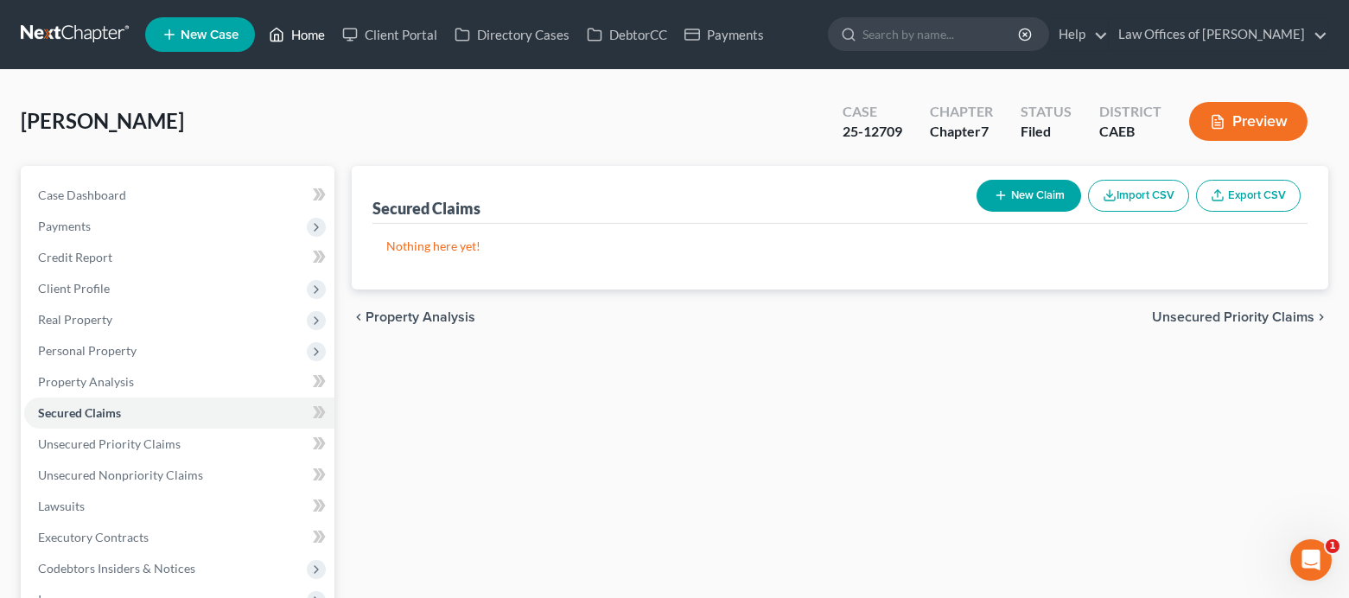
click at [295, 22] on link "Home" at bounding box center [296, 34] width 73 height 31
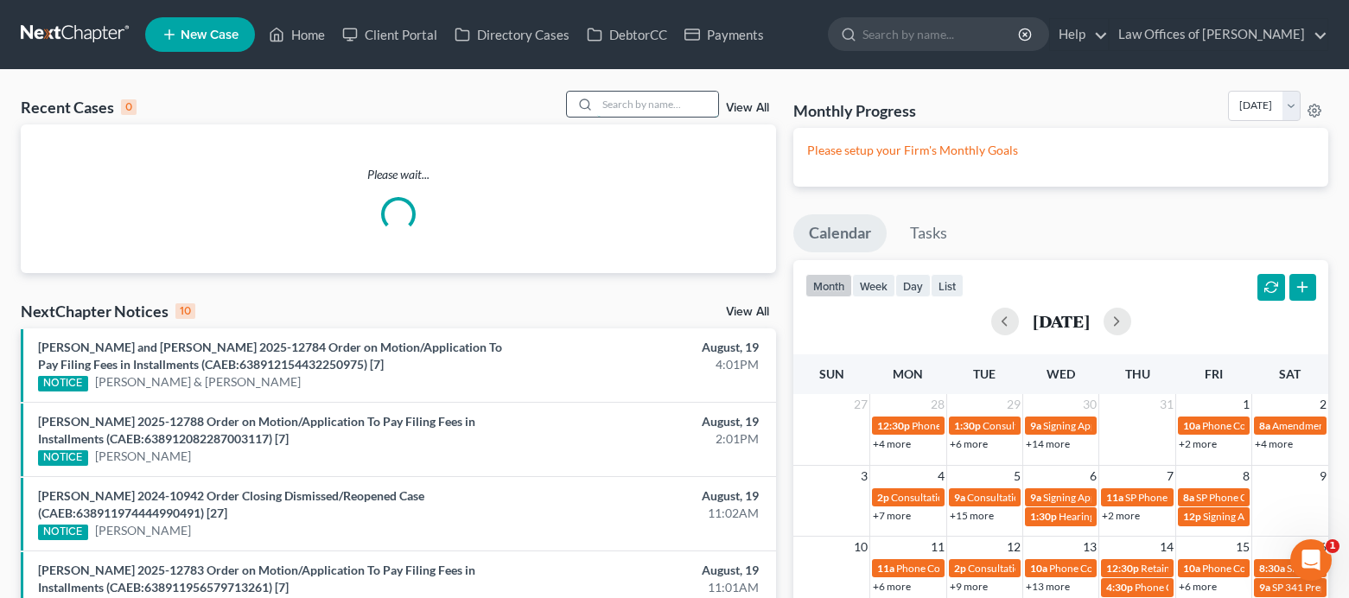
click at [646, 113] on input "search" at bounding box center [657, 104] width 121 height 25
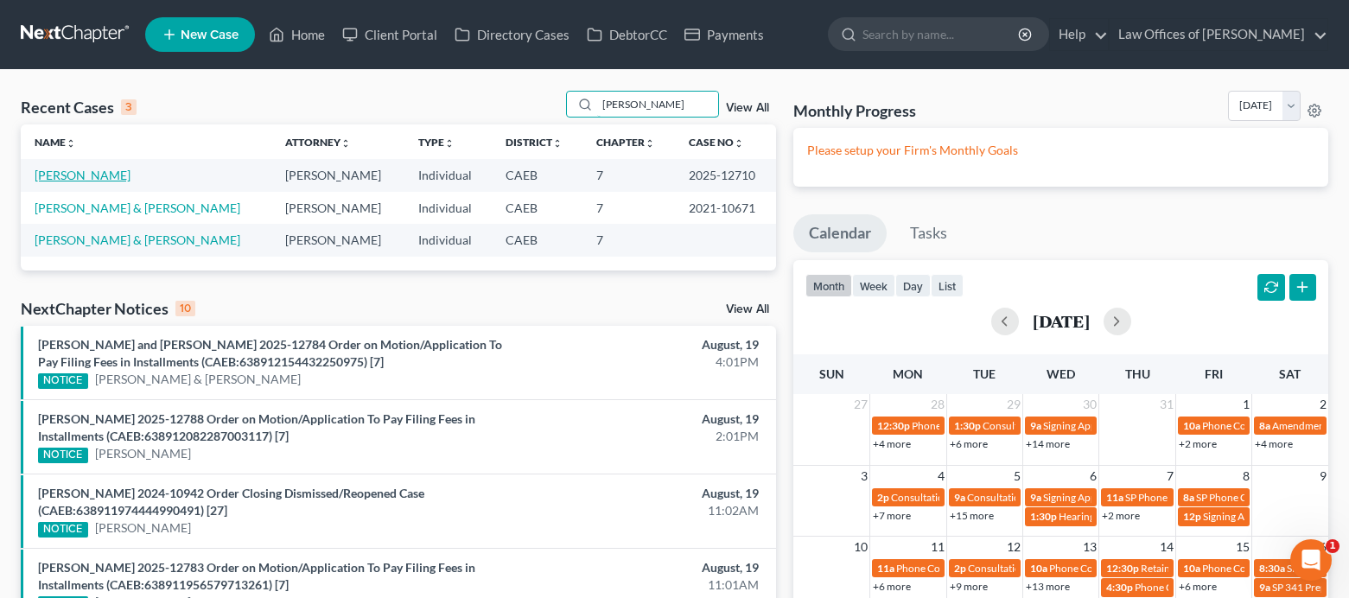
type input "[PERSON_NAME]"
click at [77, 175] on link "[PERSON_NAME]" at bounding box center [83, 175] width 96 height 15
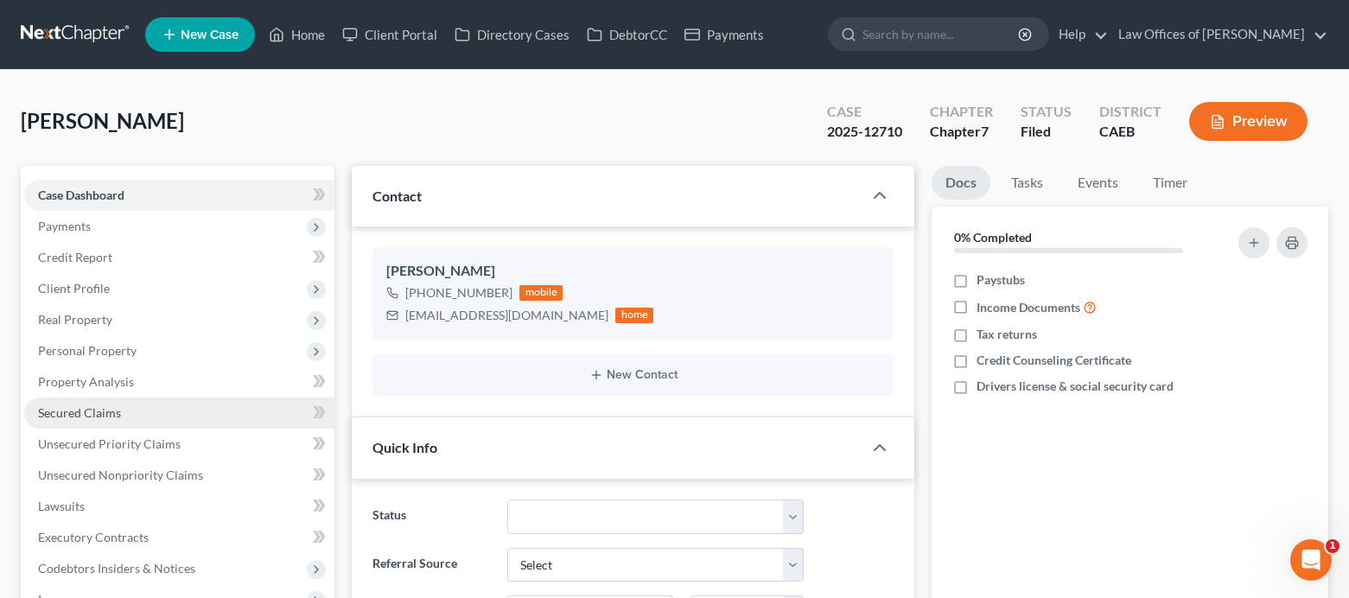
scroll to position [369, 0]
click at [104, 409] on span "Secured Claims" at bounding box center [79, 412] width 83 height 15
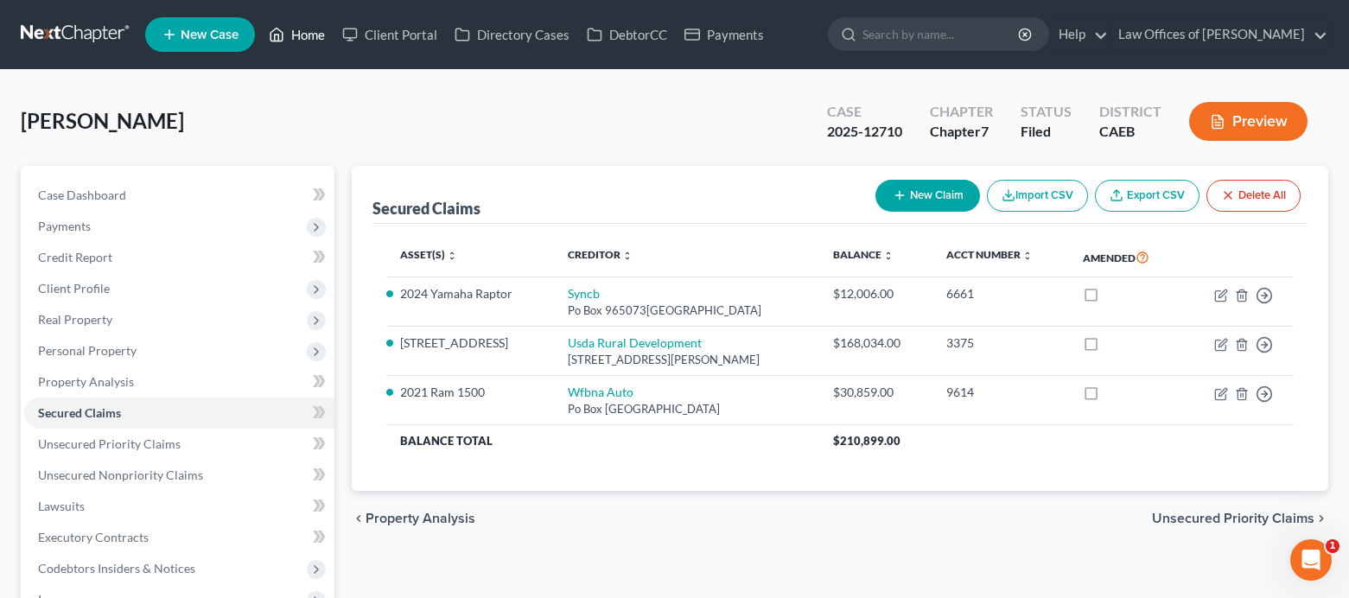
drag, startPoint x: 316, startPoint y: 35, endPoint x: 591, endPoint y: 202, distance: 321.8
click at [316, 35] on link "Home" at bounding box center [296, 34] width 73 height 31
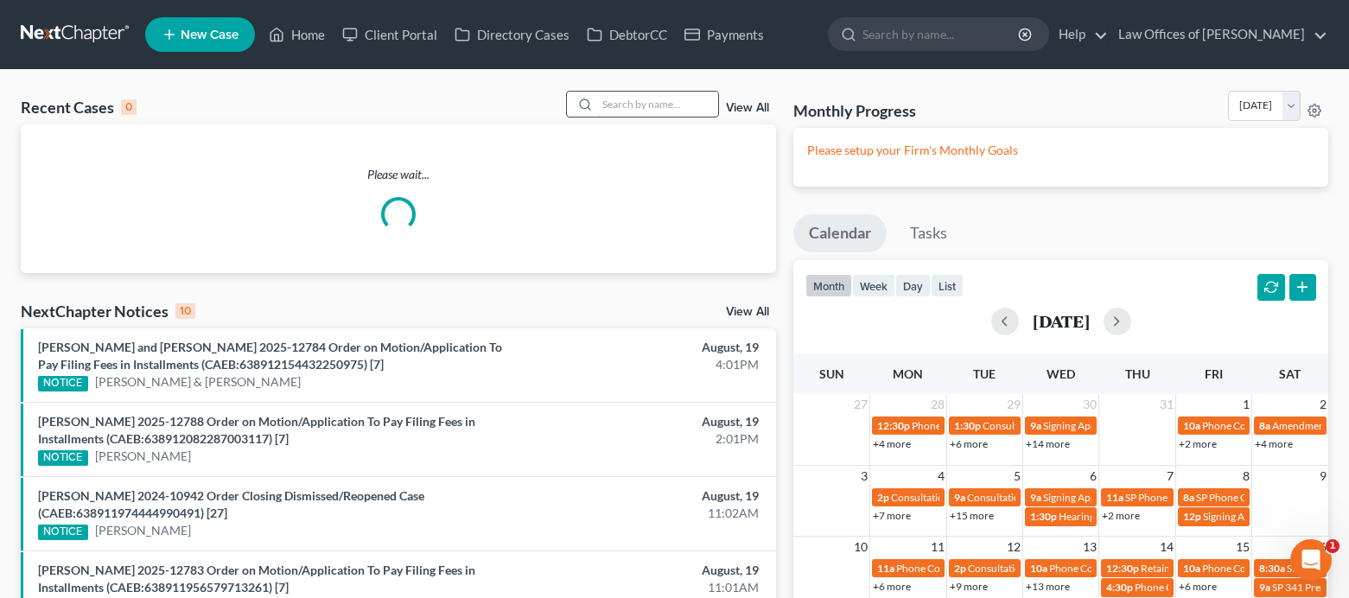
click at [638, 107] on input "search" at bounding box center [657, 104] width 121 height 25
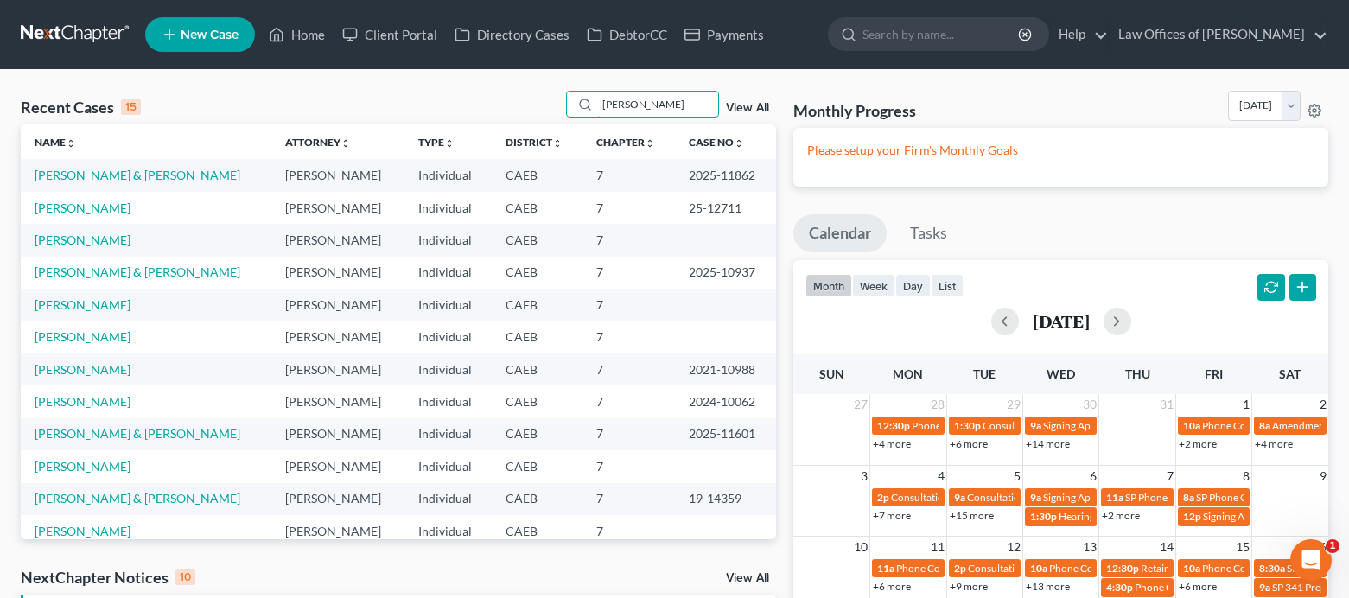
type input "[PERSON_NAME]"
click at [77, 175] on link "[PERSON_NAME] & [PERSON_NAME]" at bounding box center [138, 175] width 206 height 15
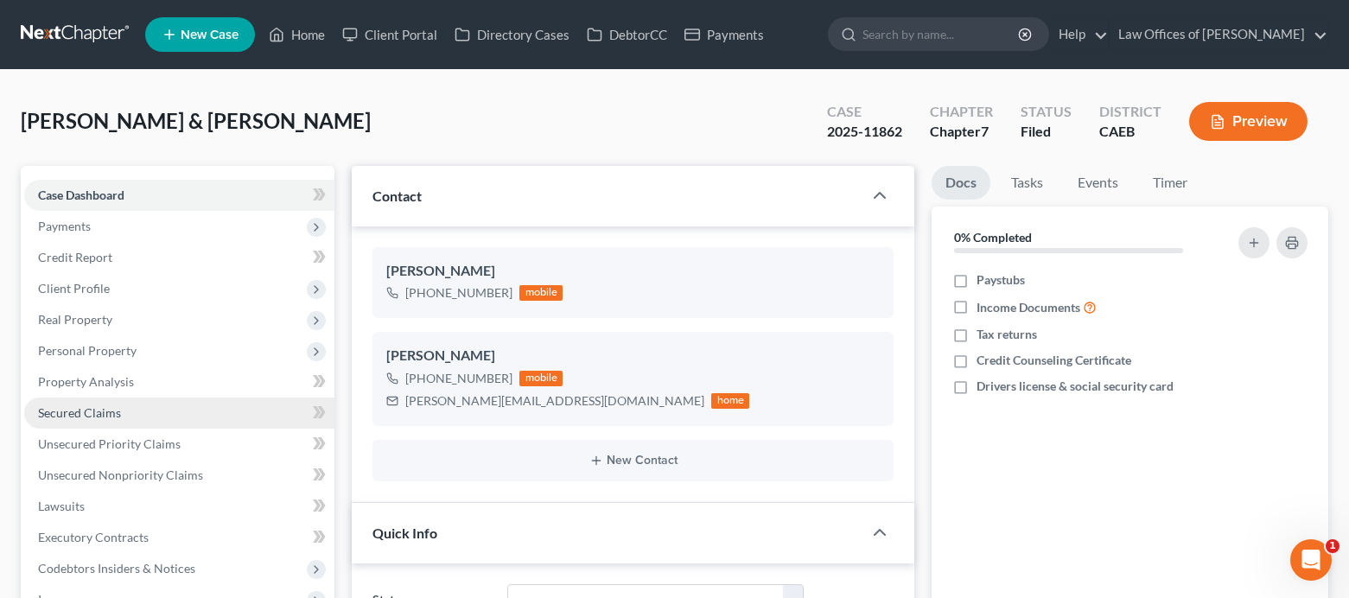
scroll to position [8801, 0]
click at [78, 413] on span "Secured Claims" at bounding box center [79, 412] width 83 height 15
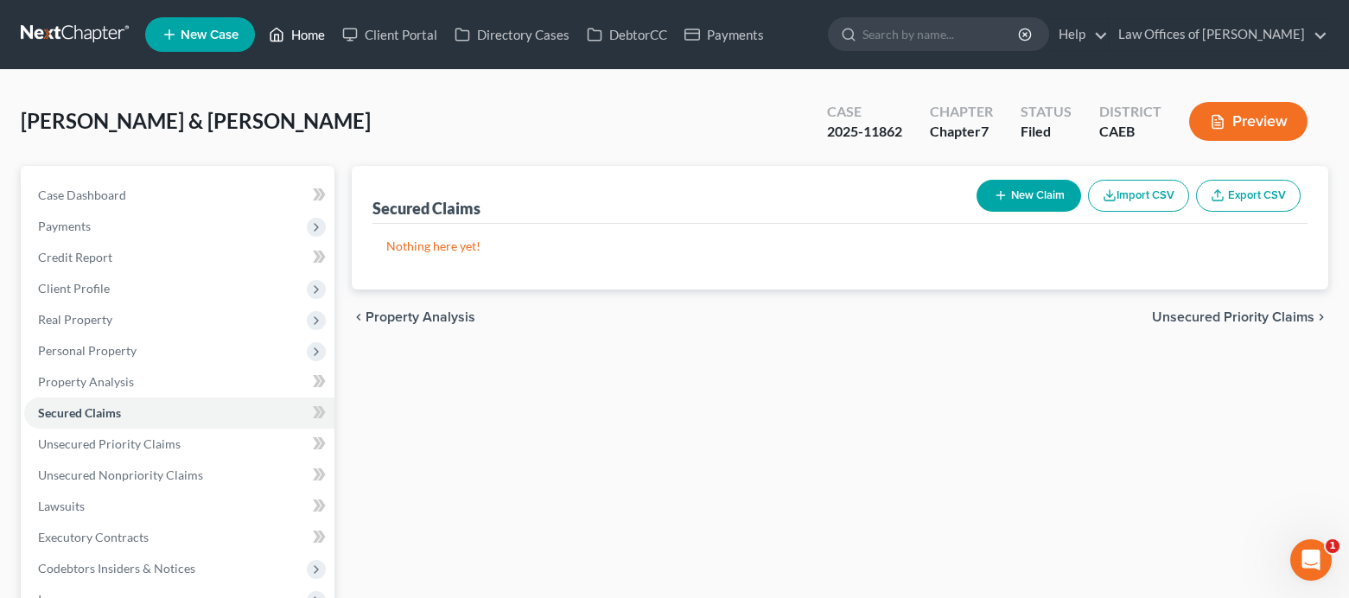
click at [300, 32] on link "Home" at bounding box center [296, 34] width 73 height 31
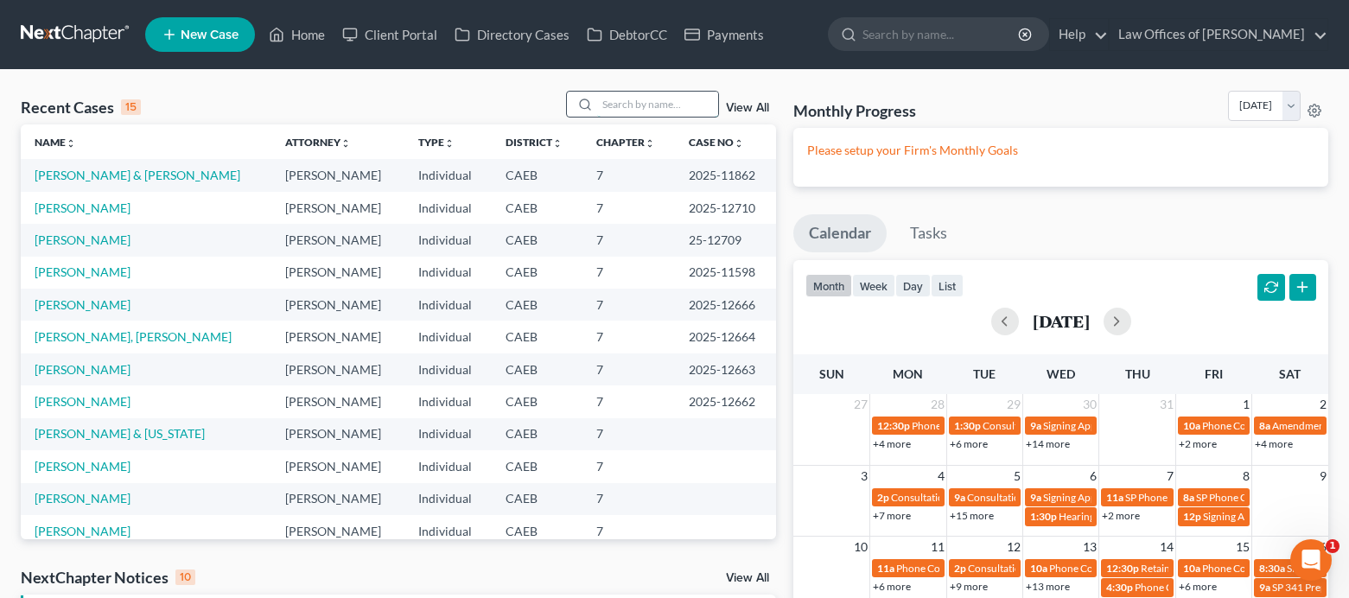
click at [636, 97] on input "search" at bounding box center [657, 104] width 121 height 25
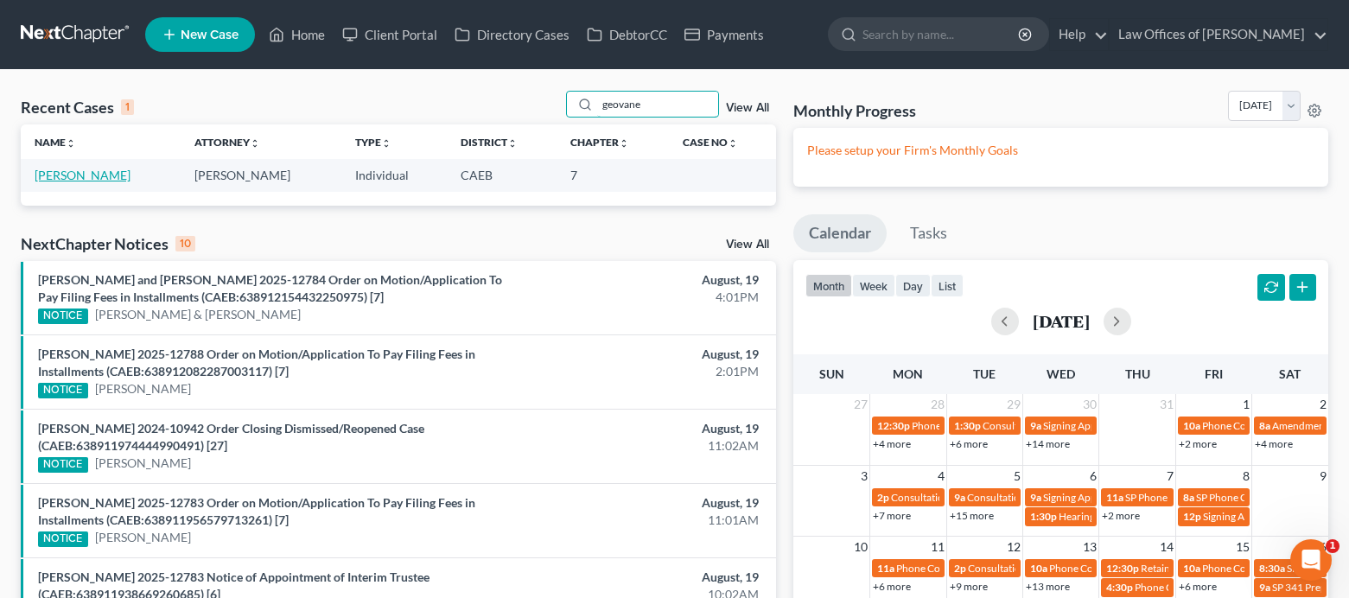
type input "geovane"
click at [61, 181] on link "[PERSON_NAME]" at bounding box center [83, 175] width 96 height 15
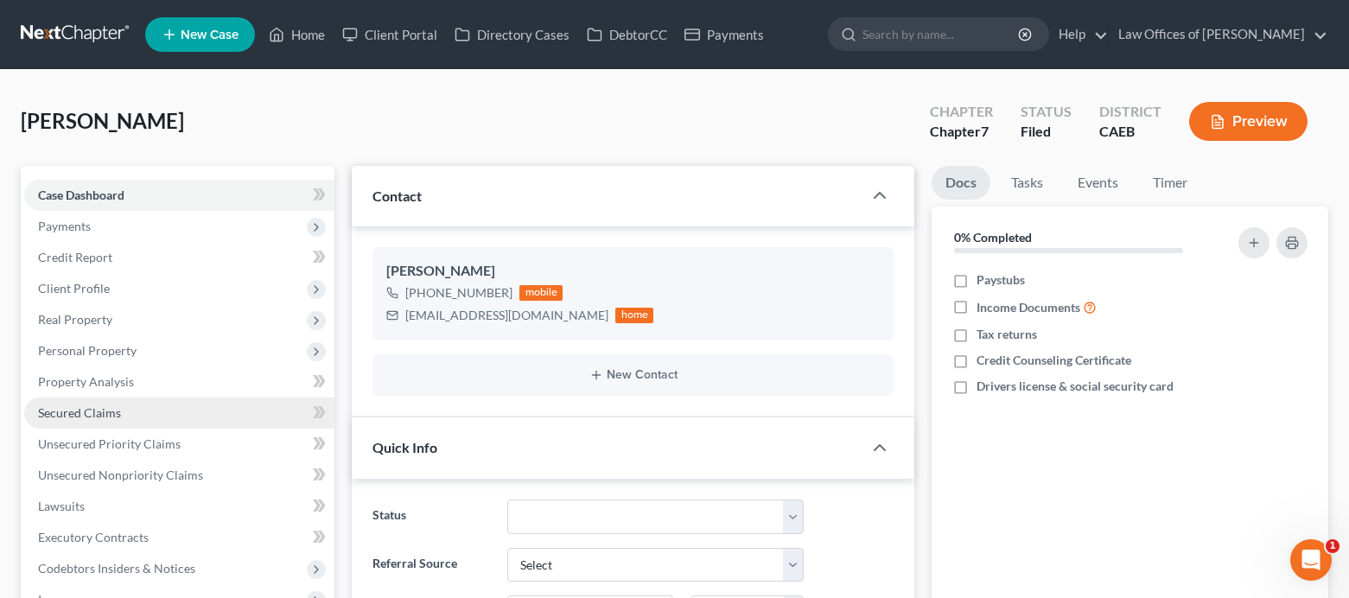
click at [98, 416] on span "Secured Claims" at bounding box center [79, 412] width 83 height 15
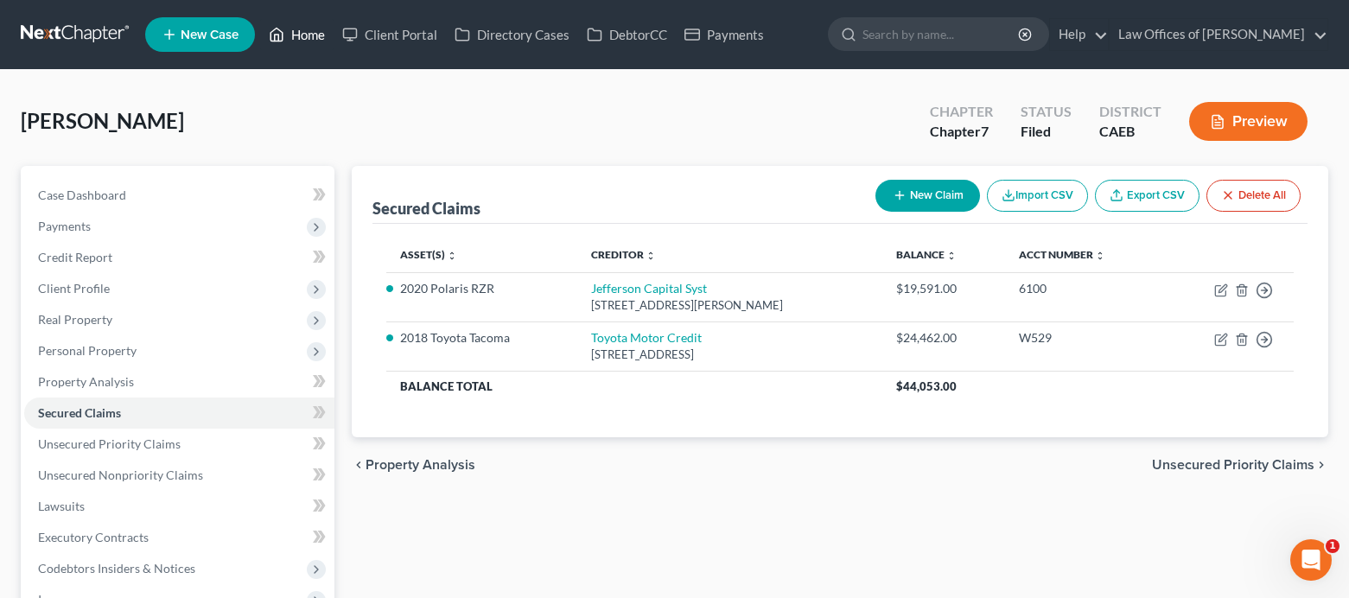
click at [308, 29] on link "Home" at bounding box center [296, 34] width 73 height 31
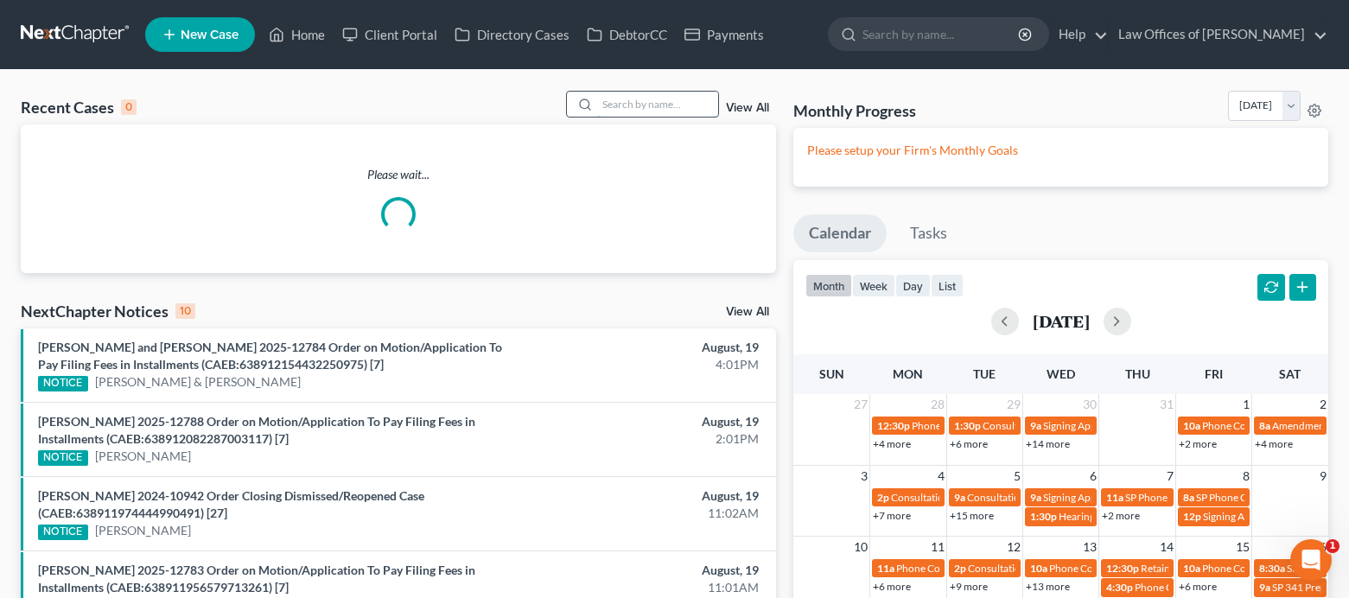
click at [639, 103] on input "search" at bounding box center [657, 104] width 121 height 25
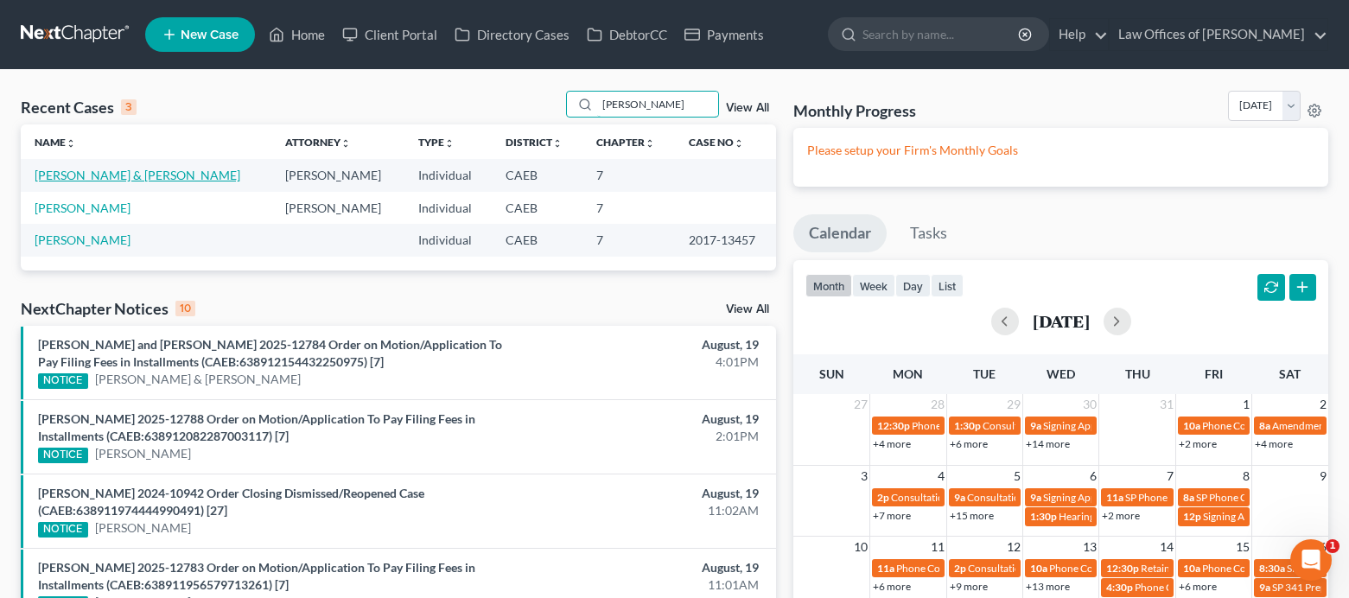
type input "[PERSON_NAME]"
click at [213, 172] on link "[PERSON_NAME] & [PERSON_NAME]" at bounding box center [138, 175] width 206 height 15
select select "6"
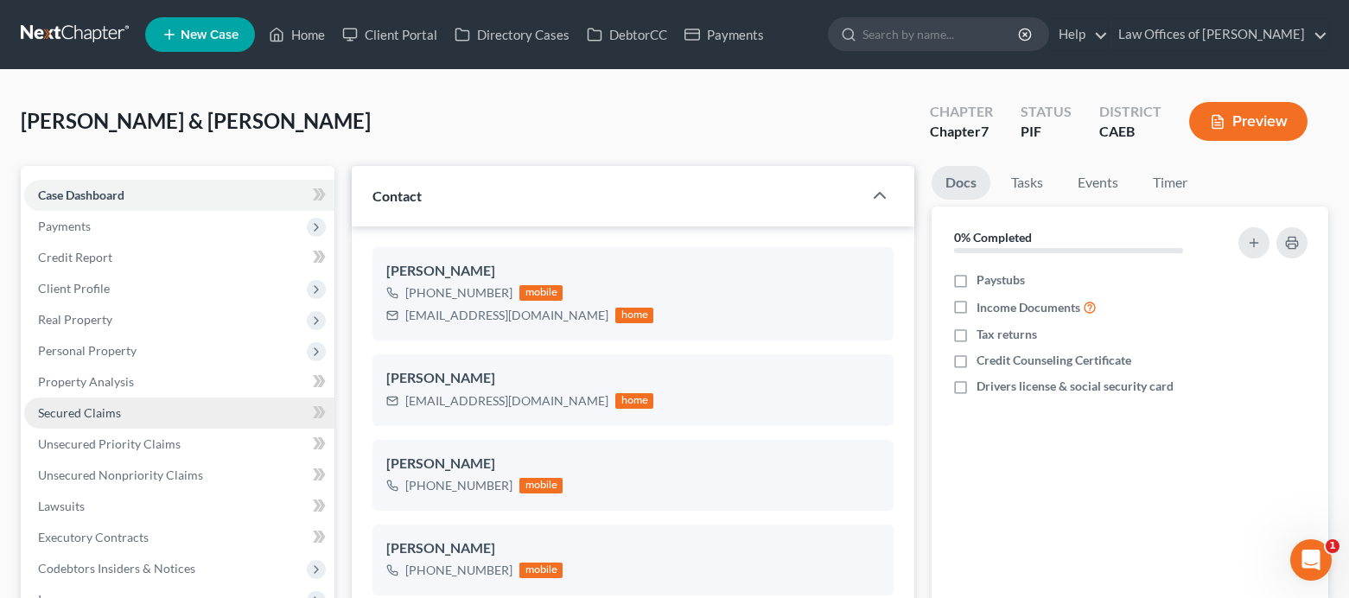
click at [95, 409] on span "Secured Claims" at bounding box center [79, 412] width 83 height 15
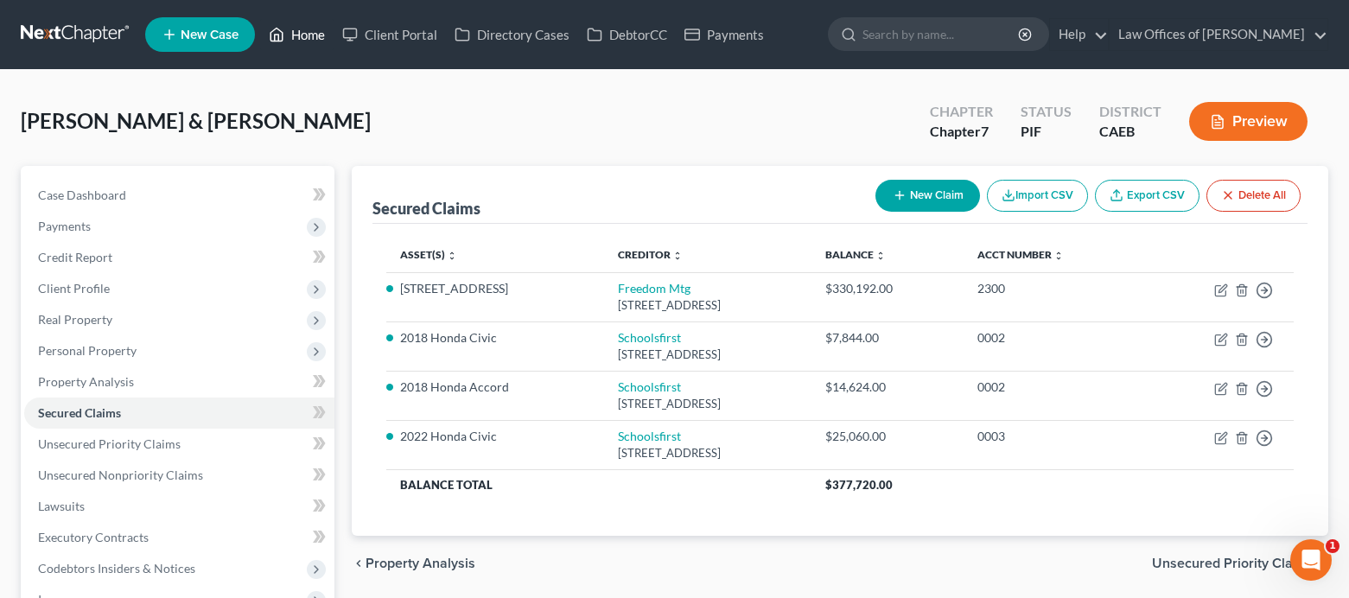
drag, startPoint x: 298, startPoint y: 42, endPoint x: 509, endPoint y: 187, distance: 255.4
click at [298, 42] on link "Home" at bounding box center [296, 34] width 73 height 31
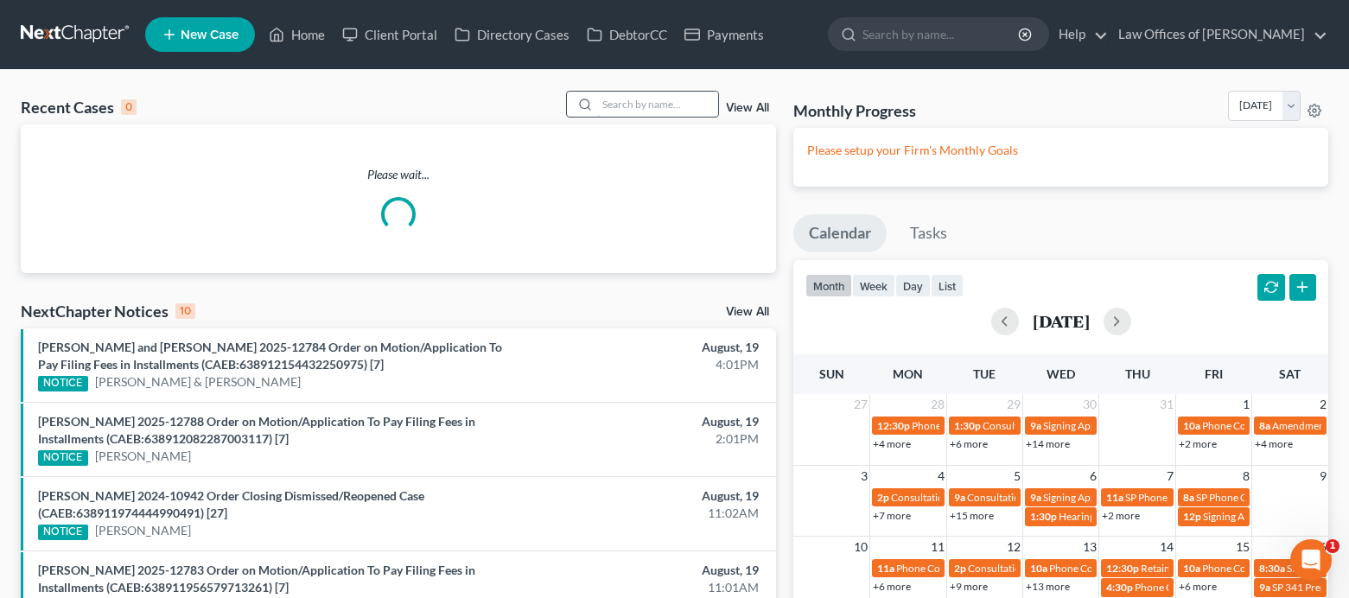
click at [641, 107] on input "search" at bounding box center [657, 104] width 121 height 25
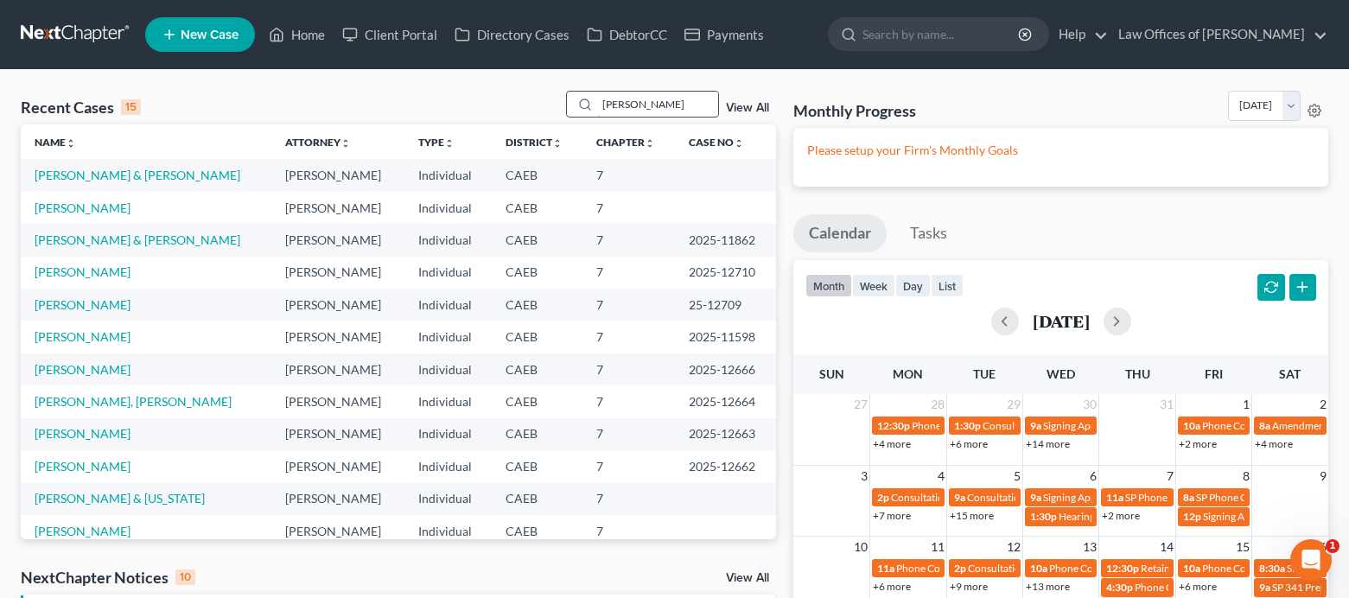
click at [674, 107] on input "[PERSON_NAME]" at bounding box center [657, 104] width 121 height 25
type input "c"
type input "[PERSON_NAME]"
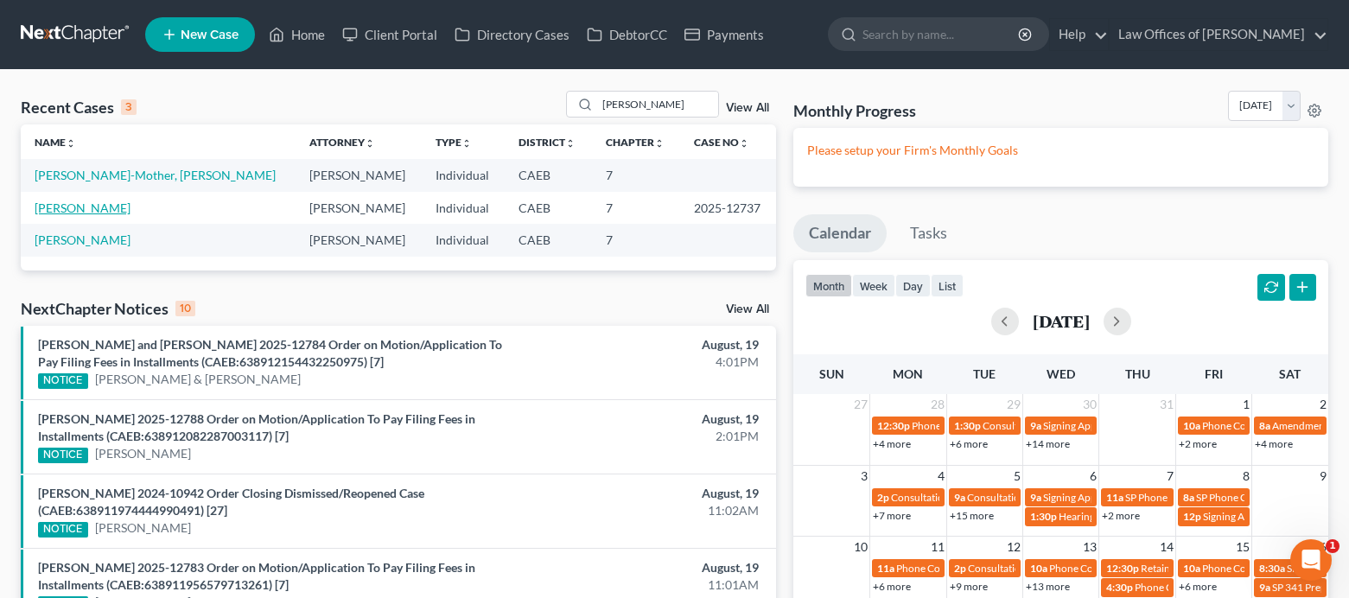
click at [106, 210] on link "[PERSON_NAME]" at bounding box center [83, 207] width 96 height 15
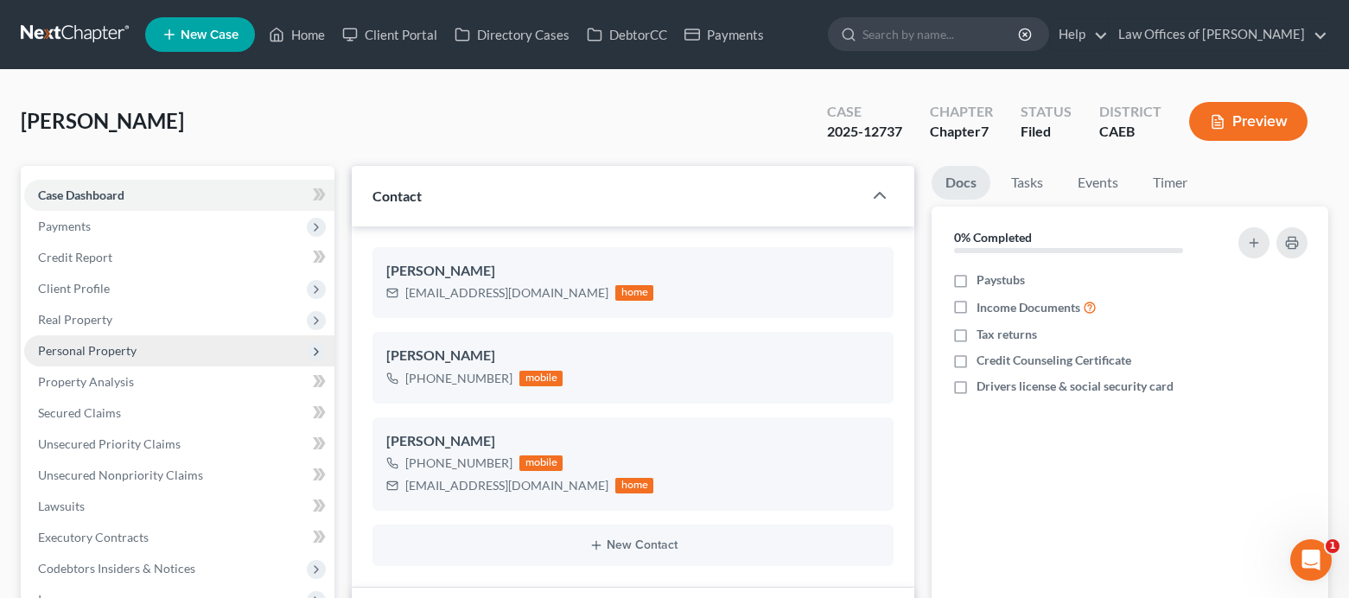
scroll to position [6447, 0]
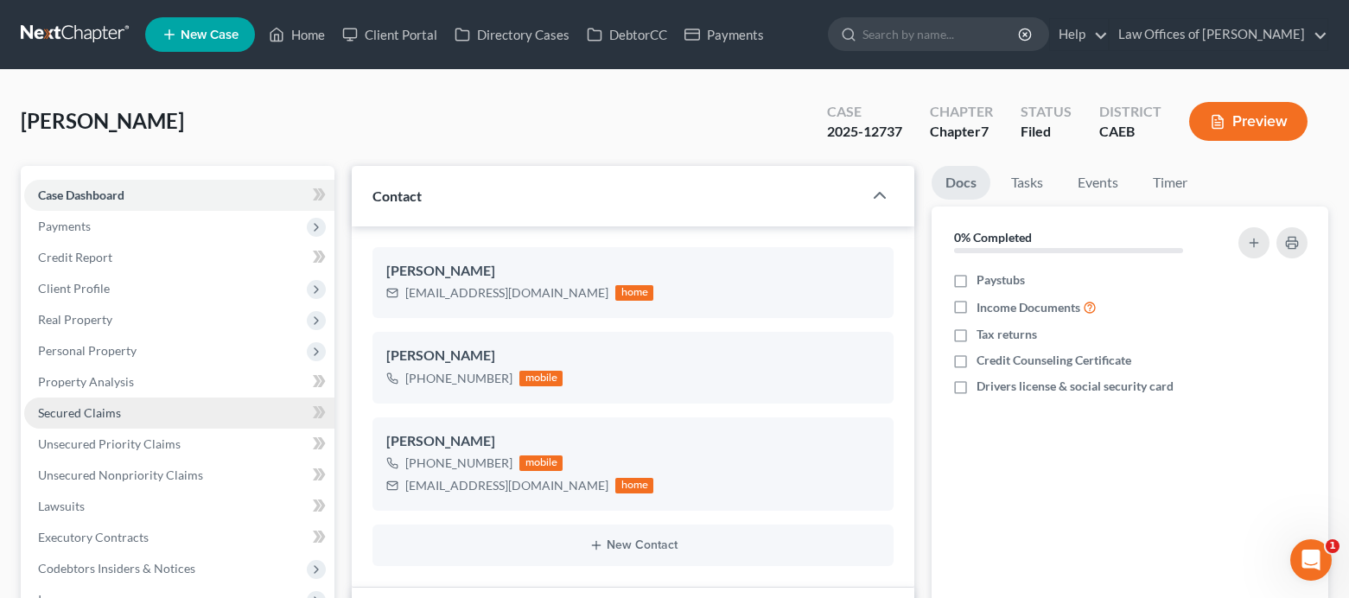
click at [73, 409] on span "Secured Claims" at bounding box center [79, 412] width 83 height 15
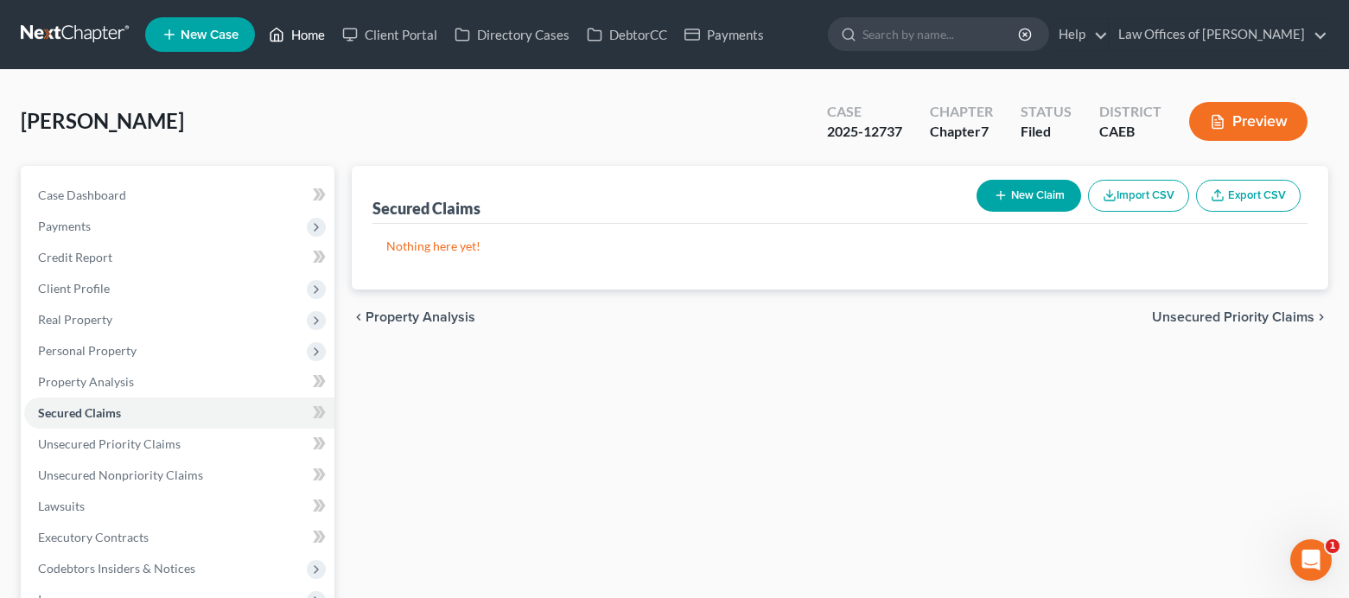
click at [286, 41] on link "Home" at bounding box center [296, 34] width 73 height 31
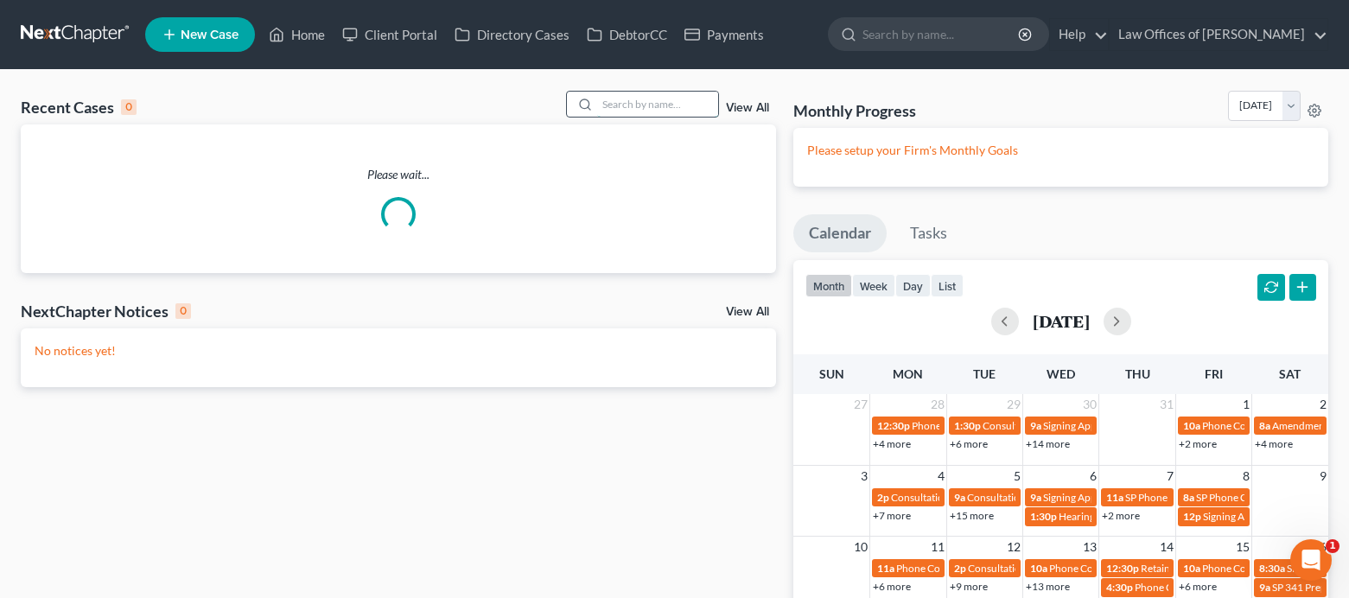
click at [679, 99] on input "search" at bounding box center [657, 104] width 121 height 25
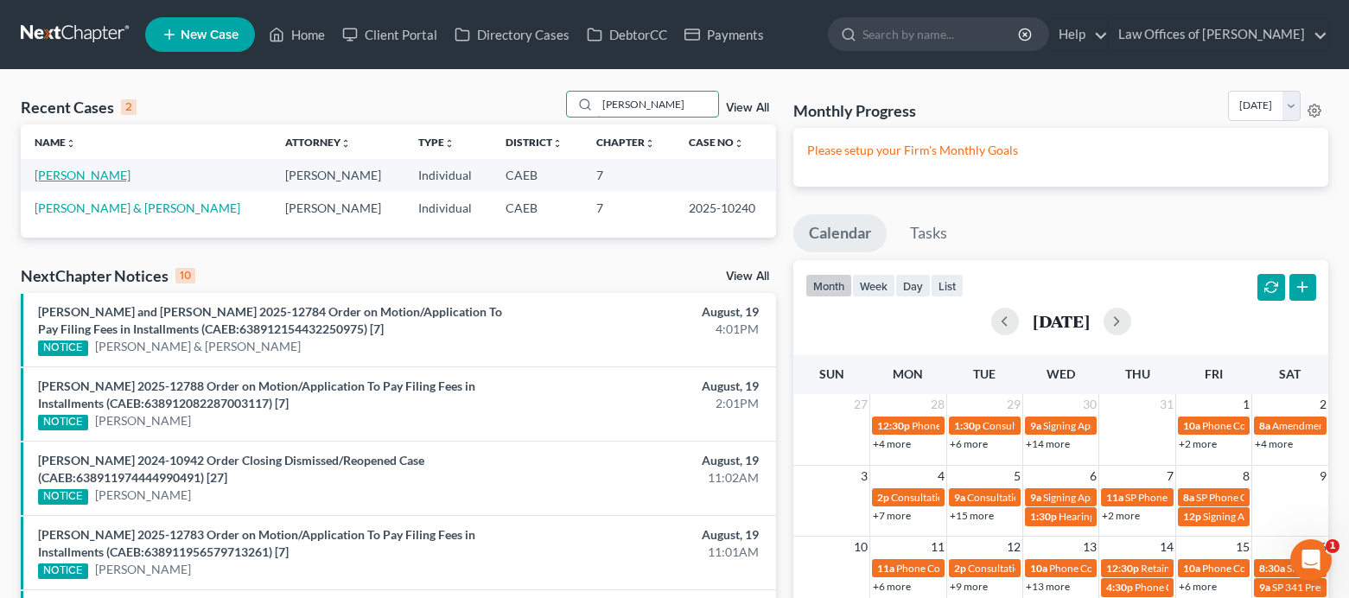
type input "[PERSON_NAME]"
click at [65, 175] on link "[PERSON_NAME]" at bounding box center [83, 175] width 96 height 15
select select "1"
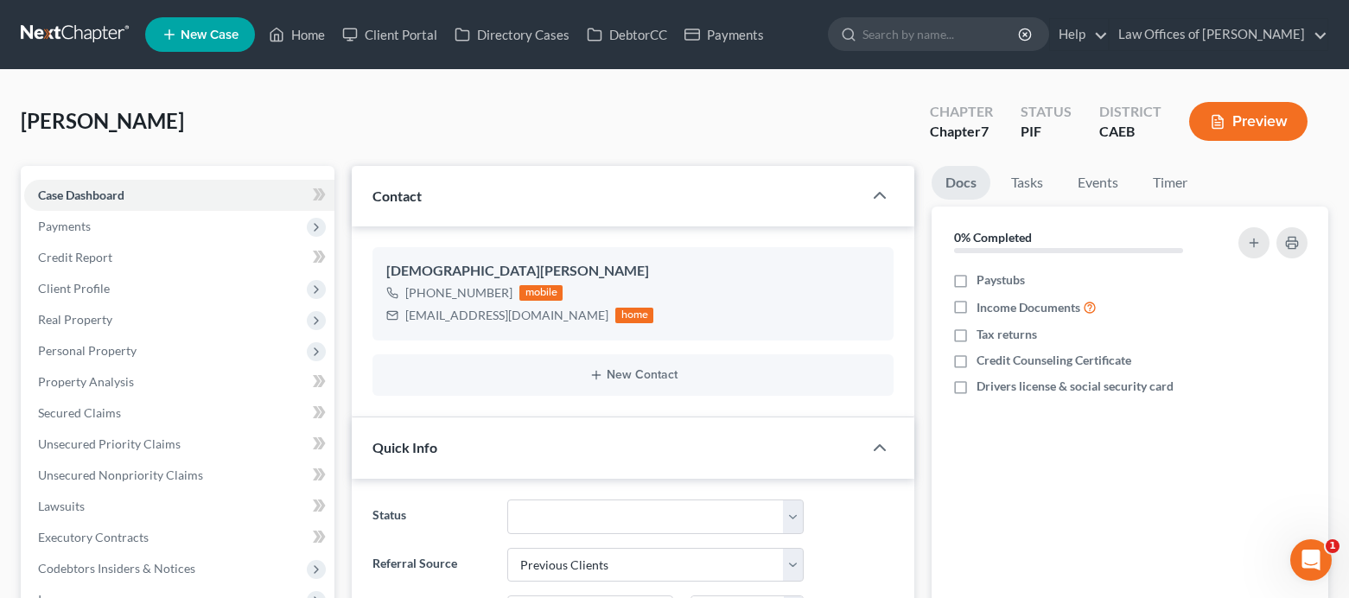
scroll to position [8298, 0]
click at [294, 37] on link "Home" at bounding box center [296, 34] width 73 height 31
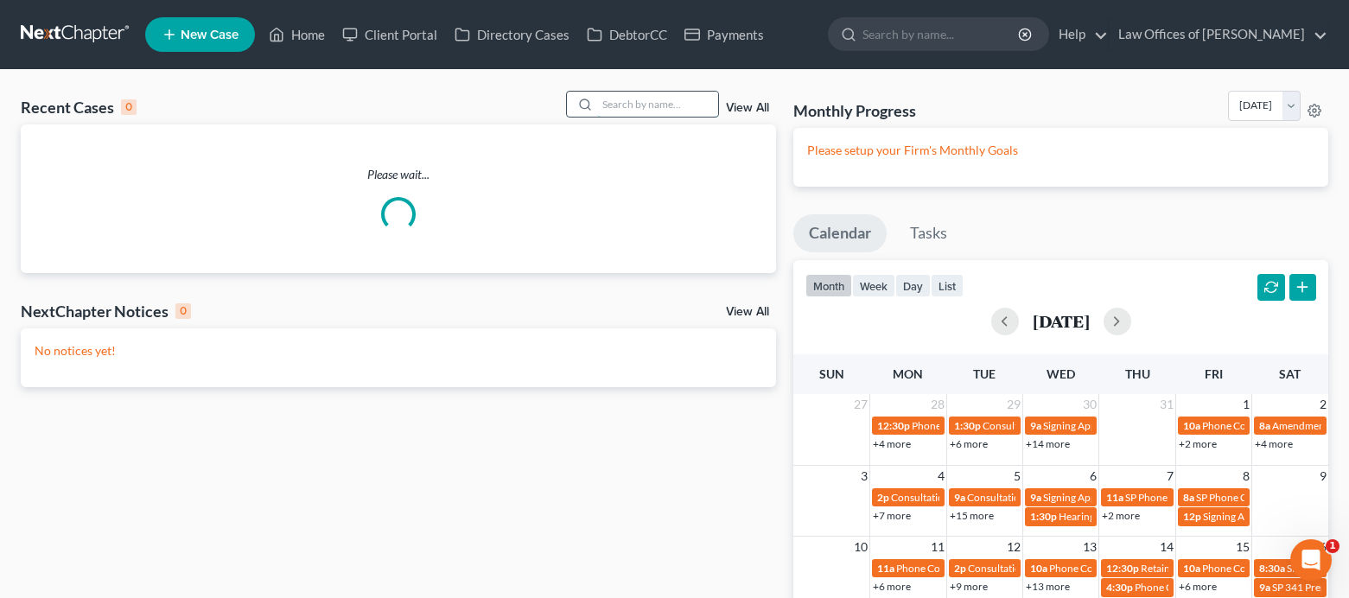
click at [679, 104] on input "search" at bounding box center [657, 104] width 121 height 25
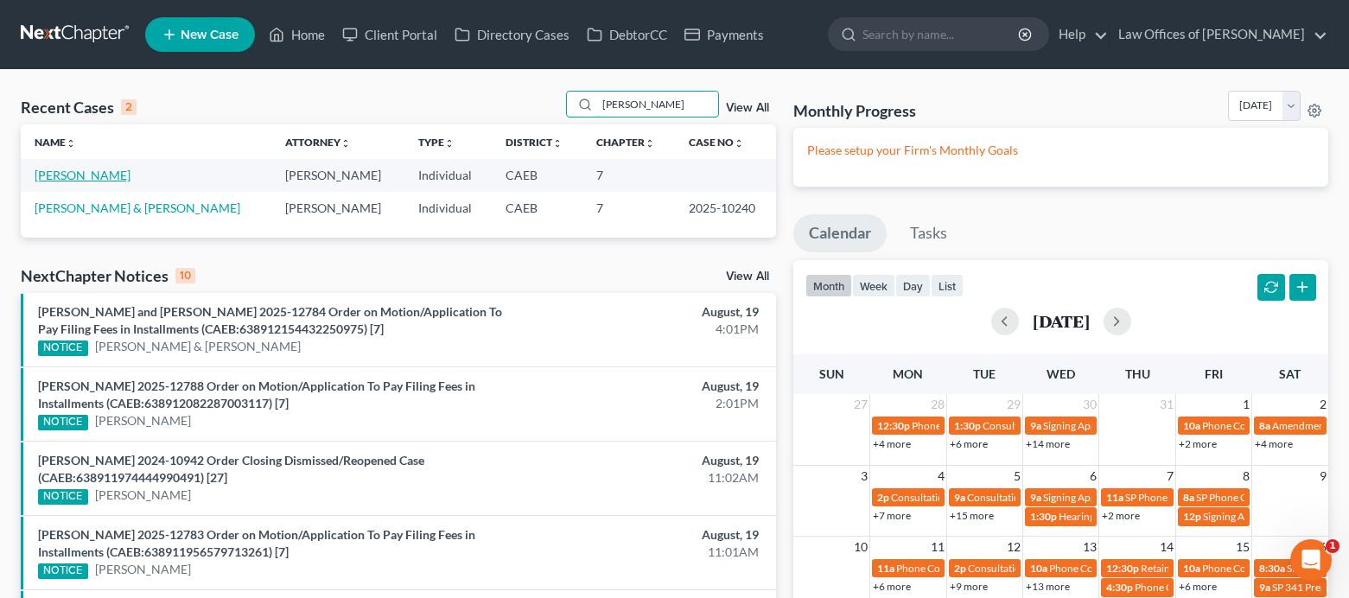
type input "[PERSON_NAME]"
click at [68, 180] on link "[PERSON_NAME]" at bounding box center [83, 175] width 96 height 15
select select "11"
select select "1"
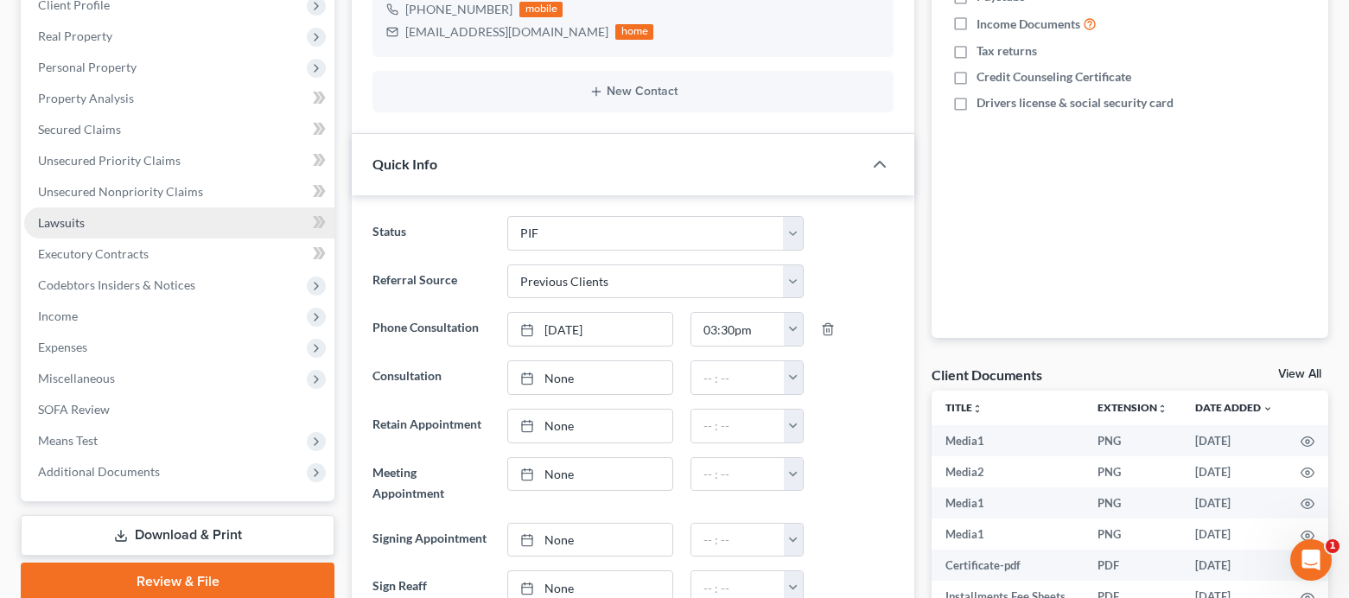
scroll to position [8298, 0]
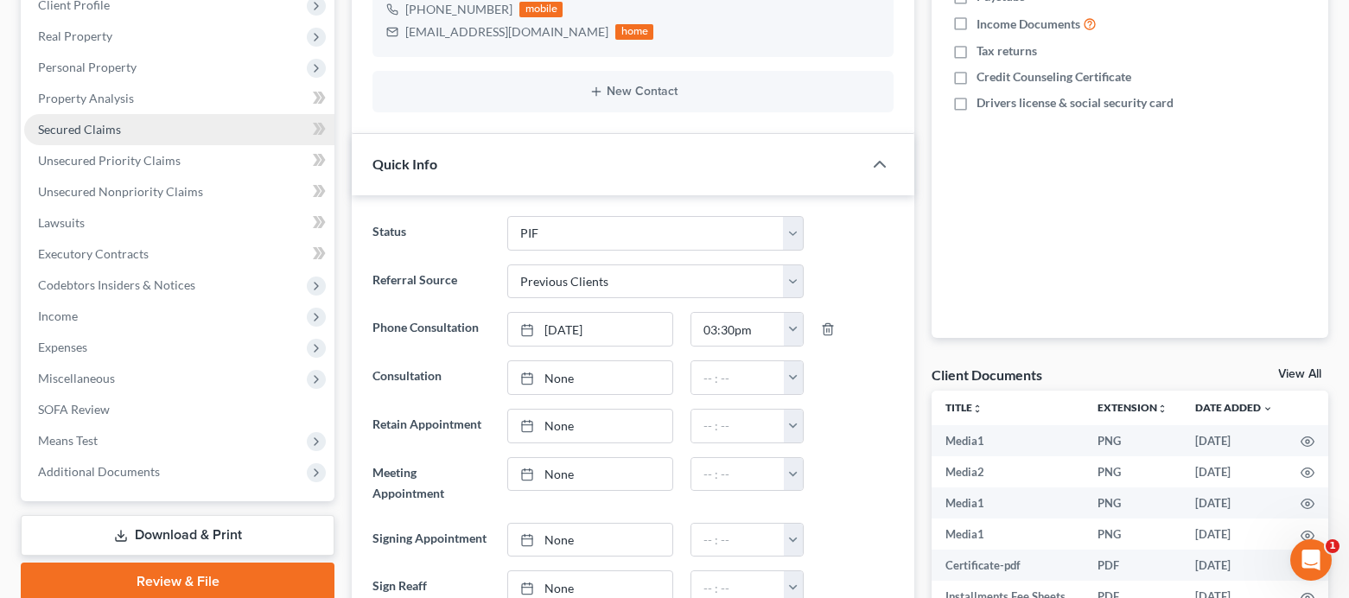
click at [86, 129] on span "Secured Claims" at bounding box center [79, 129] width 83 height 15
click at [72, 131] on span "Secured Claims" at bounding box center [79, 129] width 83 height 15
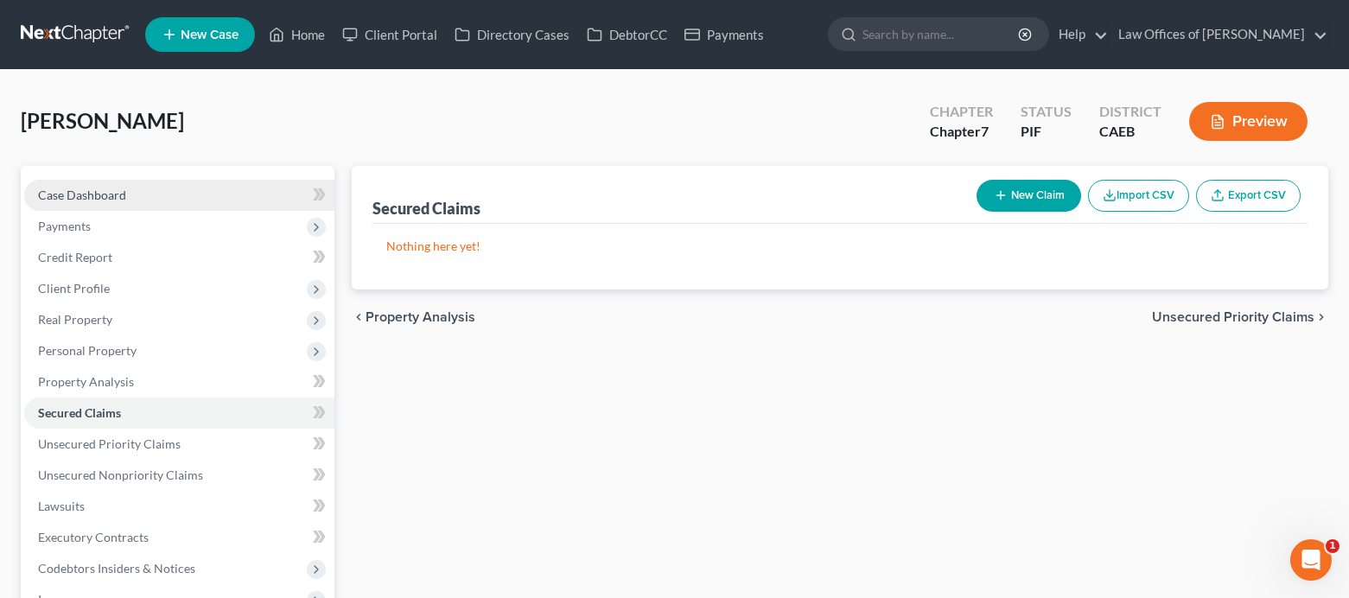
click at [97, 191] on span "Case Dashboard" at bounding box center [82, 194] width 88 height 15
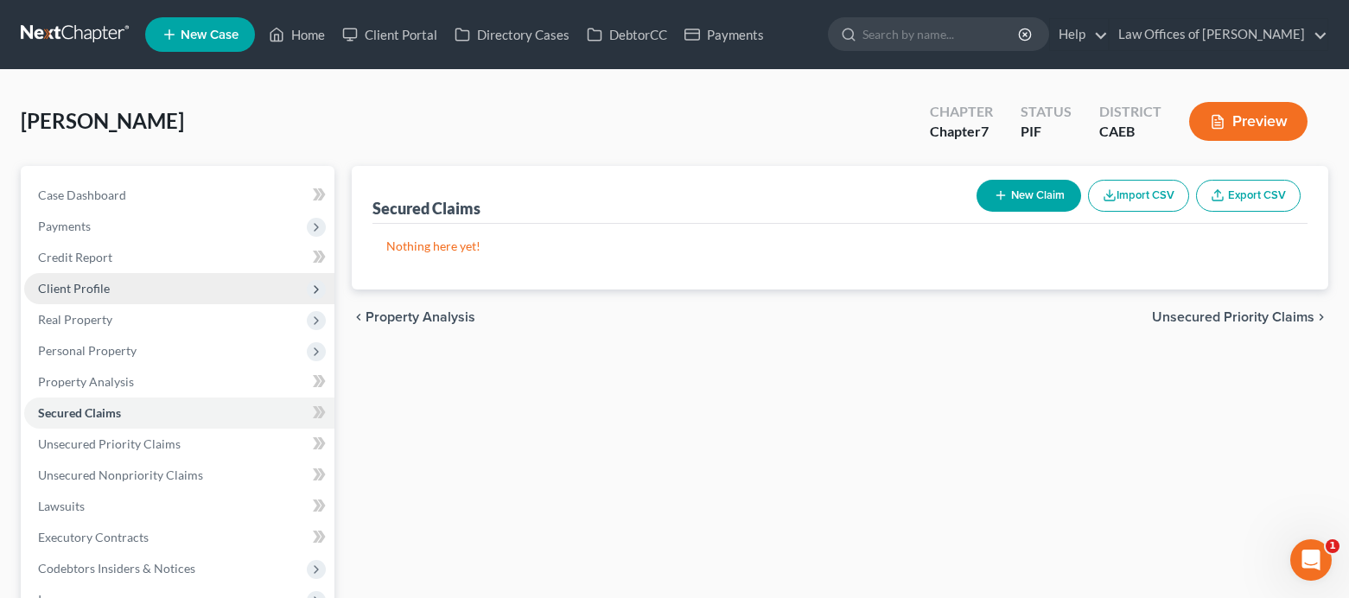
click at [92, 289] on span "Client Profile" at bounding box center [74, 288] width 72 height 15
select select "1"
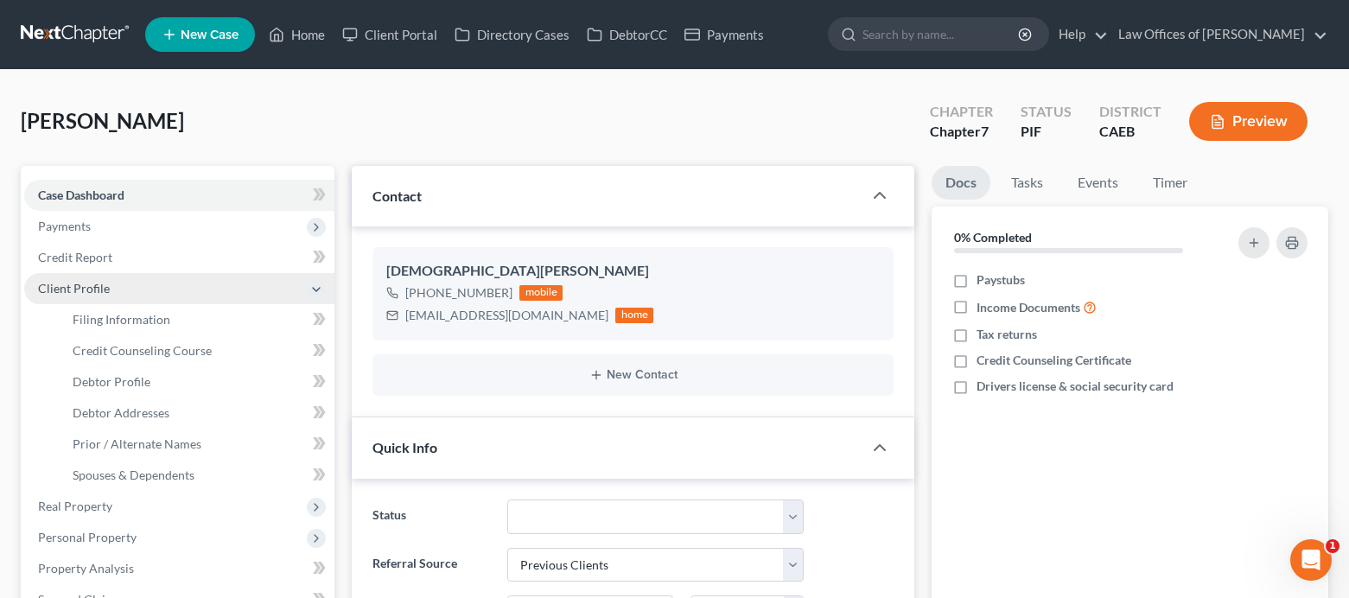
scroll to position [242, 0]
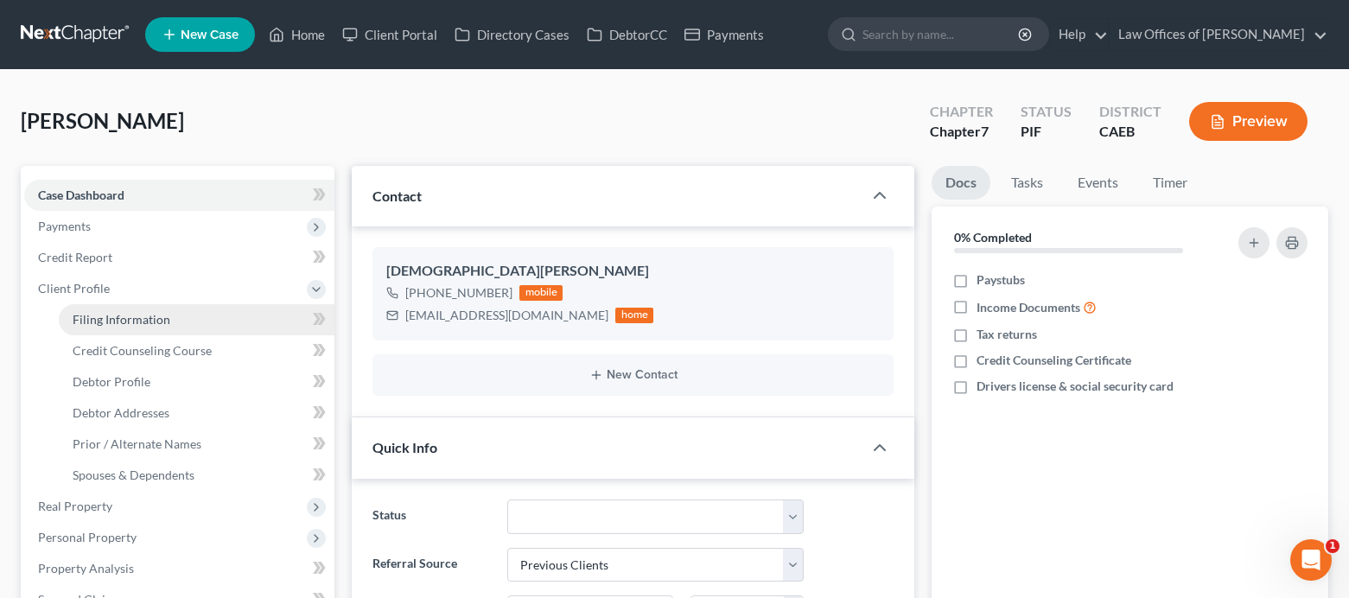
click at [108, 312] on span "Filing Information" at bounding box center [122, 319] width 98 height 15
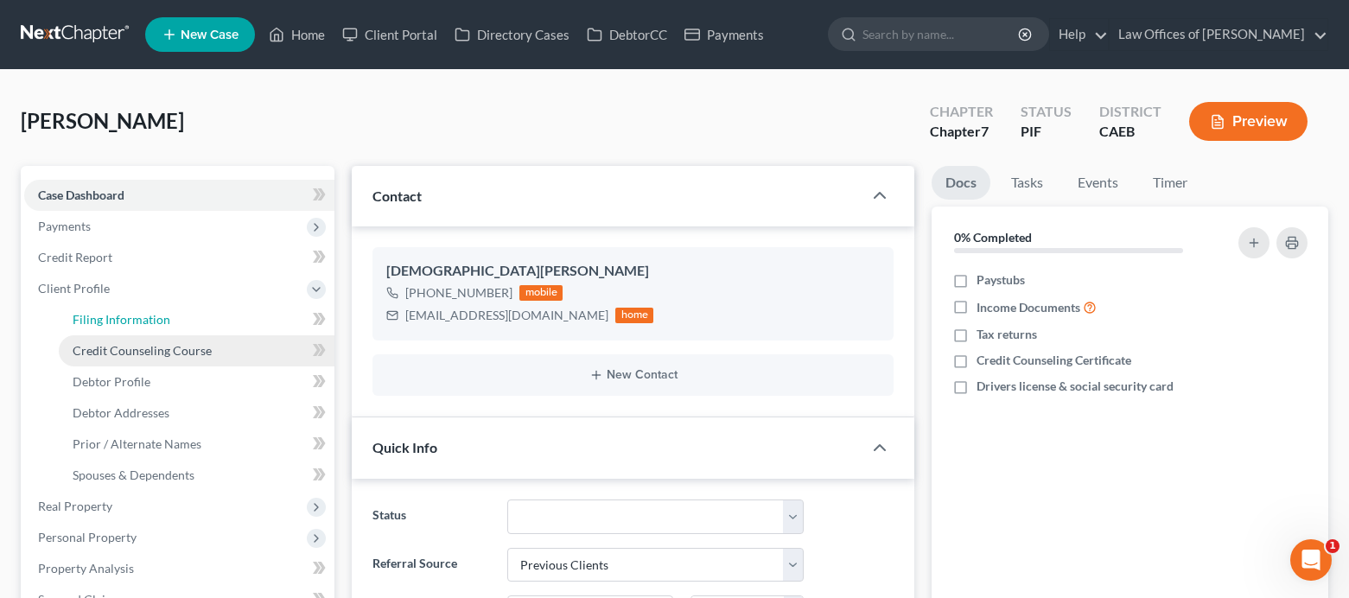
select select "1"
select select "0"
select select "8"
select select "0"
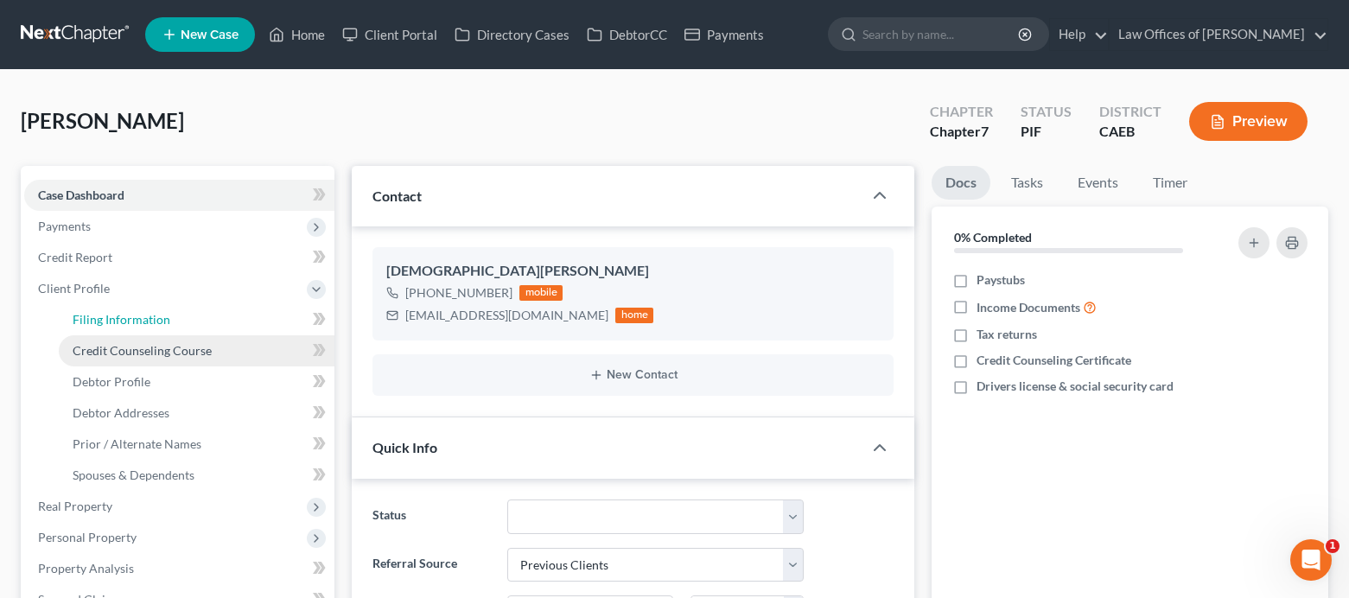
select select "4"
select select "0"
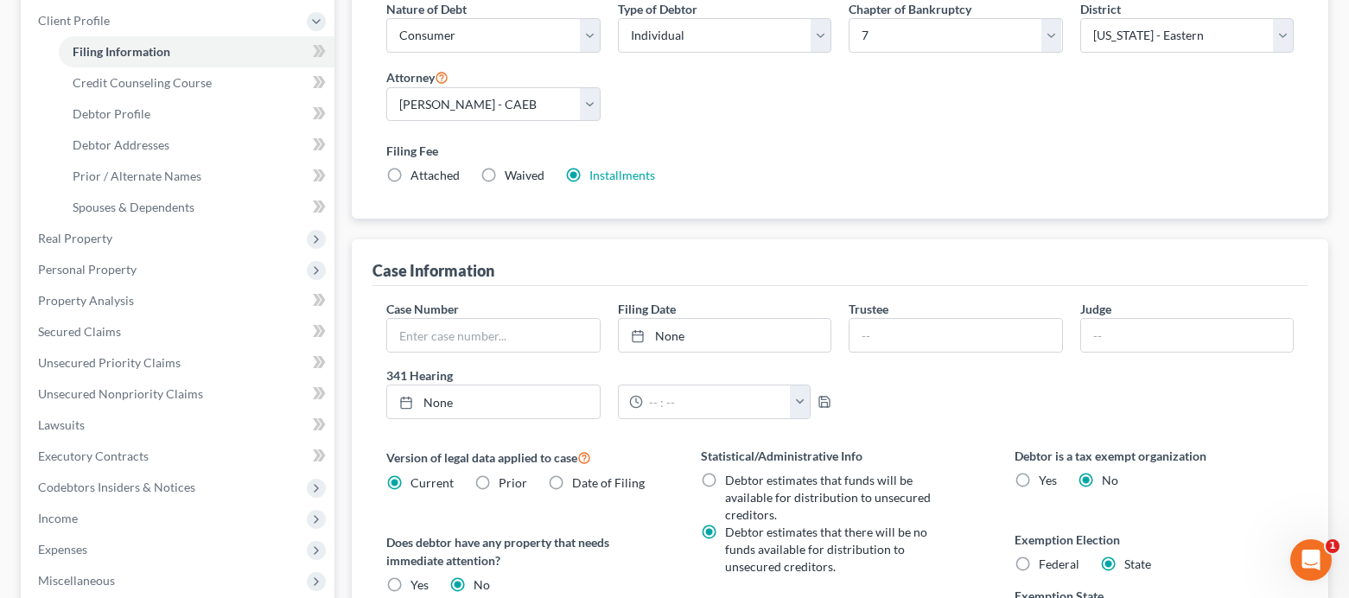
scroll to position [284, 0]
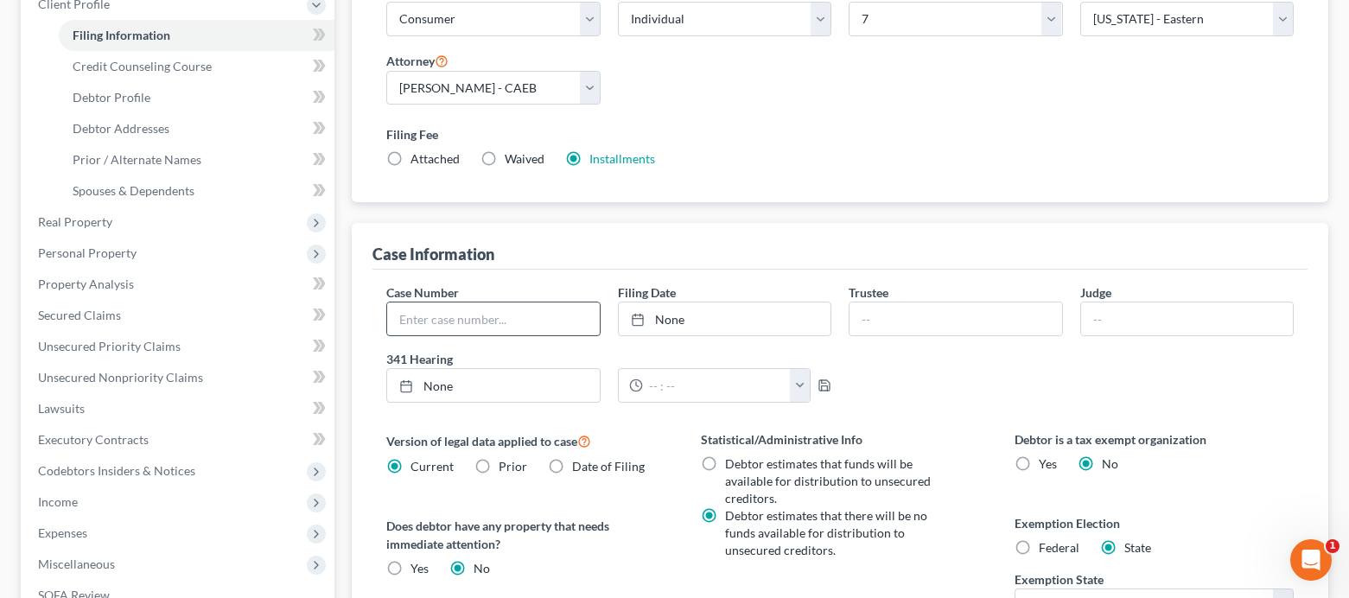
click at [440, 316] on input "text" at bounding box center [493, 318] width 212 height 33
paste input "5-12738"
click at [398, 317] on input "5-12738" at bounding box center [493, 318] width 212 height 33
type input "2025-12738"
click at [708, 237] on div "Case Information" at bounding box center [839, 246] width 935 height 47
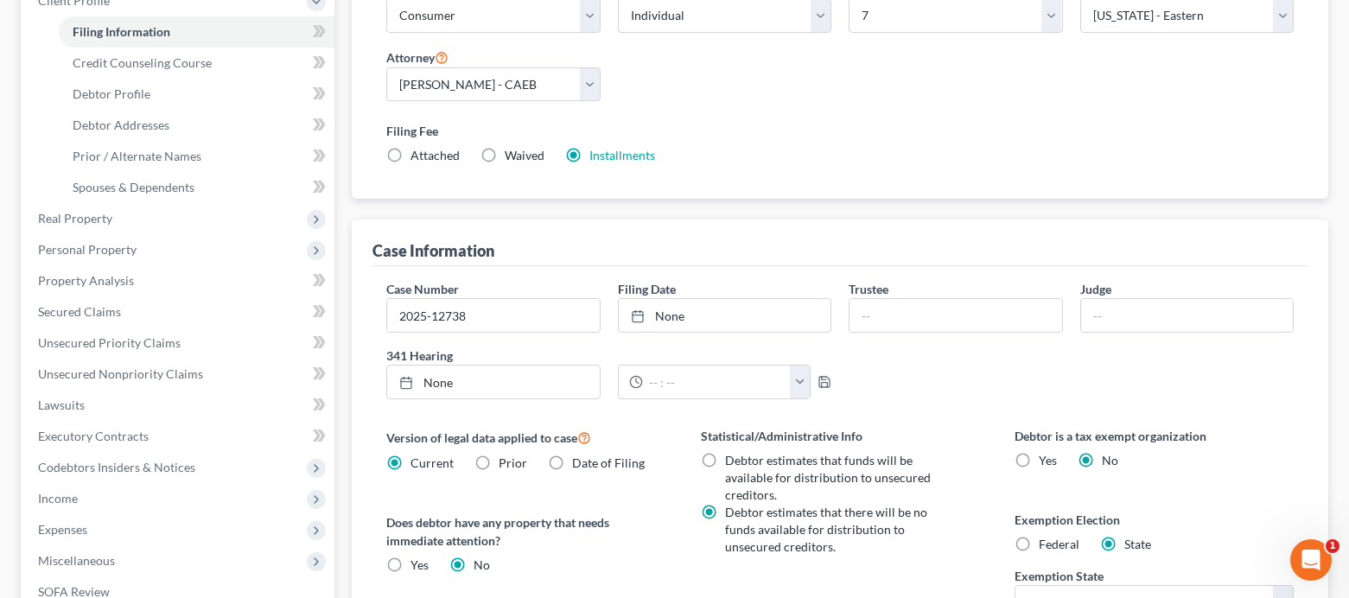
scroll to position [345, 0]
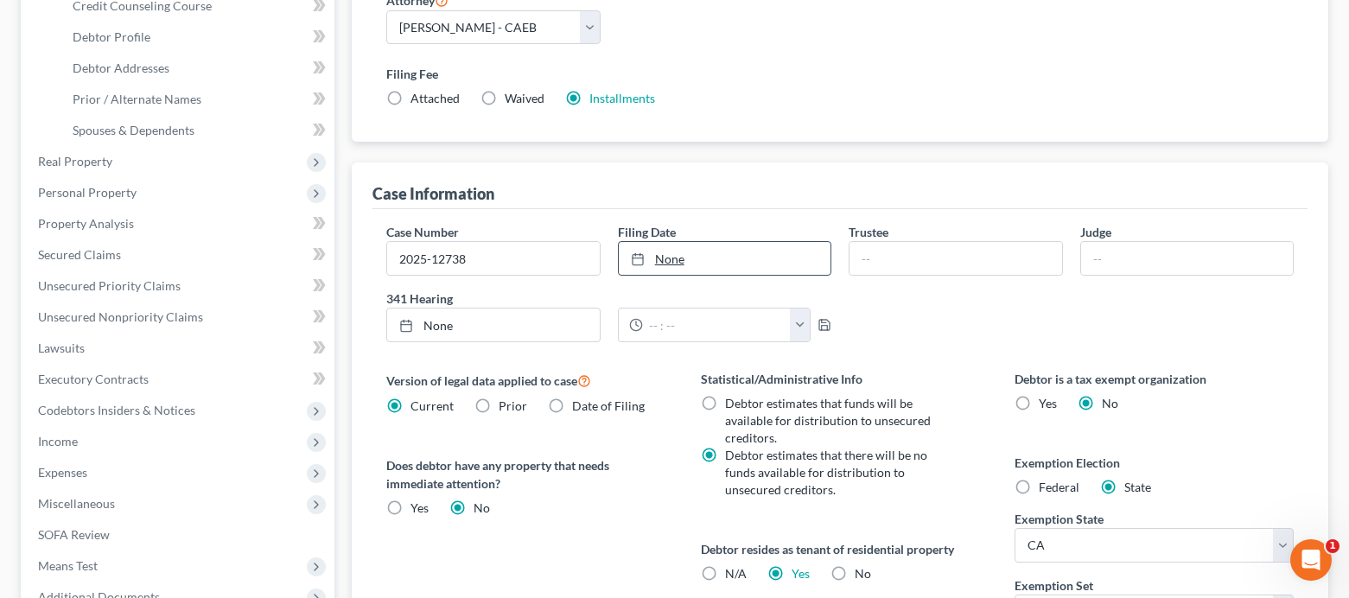
click at [709, 273] on link "None" at bounding box center [725, 258] width 212 height 33
click at [884, 306] on div "Case Number 2025-12738 Filing Date [DATE] close Date [DATE] Time 12:00 AM chevr…" at bounding box center [840, 289] width 924 height 133
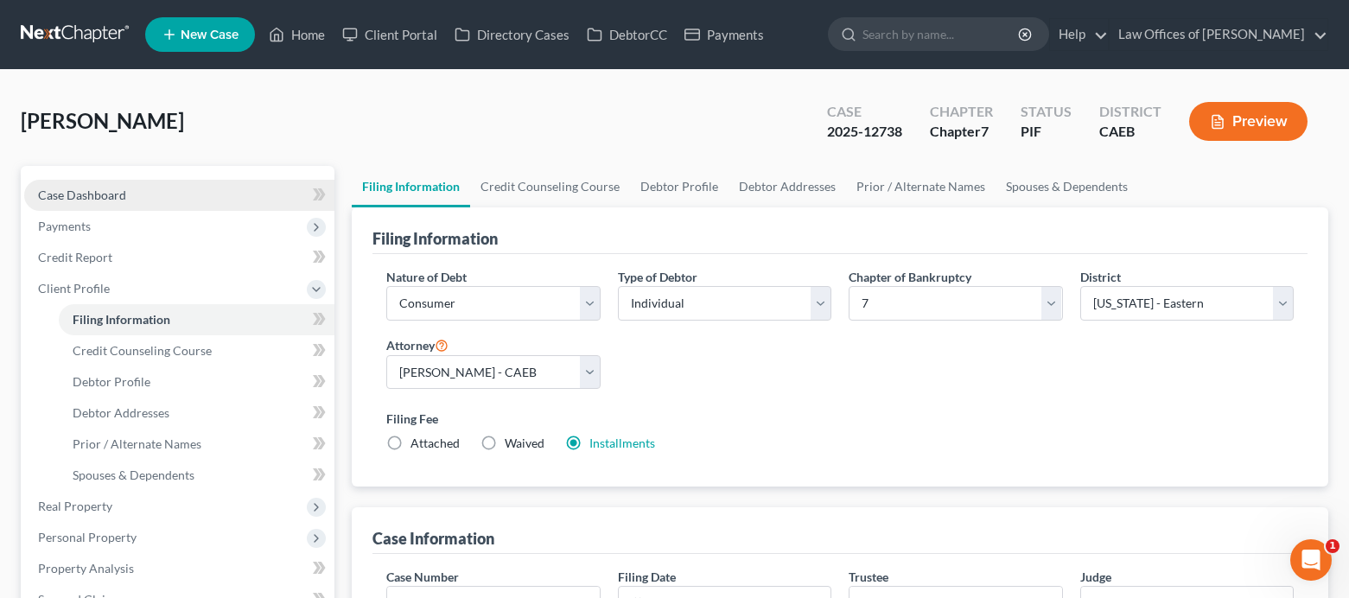
click at [133, 202] on link "Case Dashboard" at bounding box center [179, 195] width 310 height 31
select select "1"
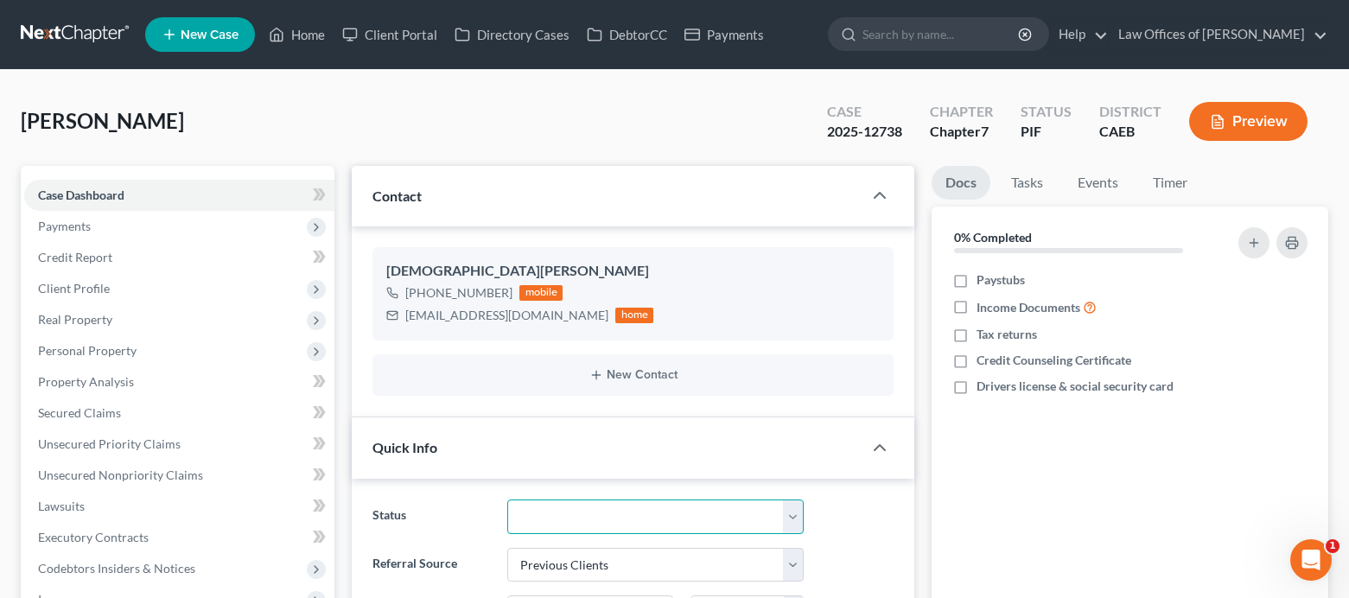
click at [647, 520] on select "Cancelled/Refund Closed Consultation Declined Discharged Filed Income Check In …" at bounding box center [655, 516] width 296 height 35
select select "5"
drag, startPoint x: 451, startPoint y: 115, endPoint x: 8, endPoint y: 18, distance: 453.6
click at [451, 115] on div "[PERSON_NAME] Upgraded Case 2025-12738 Chapter Chapter 7 Status Filed District …" at bounding box center [674, 128] width 1307 height 75
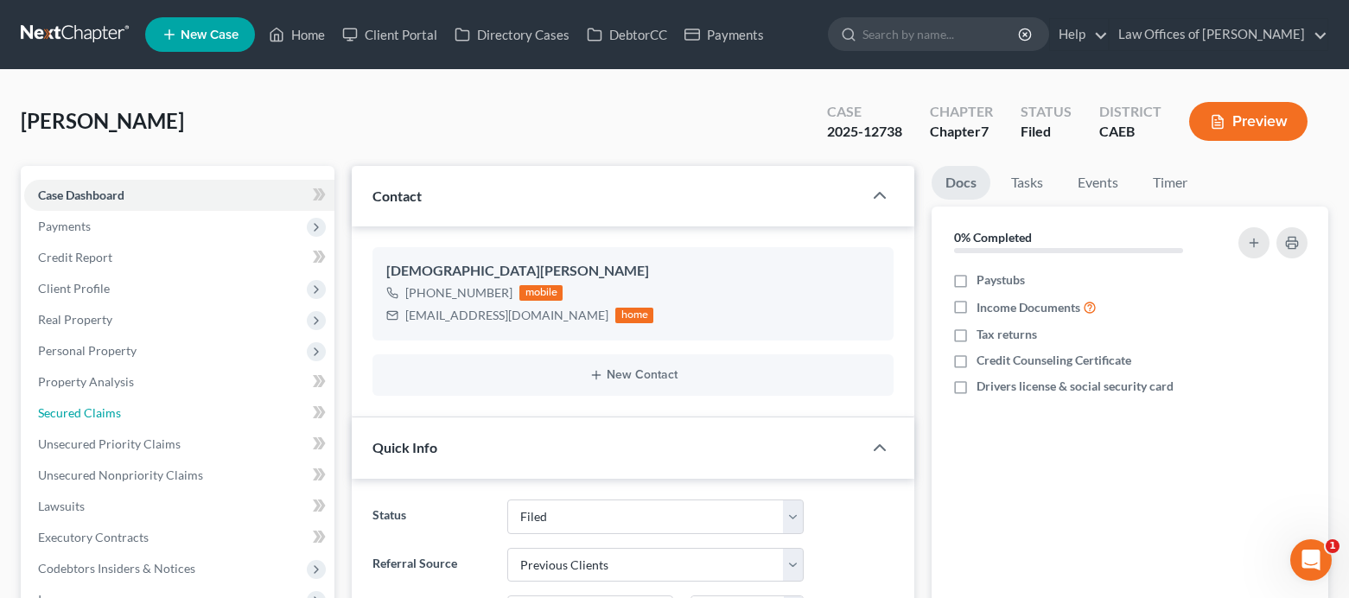
click at [101, 409] on span "Secured Claims" at bounding box center [79, 412] width 83 height 15
click at [102, 412] on span "Secured Claims" at bounding box center [79, 412] width 83 height 15
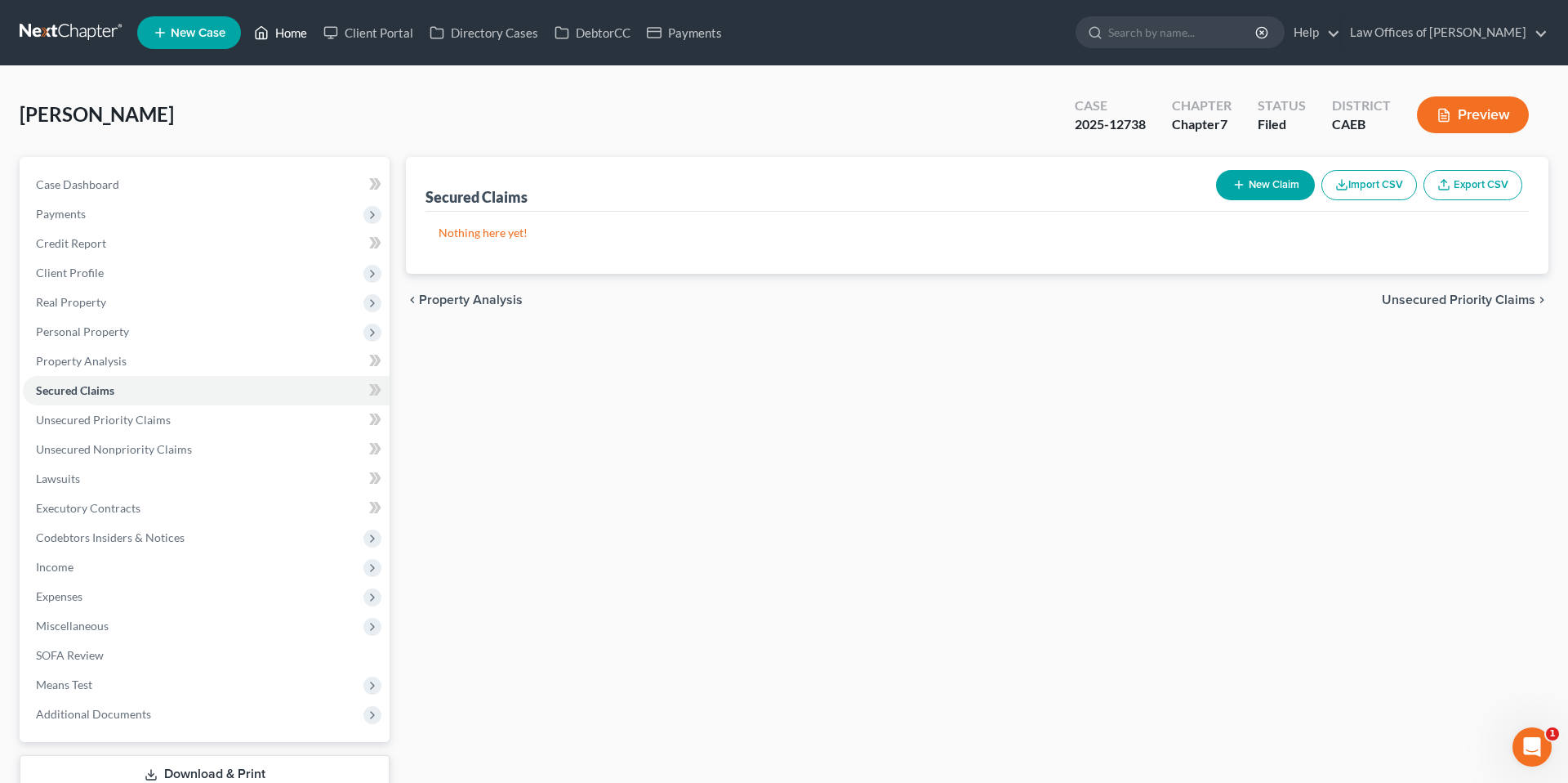
click at [305, 30] on link "Home" at bounding box center [280, 32] width 69 height 29
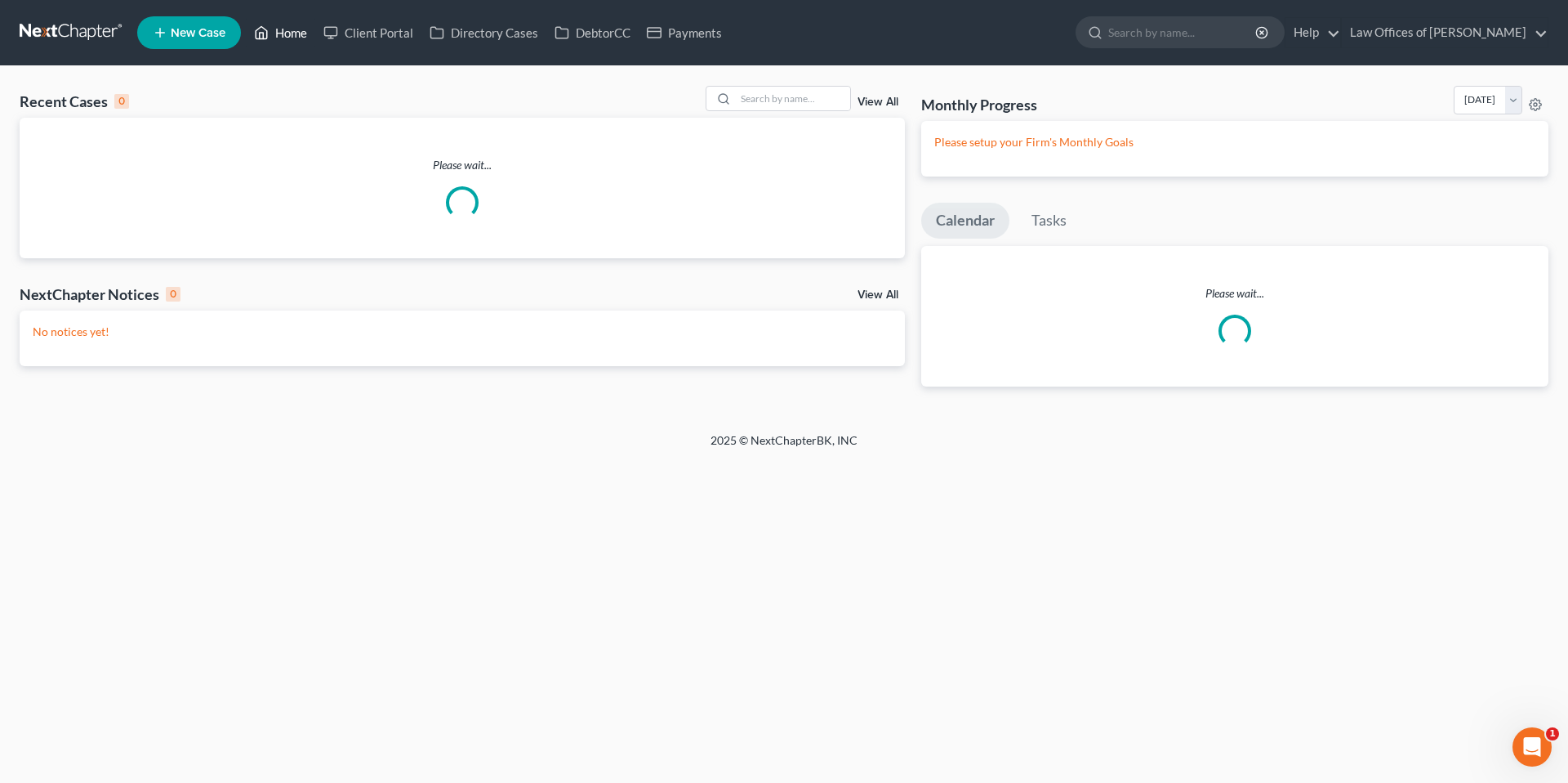
click at [288, 32] on link "Home" at bounding box center [280, 32] width 69 height 29
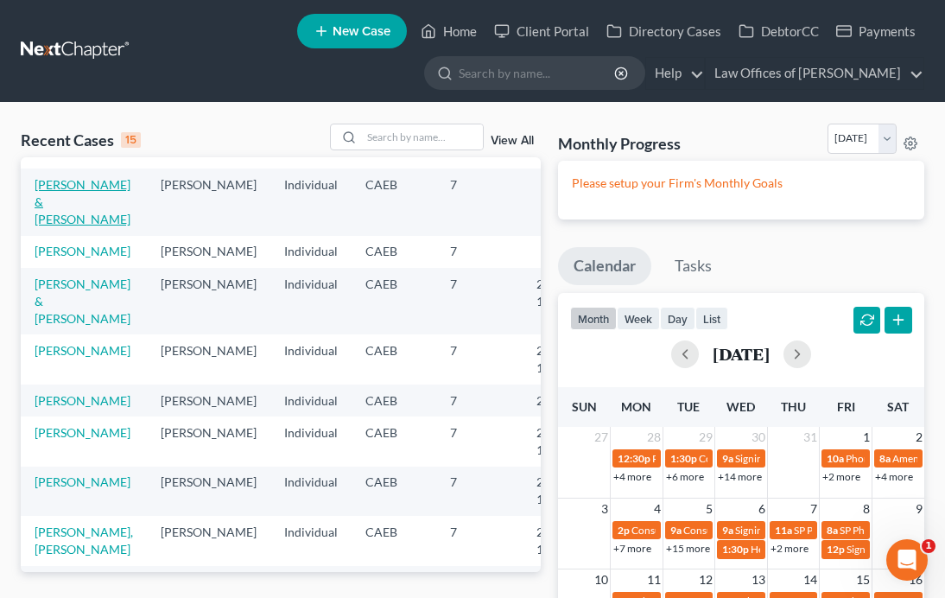
scroll to position [123, 2]
click at [61, 207] on link "[PERSON_NAME] & [PERSON_NAME]" at bounding box center [81, 201] width 96 height 49
select select "11"
select select "6"
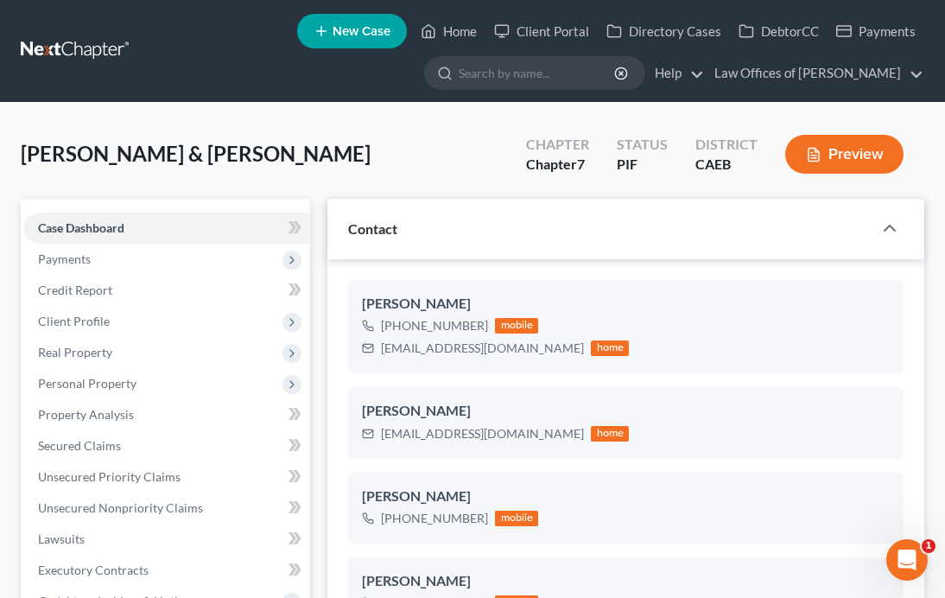
scroll to position [6041, 0]
click at [84, 323] on span "Client Profile" at bounding box center [74, 321] width 72 height 15
click at [83, 312] on span "Client Profile" at bounding box center [167, 321] width 286 height 31
click at [86, 307] on span "Client Profile" at bounding box center [167, 321] width 286 height 31
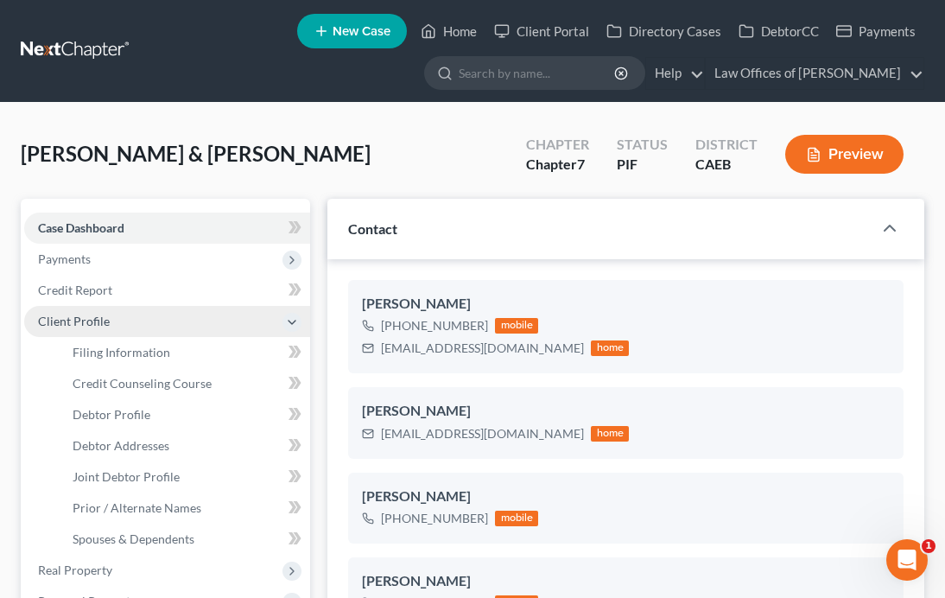
scroll to position [16, 0]
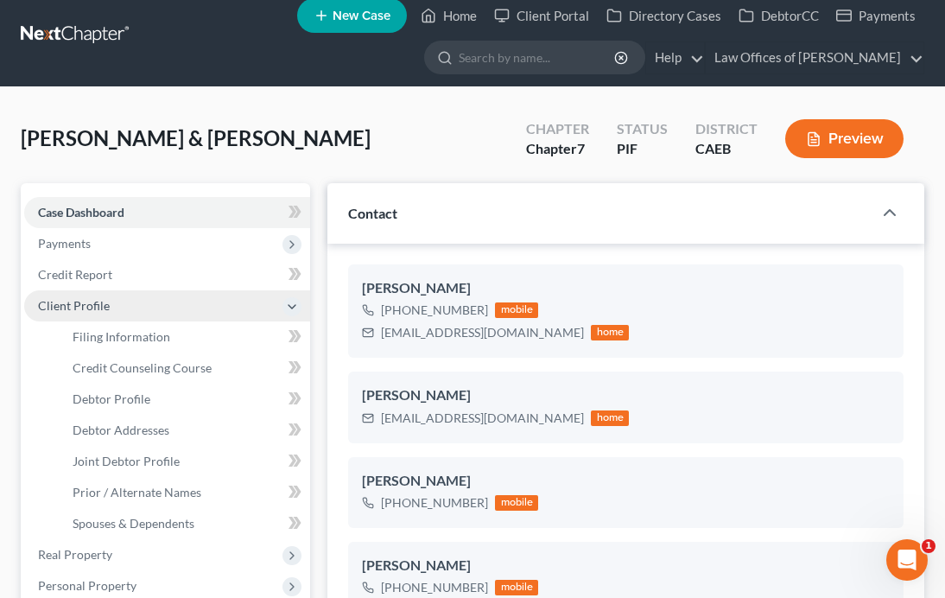
click at [114, 305] on span "Client Profile" at bounding box center [167, 305] width 286 height 31
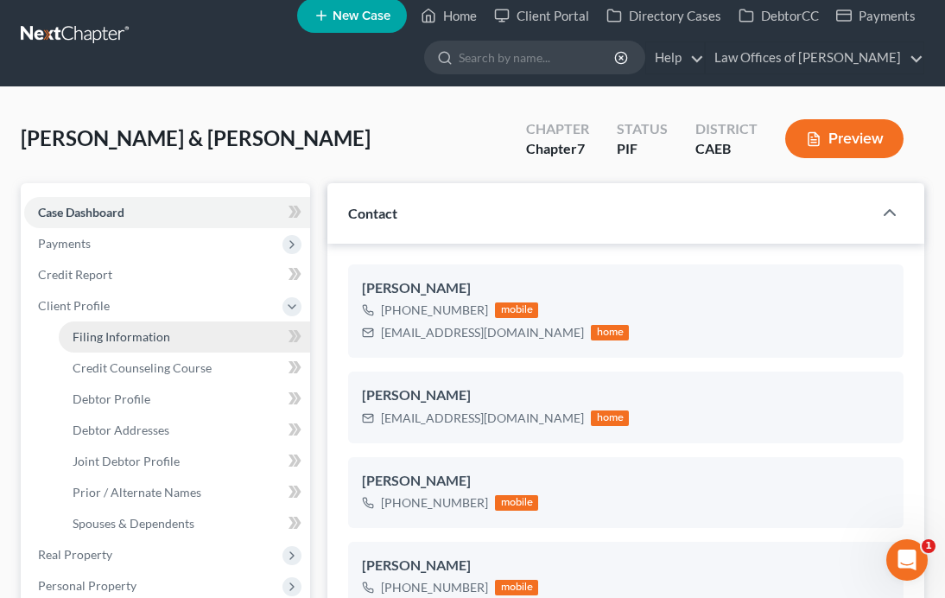
click at [125, 335] on span "Filing Information" at bounding box center [122, 336] width 98 height 15
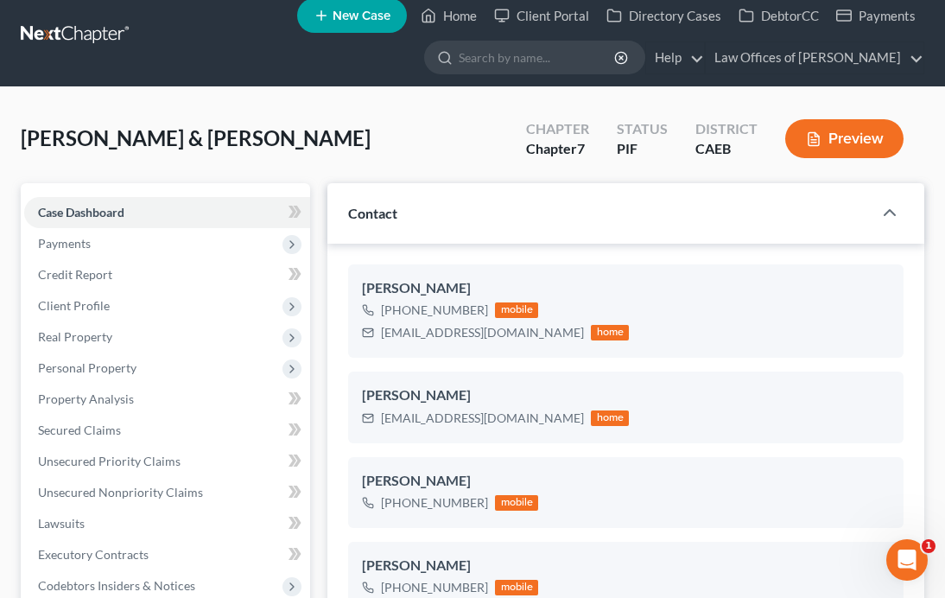
select select "1"
select select "0"
select select "8"
select select "0"
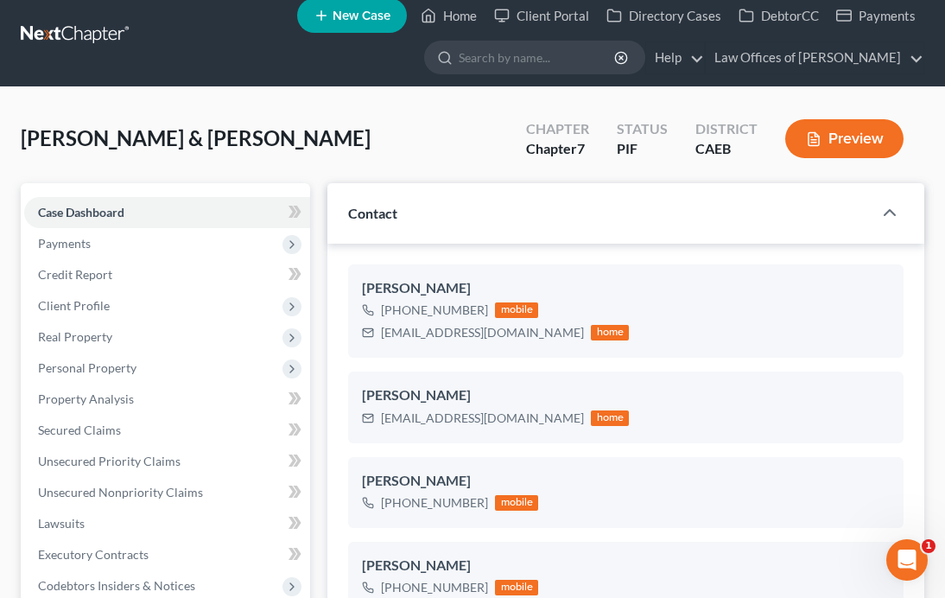
select select "4"
select select "0"
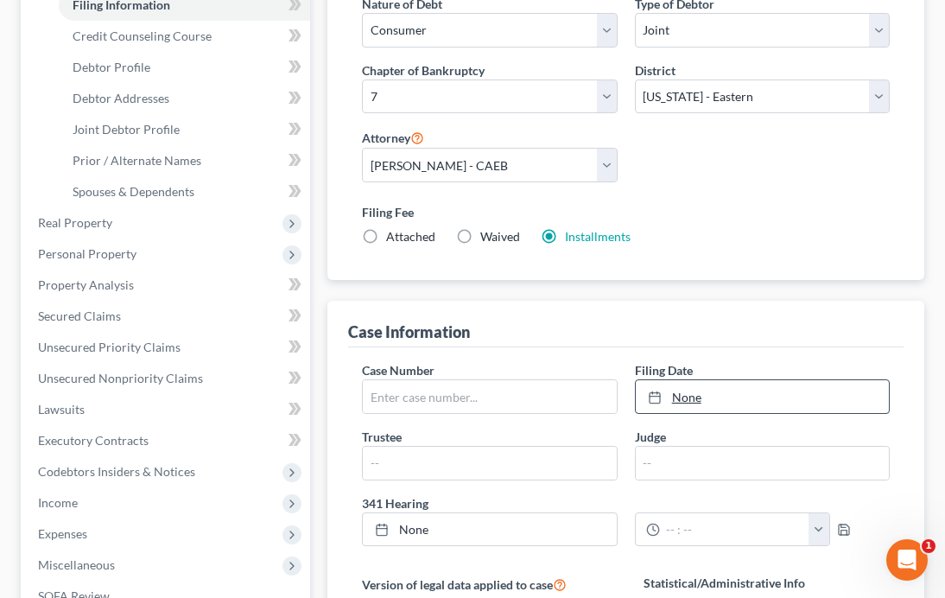
scroll to position [373, 0]
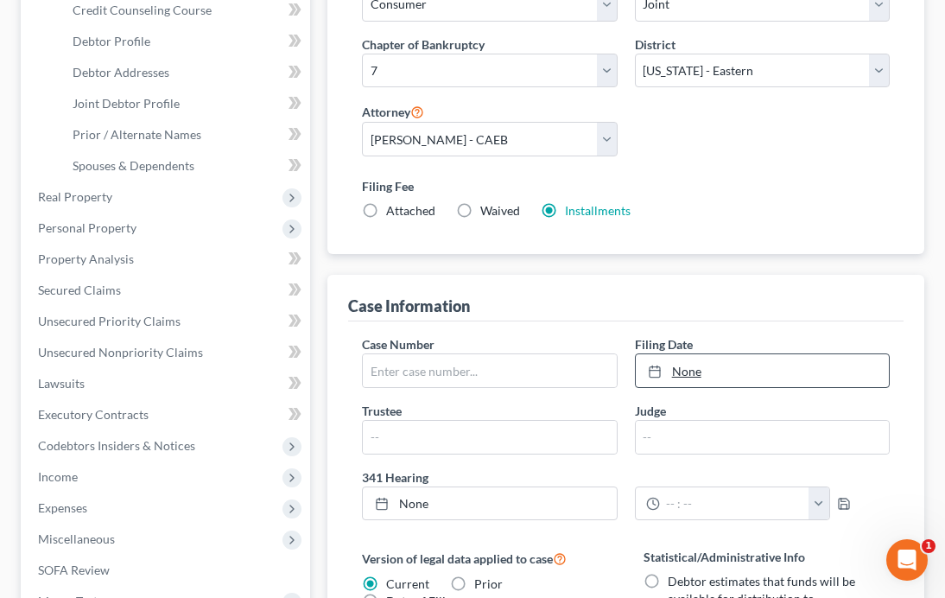
click at [708, 363] on link "None" at bounding box center [762, 370] width 253 height 33
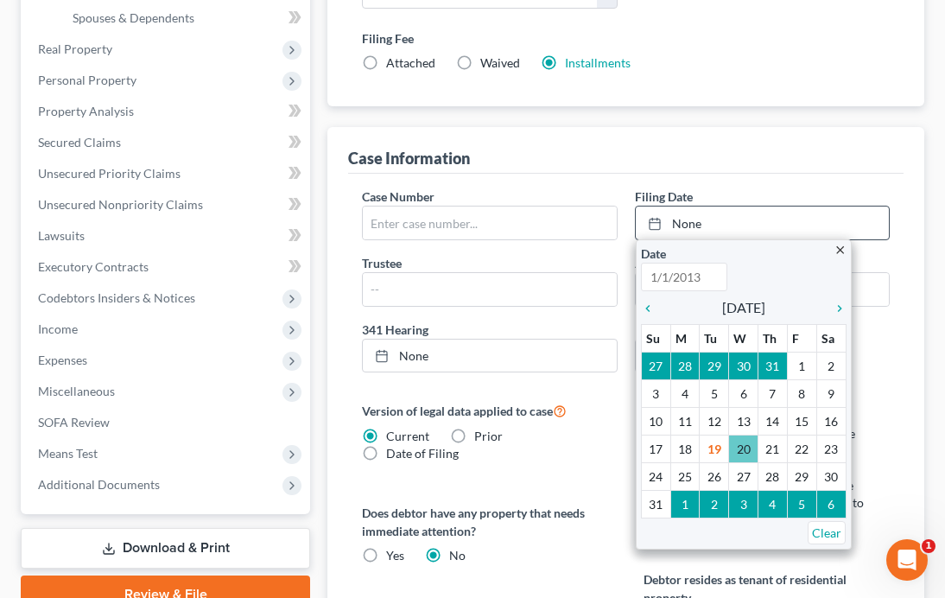
scroll to position [526, 0]
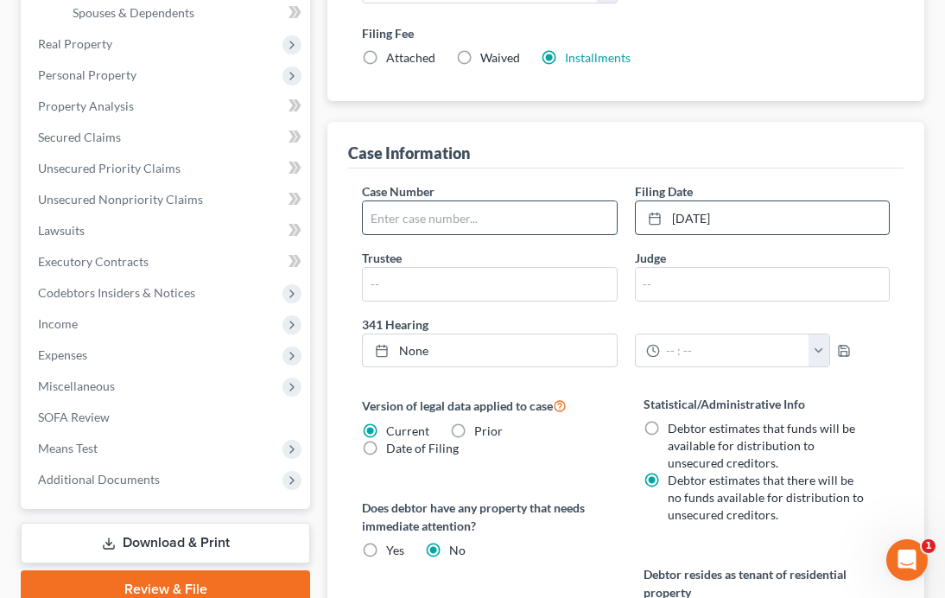
click at [456, 209] on input "text" at bounding box center [489, 217] width 253 height 33
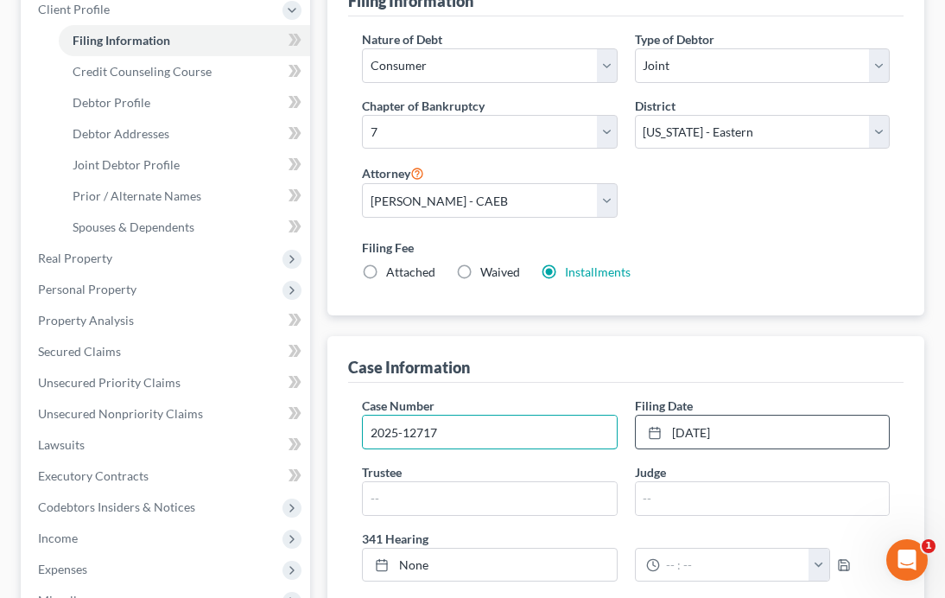
scroll to position [0, 0]
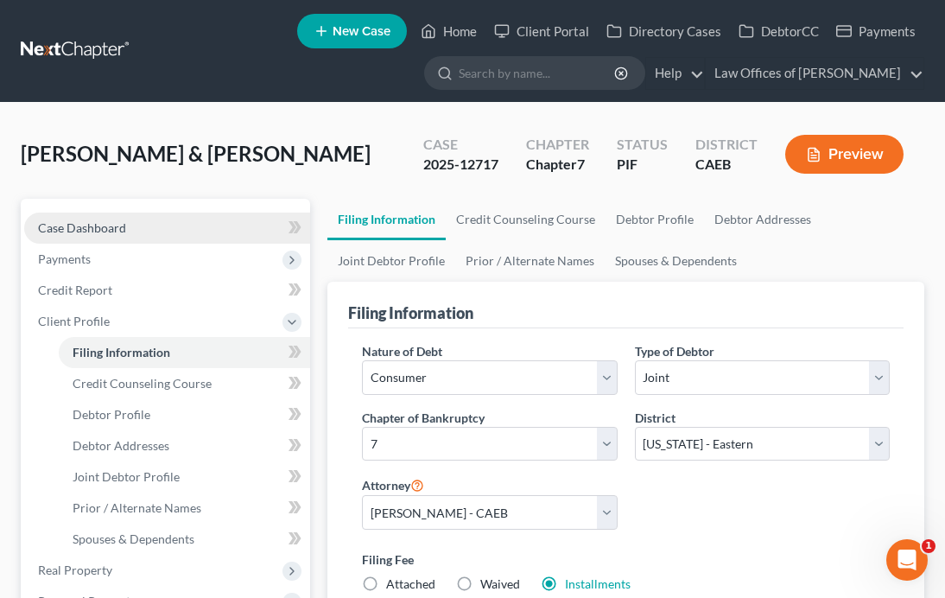
type input "2025-12717"
click at [127, 244] on link "Case Dashboard" at bounding box center [167, 228] width 286 height 31
select select "6"
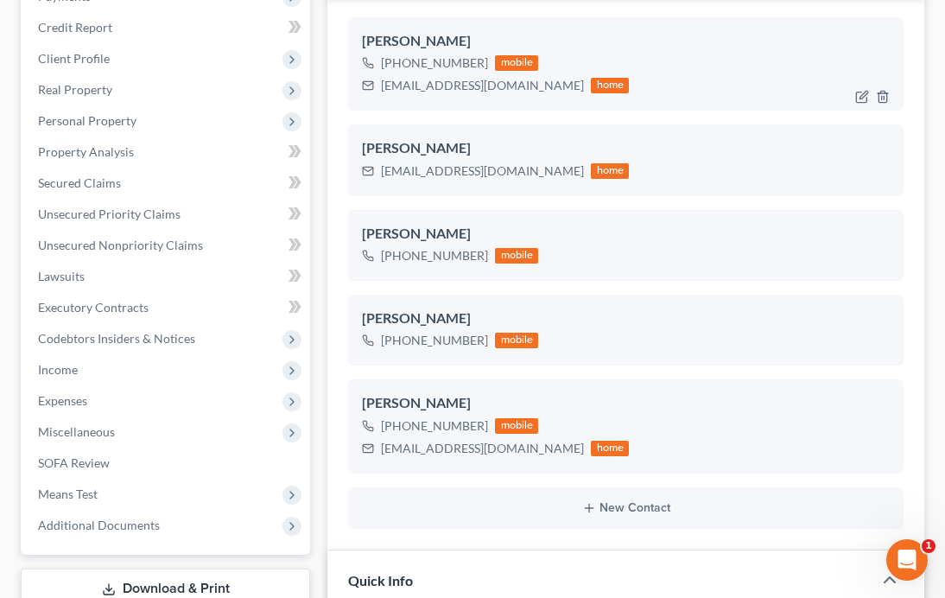
scroll to position [523, 0]
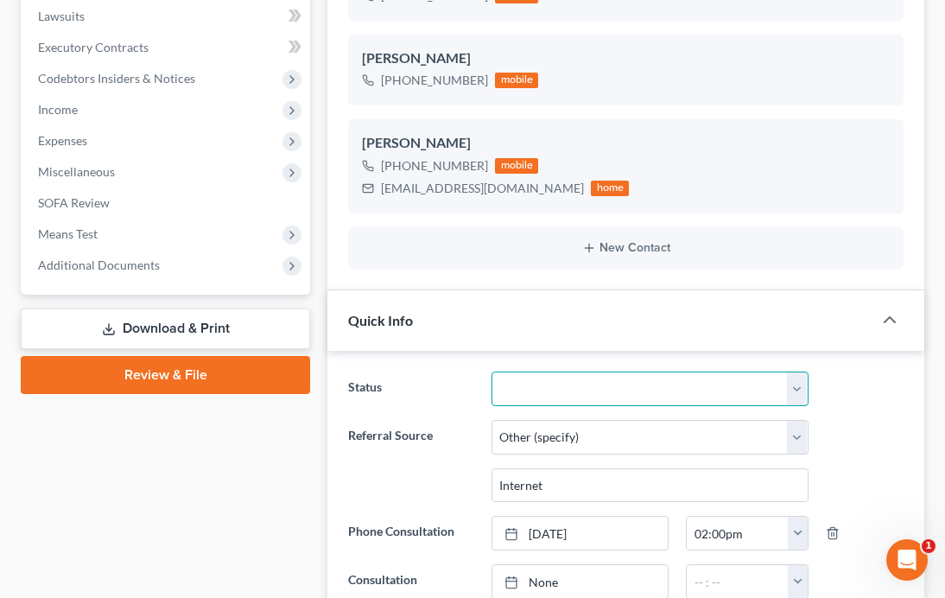
click at [552, 406] on select "Cancelled/Refund Closed Consultation Declined Discharged Filed Income Check In …" at bounding box center [650, 388] width 317 height 35
